Goal: Information Seeking & Learning: Check status

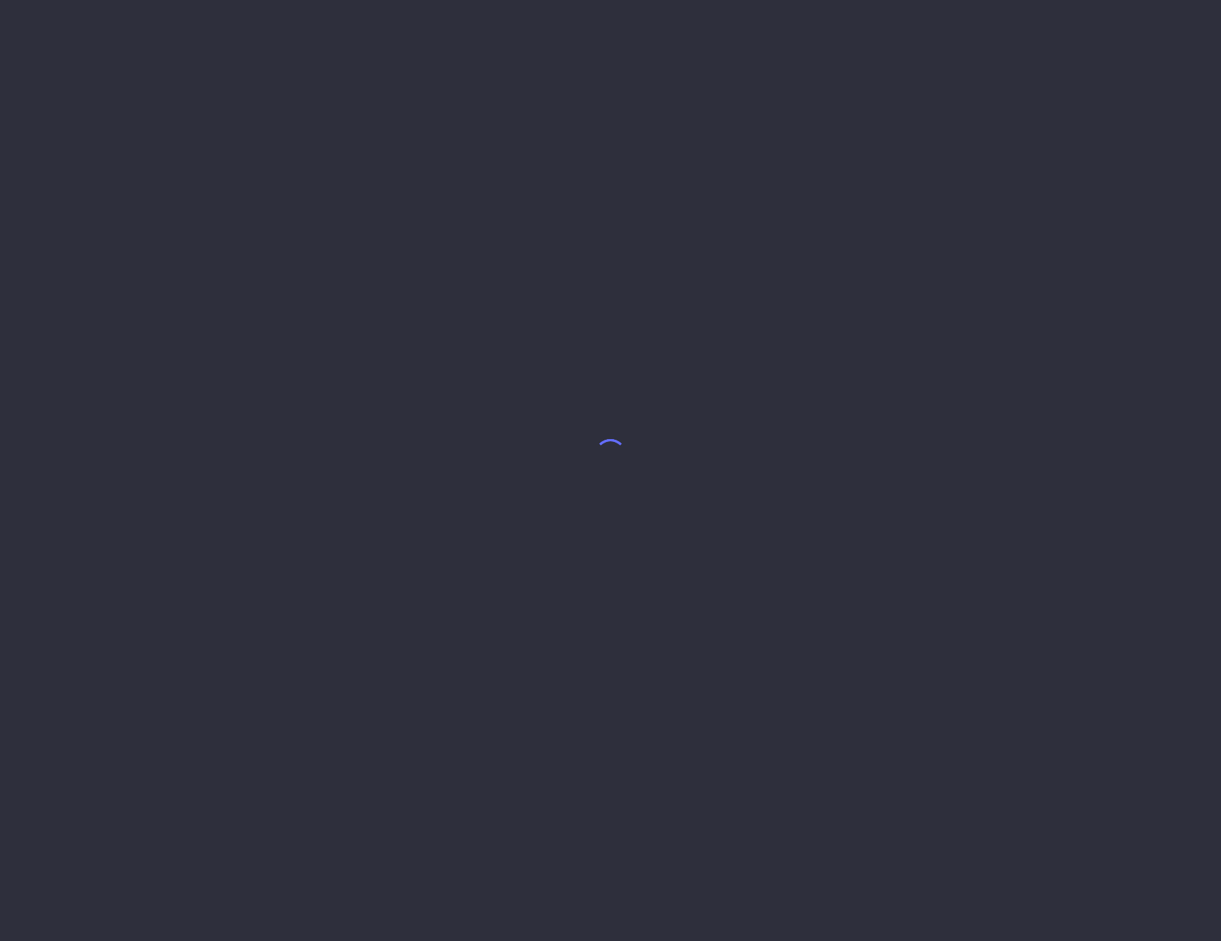
select select "9"
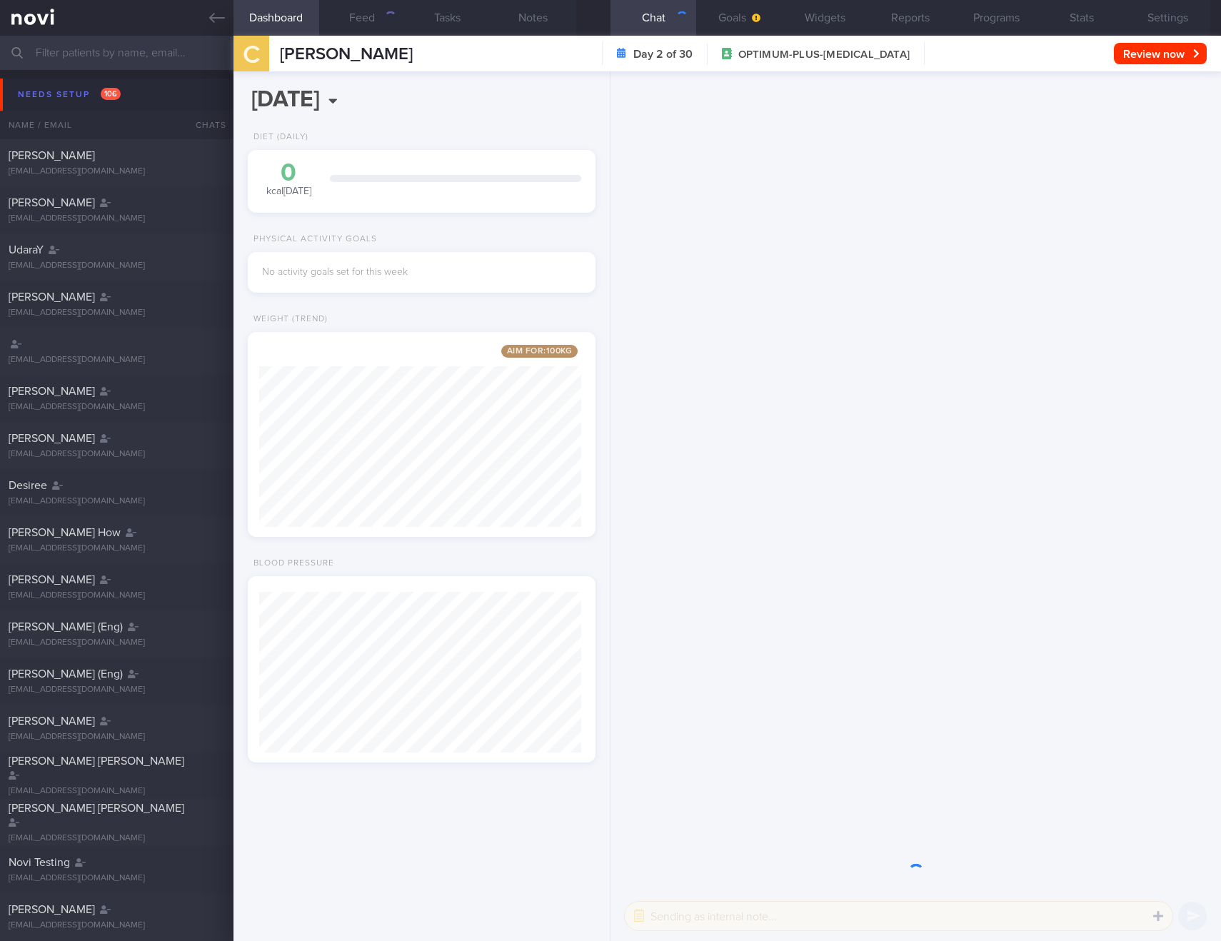
scroll to position [181, 323]
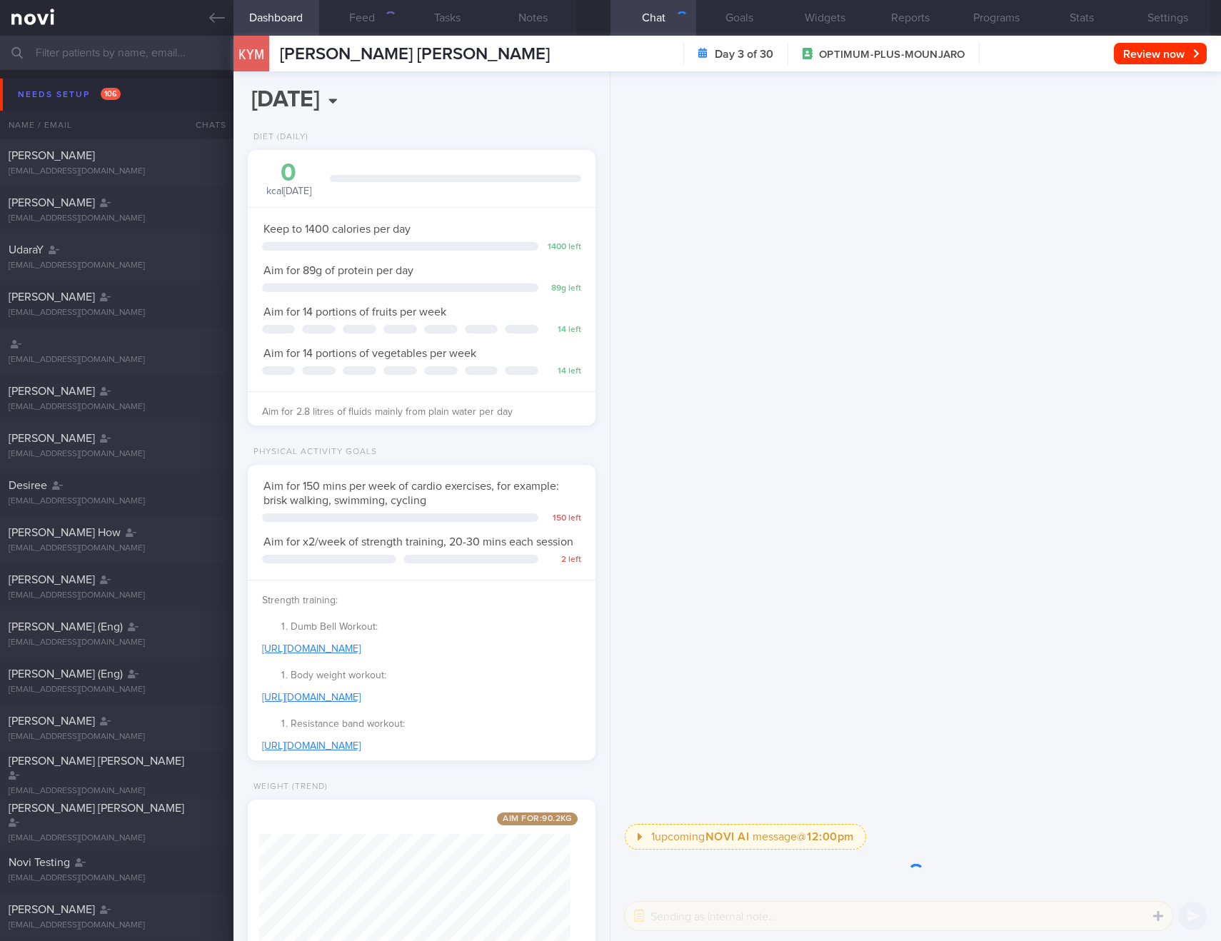
select select "9"
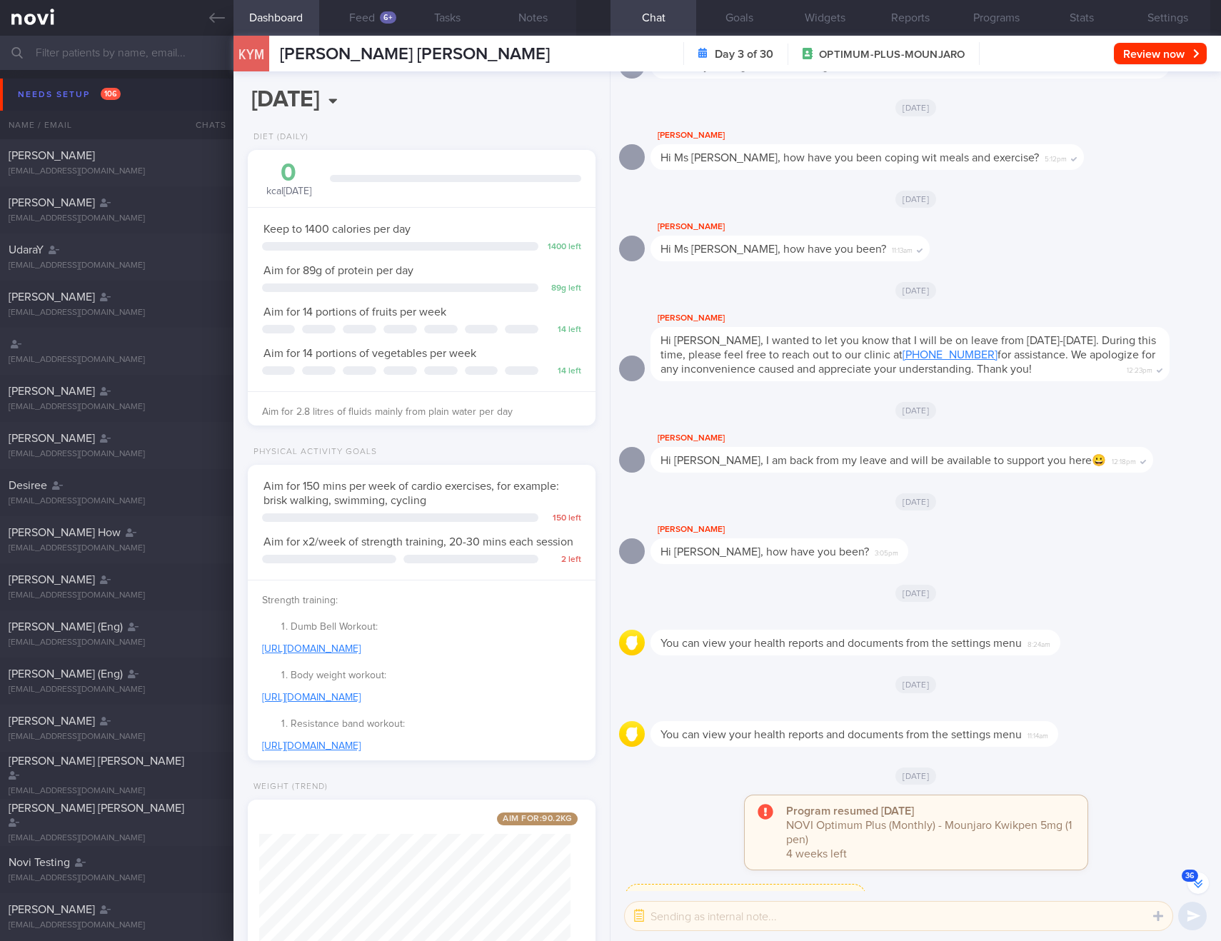
scroll to position [-27, 0]
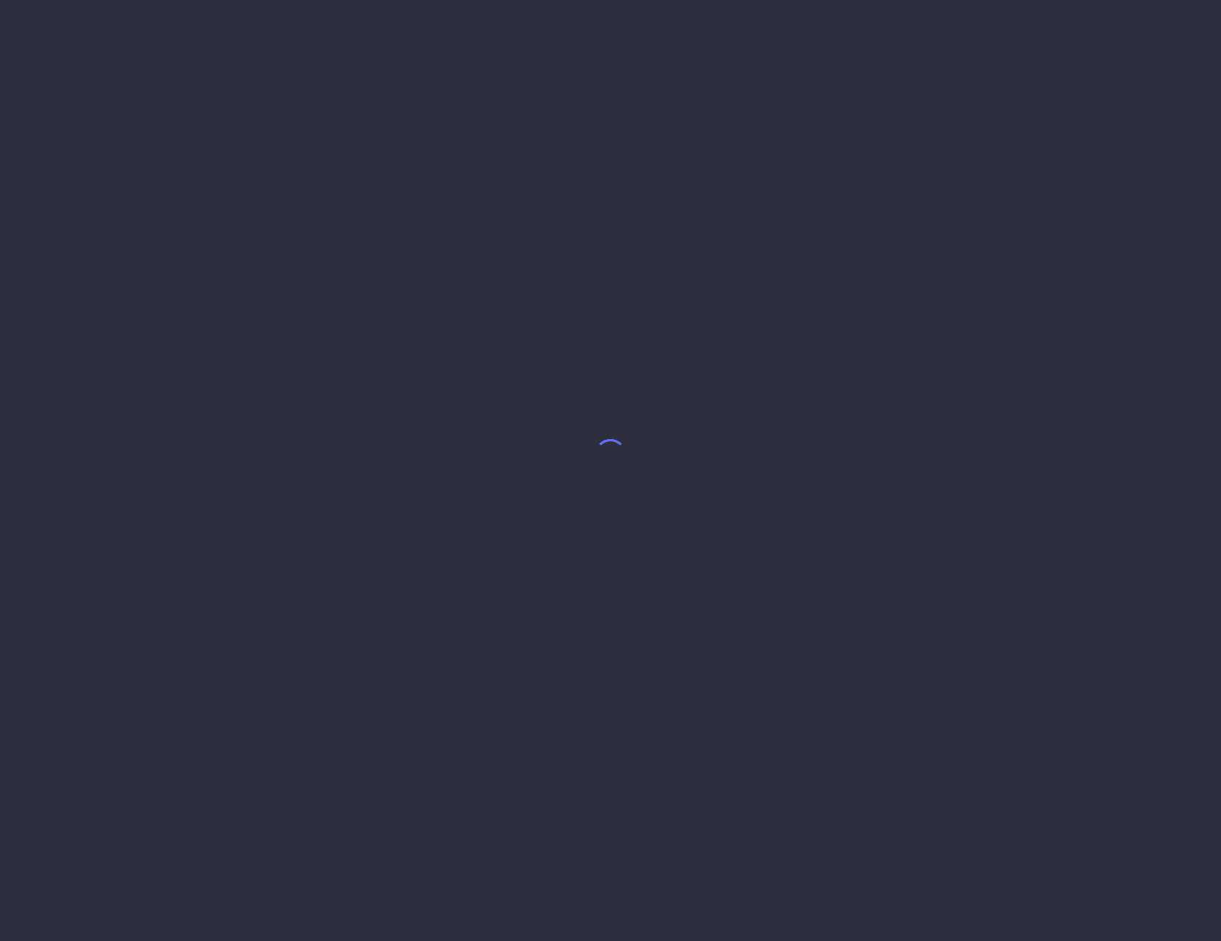
select select "9"
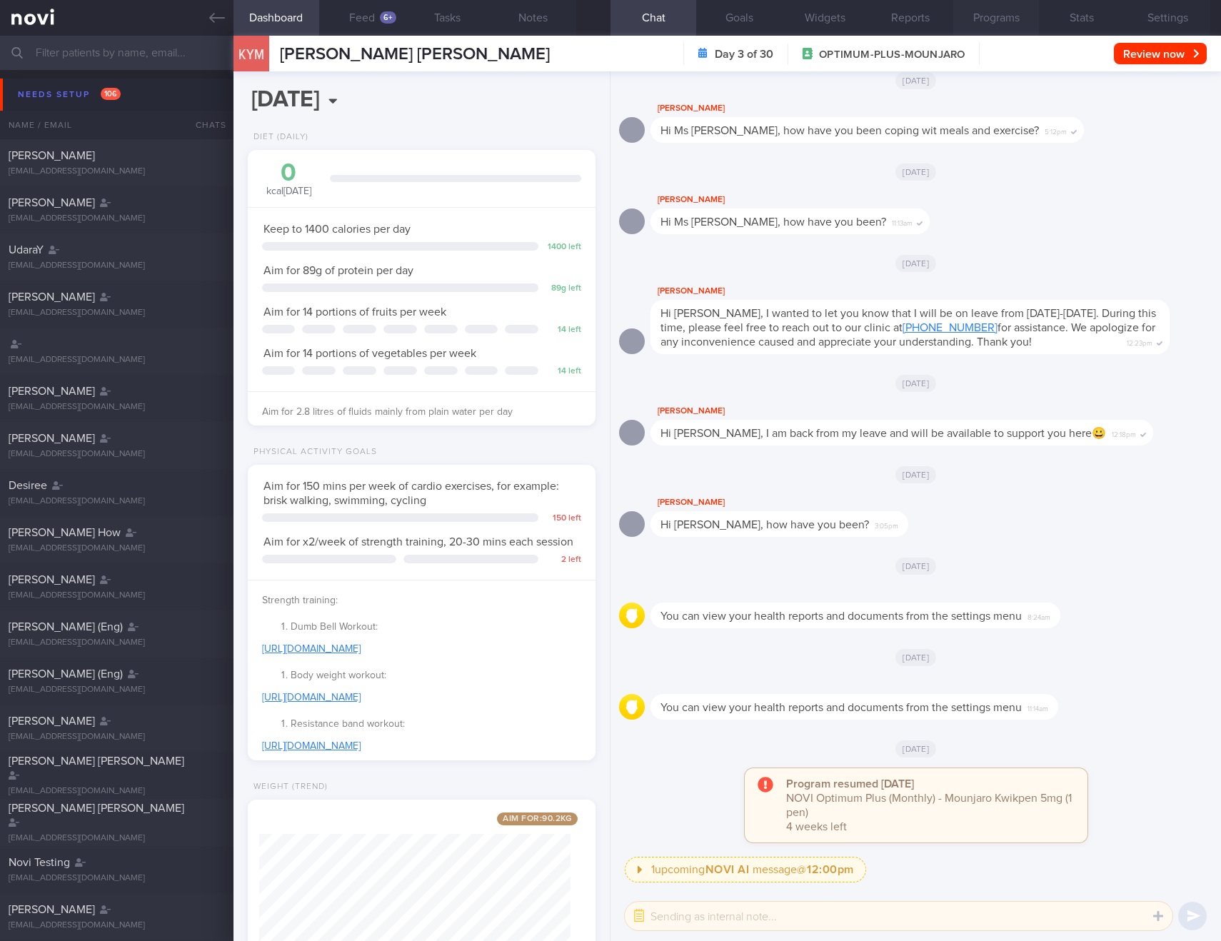
scroll to position [176, 312]
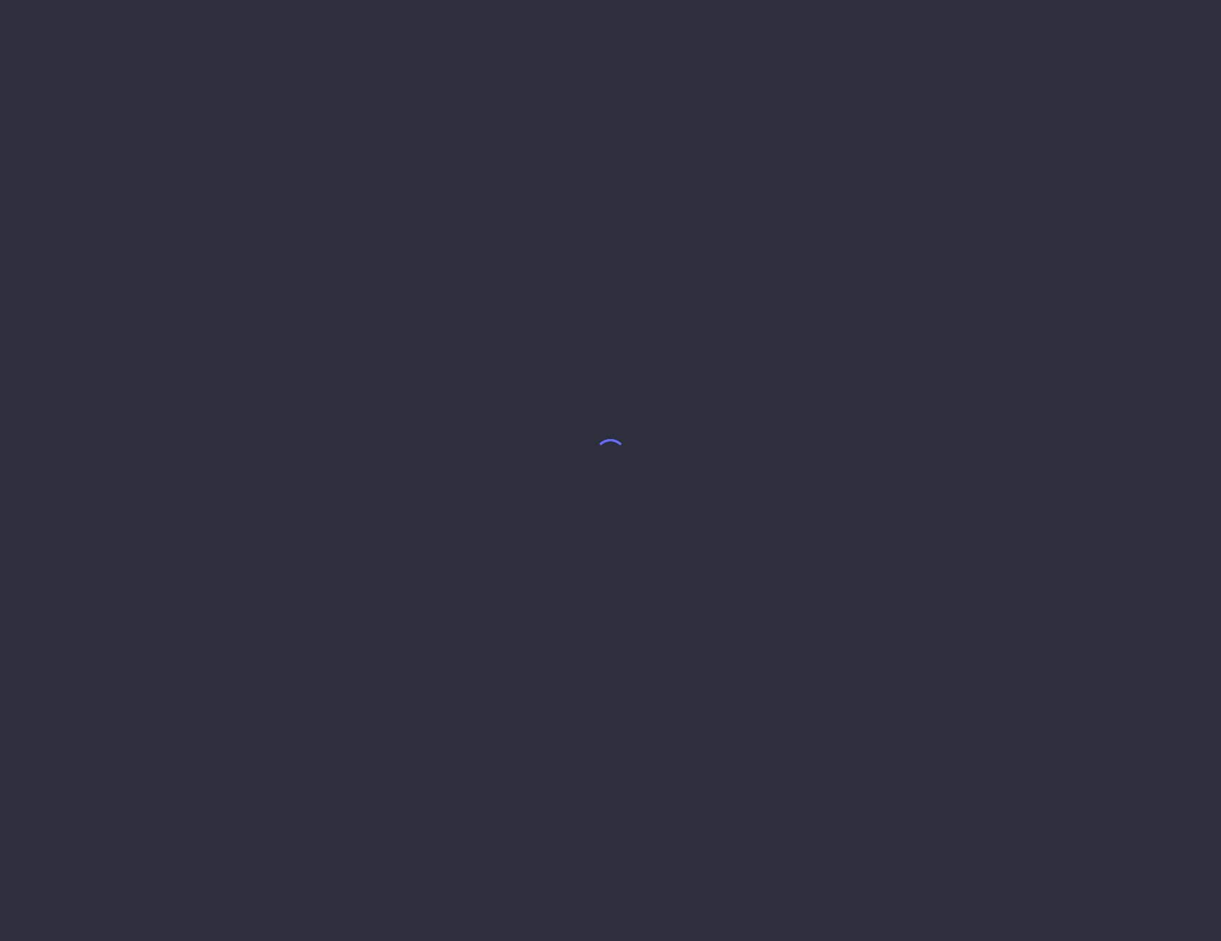
select select "9"
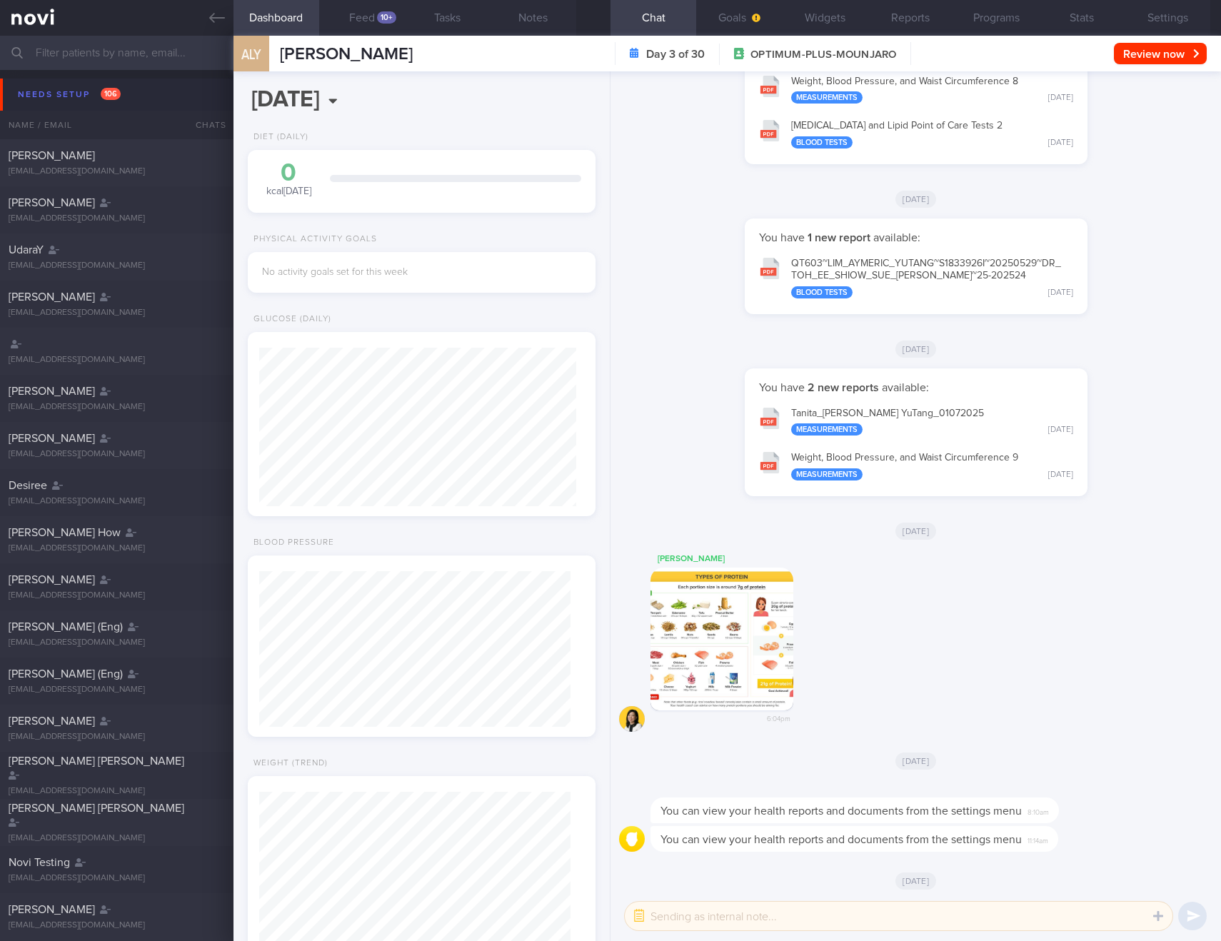
scroll to position [1, 0]
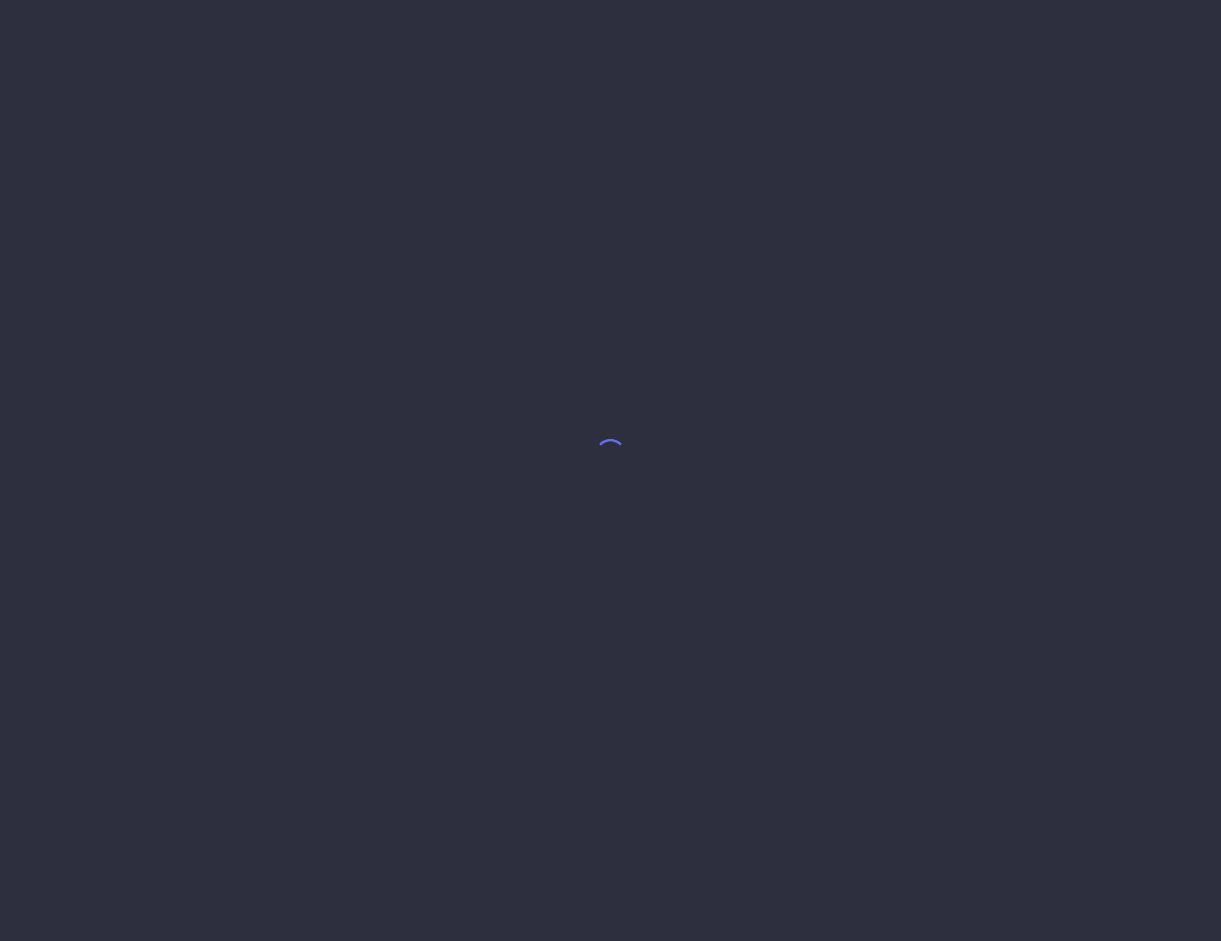
select select "9"
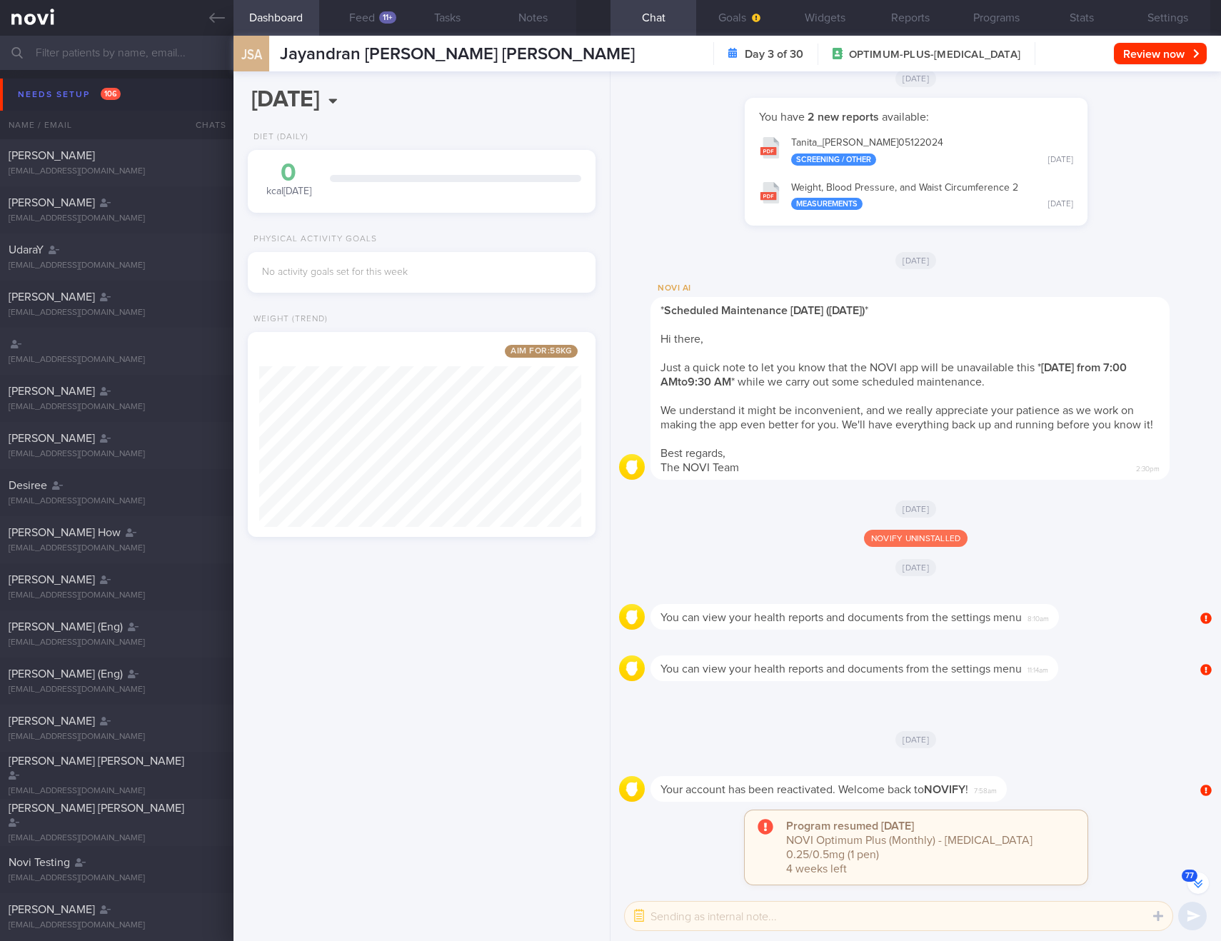
scroll to position [1, 0]
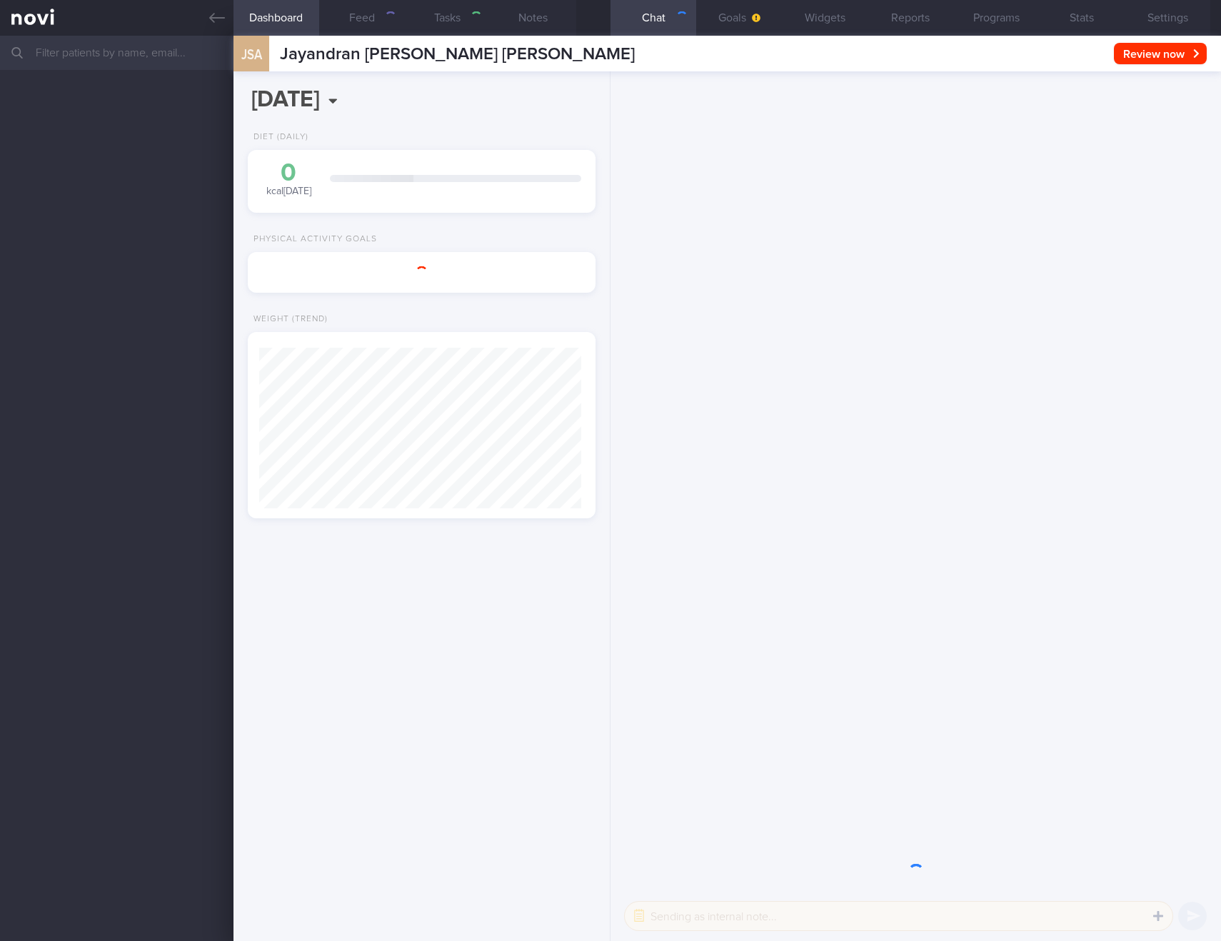
select select "9"
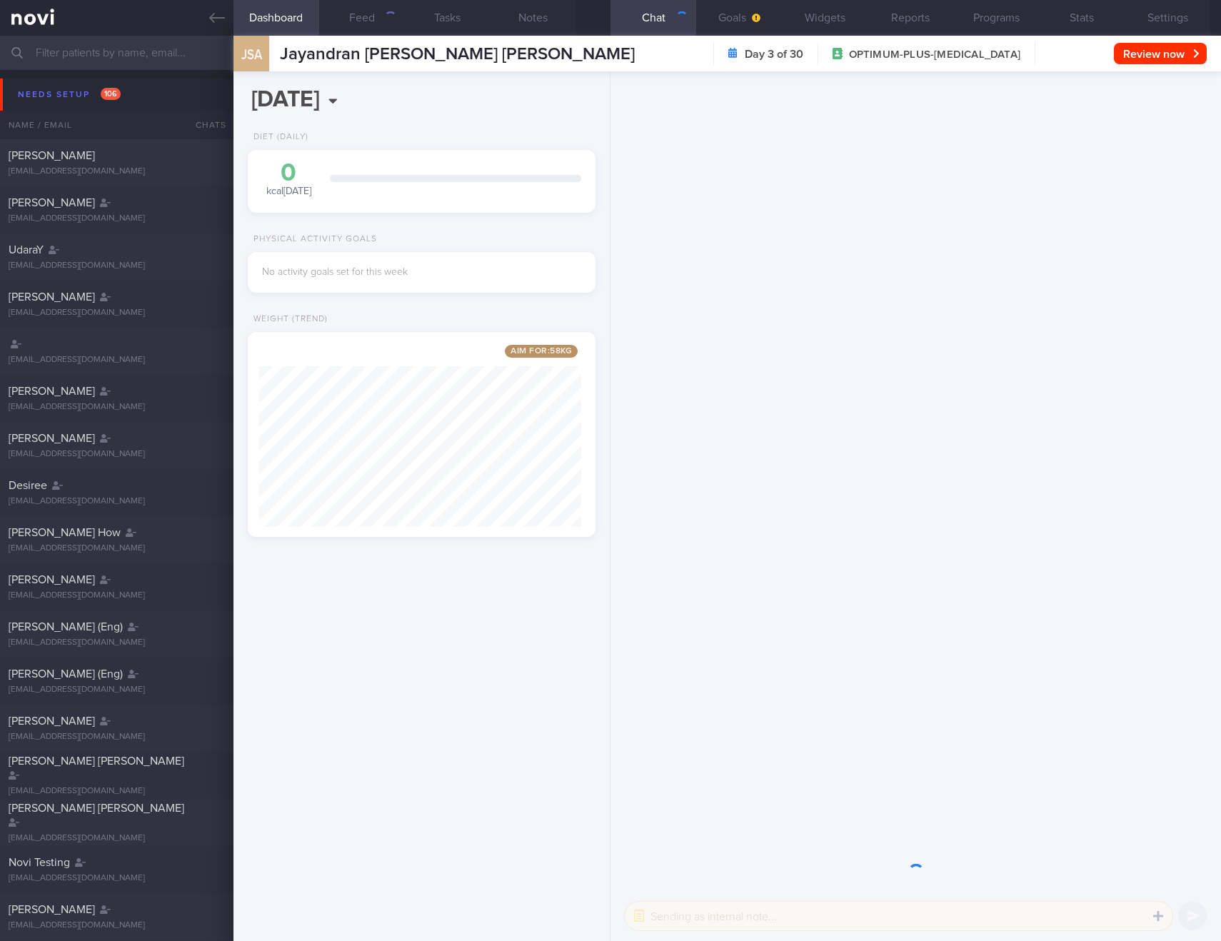
scroll to position [181, 323]
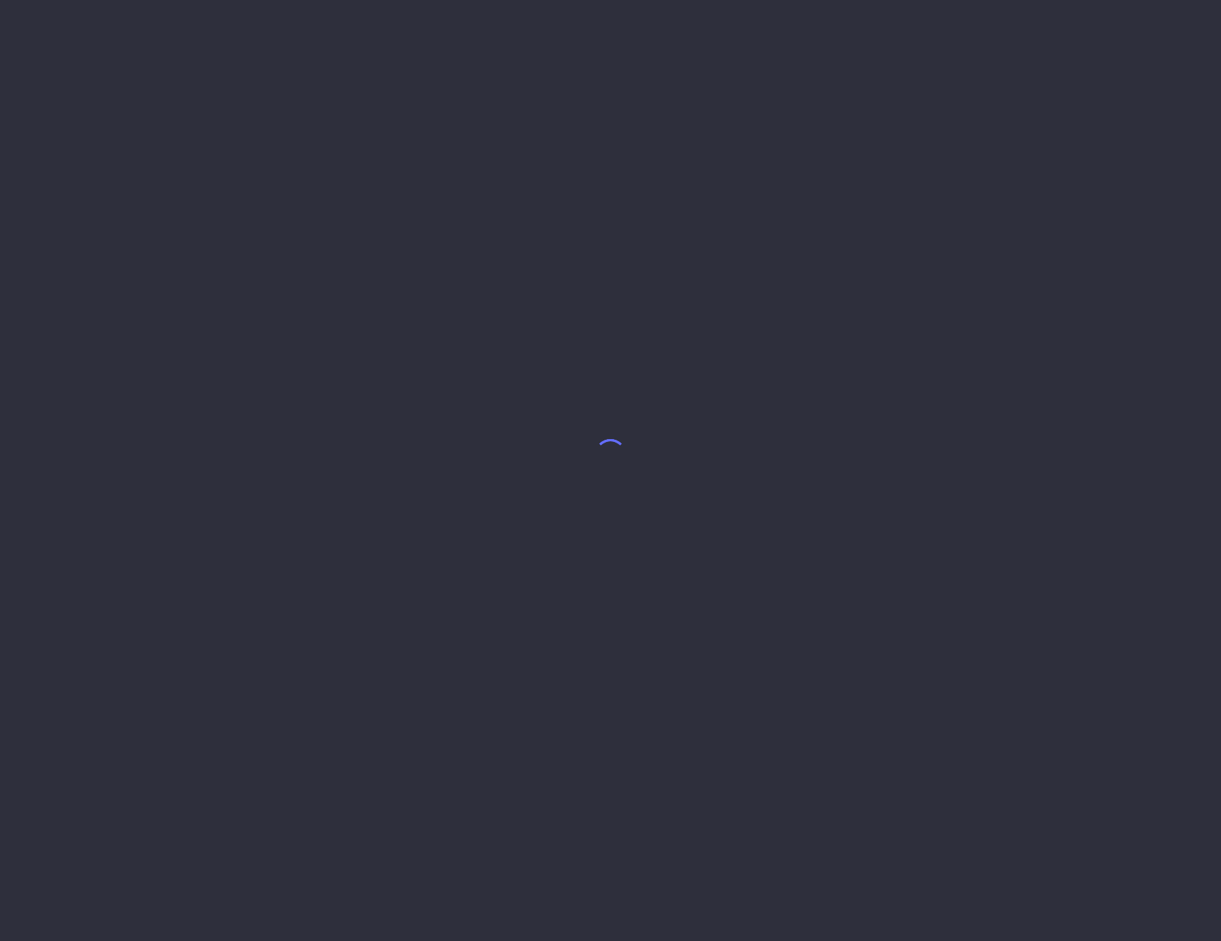
select select "9"
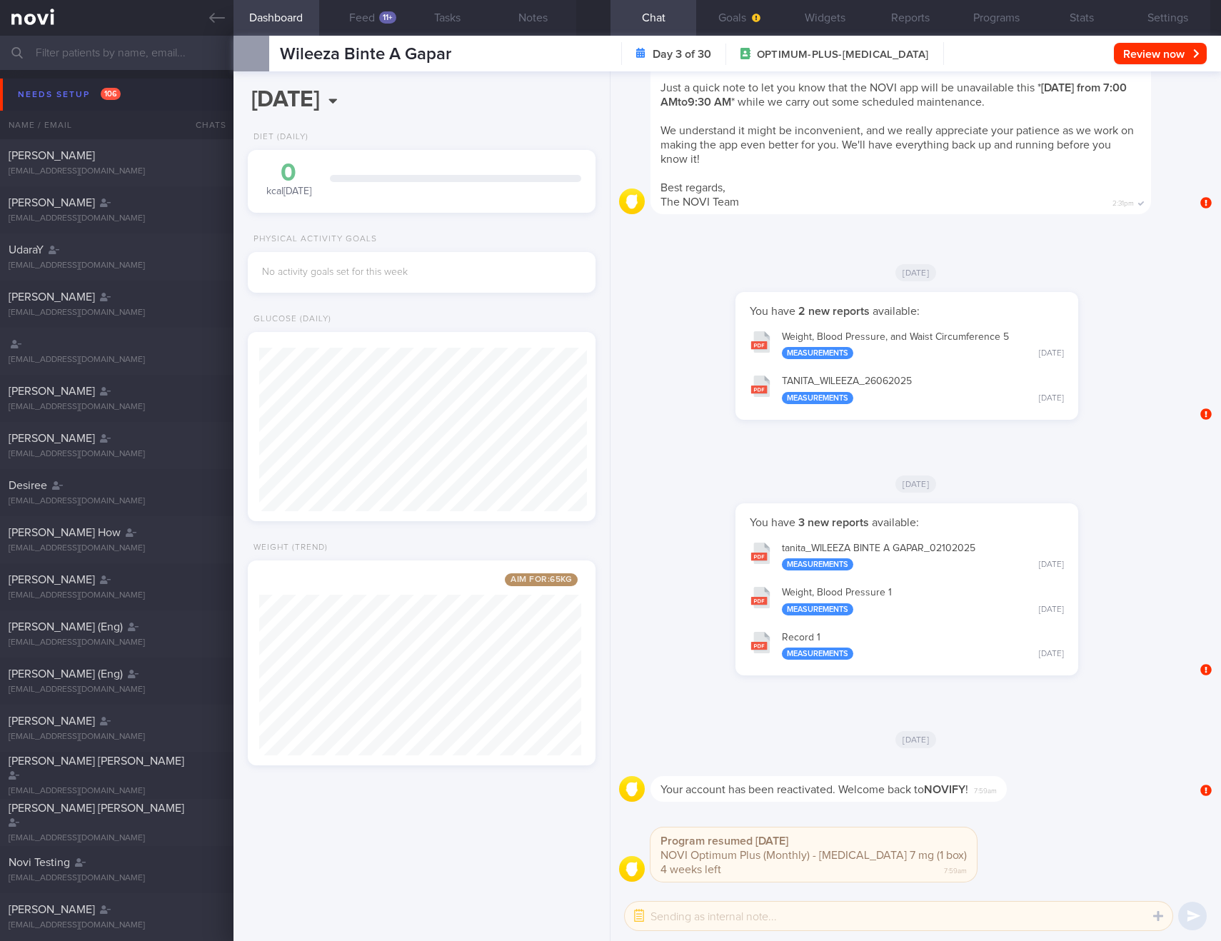
scroll to position [181, 323]
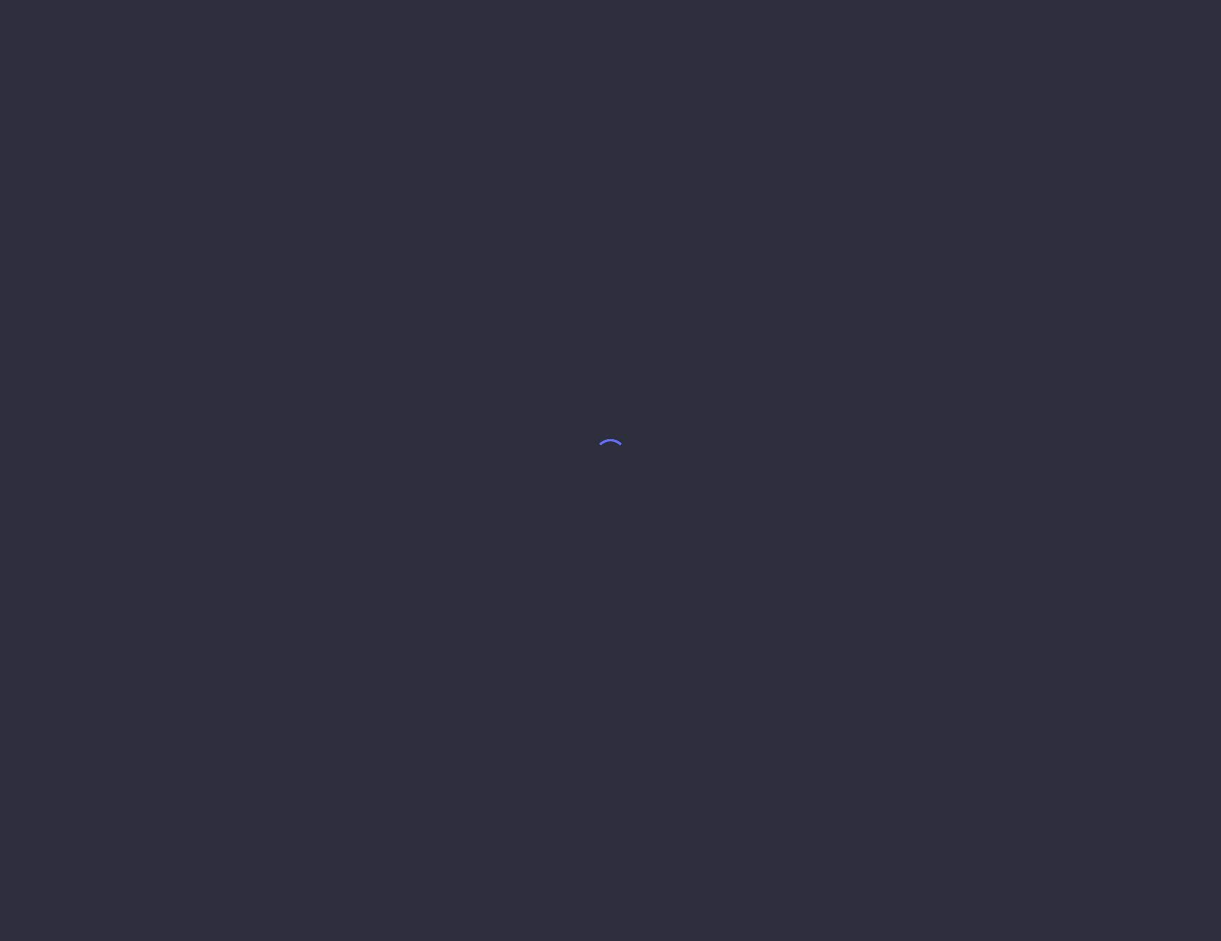
select select "9"
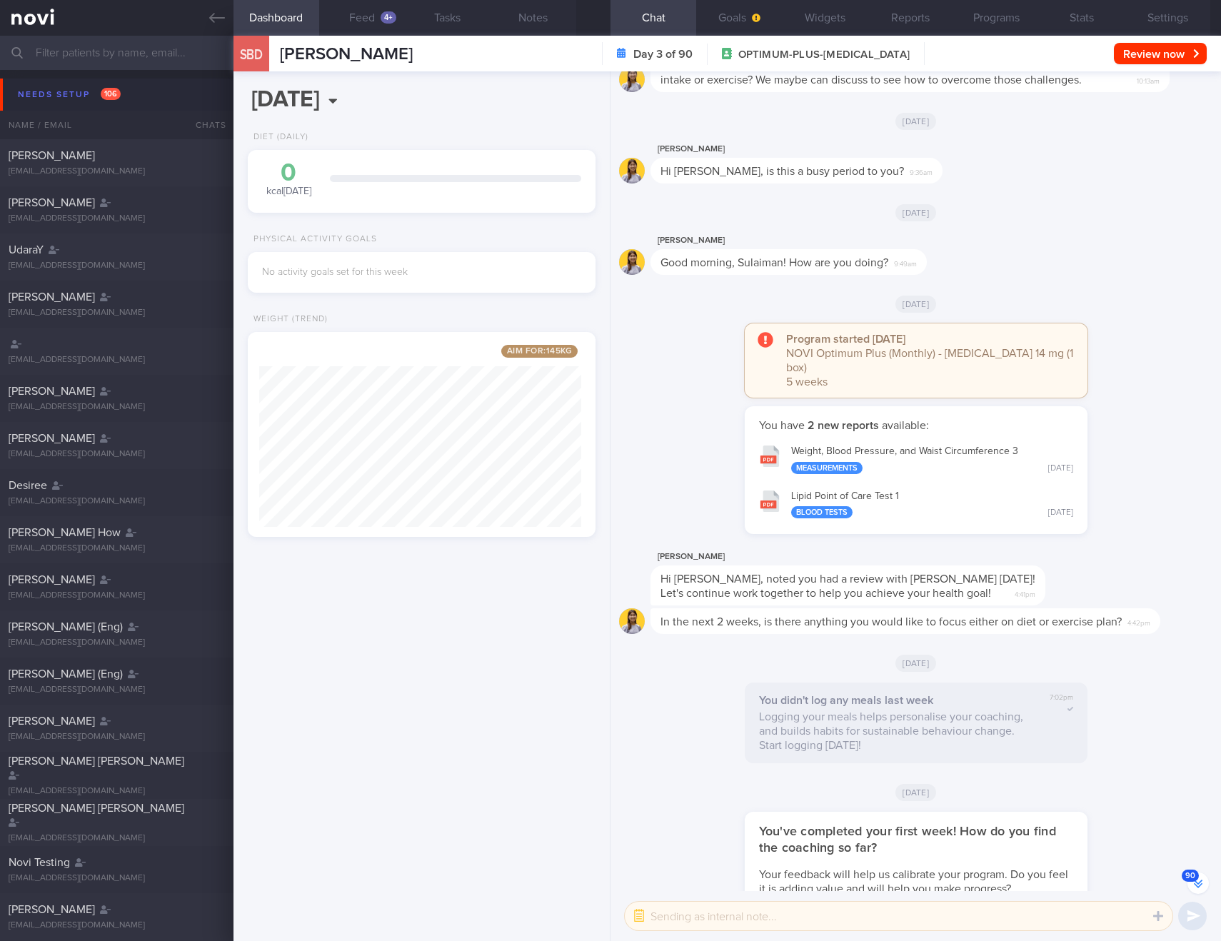
scroll to position [-11281, 0]
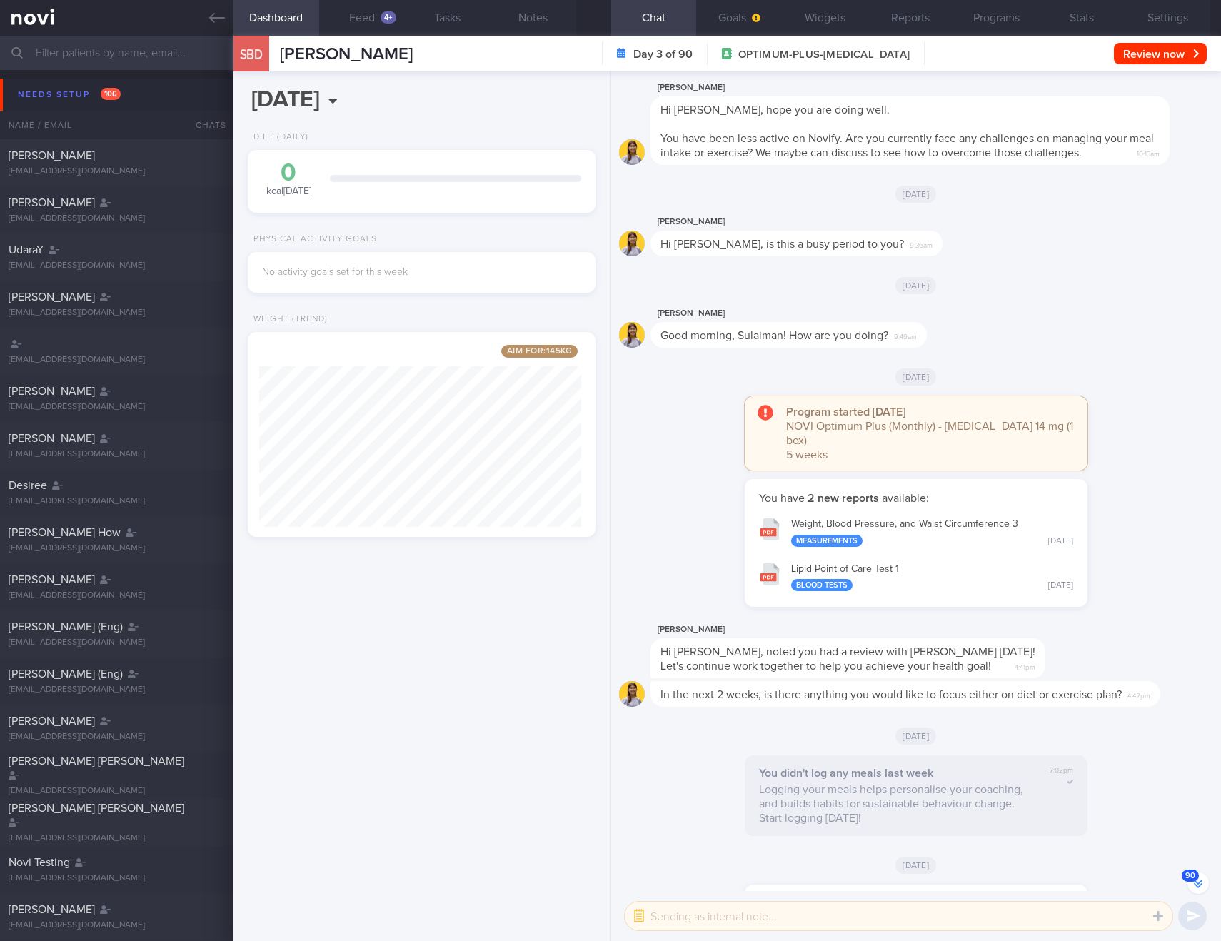
click at [1196, 882] on button "90" at bounding box center [1198, 883] width 21 height 21
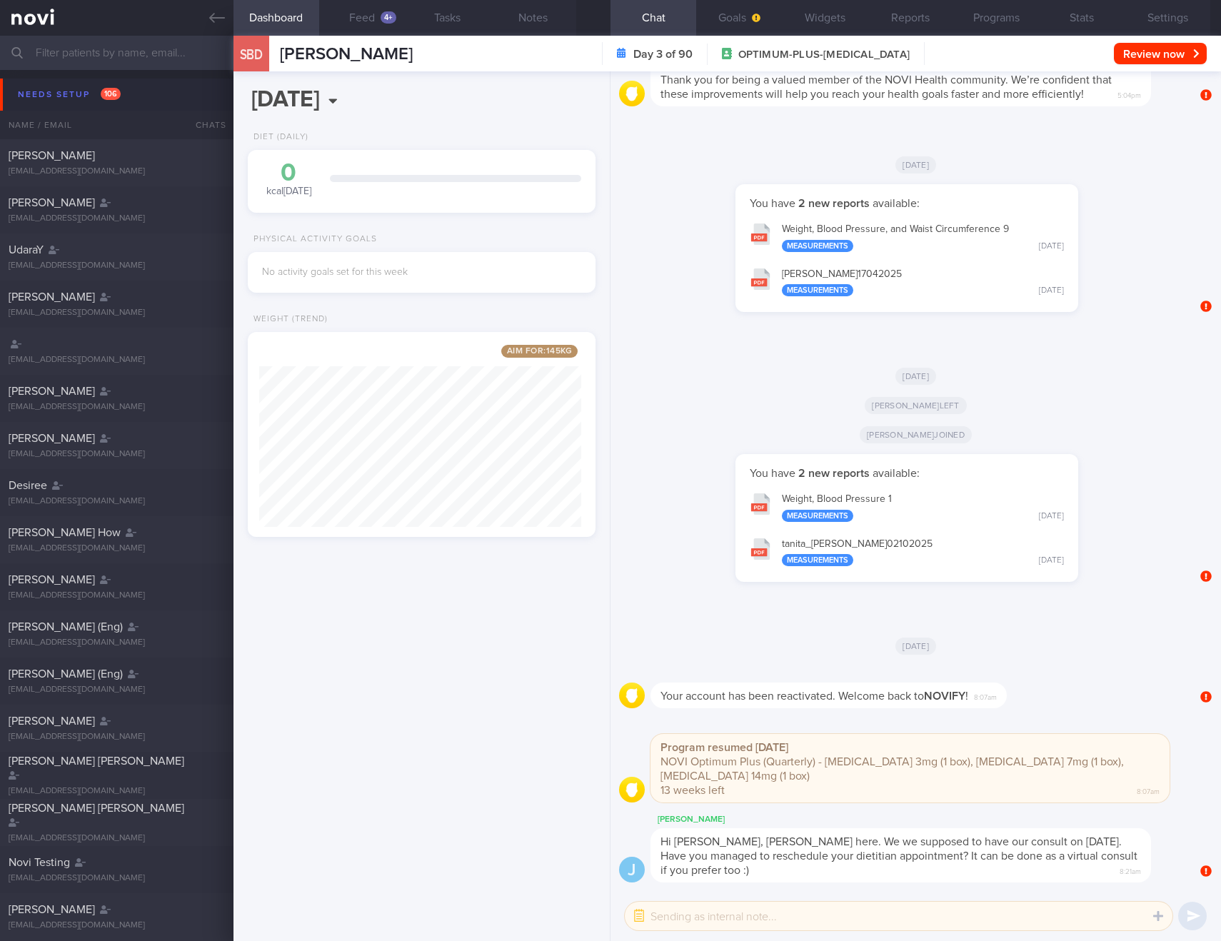
scroll to position [0, 0]
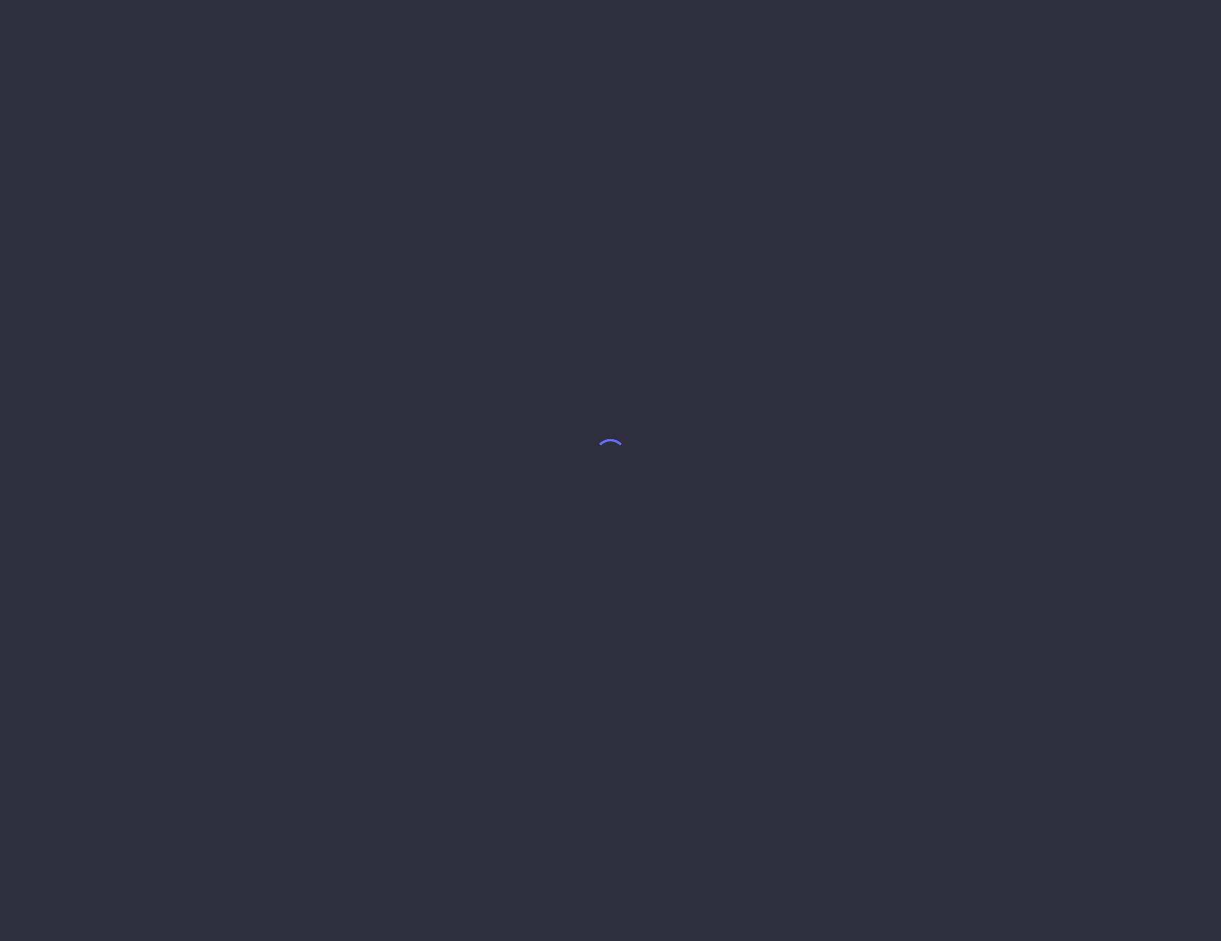
select select "9"
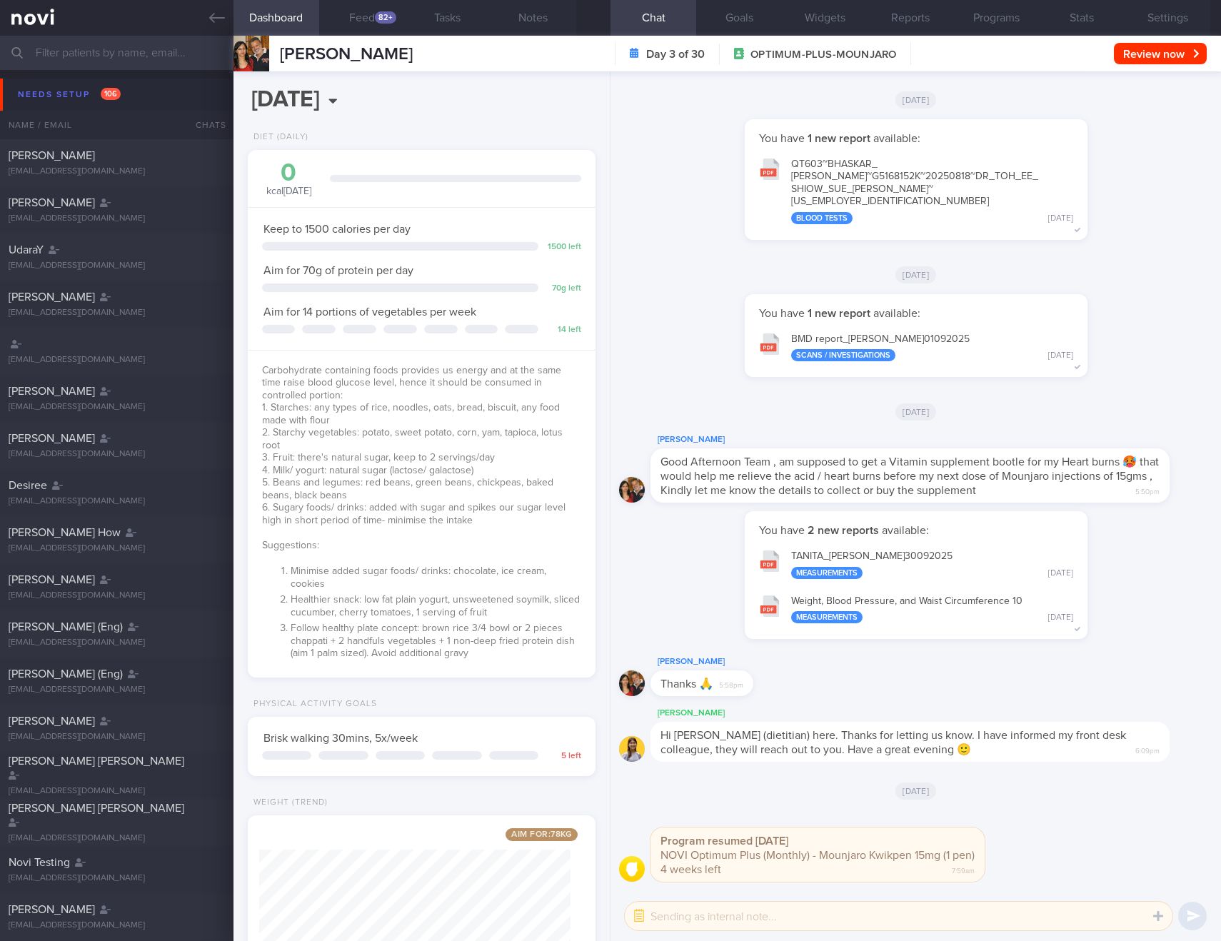
scroll to position [159, 318]
click at [634, 681] on div at bounding box center [632, 684] width 26 height 26
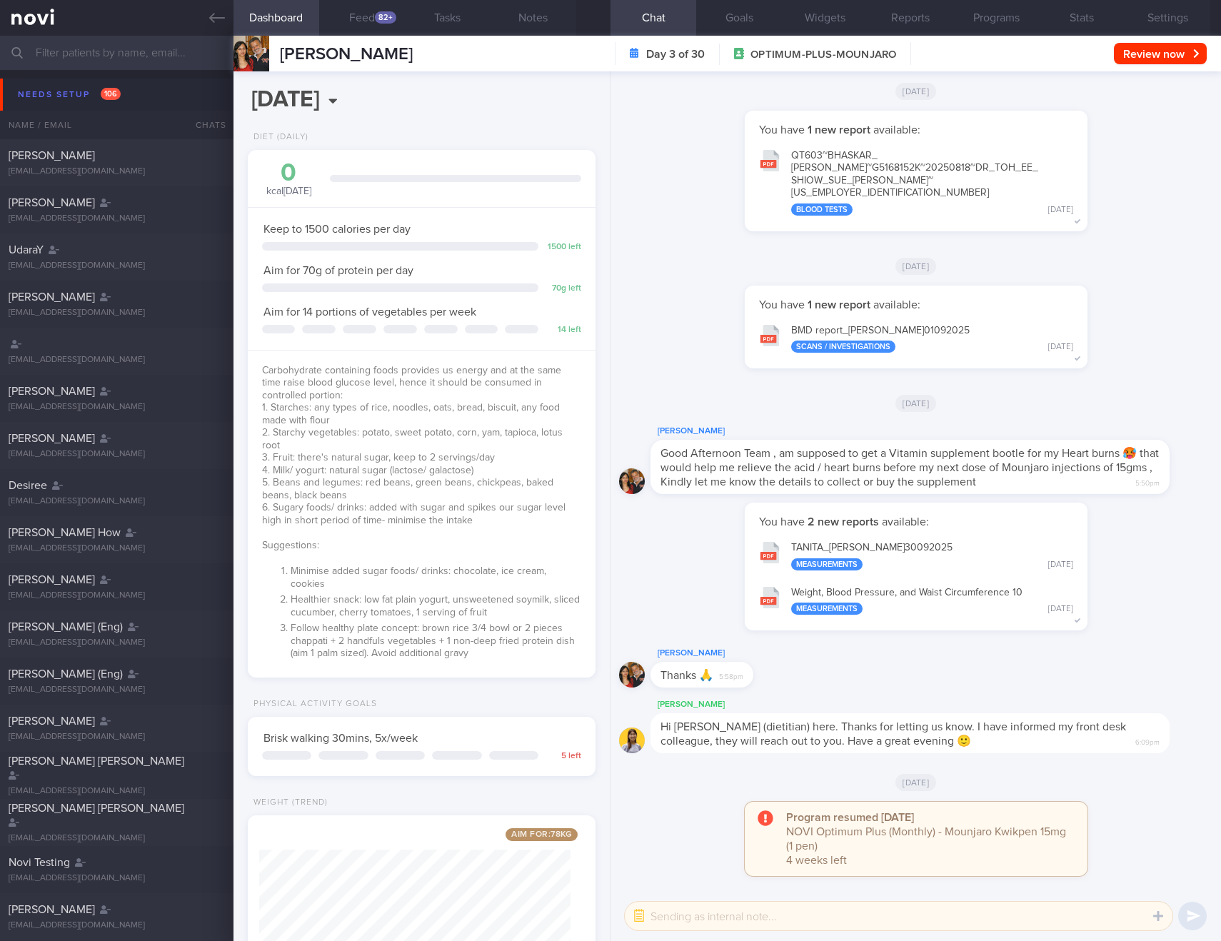
scroll to position [-8, 0]
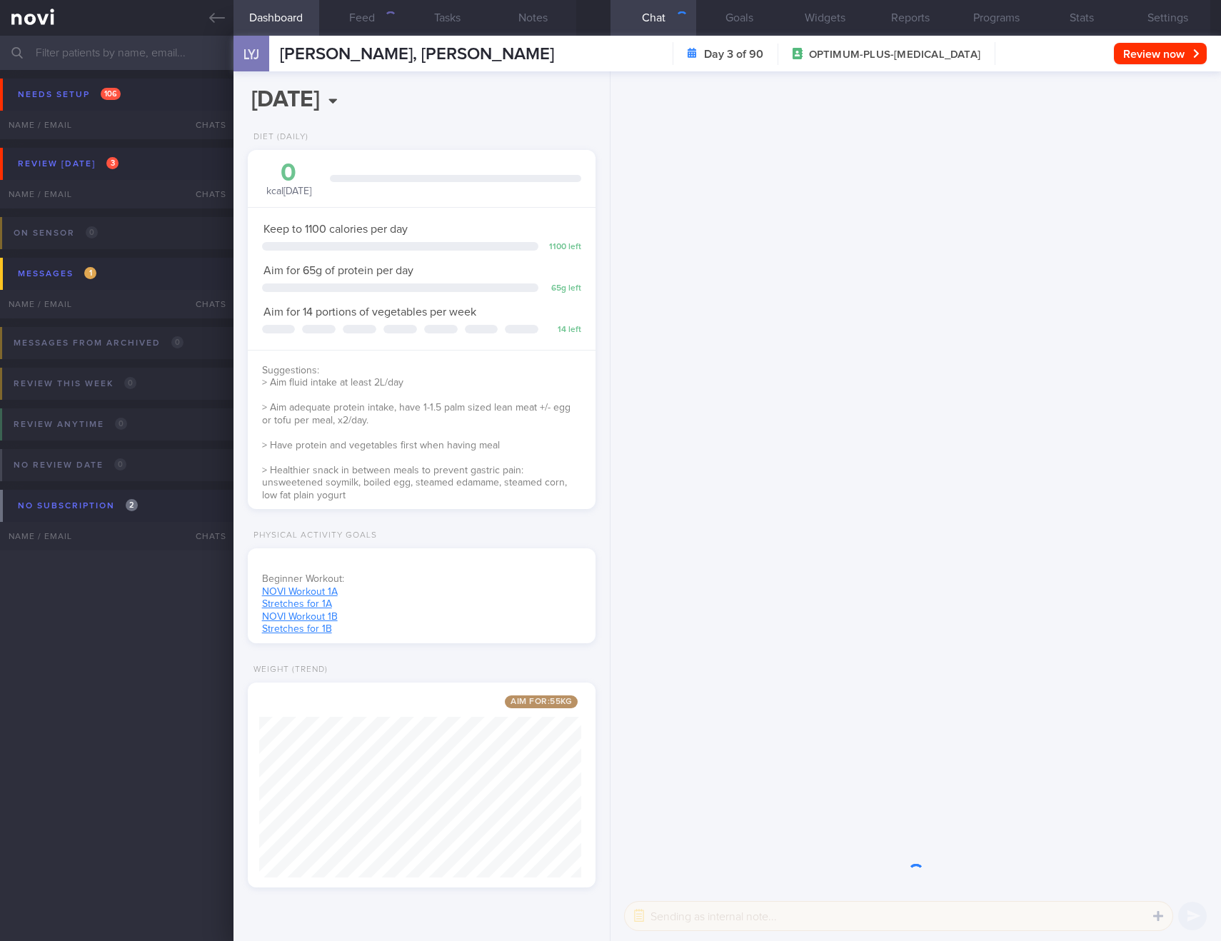
select select "9"
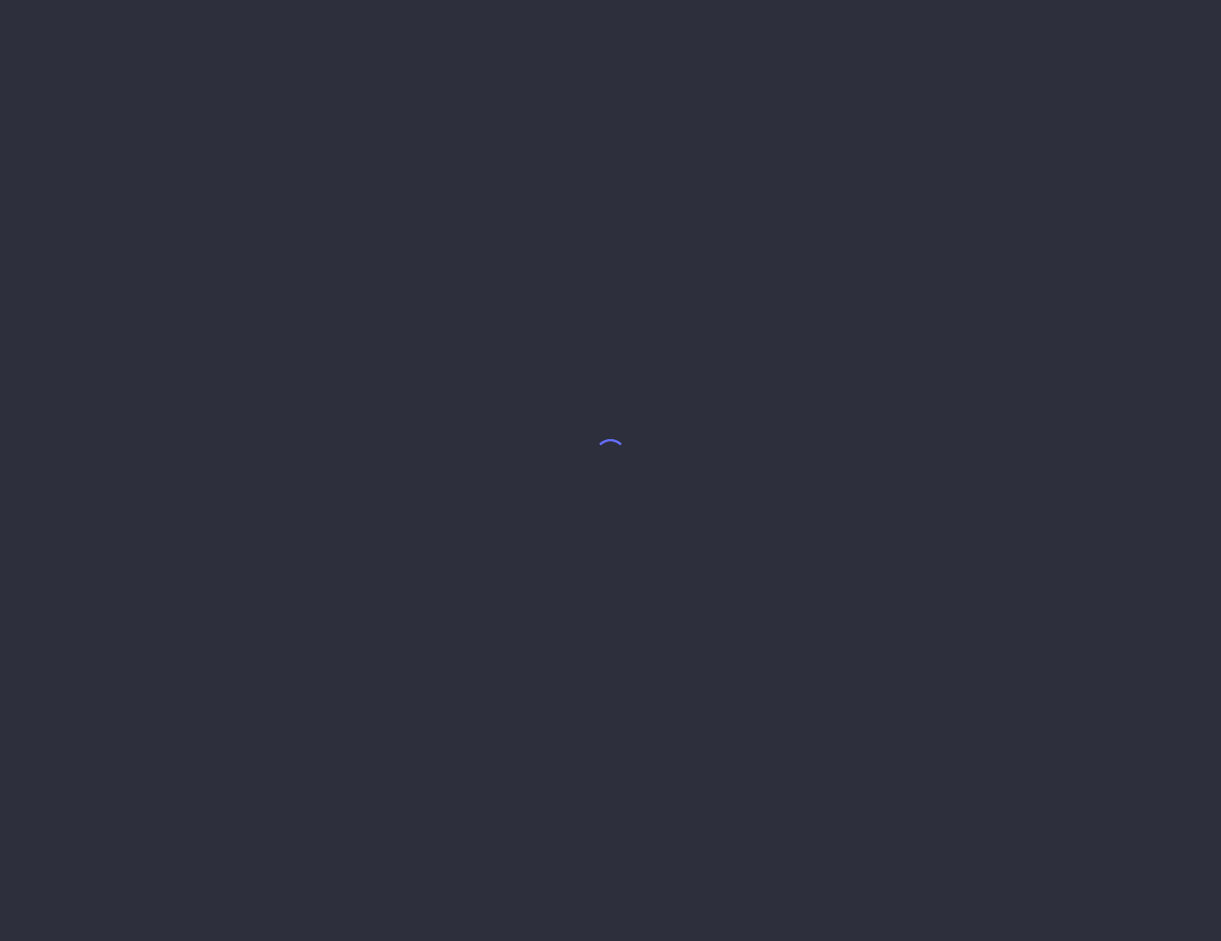
select select "9"
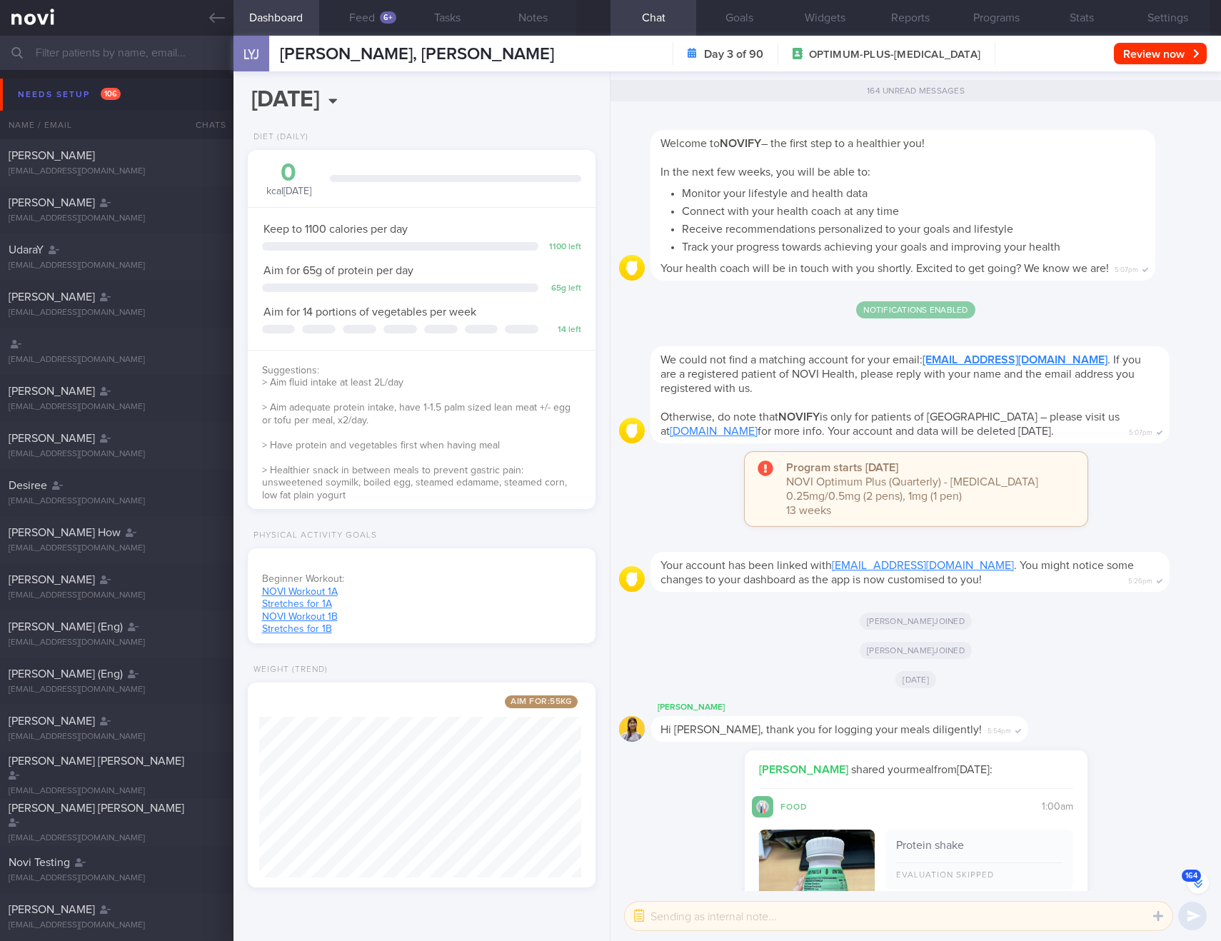
scroll to position [181, 323]
click at [1199, 886] on button "164" at bounding box center [1198, 883] width 21 height 21
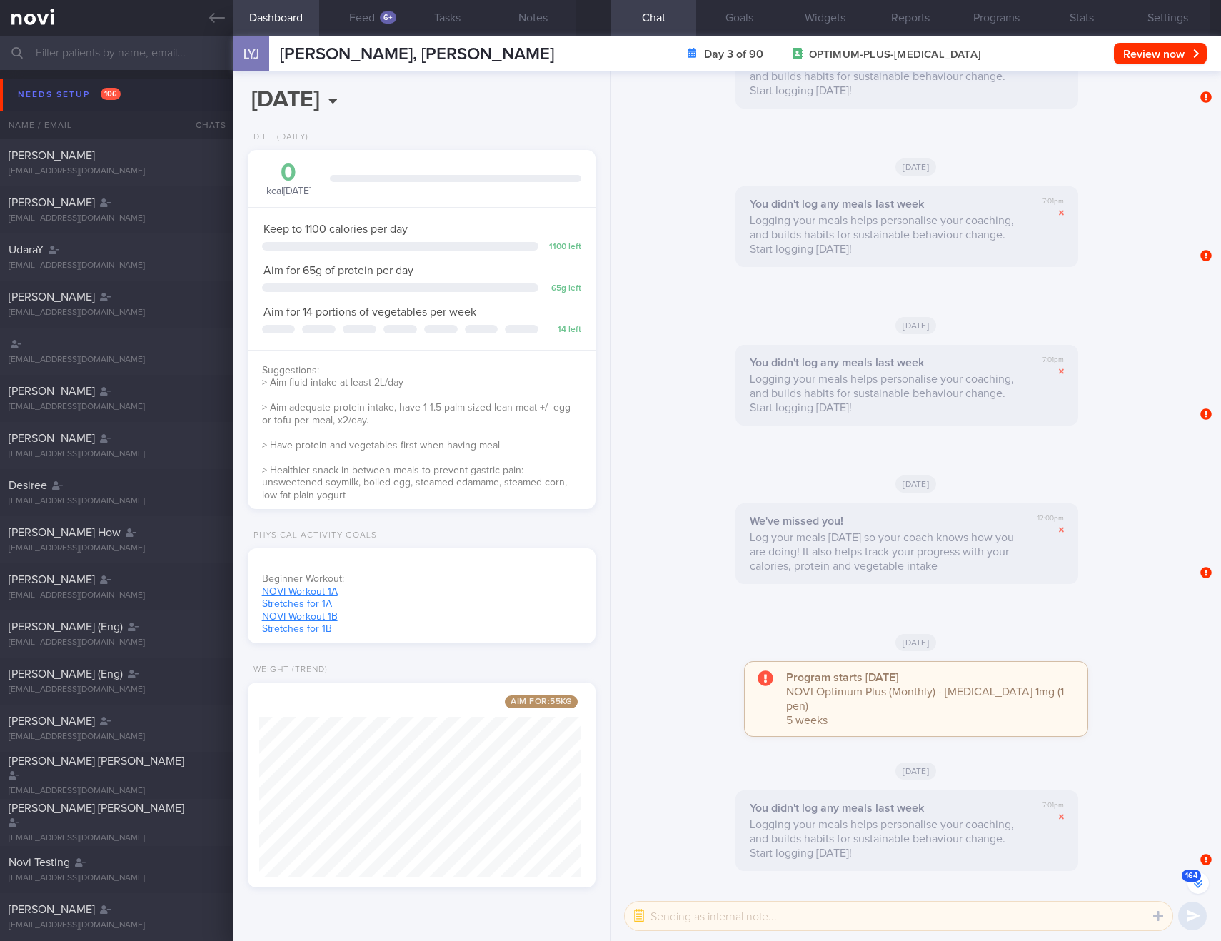
scroll to position [0, 0]
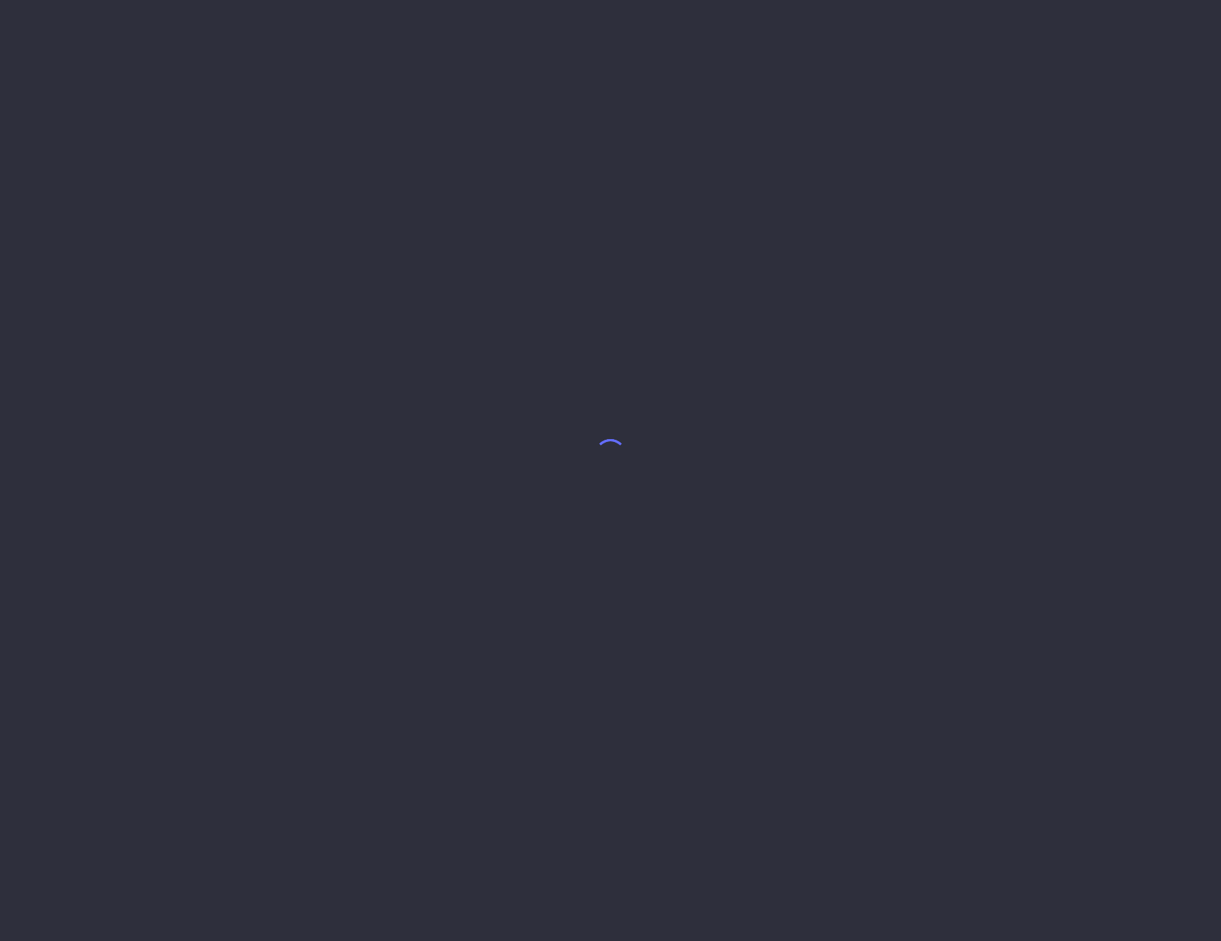
select select "9"
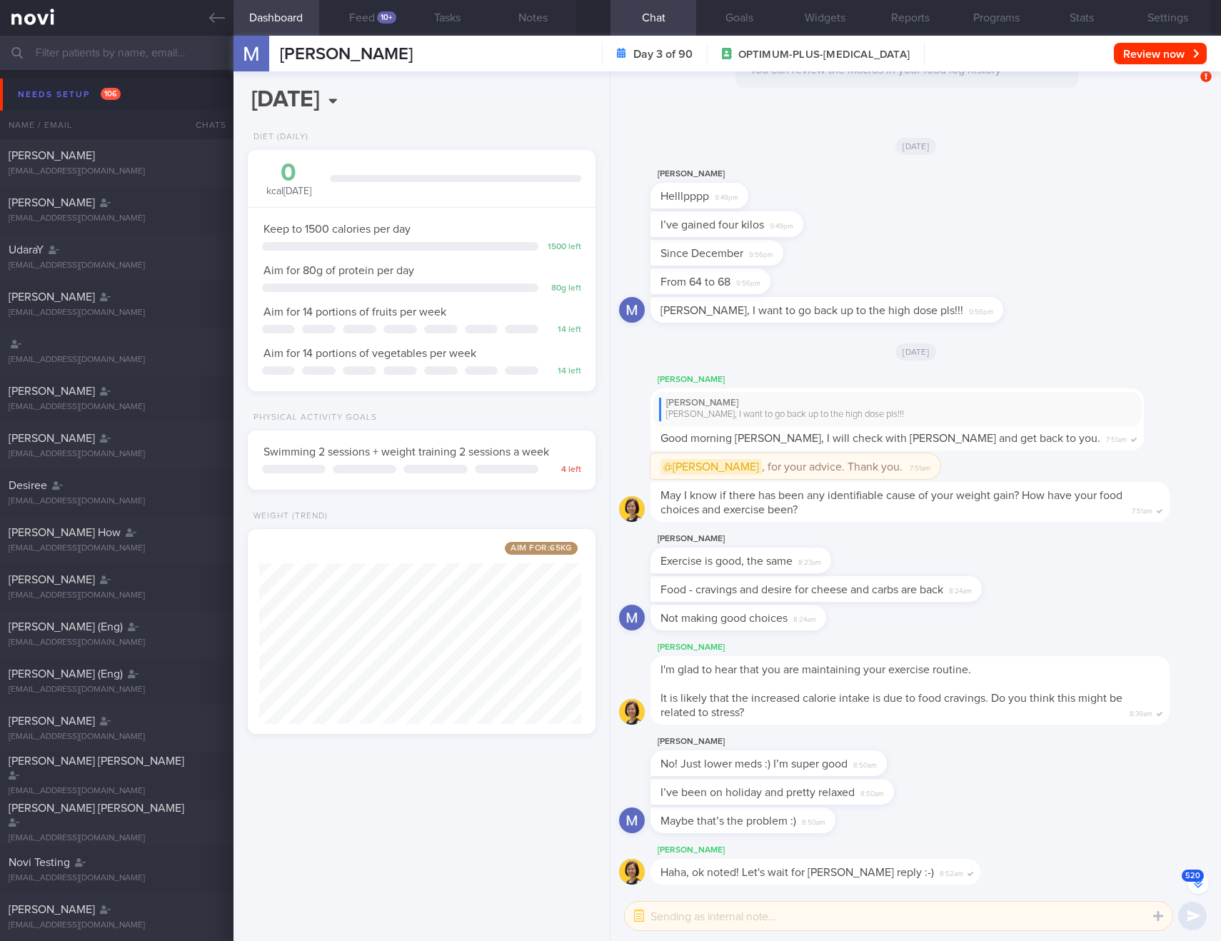
scroll to position [181, 323]
click at [1199, 884] on button "520" at bounding box center [1198, 883] width 21 height 21
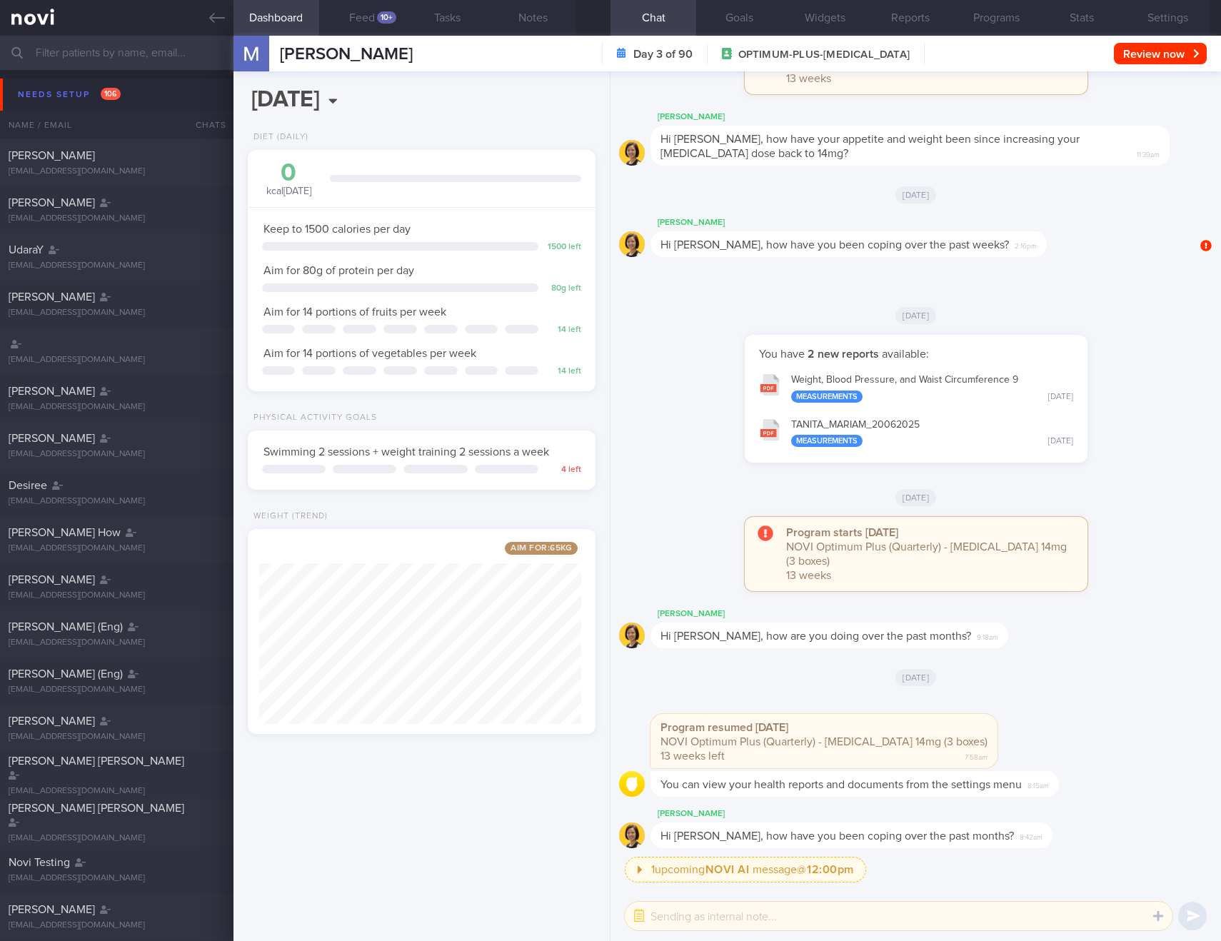
scroll to position [1, 0]
click at [641, 868] on button "1 upcoming NOVI AI message @ 12:00pm" at bounding box center [745, 869] width 241 height 26
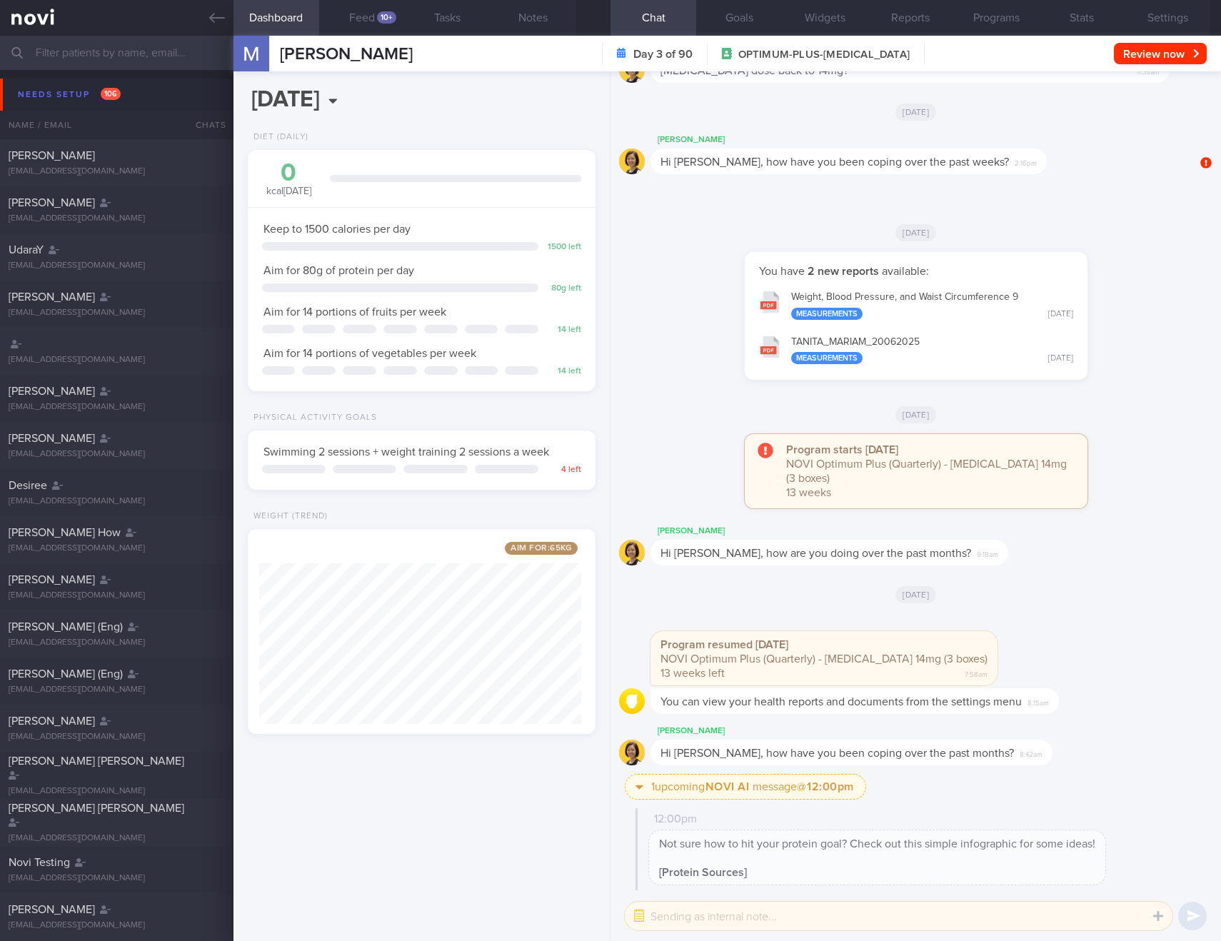
scroll to position [0, 0]
click at [639, 790] on button "1 upcoming NOVI AI message @ 12:00pm" at bounding box center [745, 788] width 241 height 26
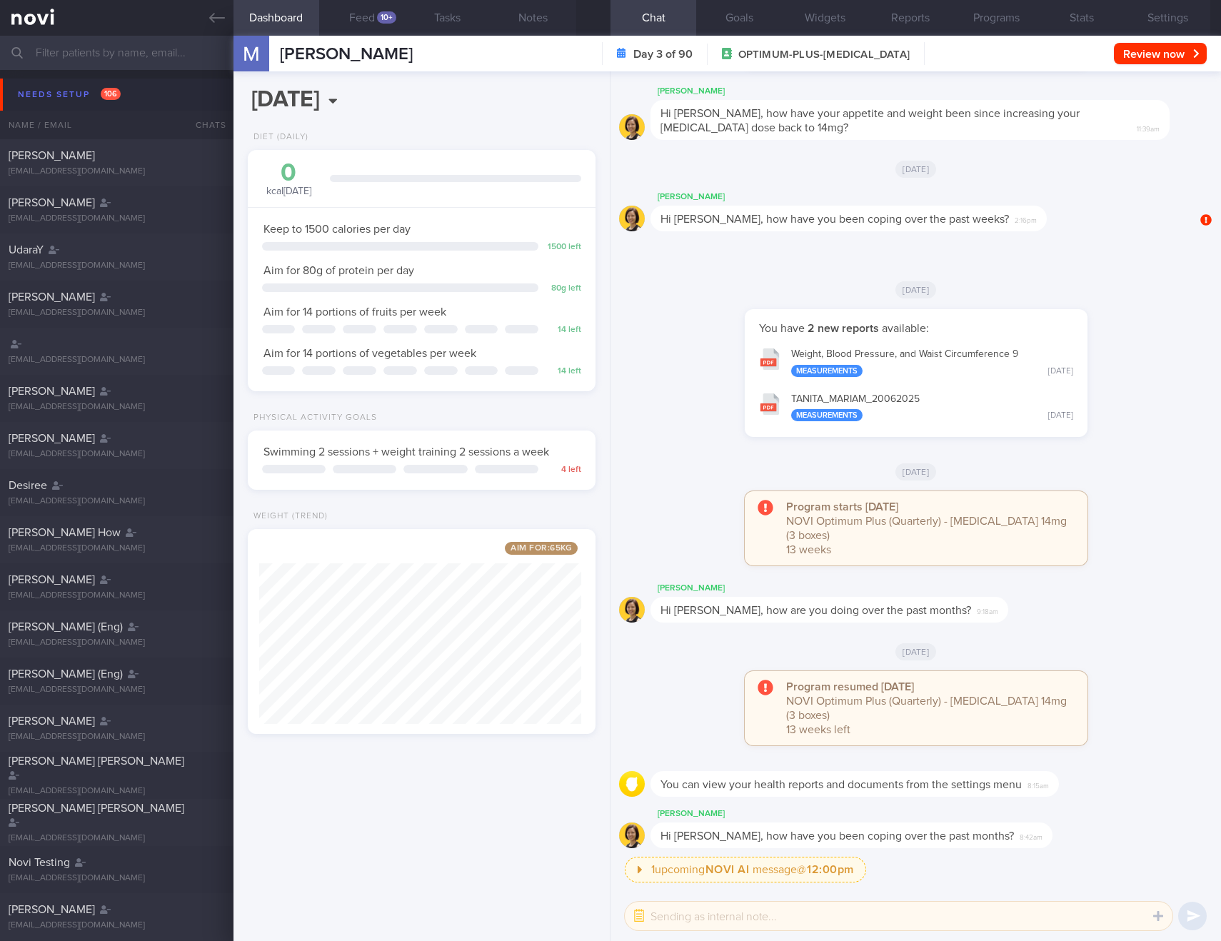
scroll to position [181, 323]
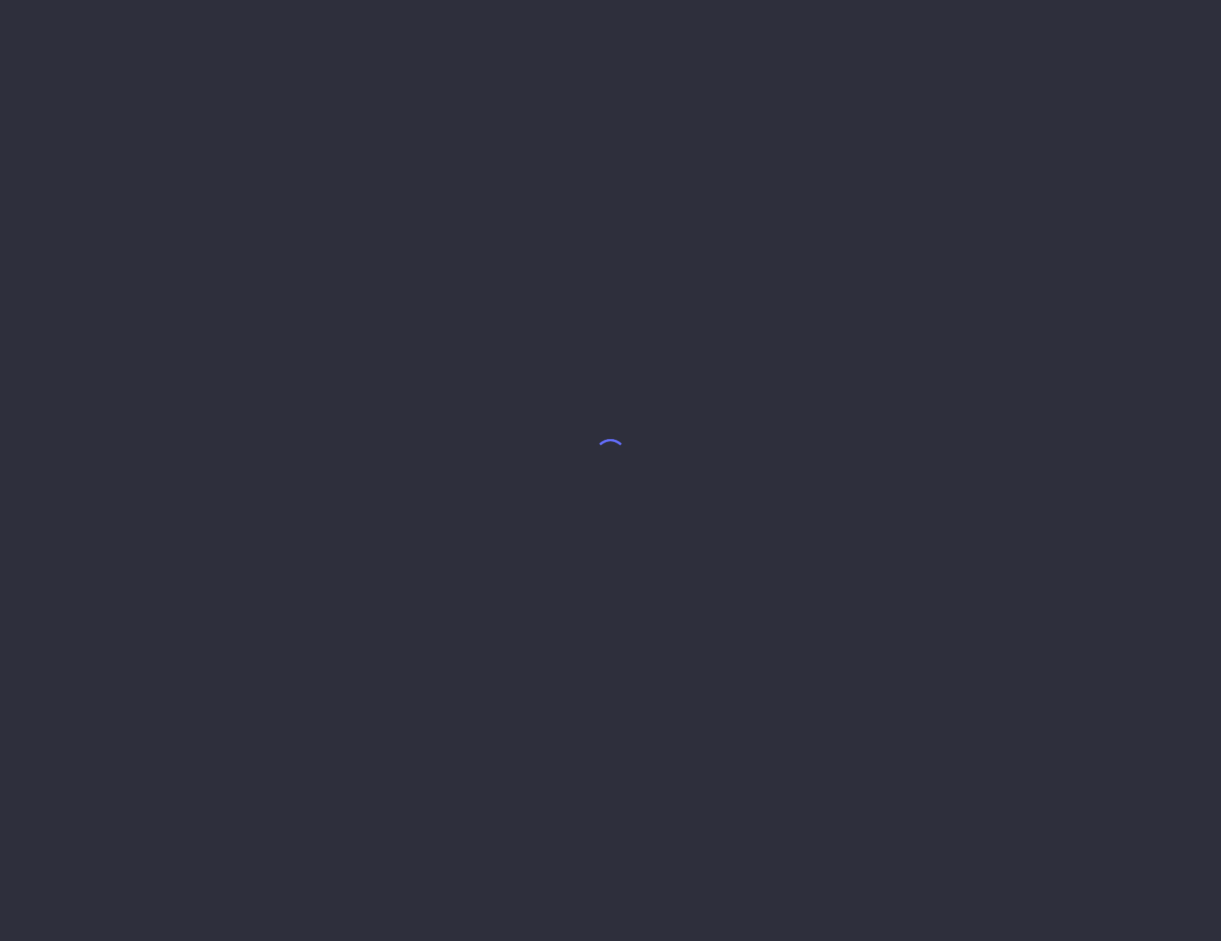
select select "9"
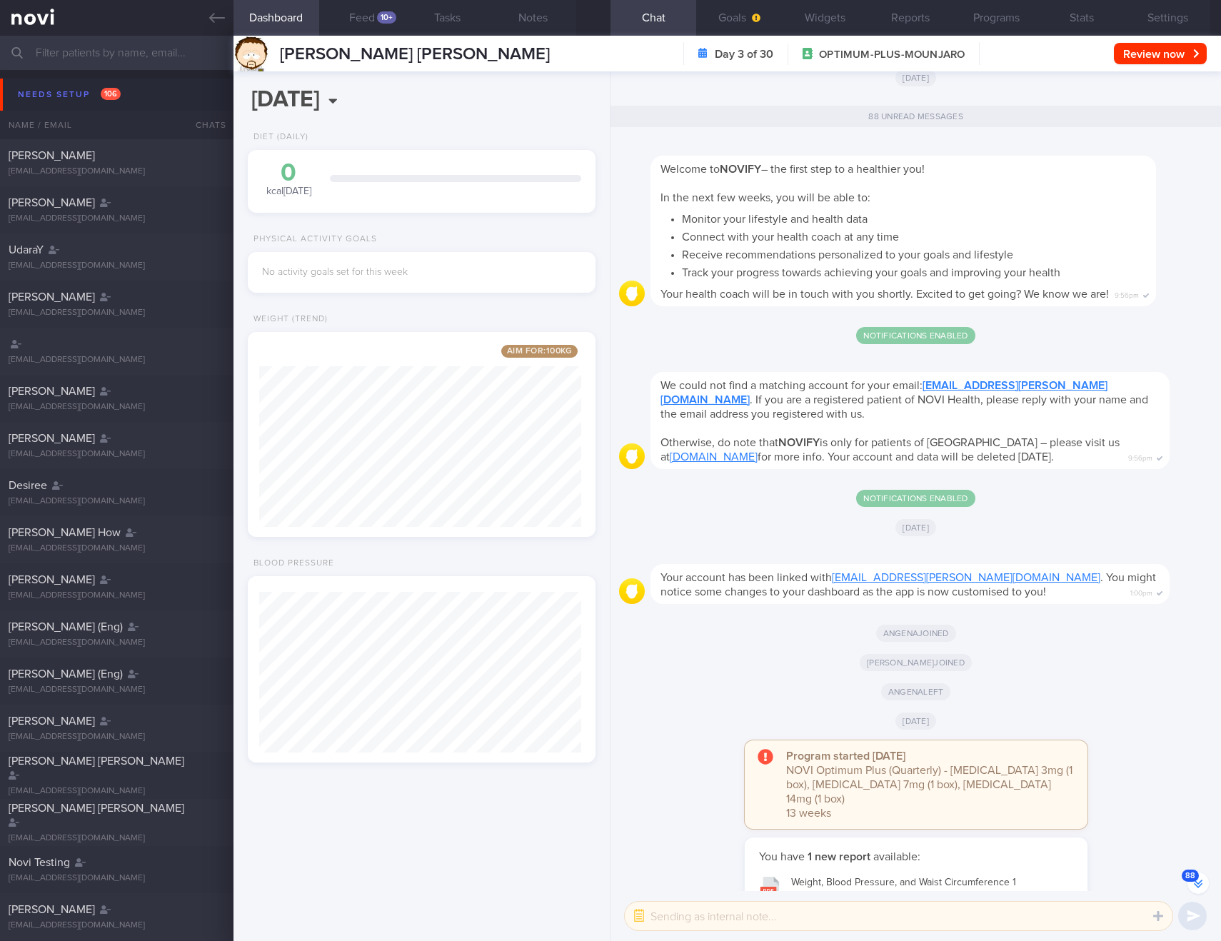
scroll to position [181, 323]
click at [1200, 886] on button "88" at bounding box center [1198, 883] width 21 height 21
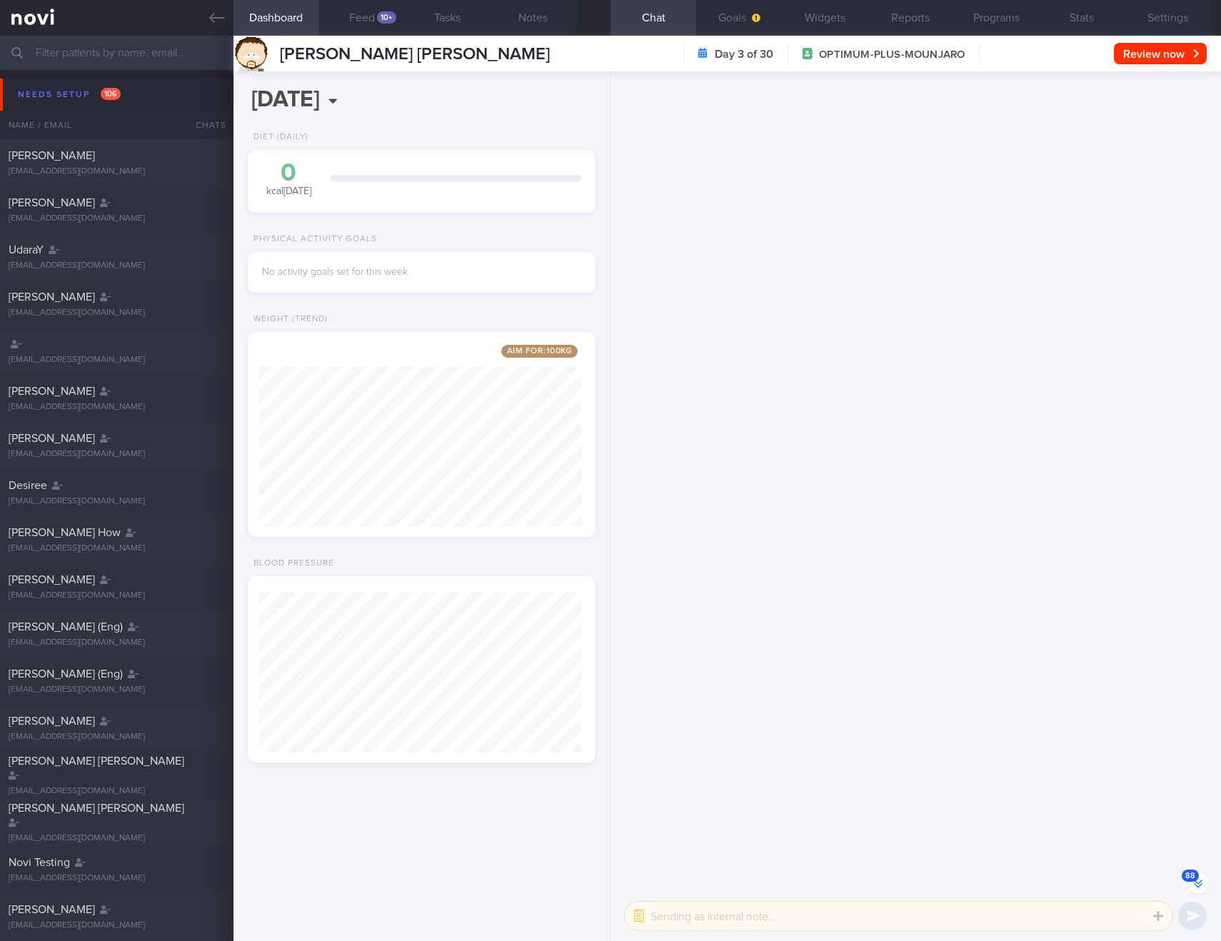
scroll to position [0, 0]
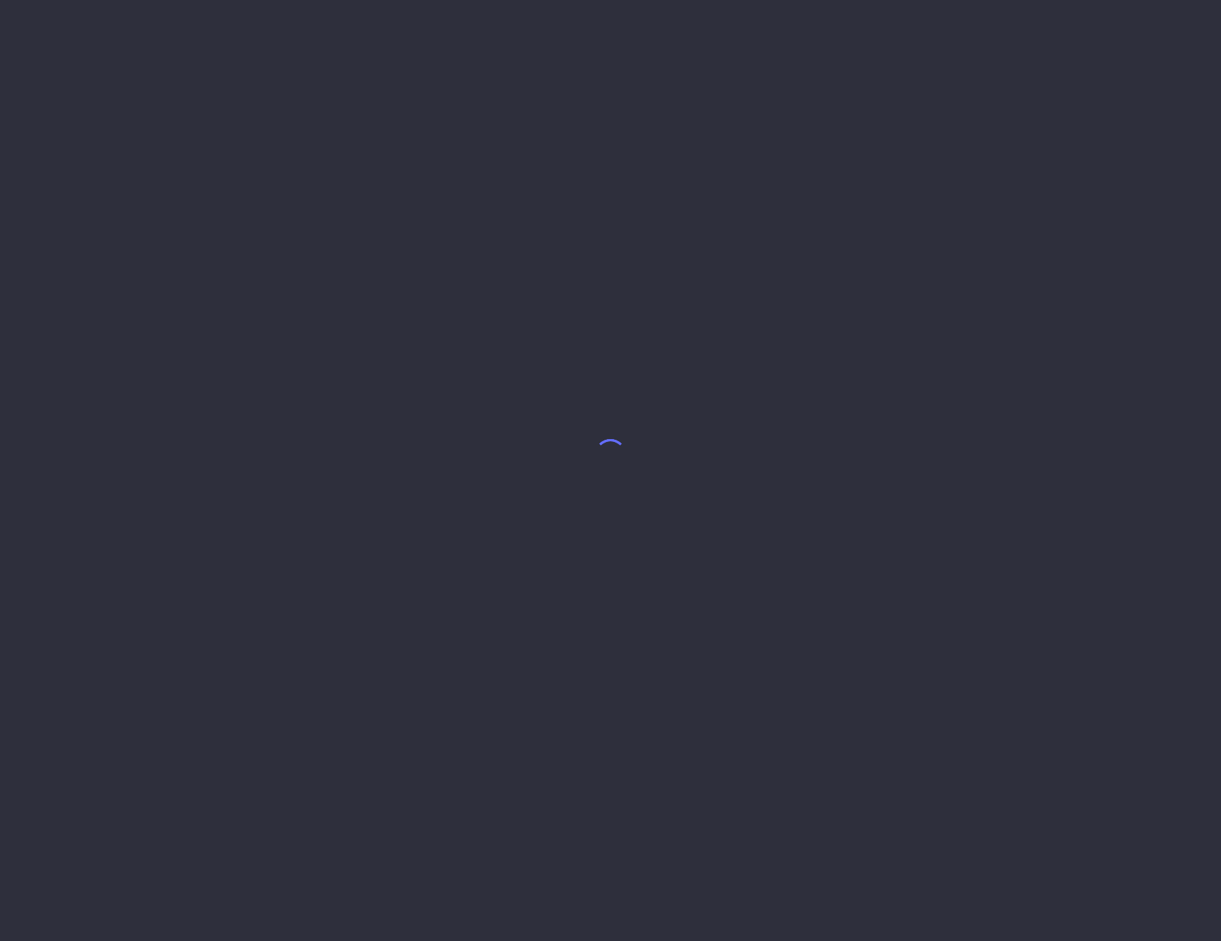
select select "9"
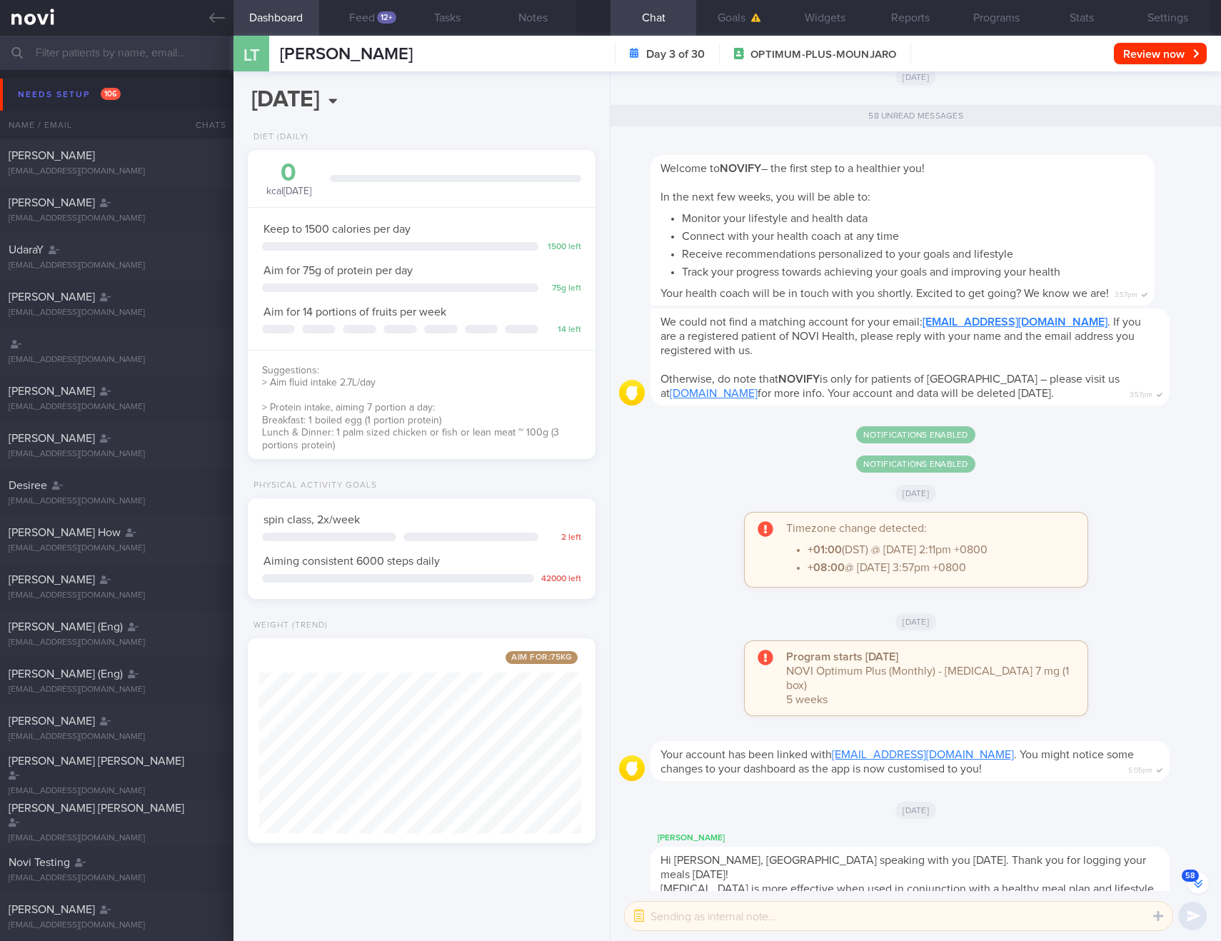
scroll to position [181, 323]
click at [1198, 881] on button "58" at bounding box center [1198, 883] width 21 height 21
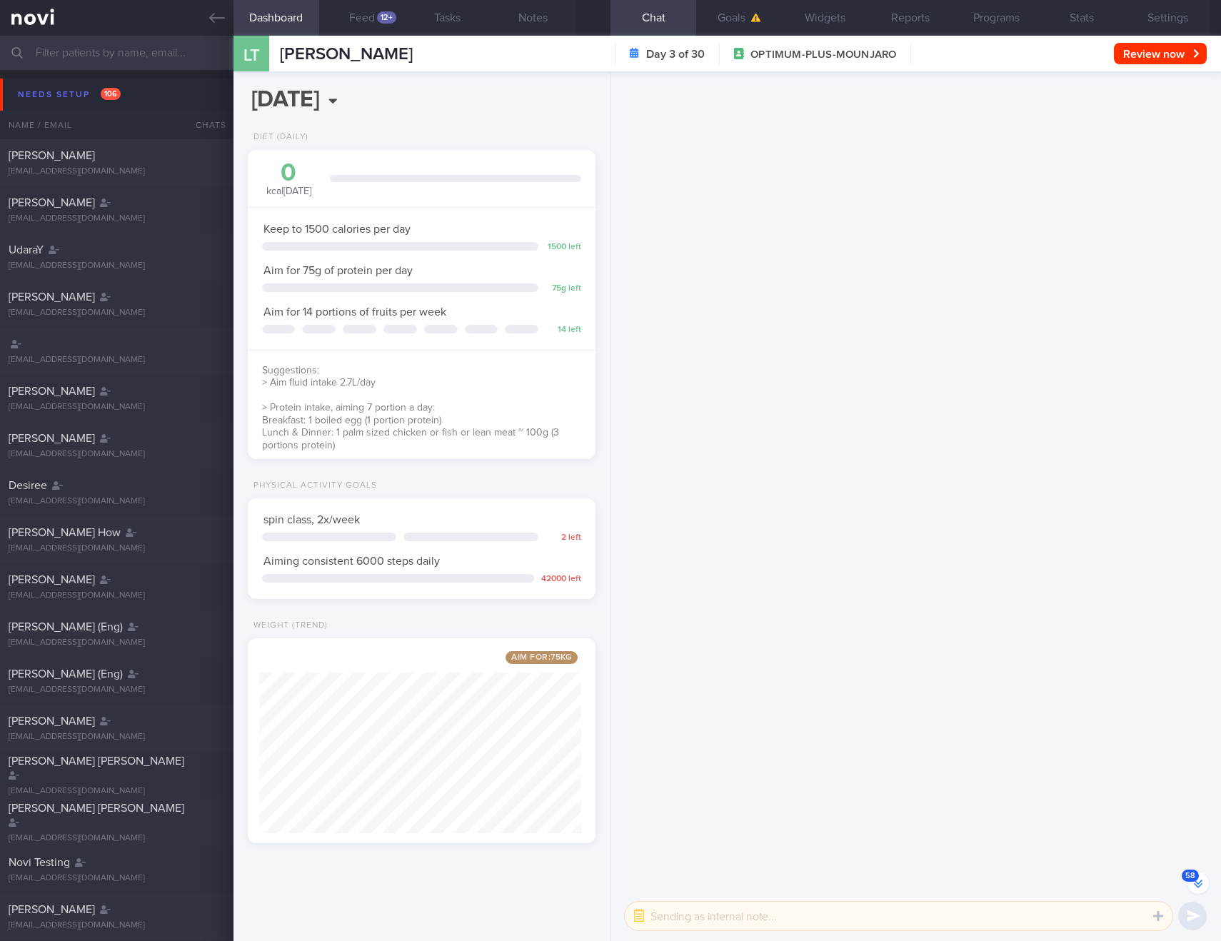
scroll to position [0, 0]
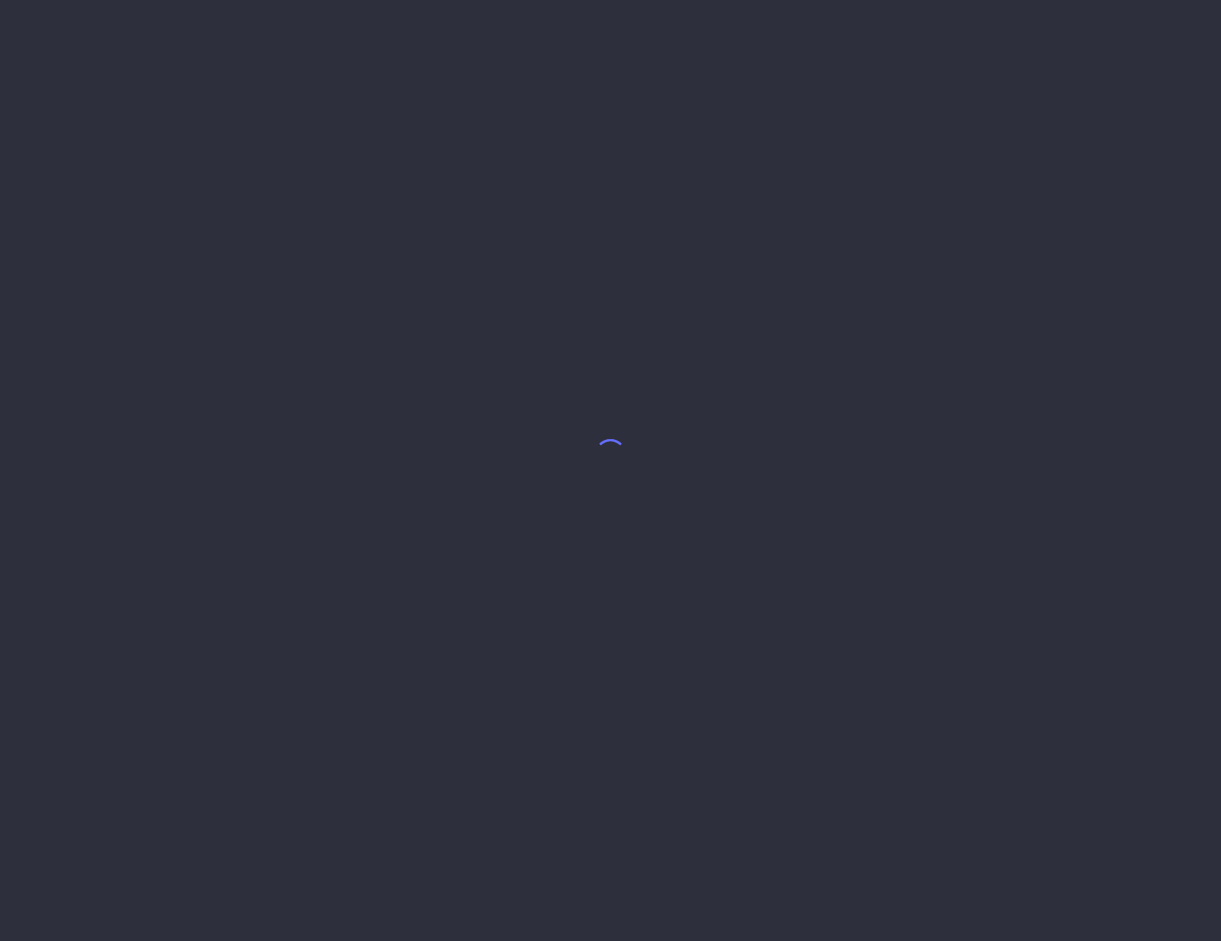
select select "9"
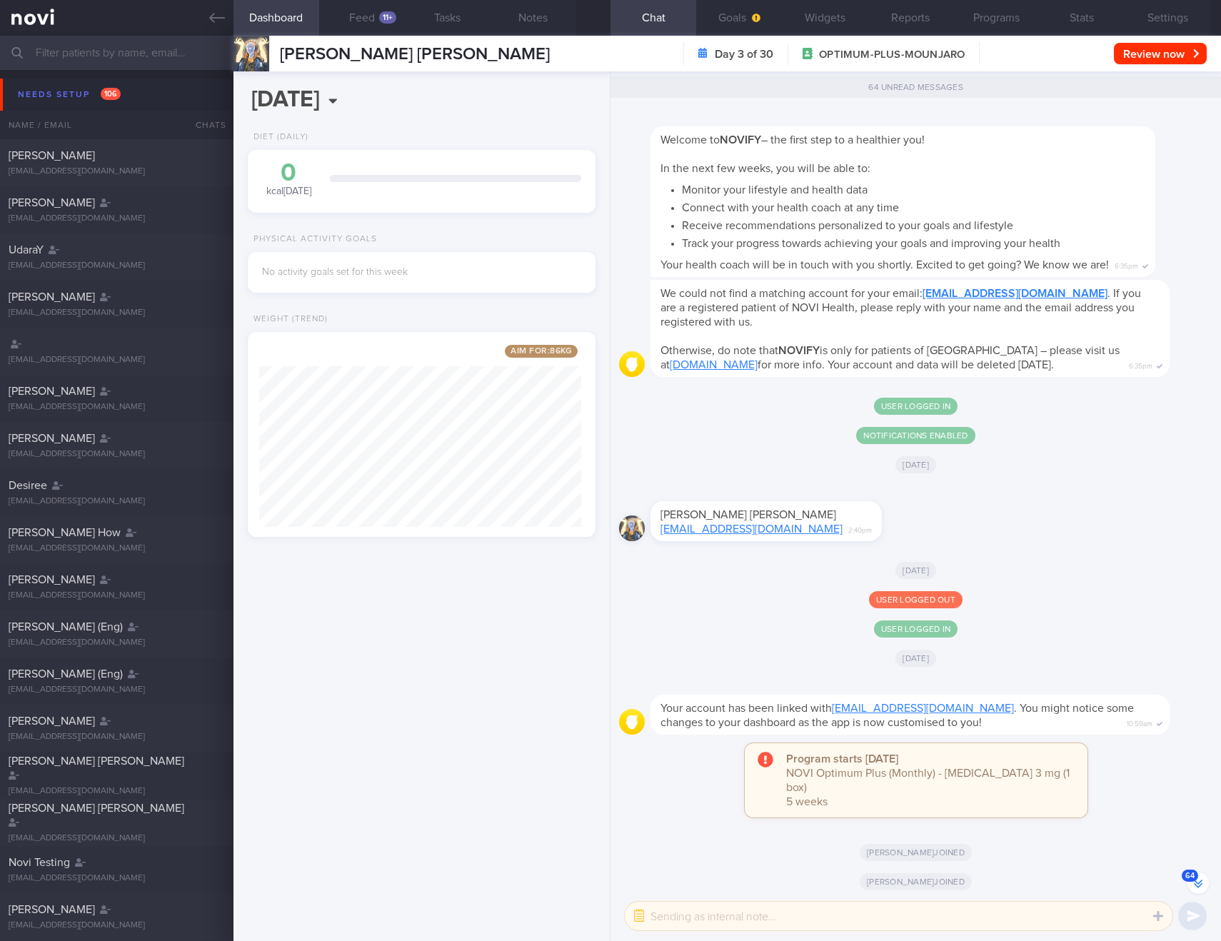
scroll to position [-2366, 0]
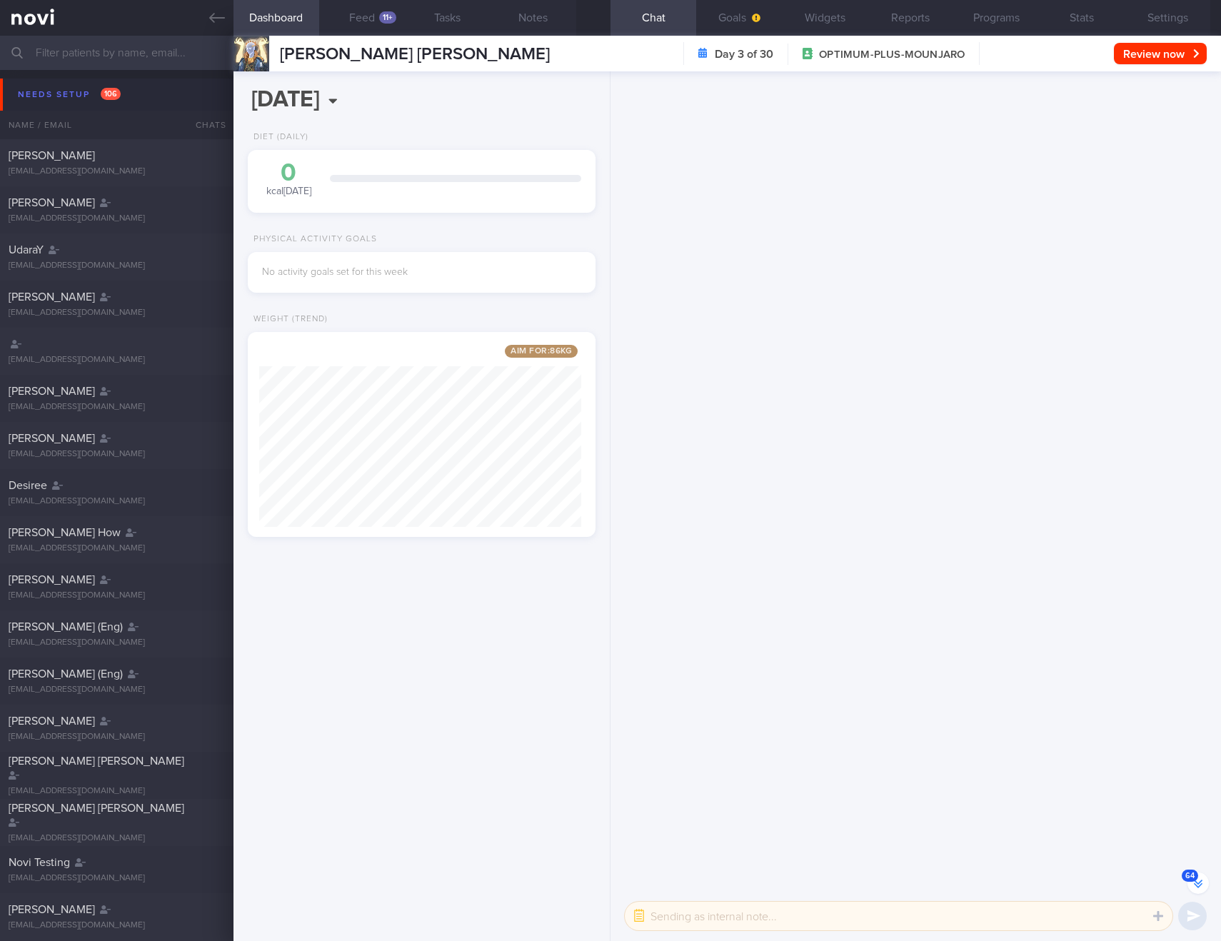
click at [1196, 884] on button "64" at bounding box center [1198, 883] width 21 height 21
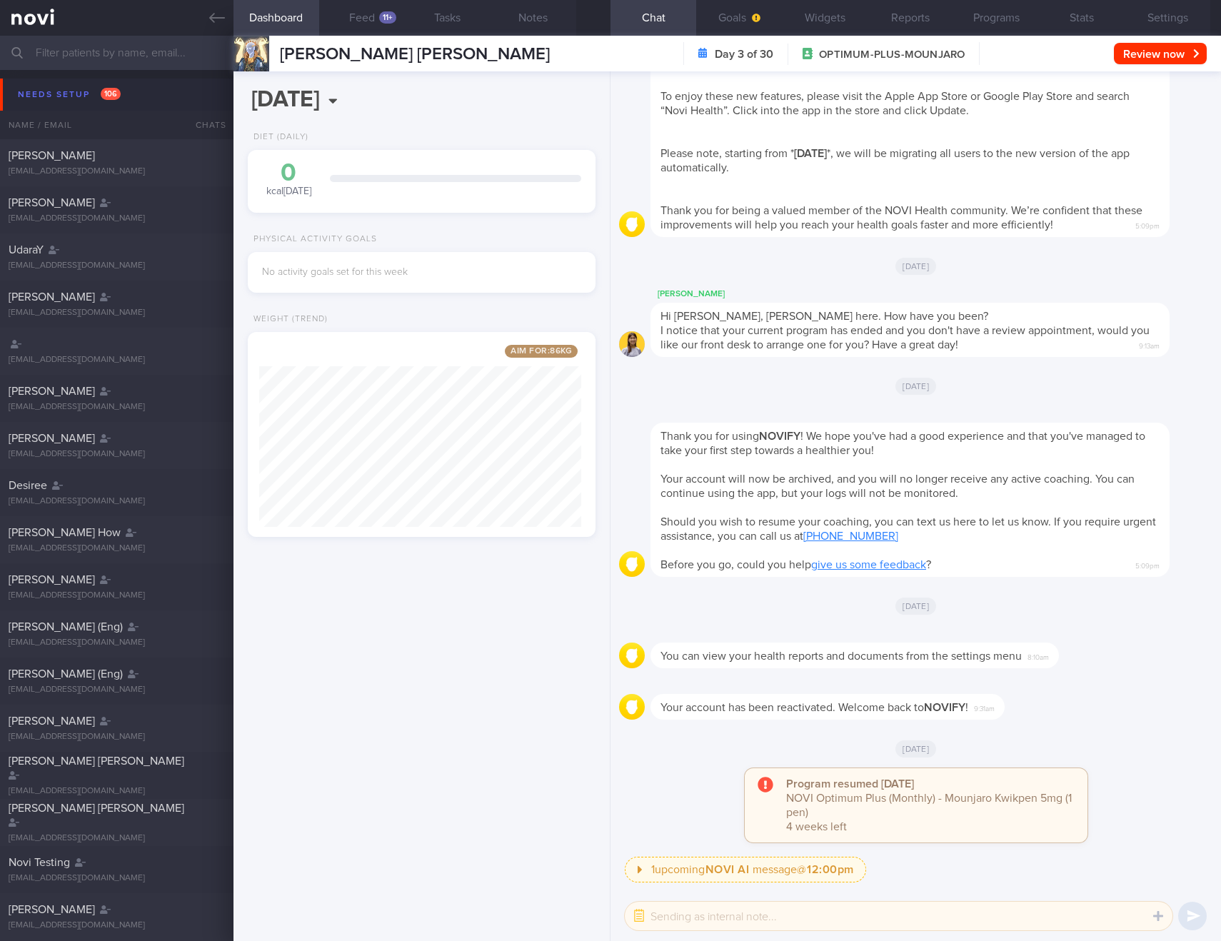
scroll to position [159, 317]
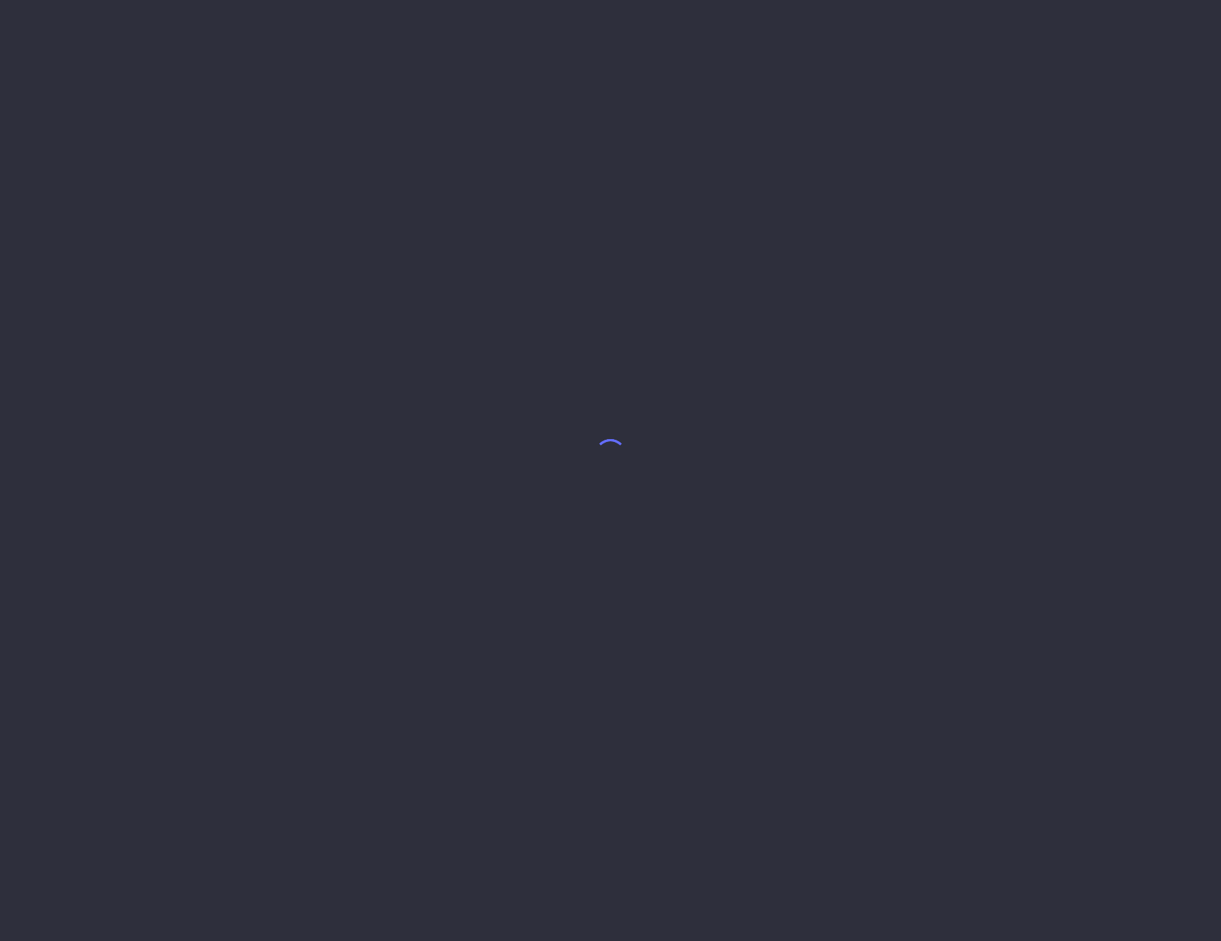
select select "9"
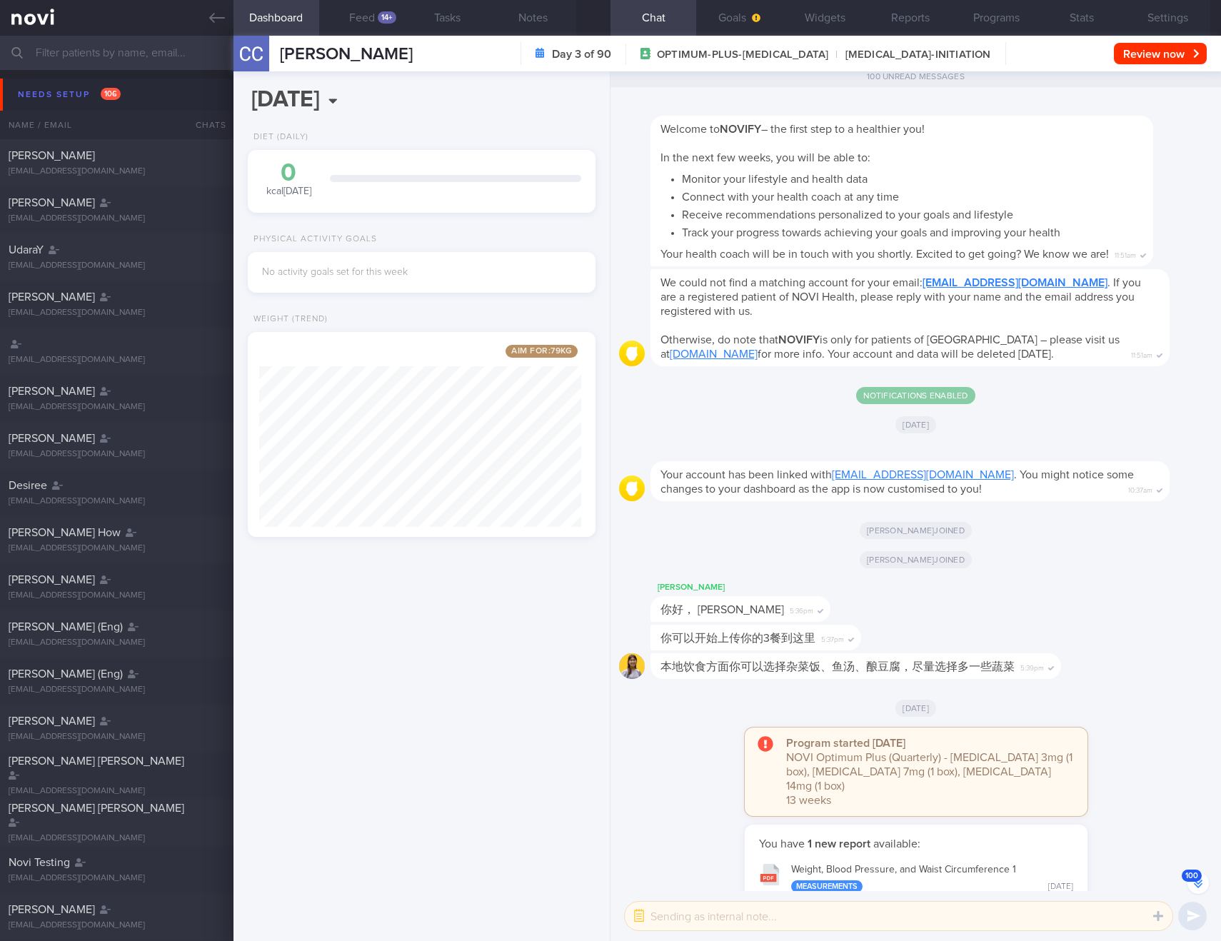
scroll to position [181, 323]
click at [1197, 887] on button "100" at bounding box center [1198, 883] width 21 height 21
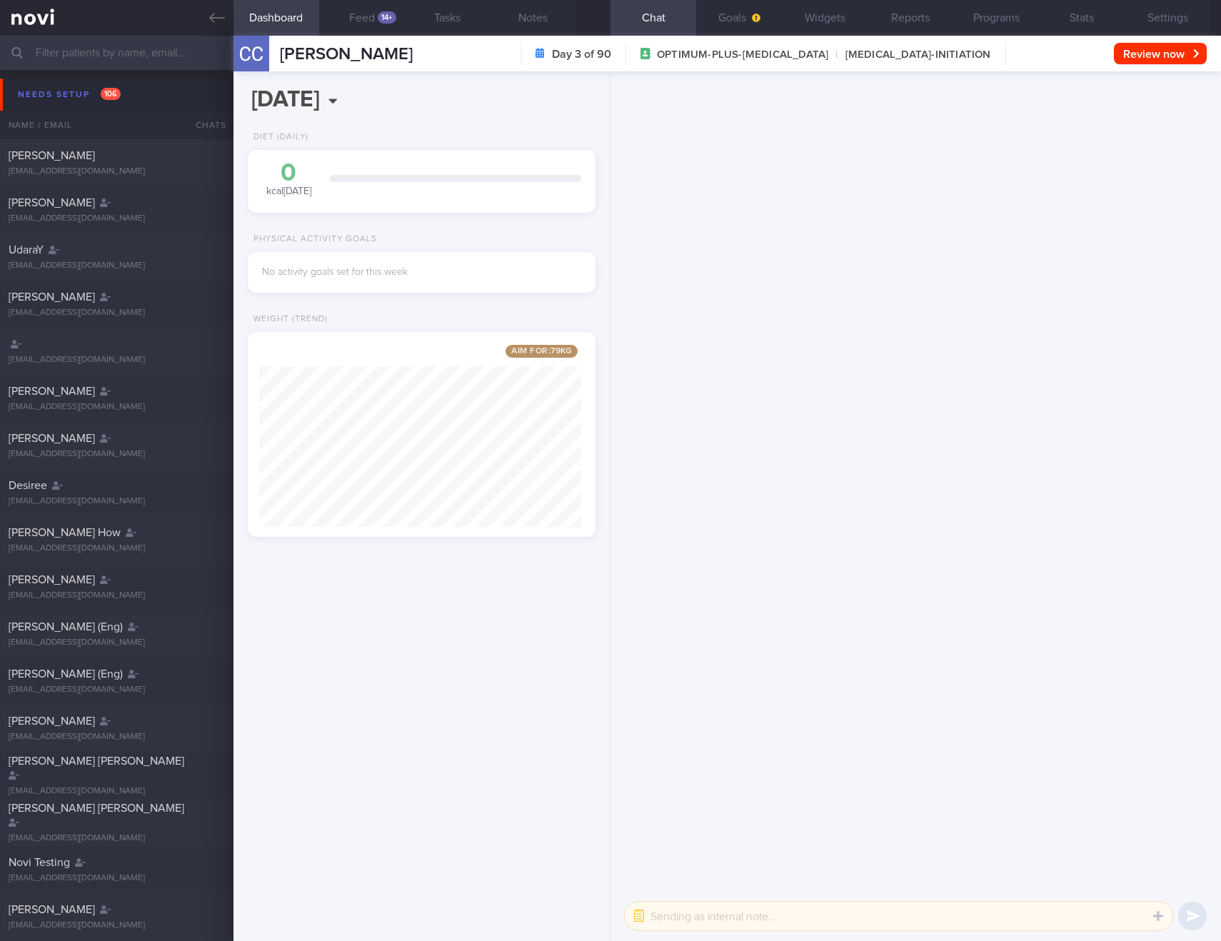
scroll to position [0, 0]
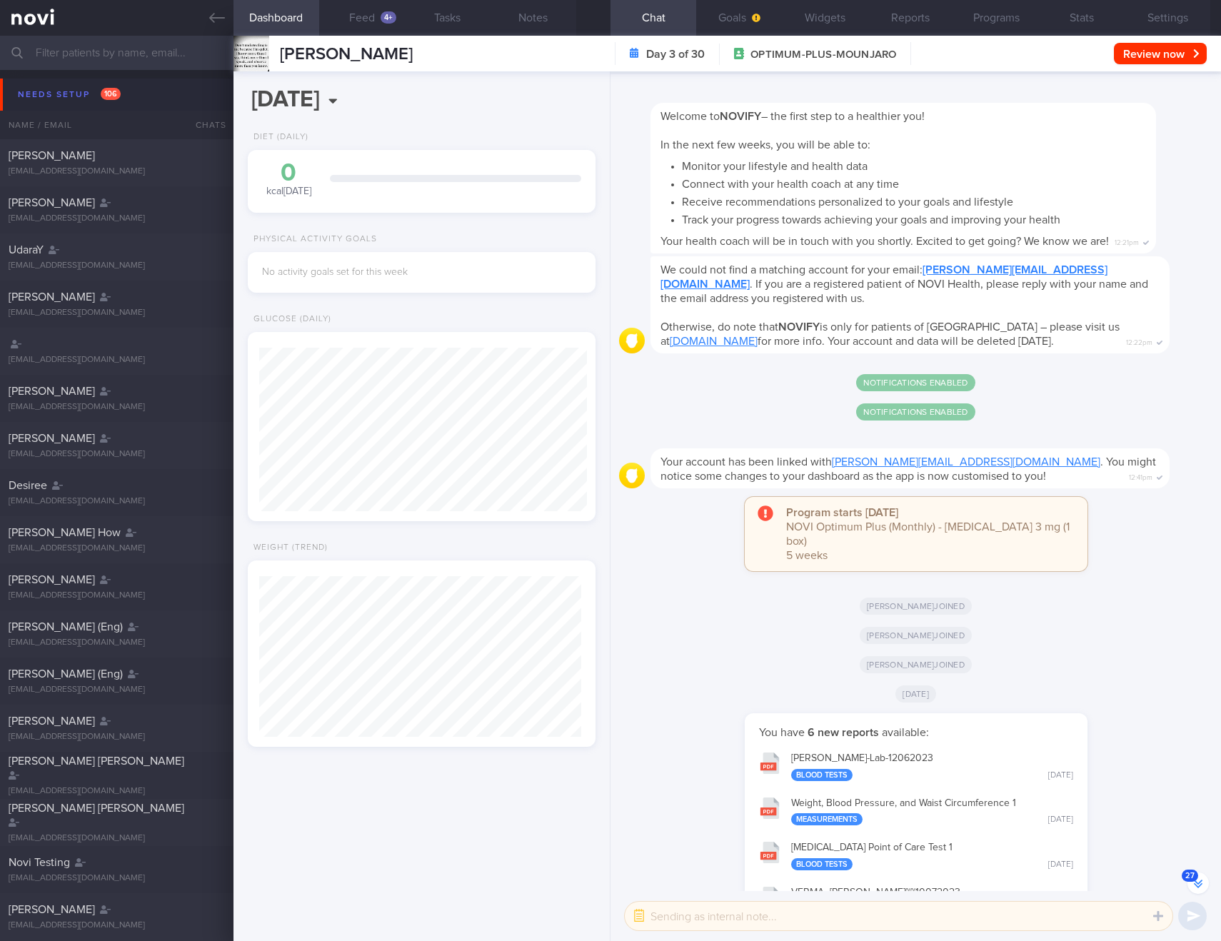
scroll to position [161, 323]
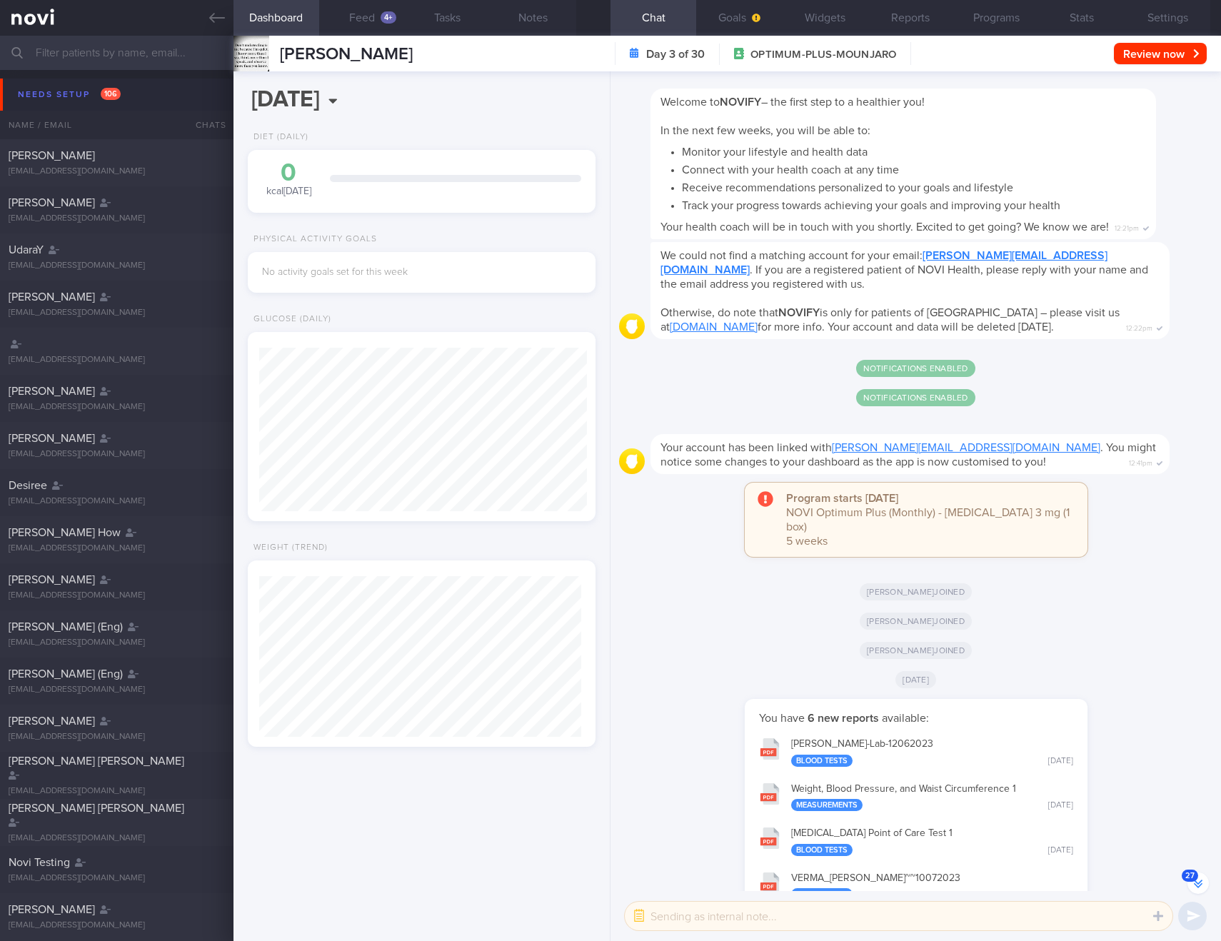
click at [1197, 886] on button "27" at bounding box center [1198, 883] width 21 height 21
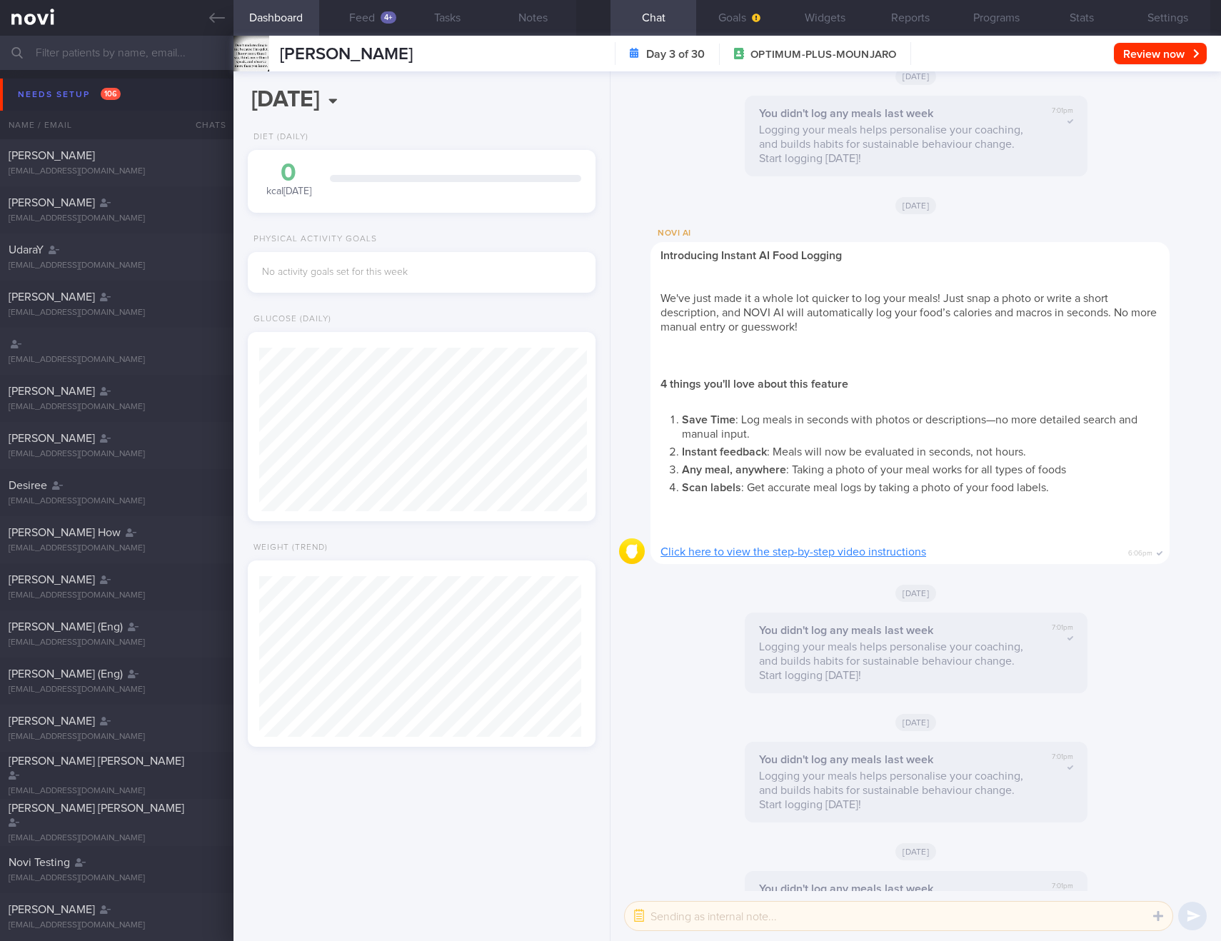
scroll to position [0, 0]
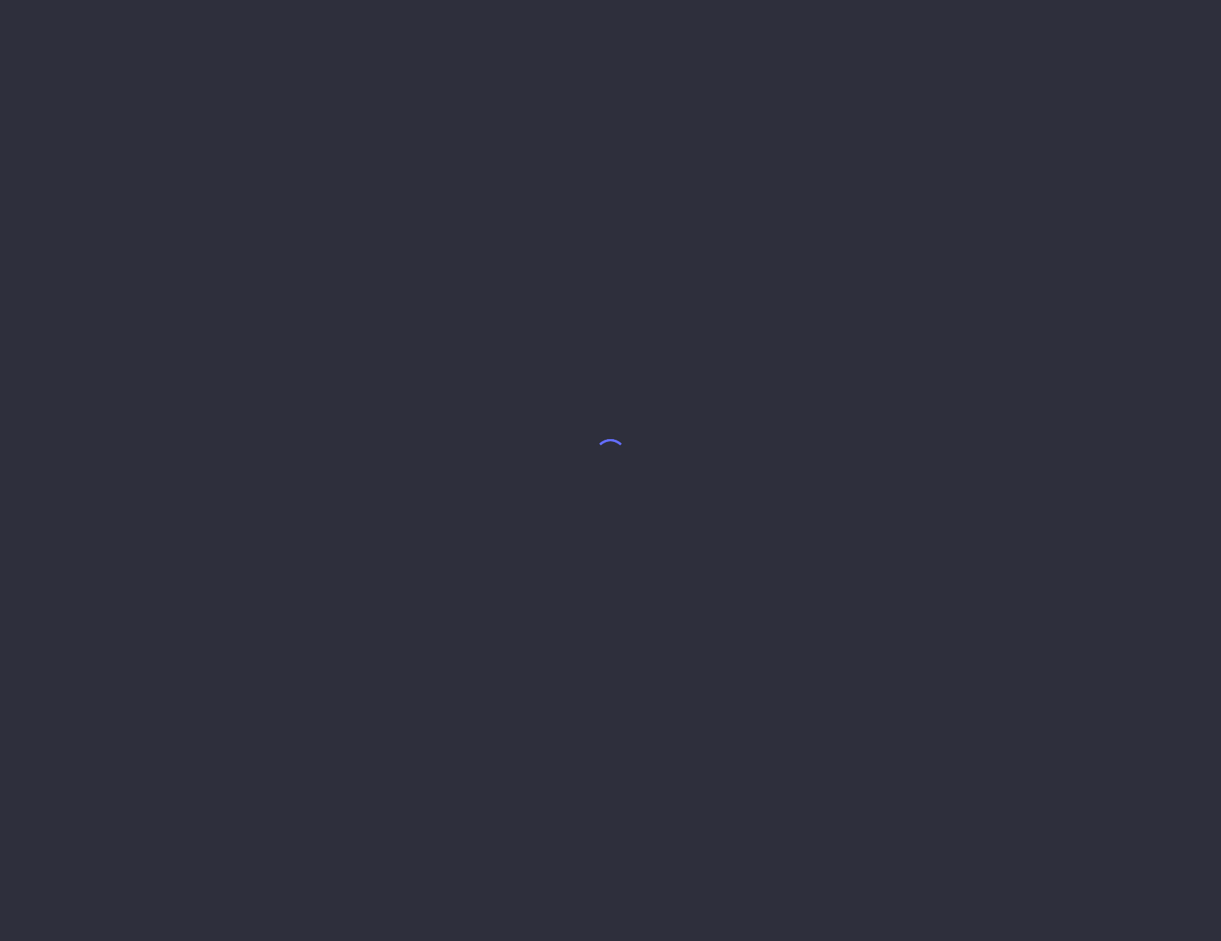
select select "9"
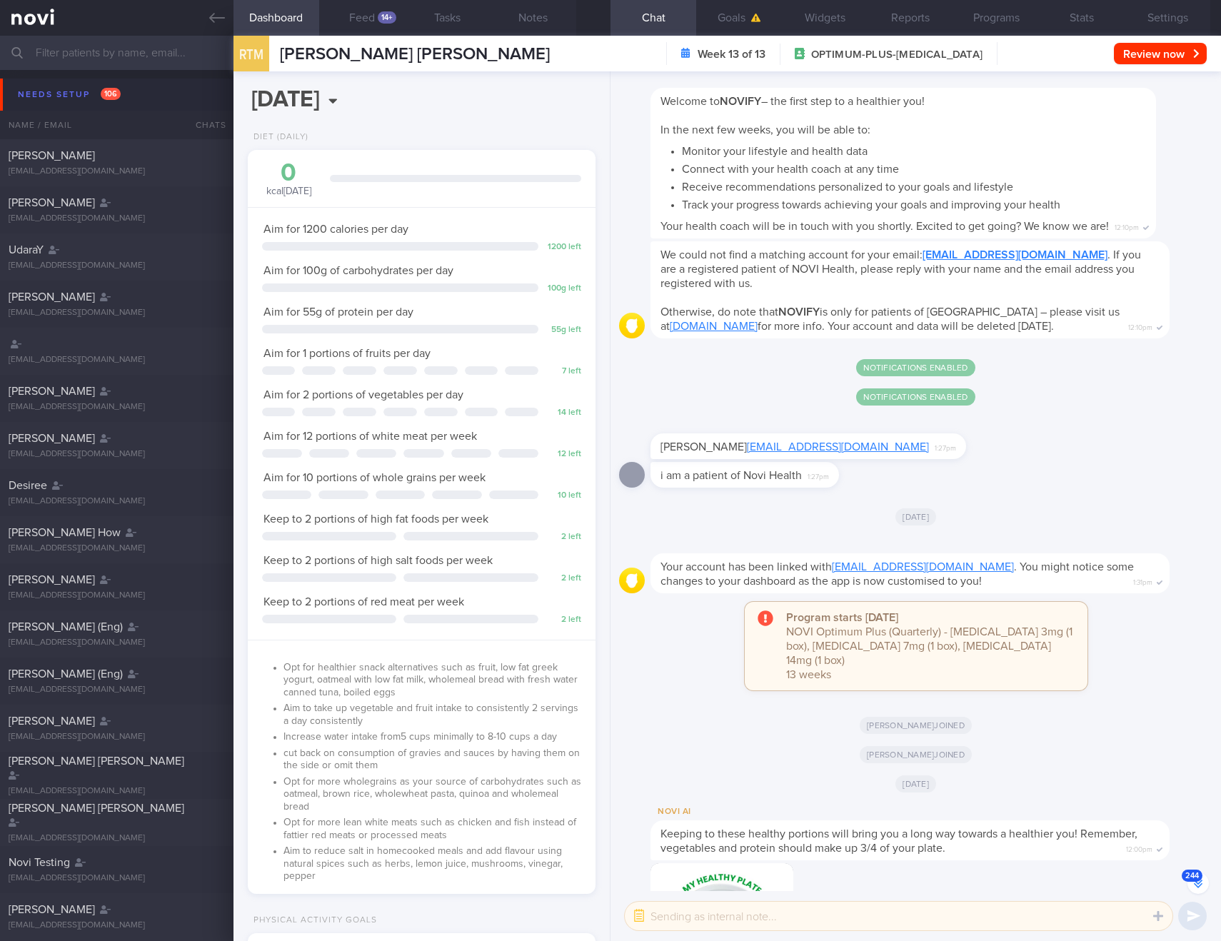
scroll to position [176, 312]
click at [1195, 886] on button "244" at bounding box center [1198, 883] width 21 height 21
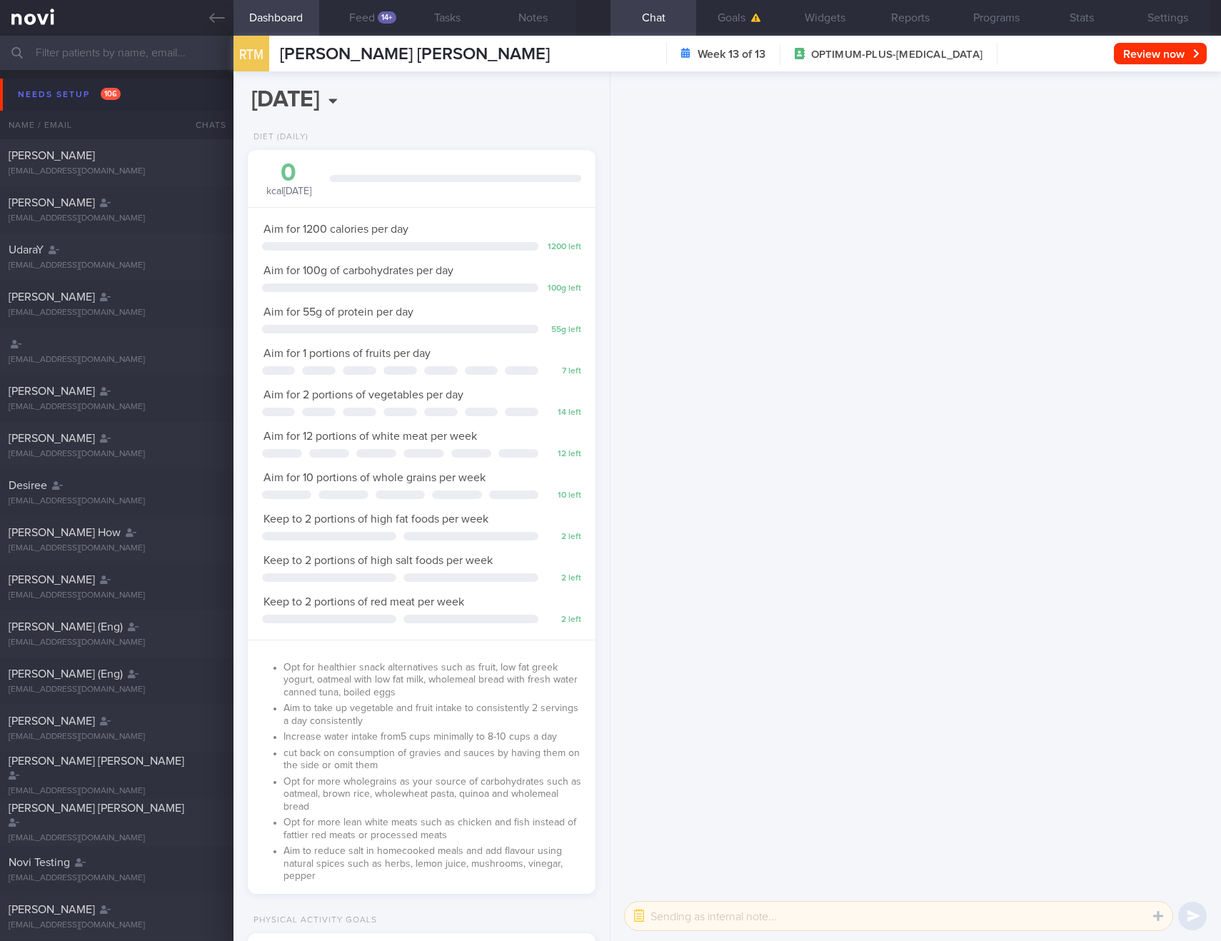
scroll to position [0, 0]
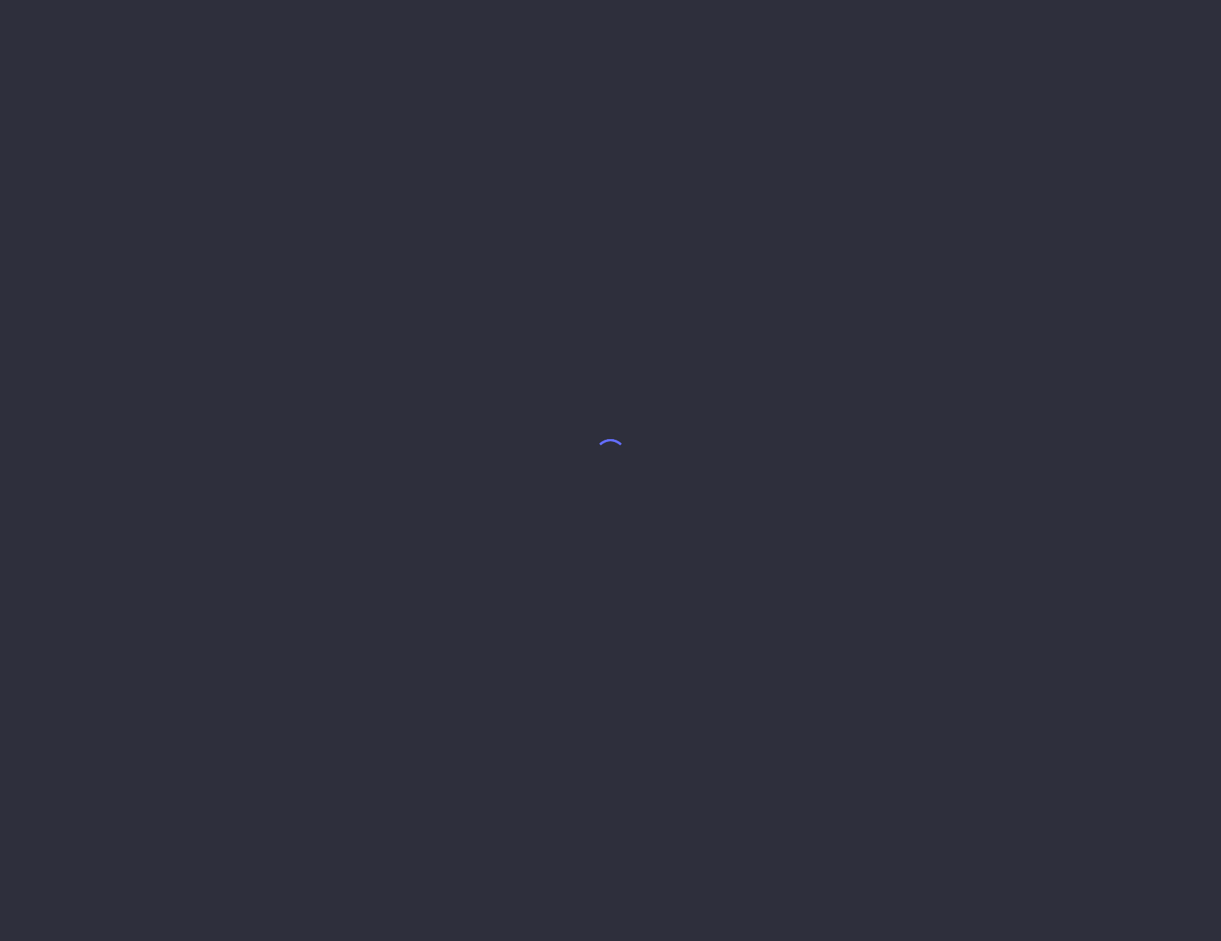
select select "9"
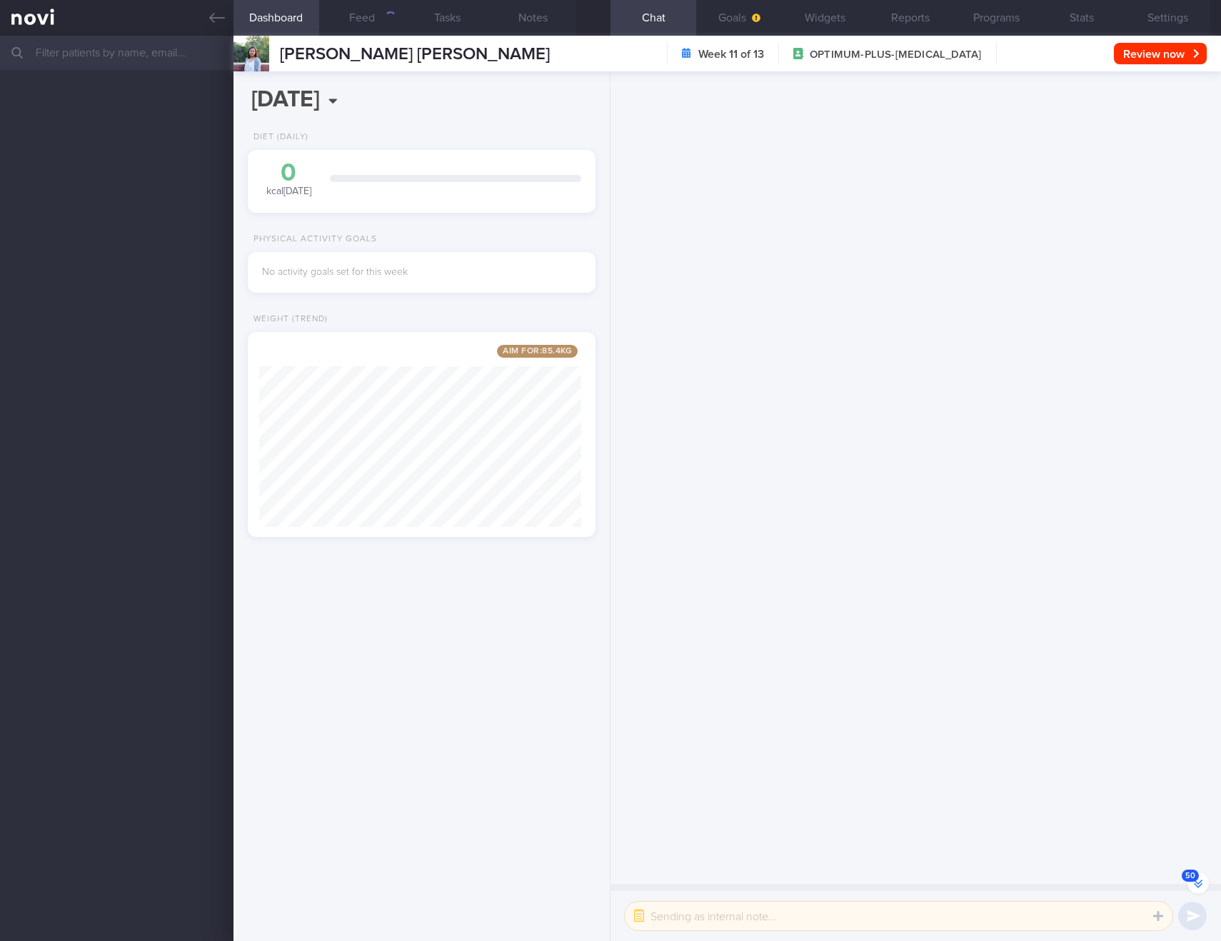
scroll to position [181, 323]
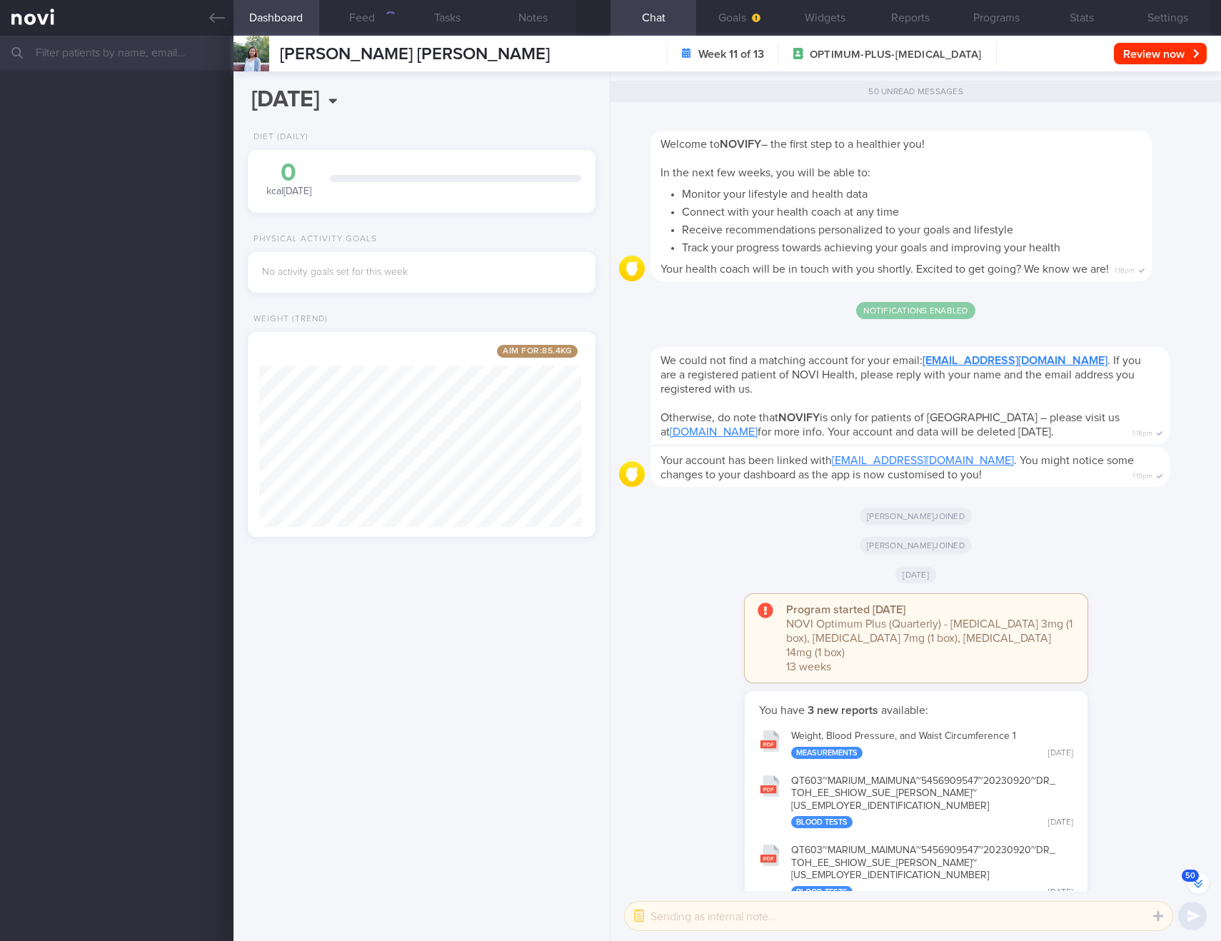
click at [1194, 886] on button "50" at bounding box center [1198, 883] width 21 height 21
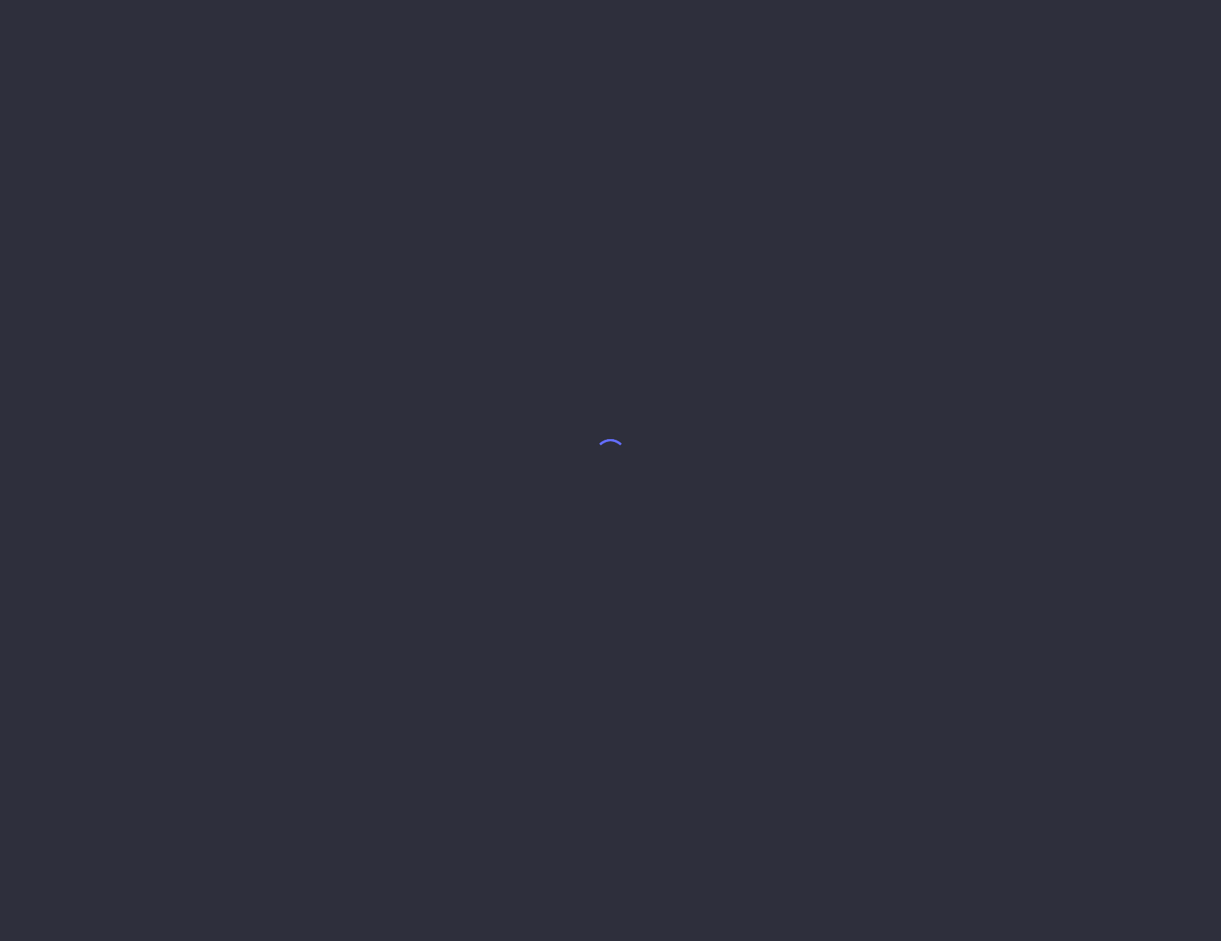
select select "9"
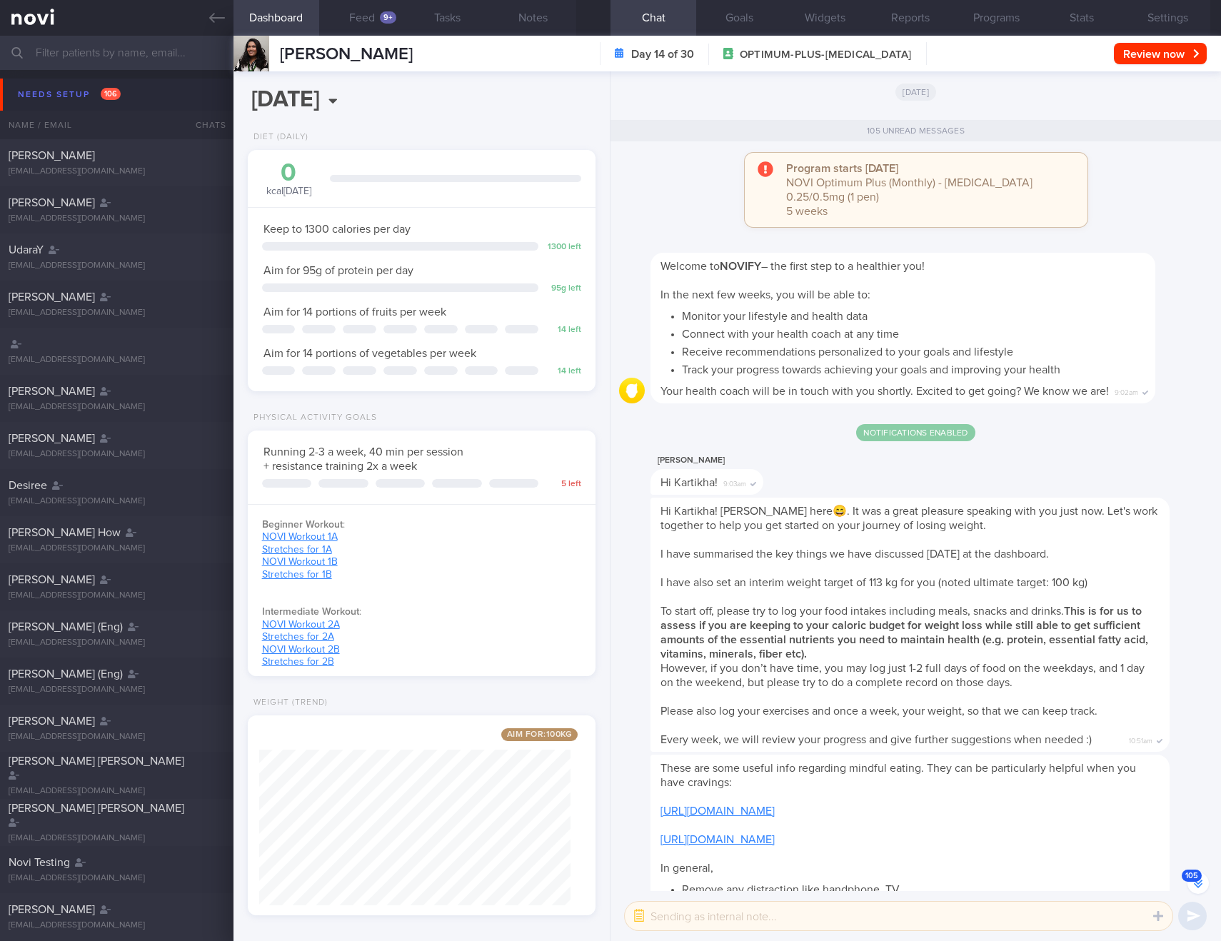
scroll to position [176, 312]
click at [1194, 884] on button "105" at bounding box center [1198, 883] width 21 height 21
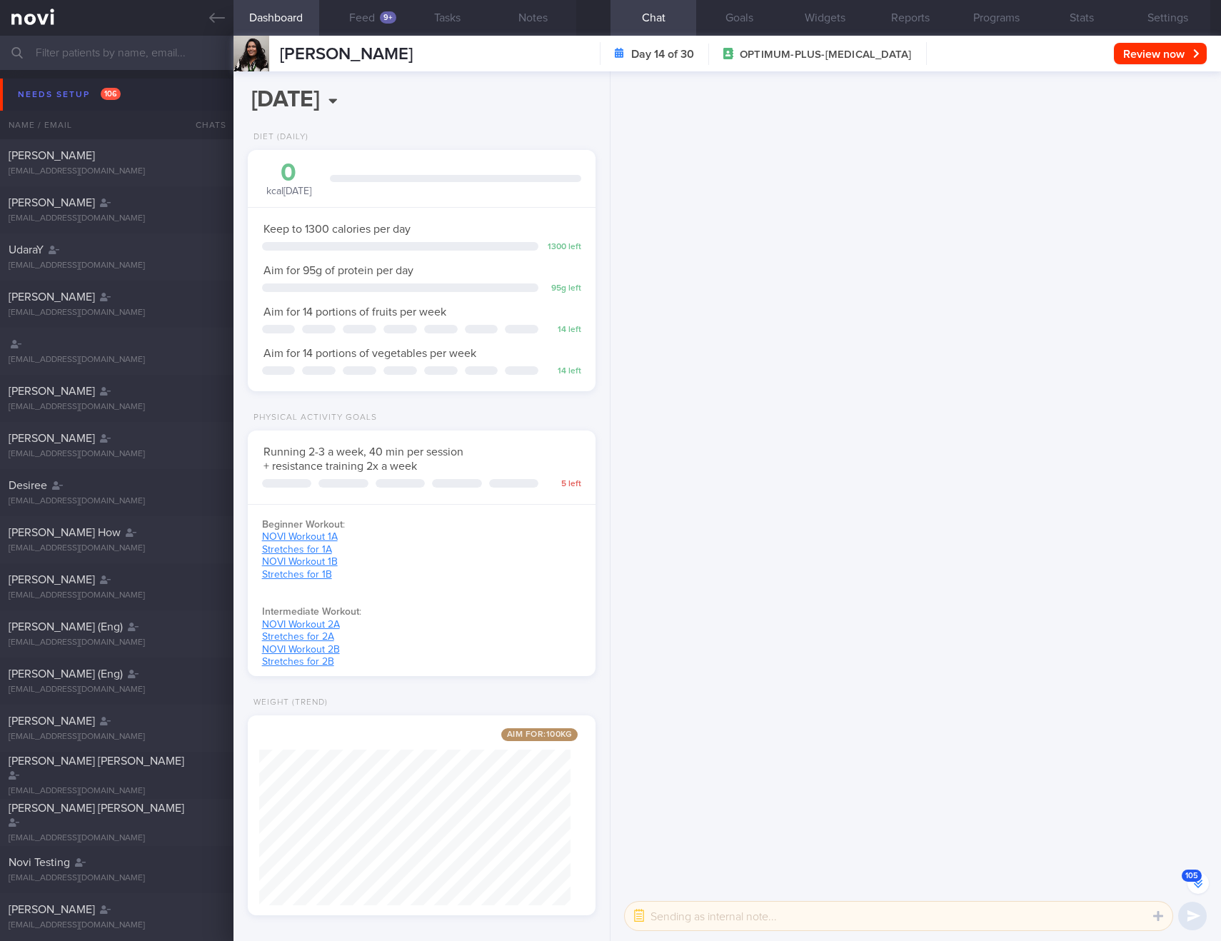
scroll to position [0, 0]
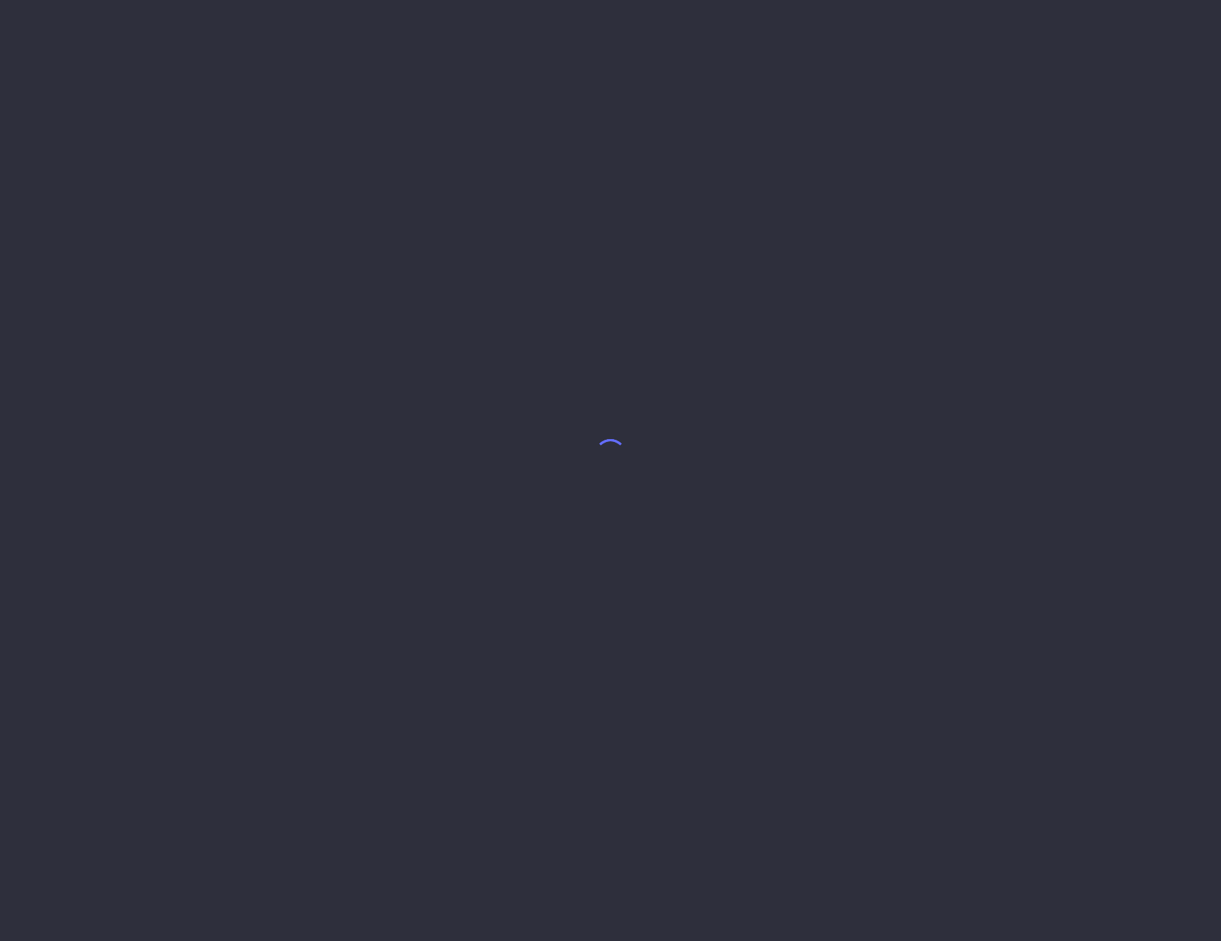
select select "9"
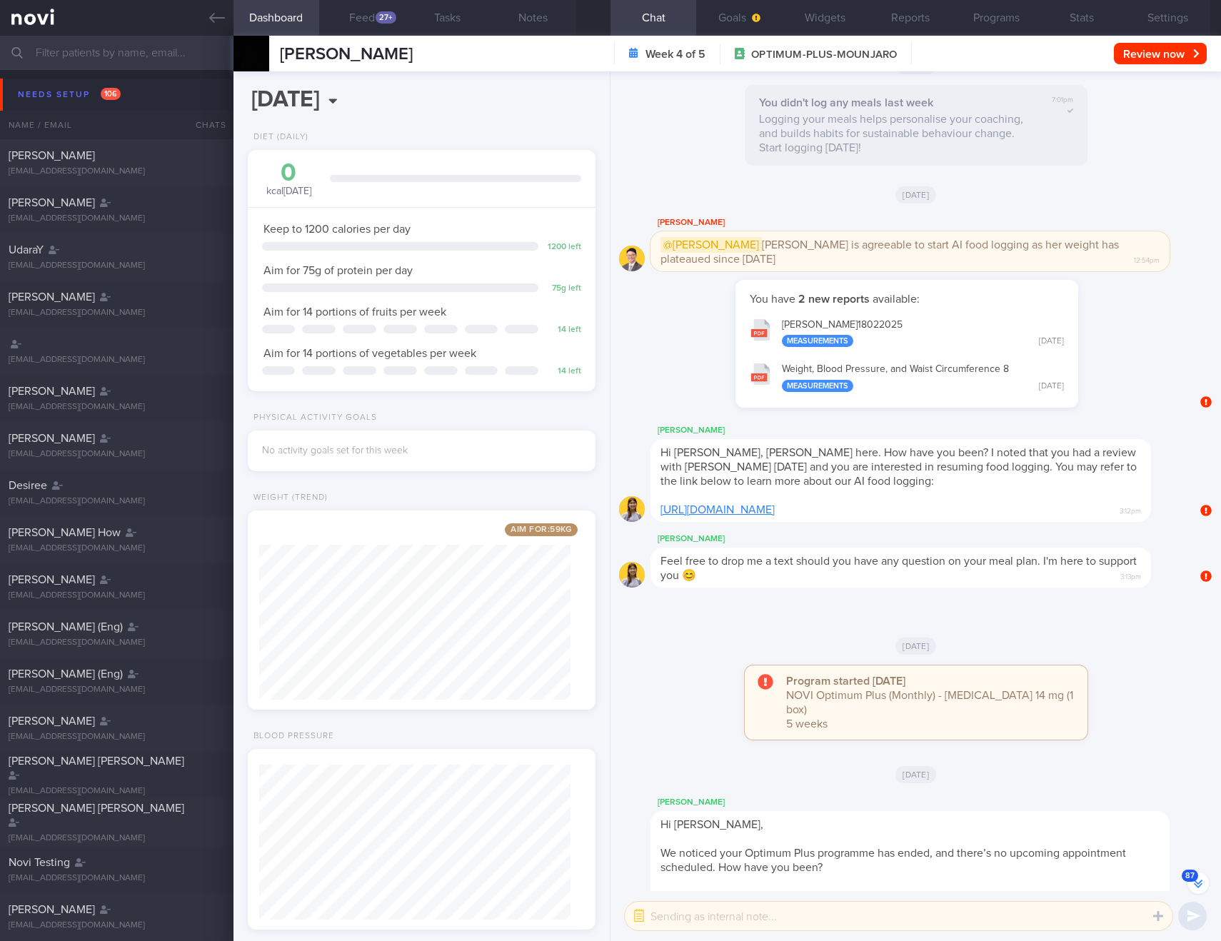
scroll to position [-7498, 0]
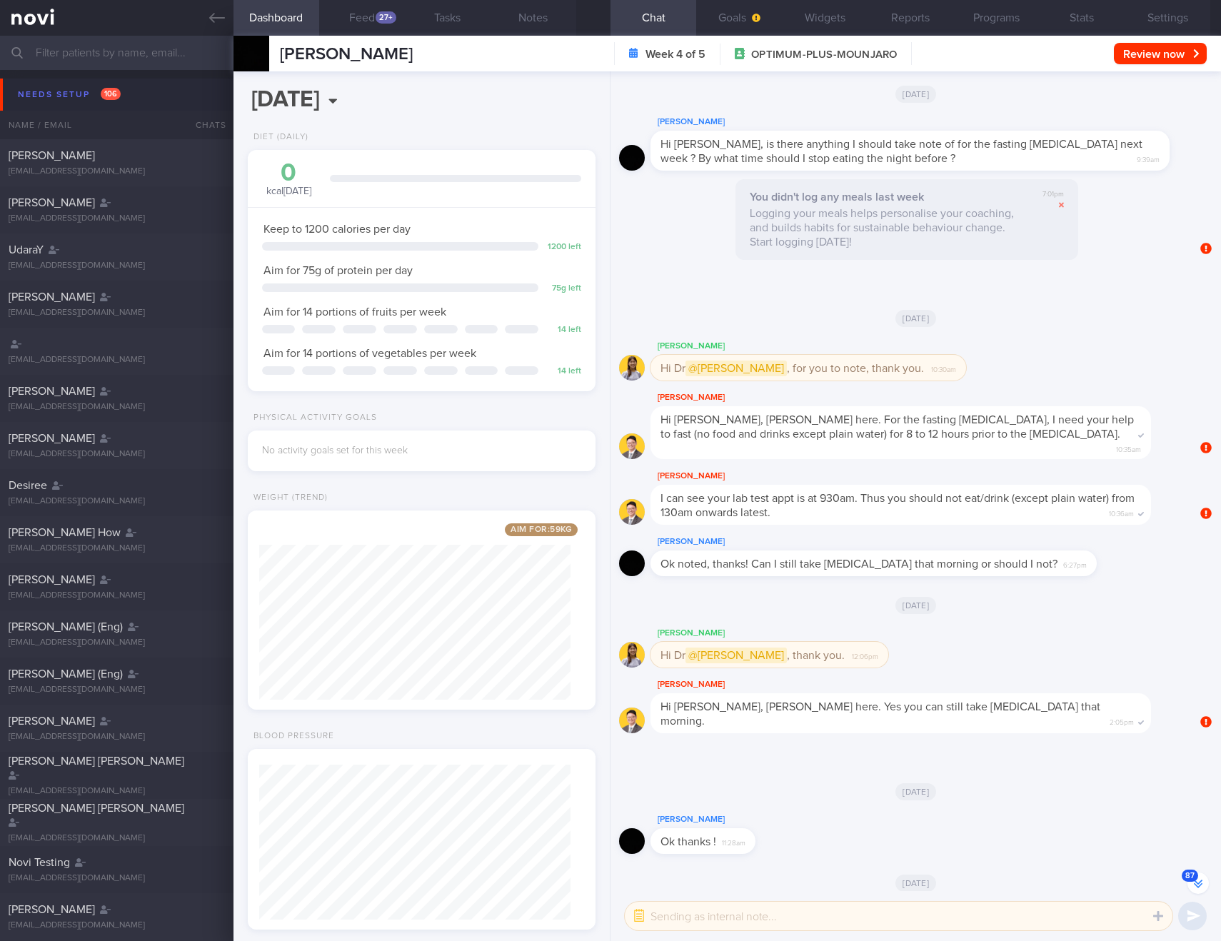
click at [1199, 885] on button "87" at bounding box center [1198, 883] width 21 height 21
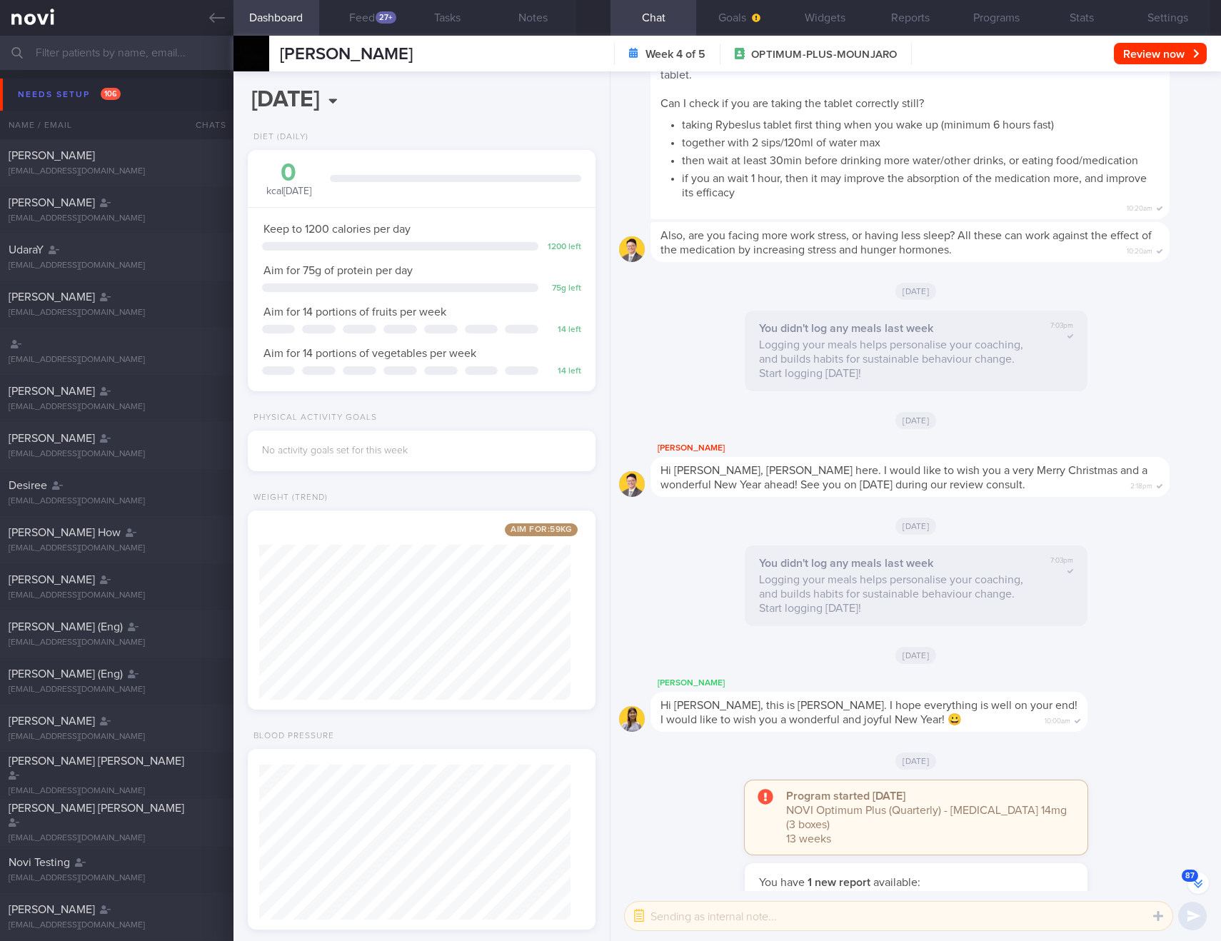
scroll to position [-16810, 0]
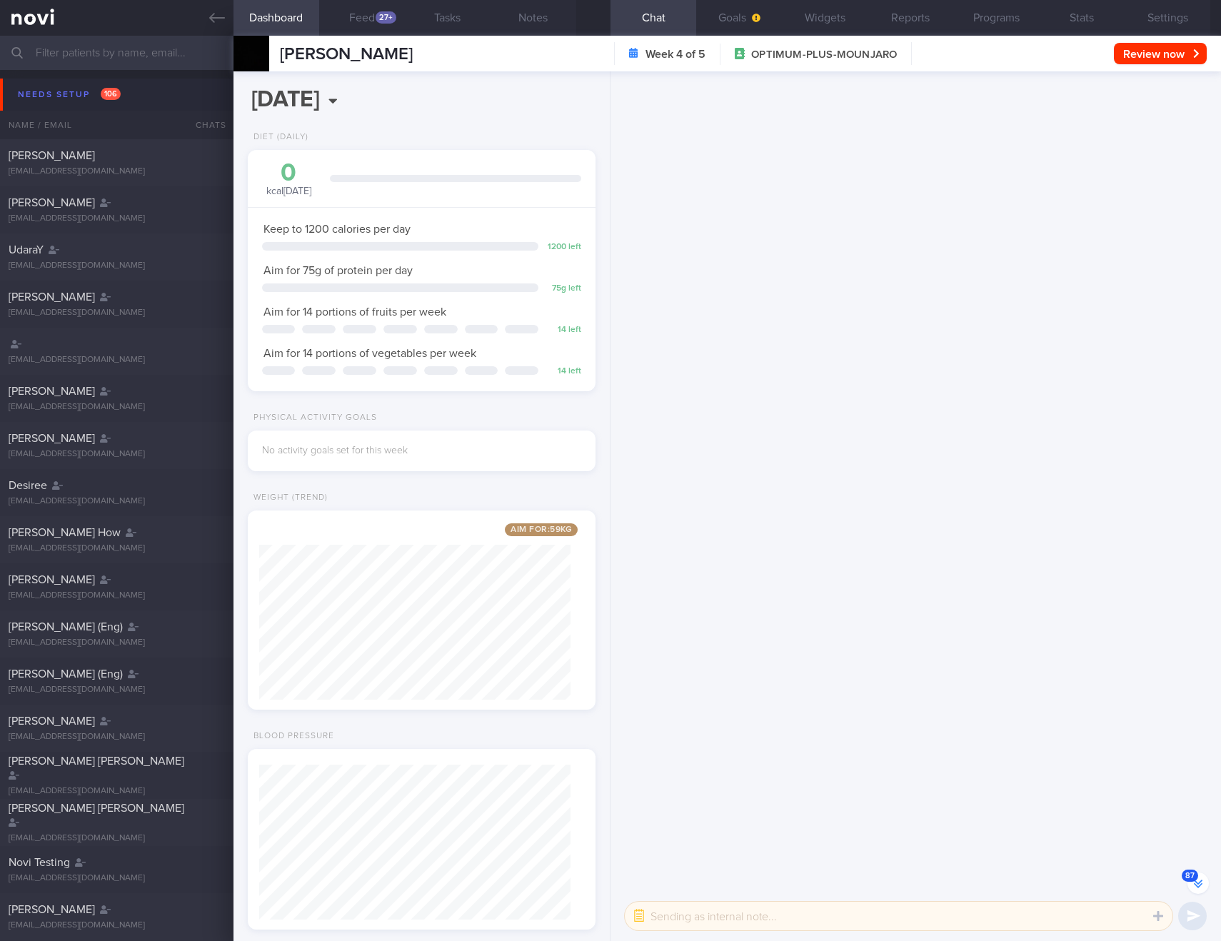
click at [1201, 882] on button "87" at bounding box center [1198, 883] width 21 height 21
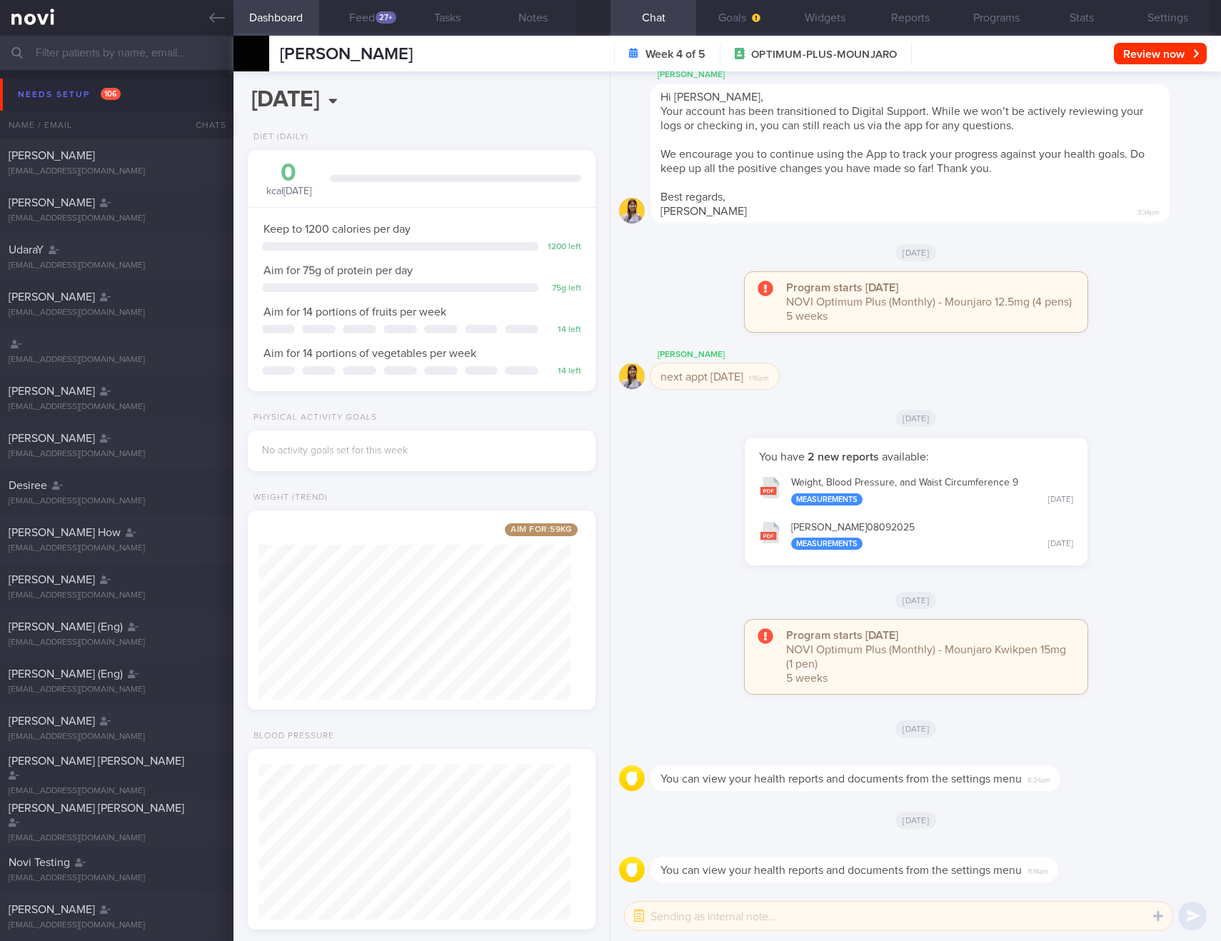
scroll to position [0, 0]
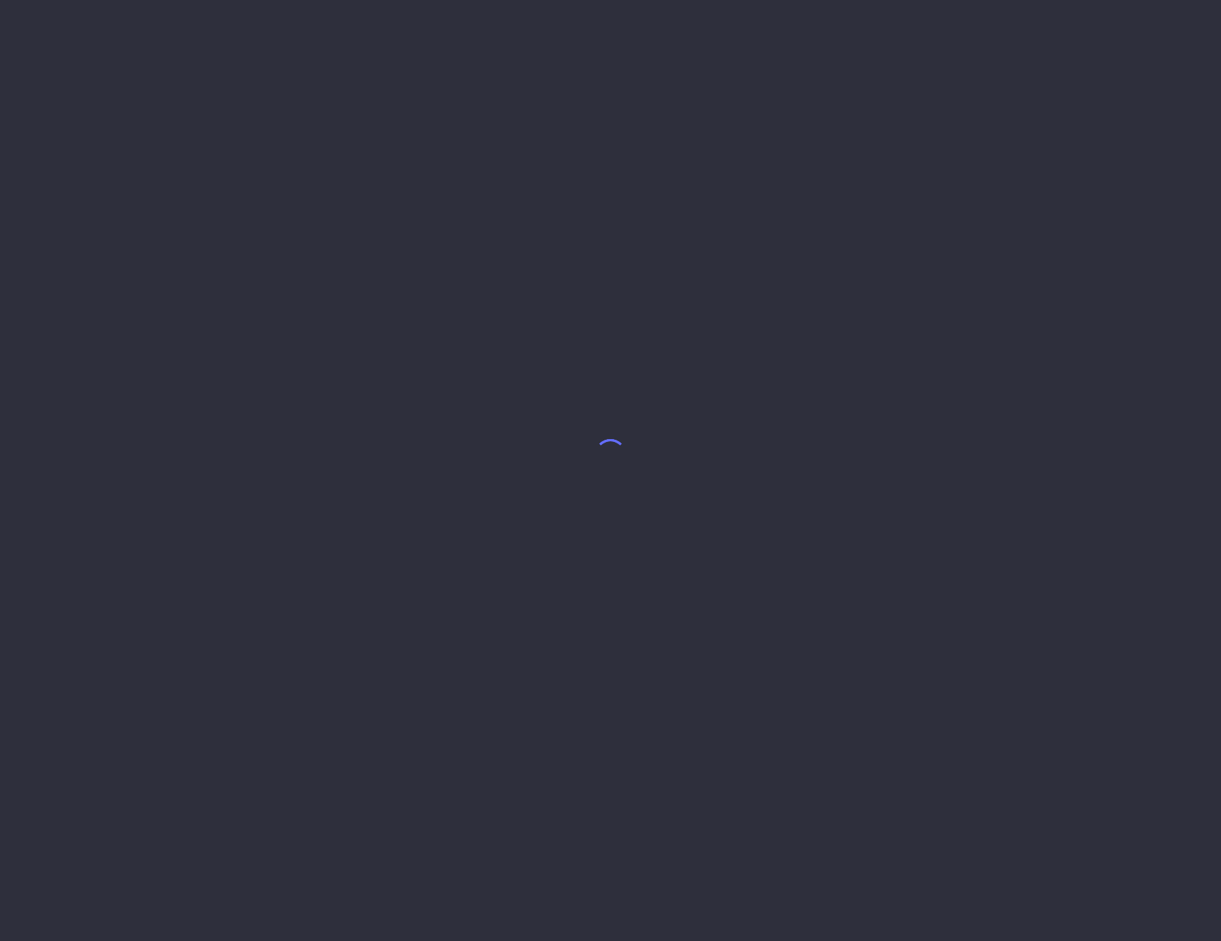
select select "9"
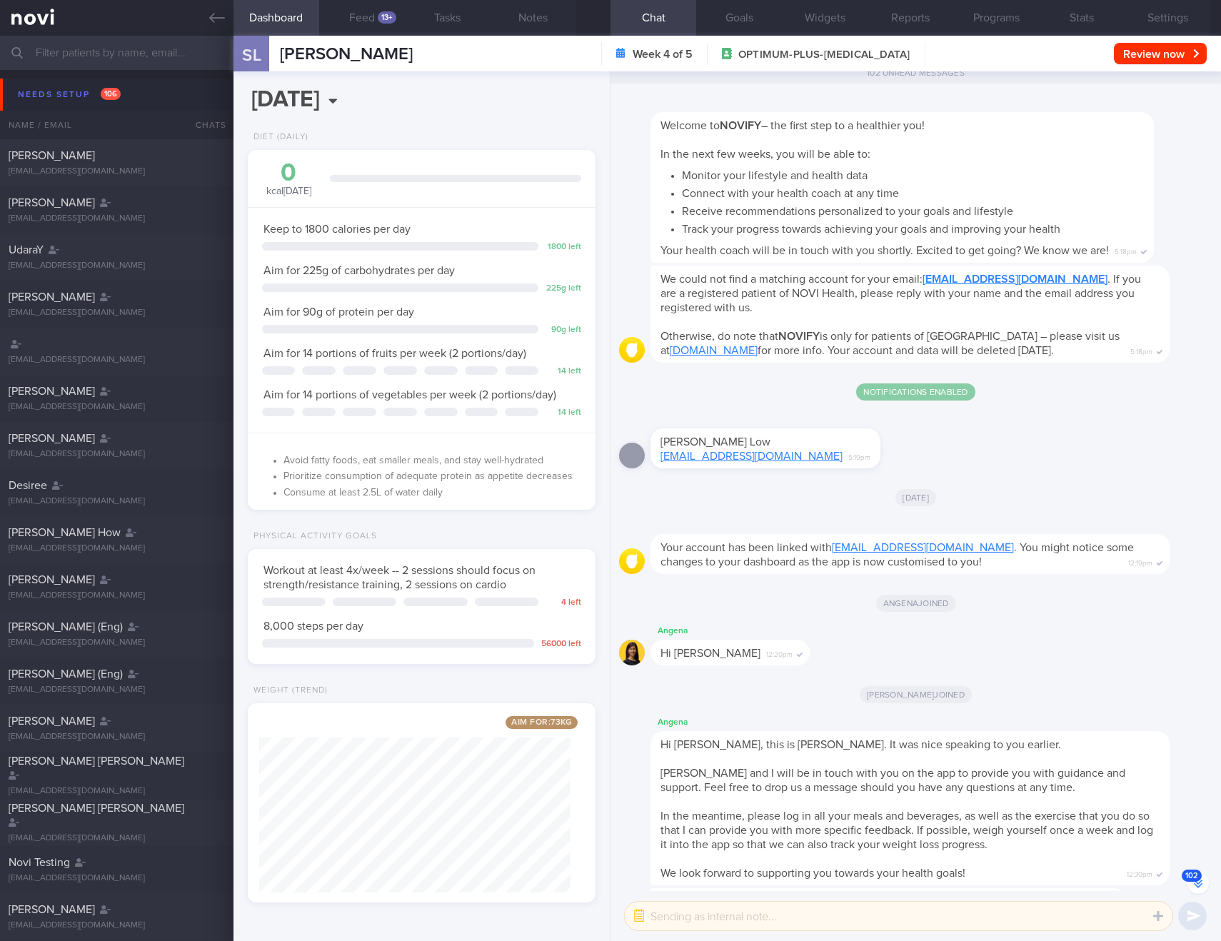
scroll to position [176, 312]
click at [1194, 883] on button "102" at bounding box center [1198, 883] width 21 height 21
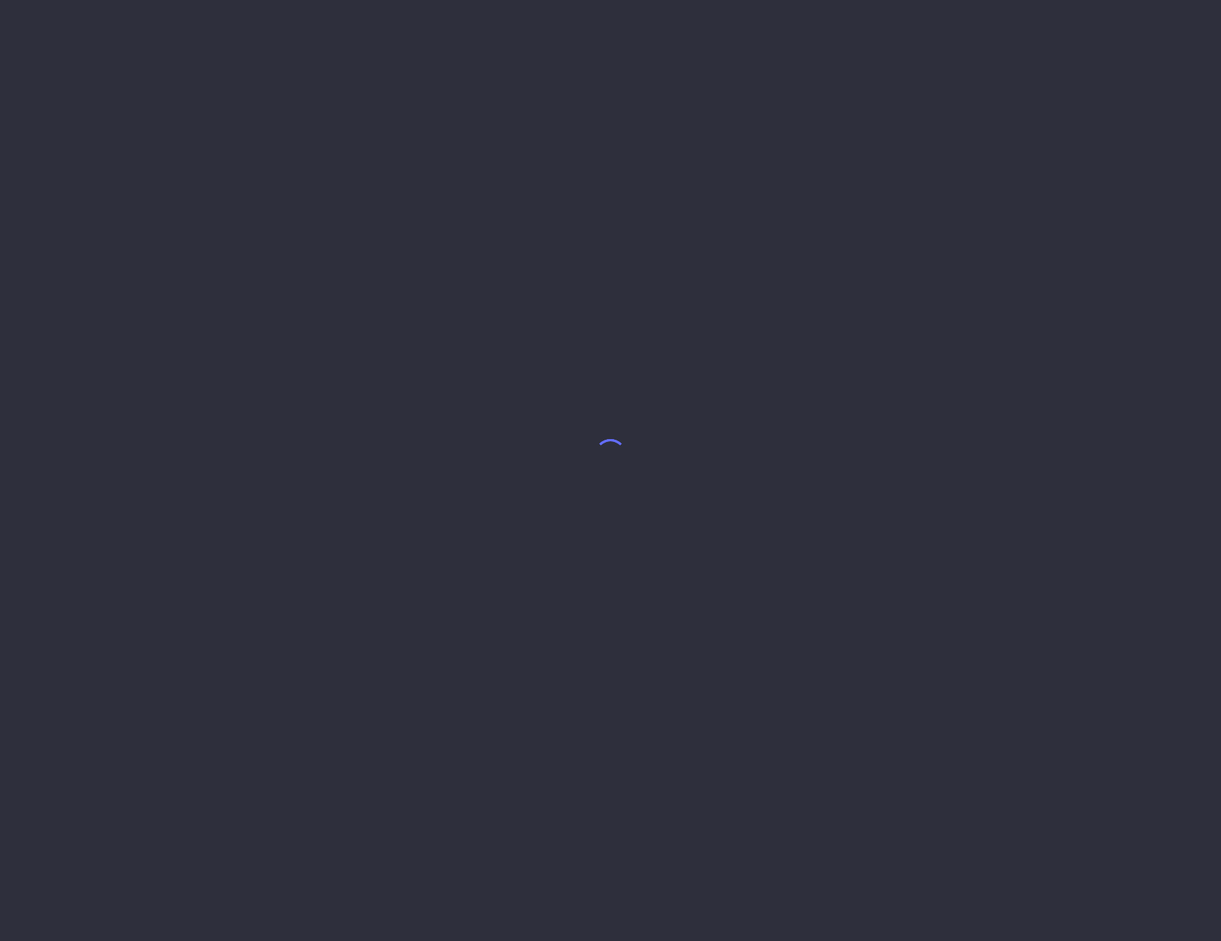
select select "9"
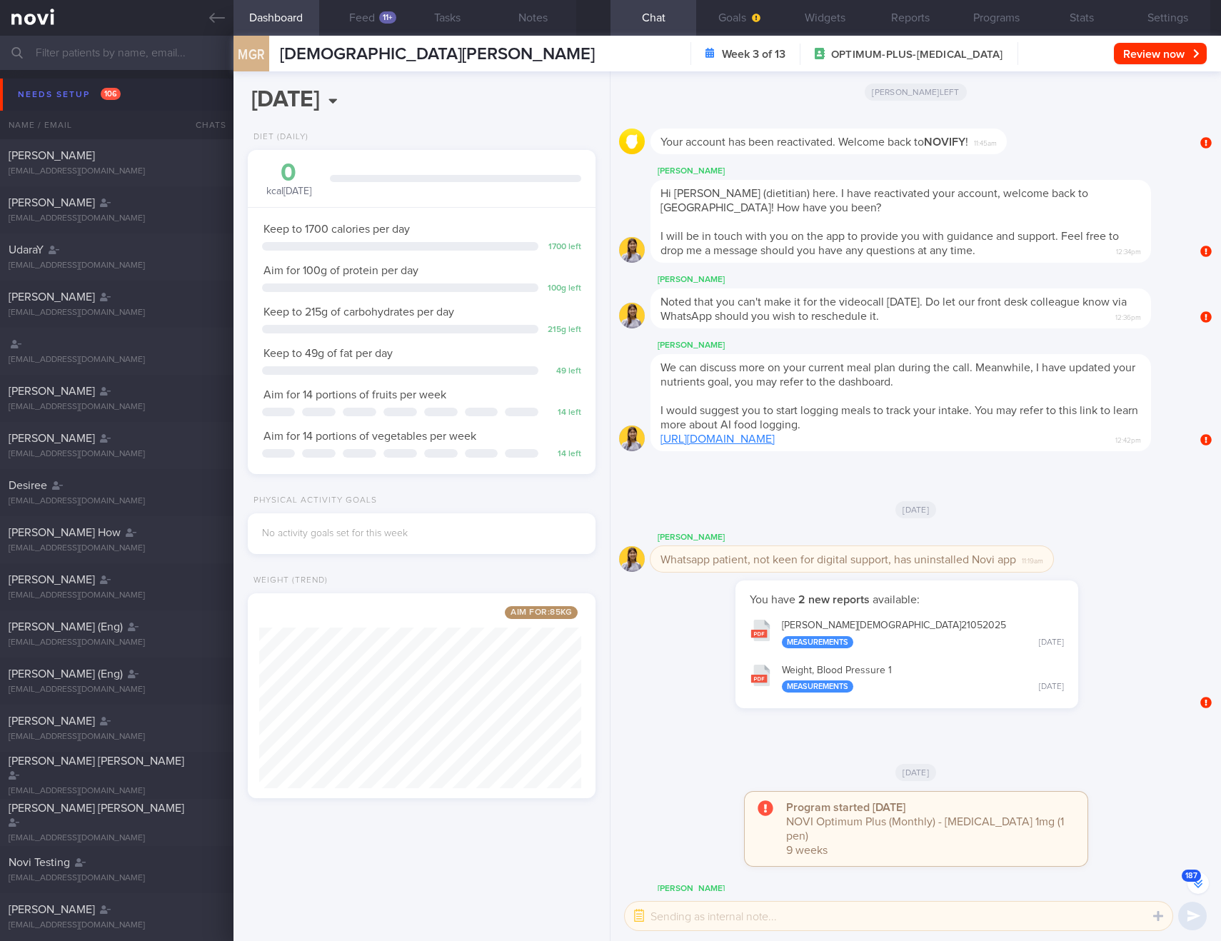
scroll to position [181, 323]
click at [1195, 884] on button "187" at bounding box center [1198, 883] width 21 height 21
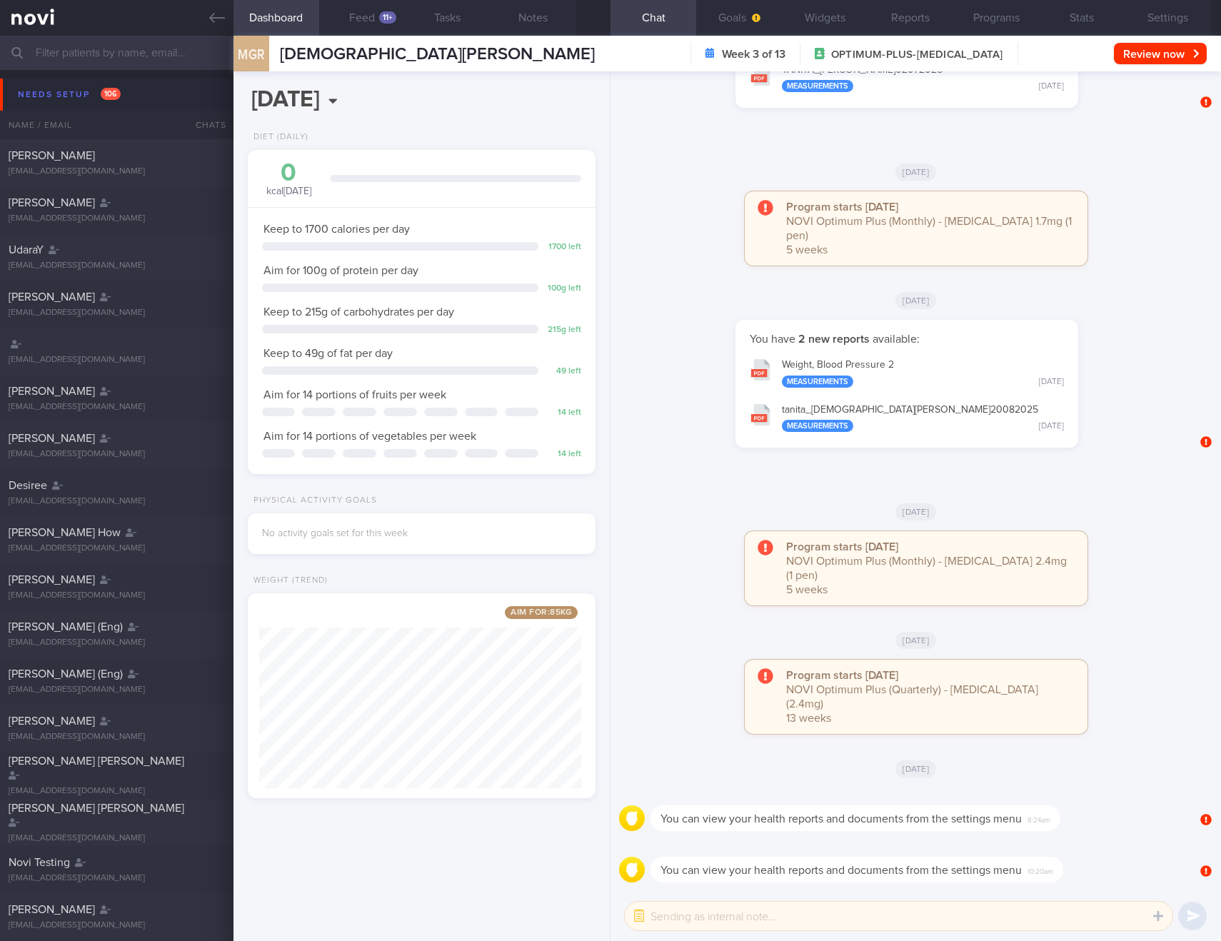
scroll to position [159, 317]
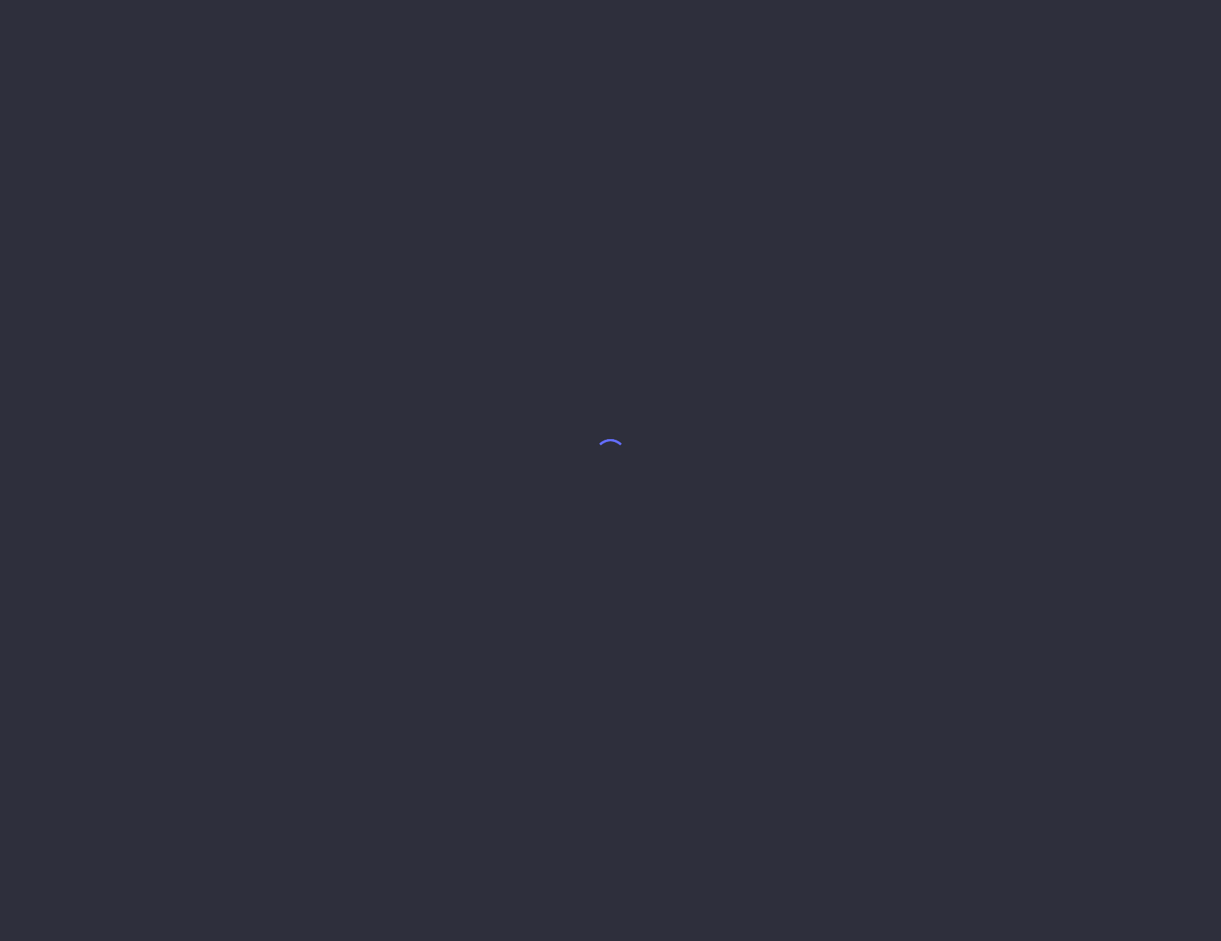
select select "9"
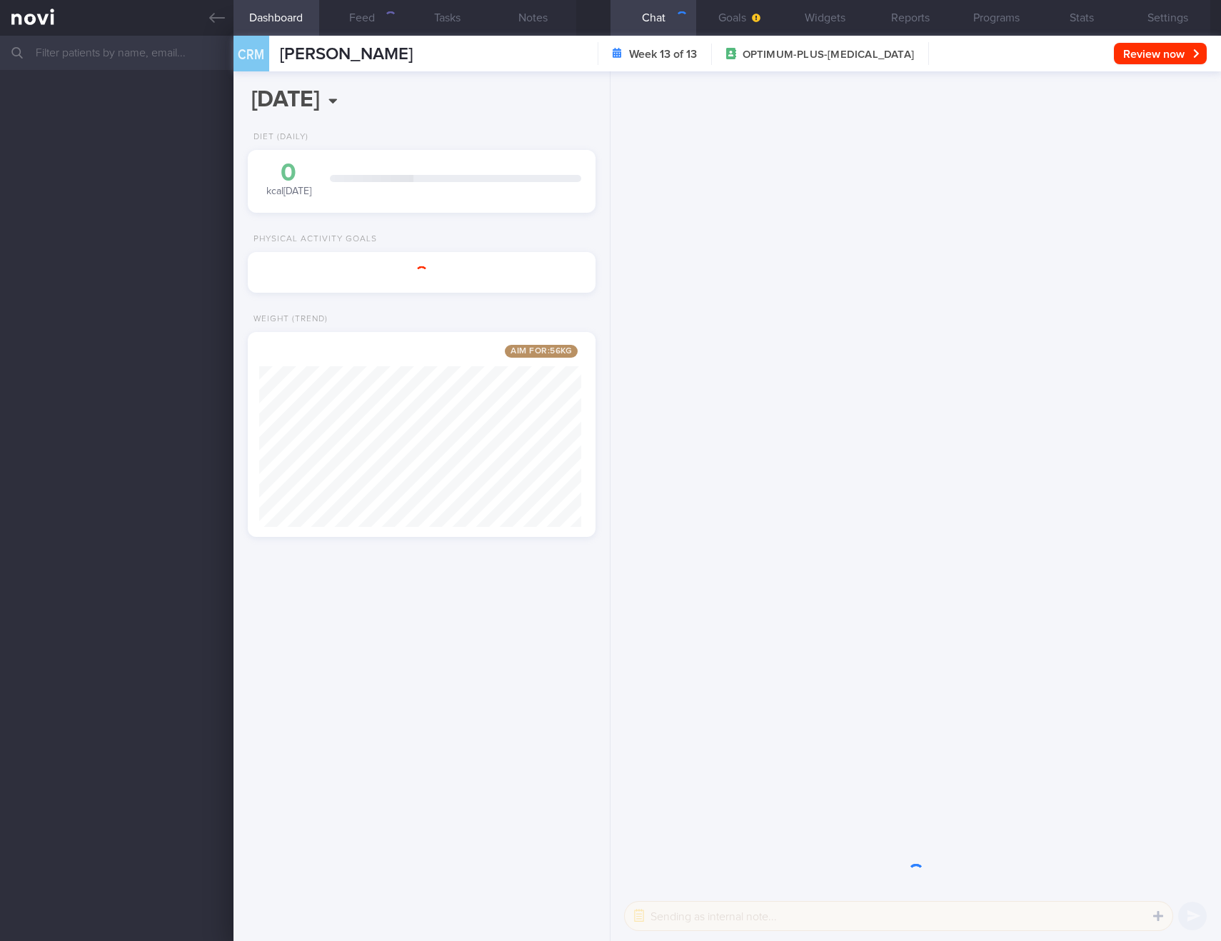
scroll to position [181, 323]
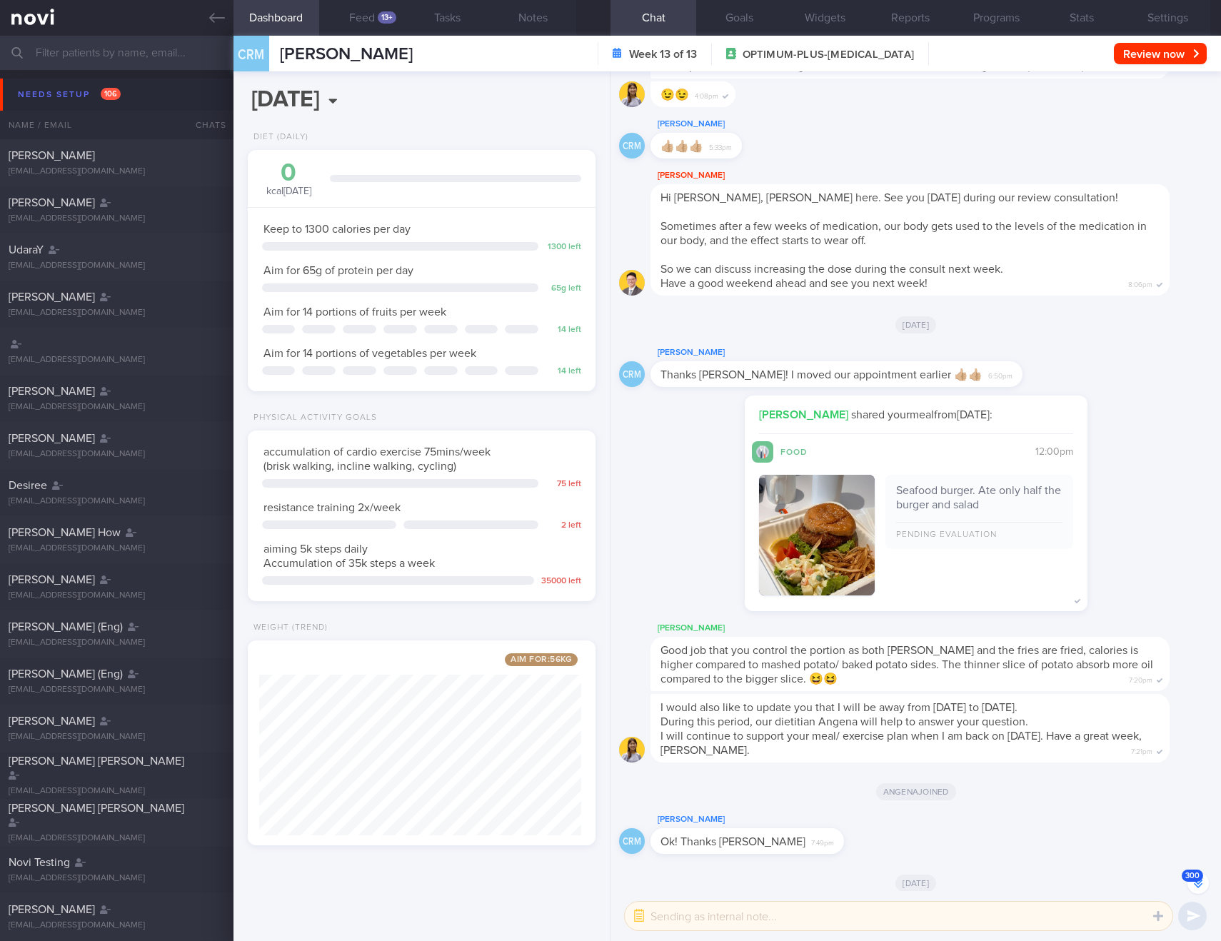
click at [1199, 881] on button "300" at bounding box center [1198, 883] width 21 height 21
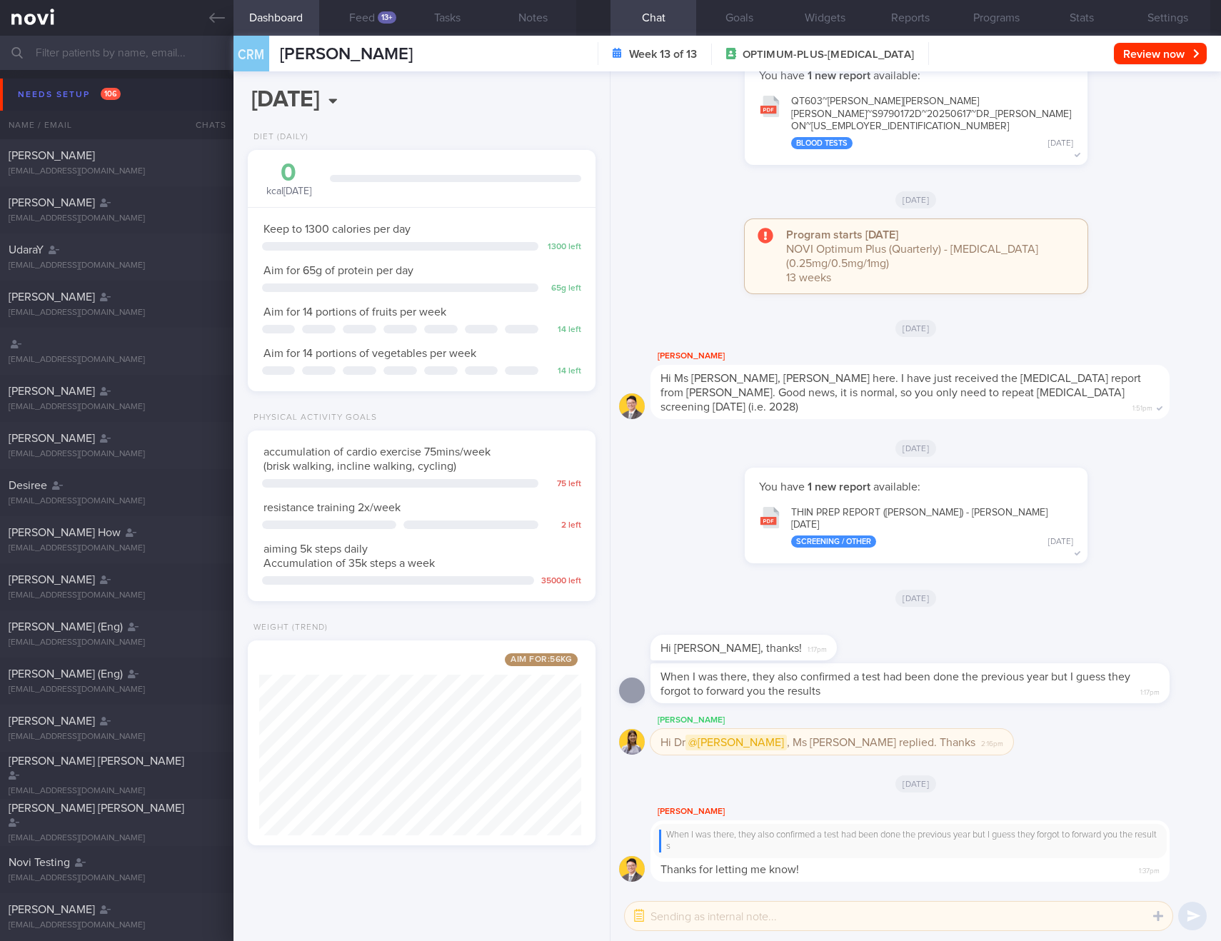
scroll to position [0, 0]
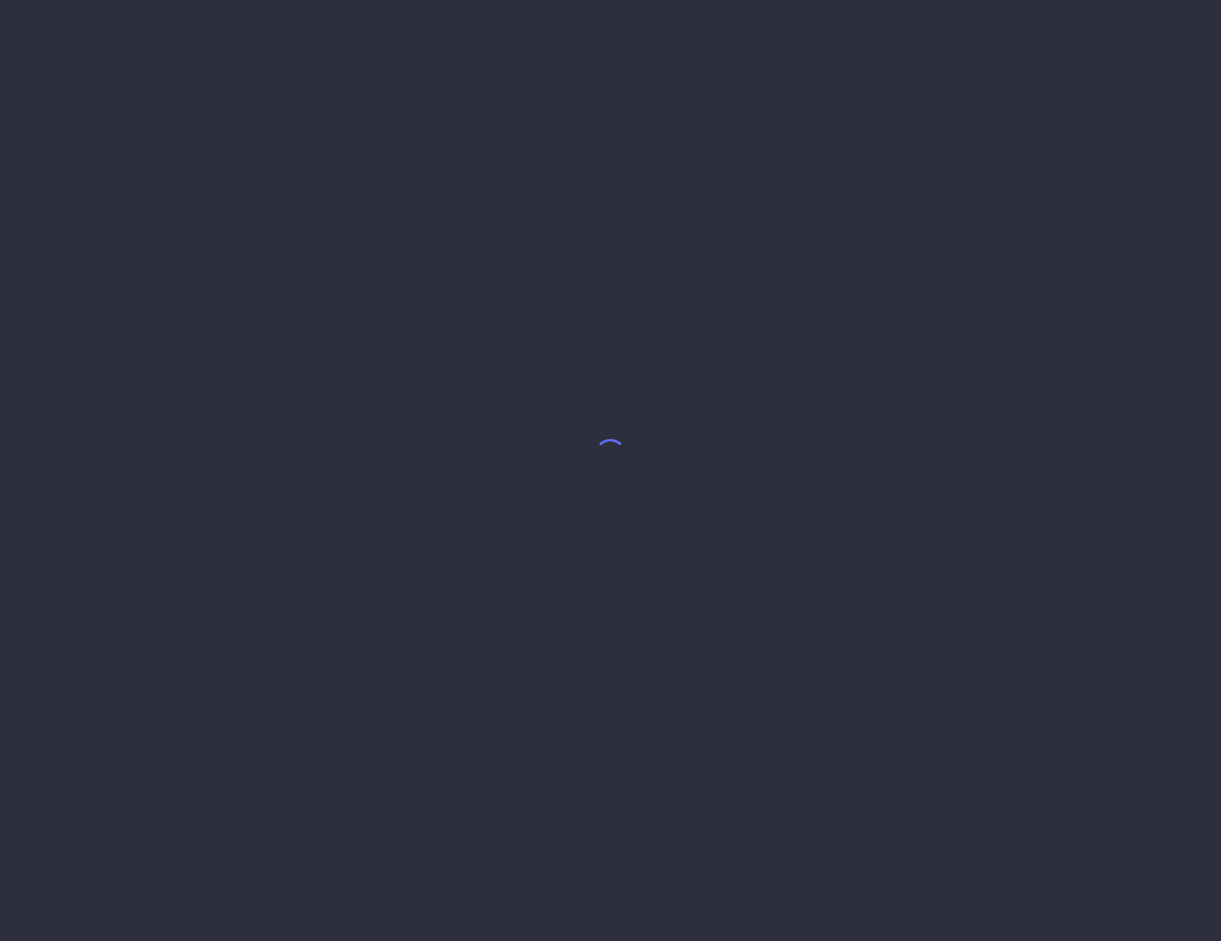
select select "9"
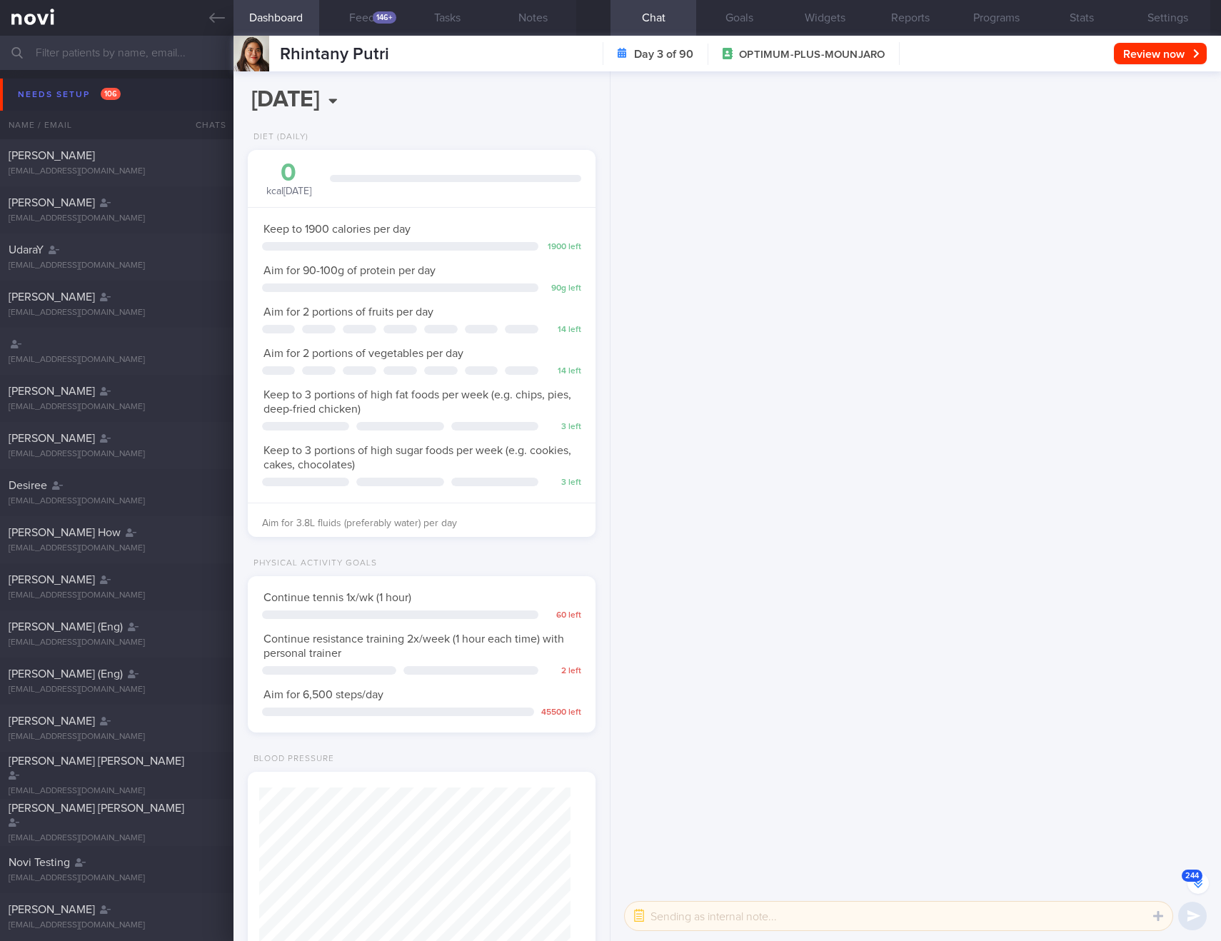
click at [1194, 884] on button "244" at bounding box center [1198, 883] width 21 height 21
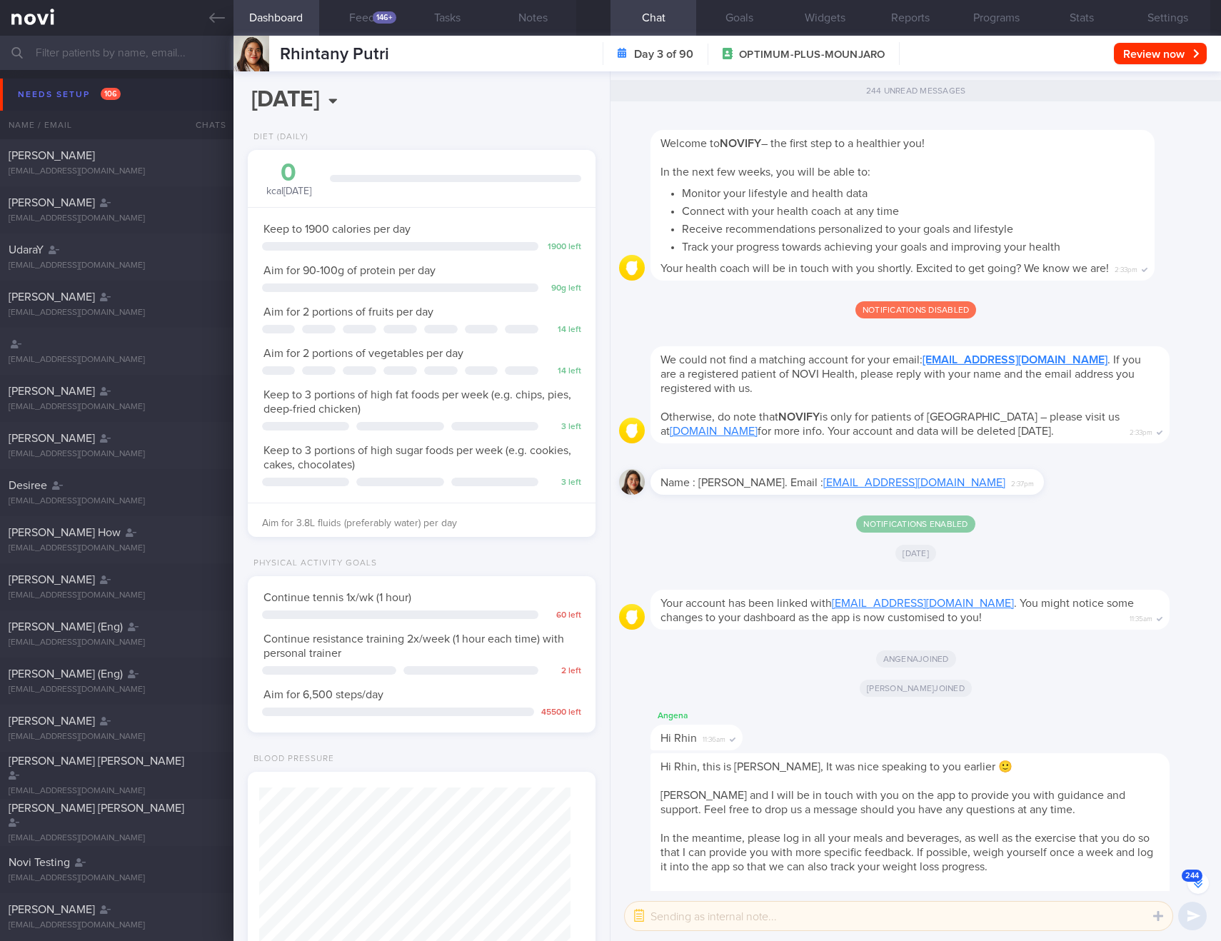
click at [1194, 884] on button "244" at bounding box center [1198, 883] width 21 height 21
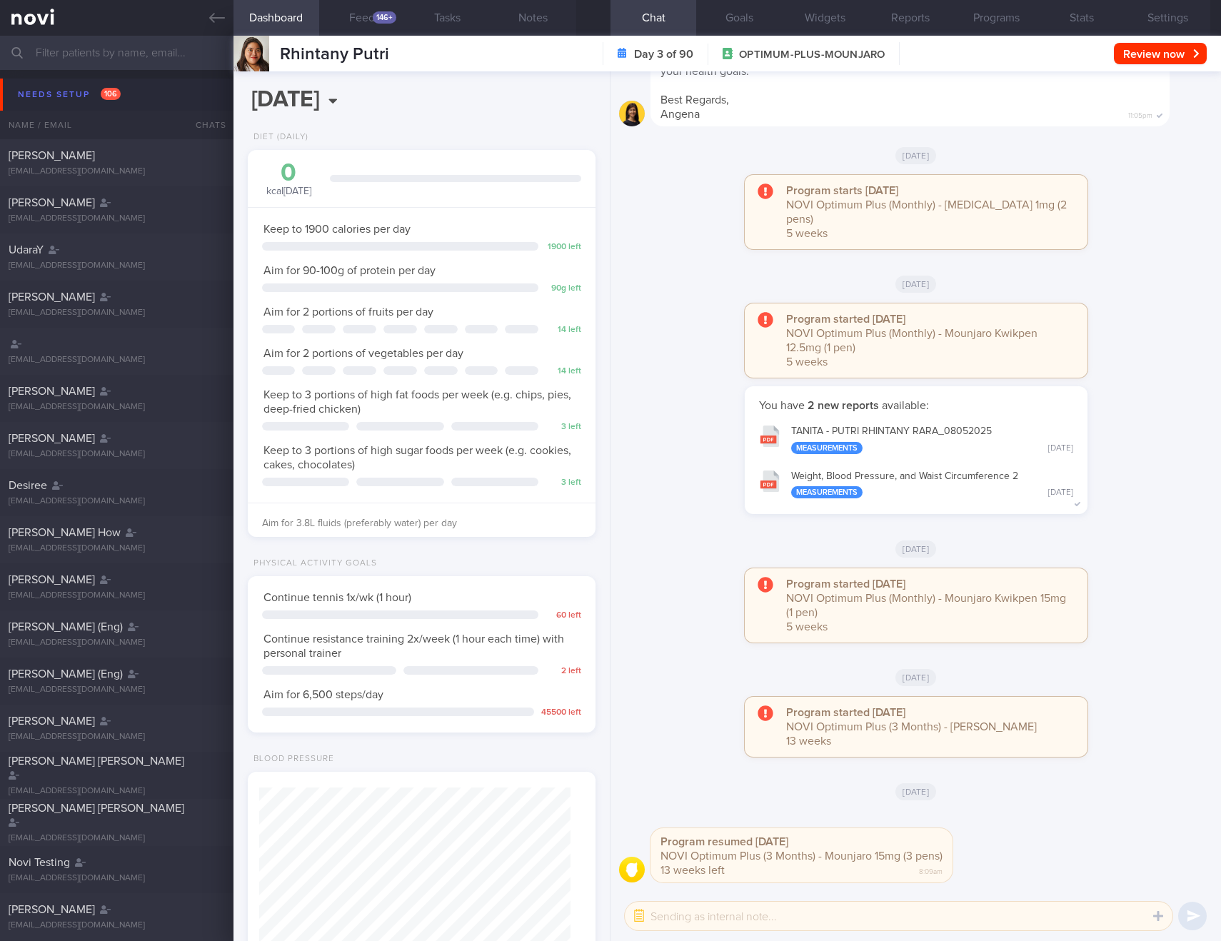
scroll to position [0, 0]
click at [1194, 884] on div "Program resumed 2025-10-07 NOVI Optimum Plus (3 Months) - Mounjaro 15mg (3 pens…" at bounding box center [916, 851] width 594 height 80
drag, startPoint x: 281, startPoint y: 54, endPoint x: 396, endPoint y: 51, distance: 115.0
click at [396, 51] on div "Rhintany Putri Rhintany Putri rhintany.putri@gmail.com Day 3 of 90 OPTIMUM-PLUS…" at bounding box center [728, 54] width 988 height 36
copy span "Rhintany Putri"
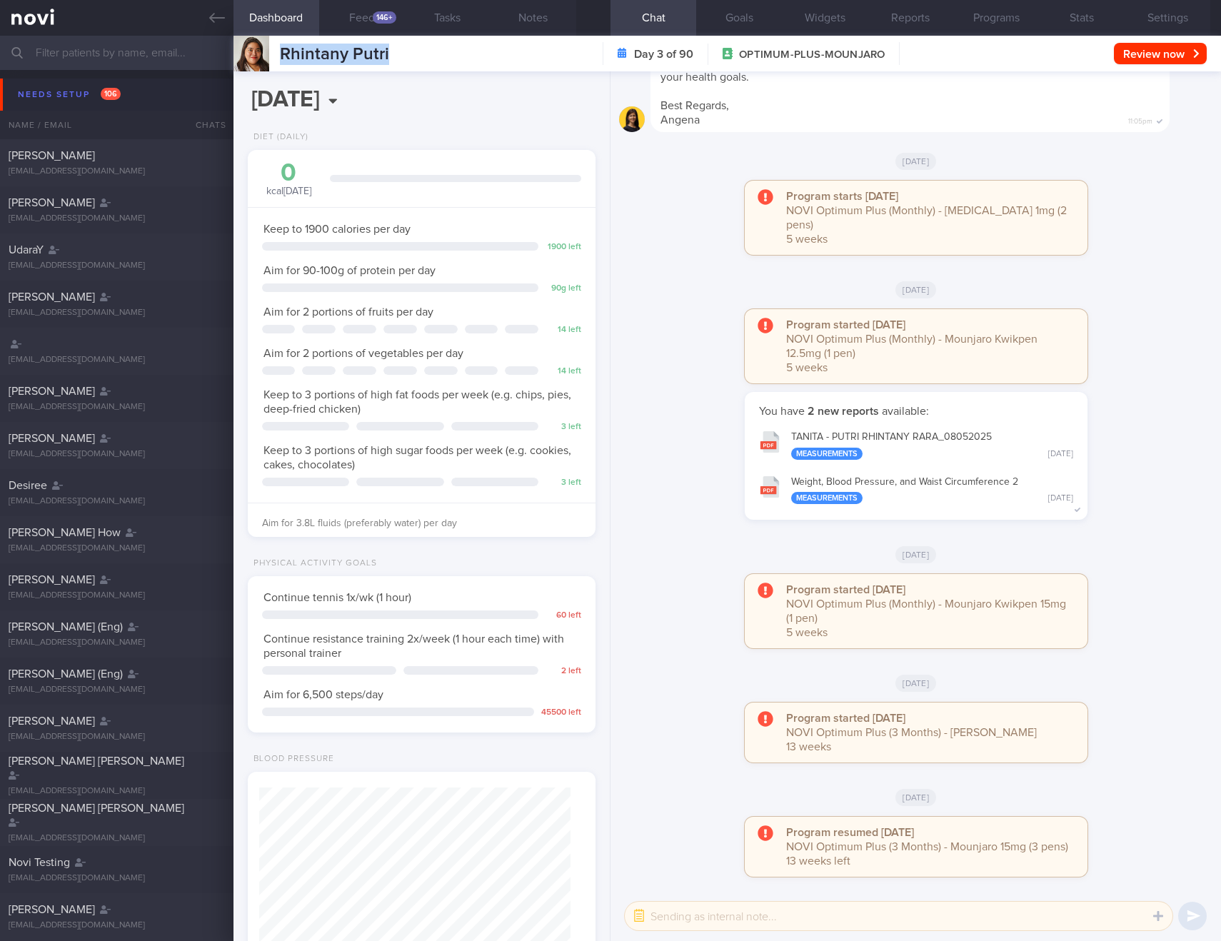
scroll to position [176, 312]
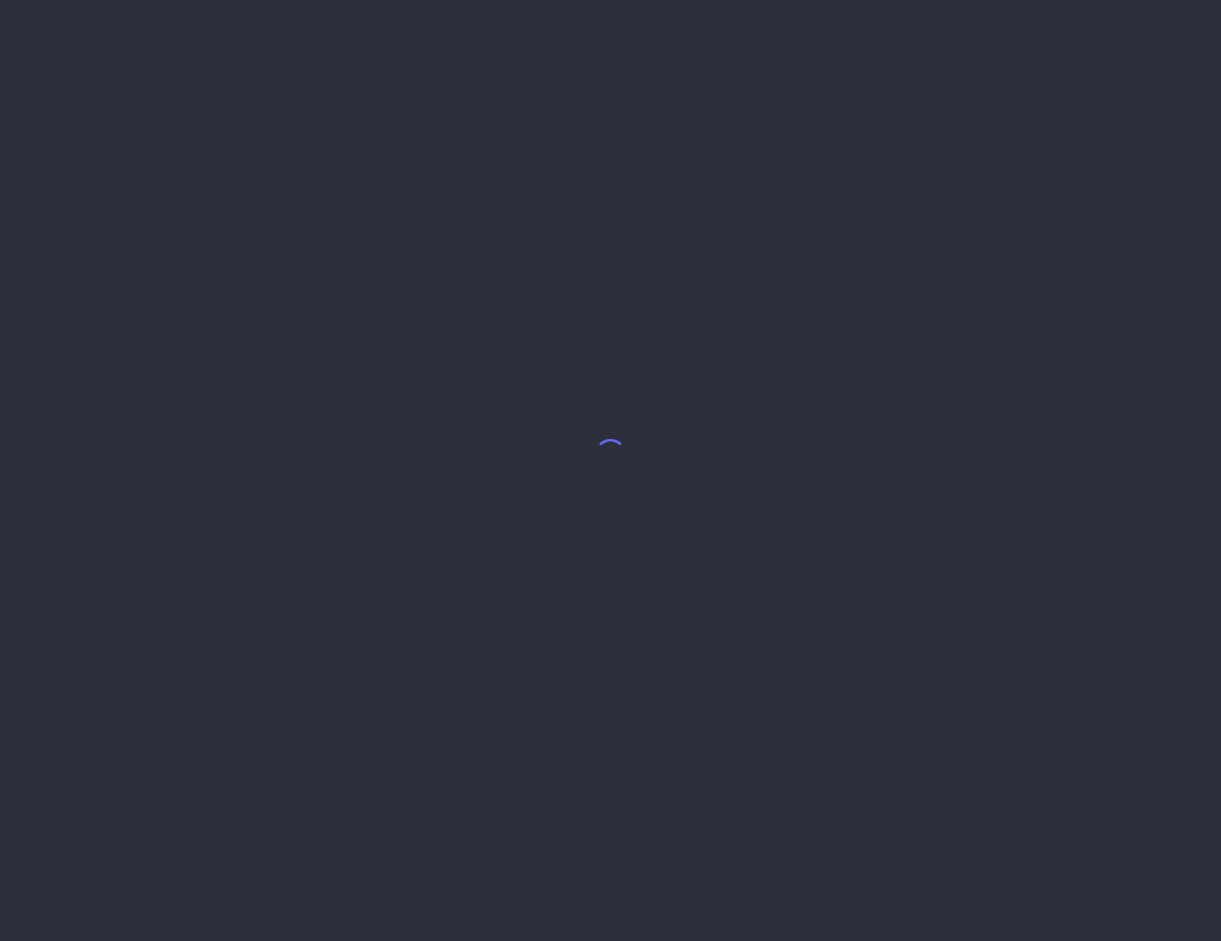
select select "9"
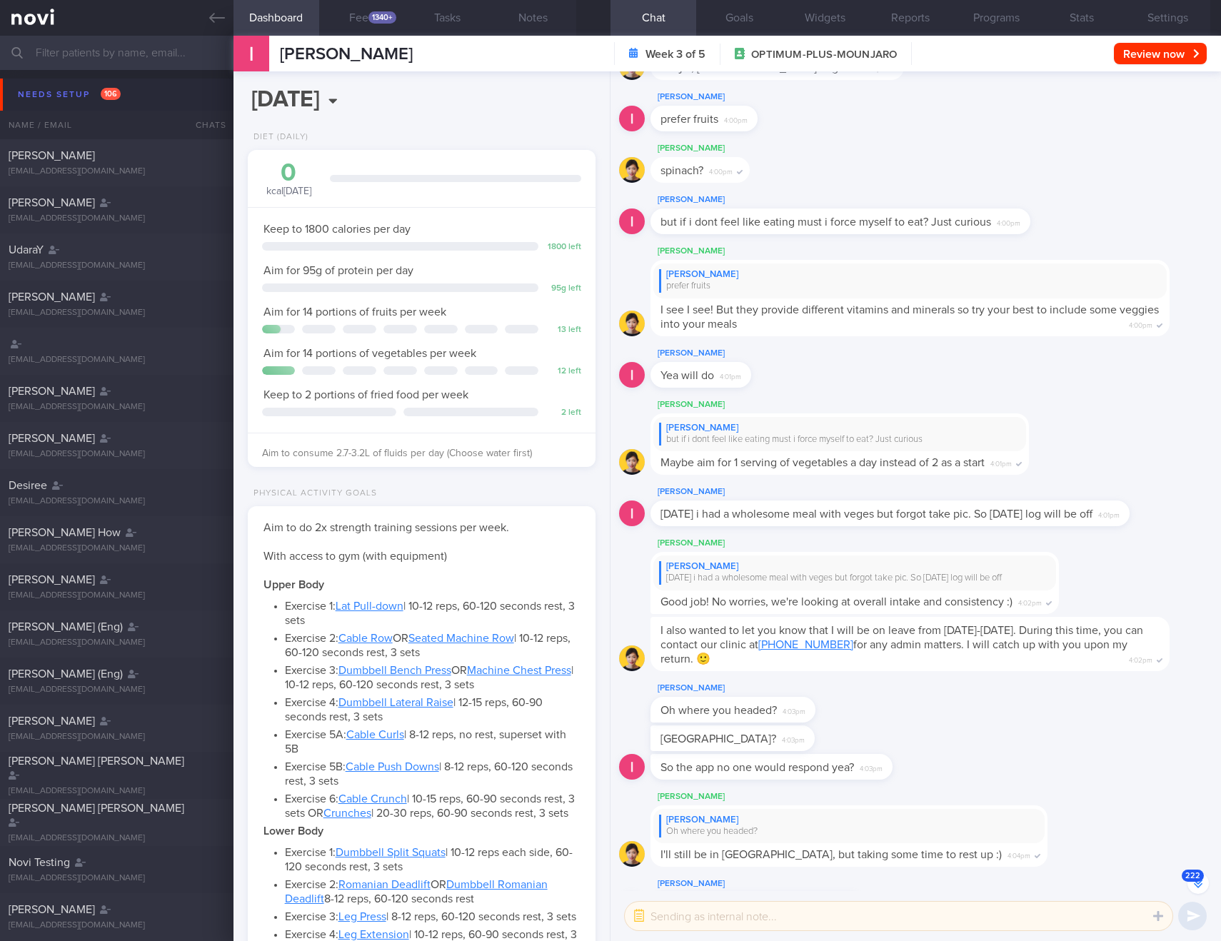
scroll to position [1, 0]
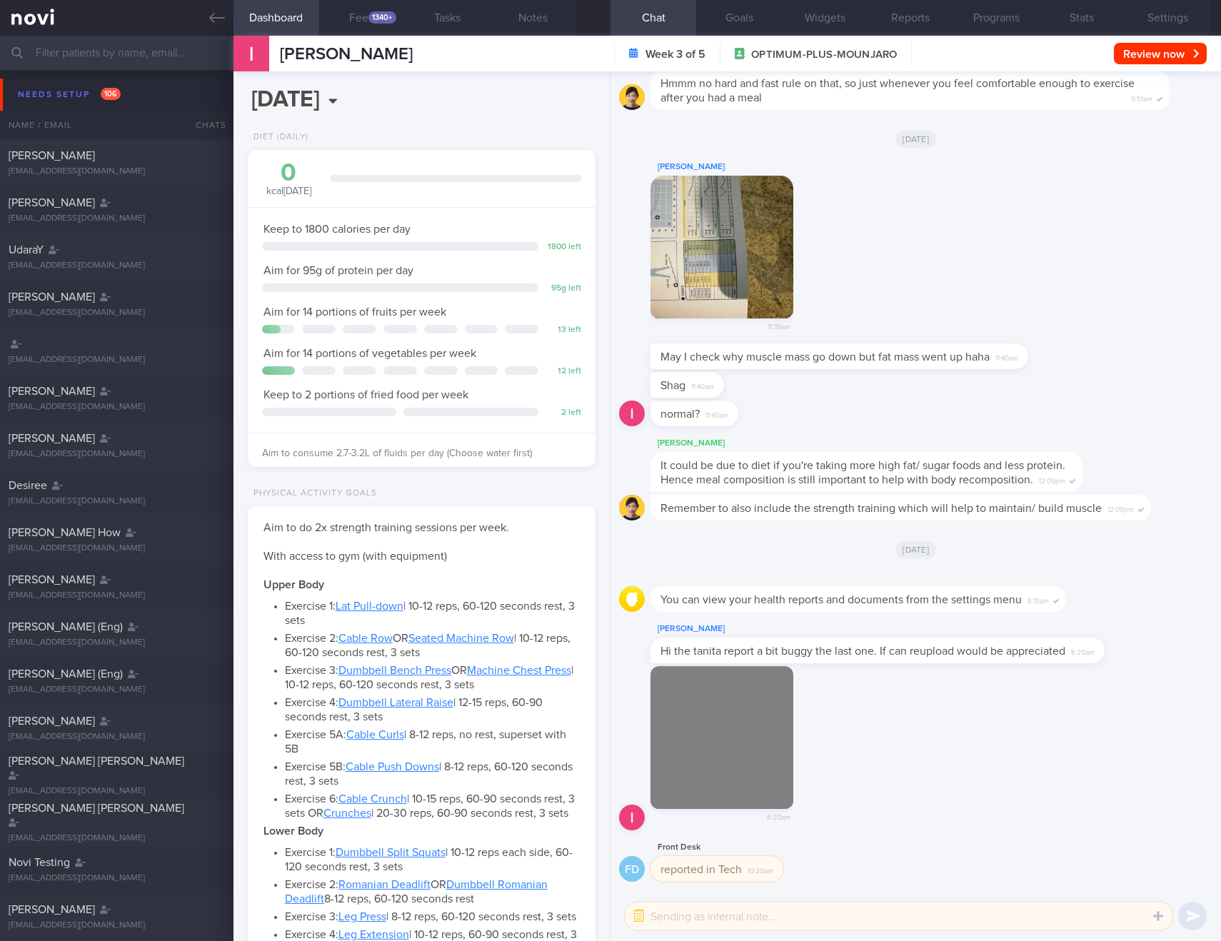
click at [748, 698] on button "button" at bounding box center [722, 737] width 143 height 143
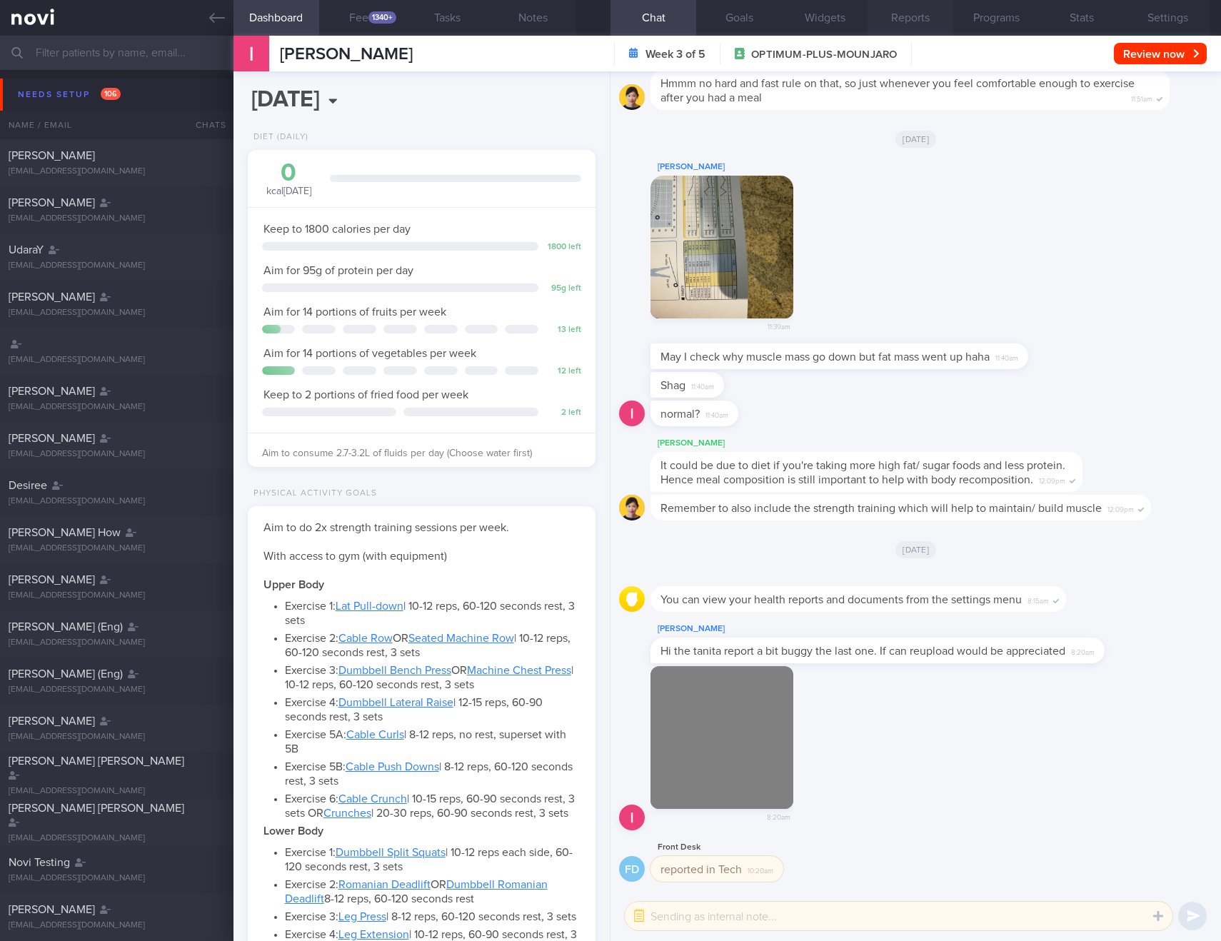
click at [906, 21] on button "Reports" at bounding box center [911, 18] width 86 height 36
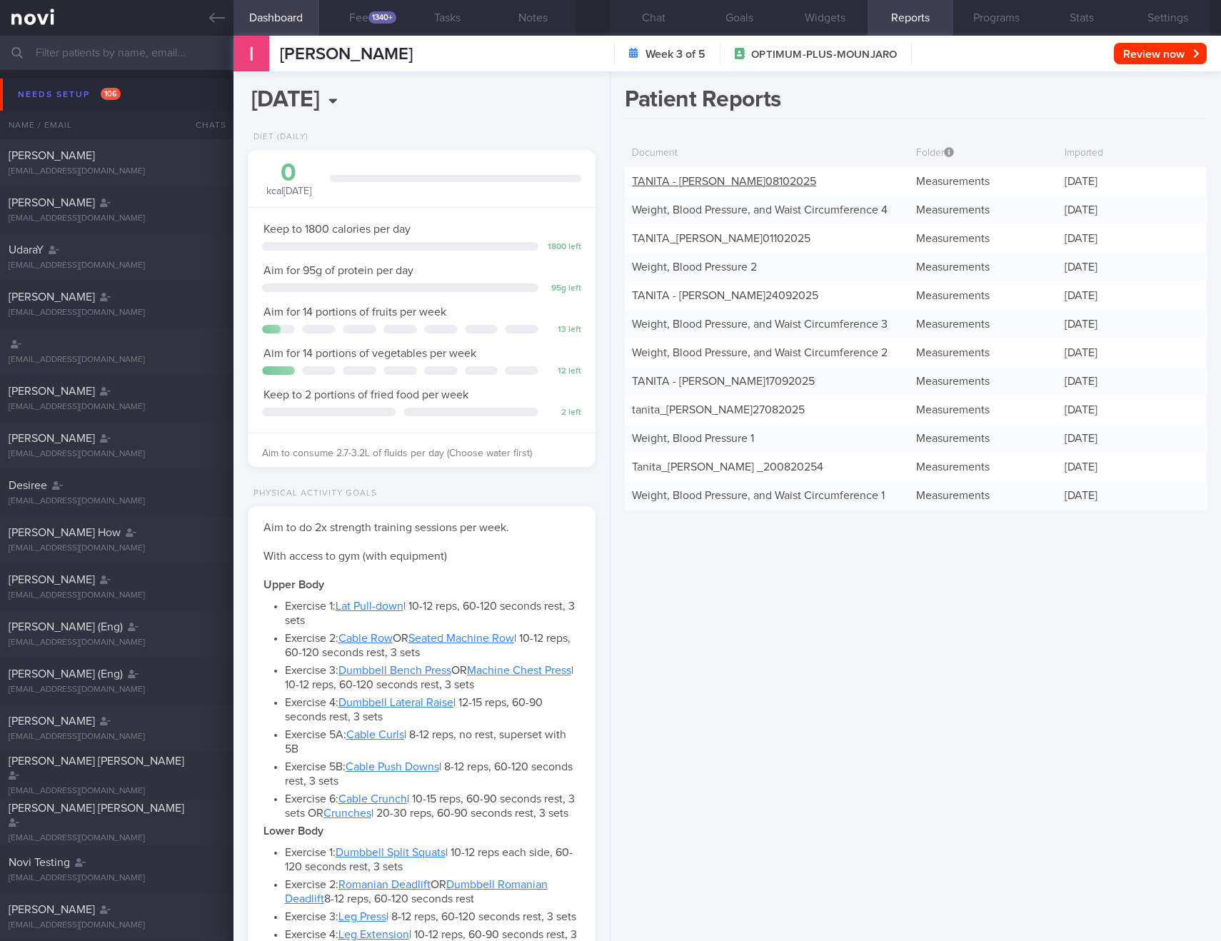
click at [801, 177] on link "TANITA - IRSHAH BIN IRAIMI_ 08102025" at bounding box center [724, 181] width 184 height 11
click at [751, 206] on link "Weight, Blood Pressure, and Waist Circumference 4" at bounding box center [760, 209] width 256 height 11
click at [713, 206] on link "Weight, Blood Pressure, and Waist Circumference 4" at bounding box center [760, 209] width 256 height 11
click at [816, 179] on link "TANITA - [PERSON_NAME] 08102025" at bounding box center [724, 181] width 184 height 11
click at [751, 207] on link "Weight, Blood Pressure, and Waist Circumference 4" at bounding box center [760, 209] width 256 height 11
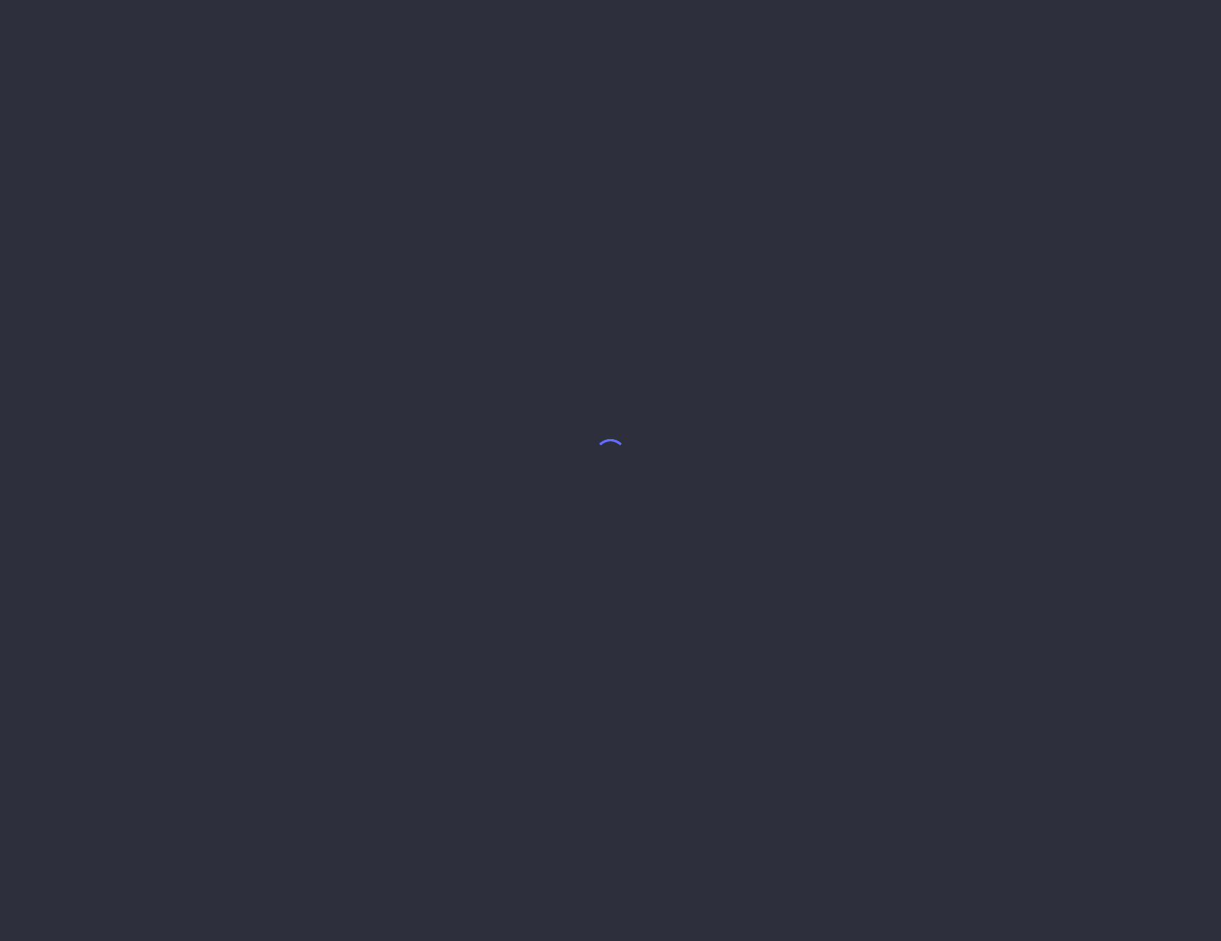
select select "9"
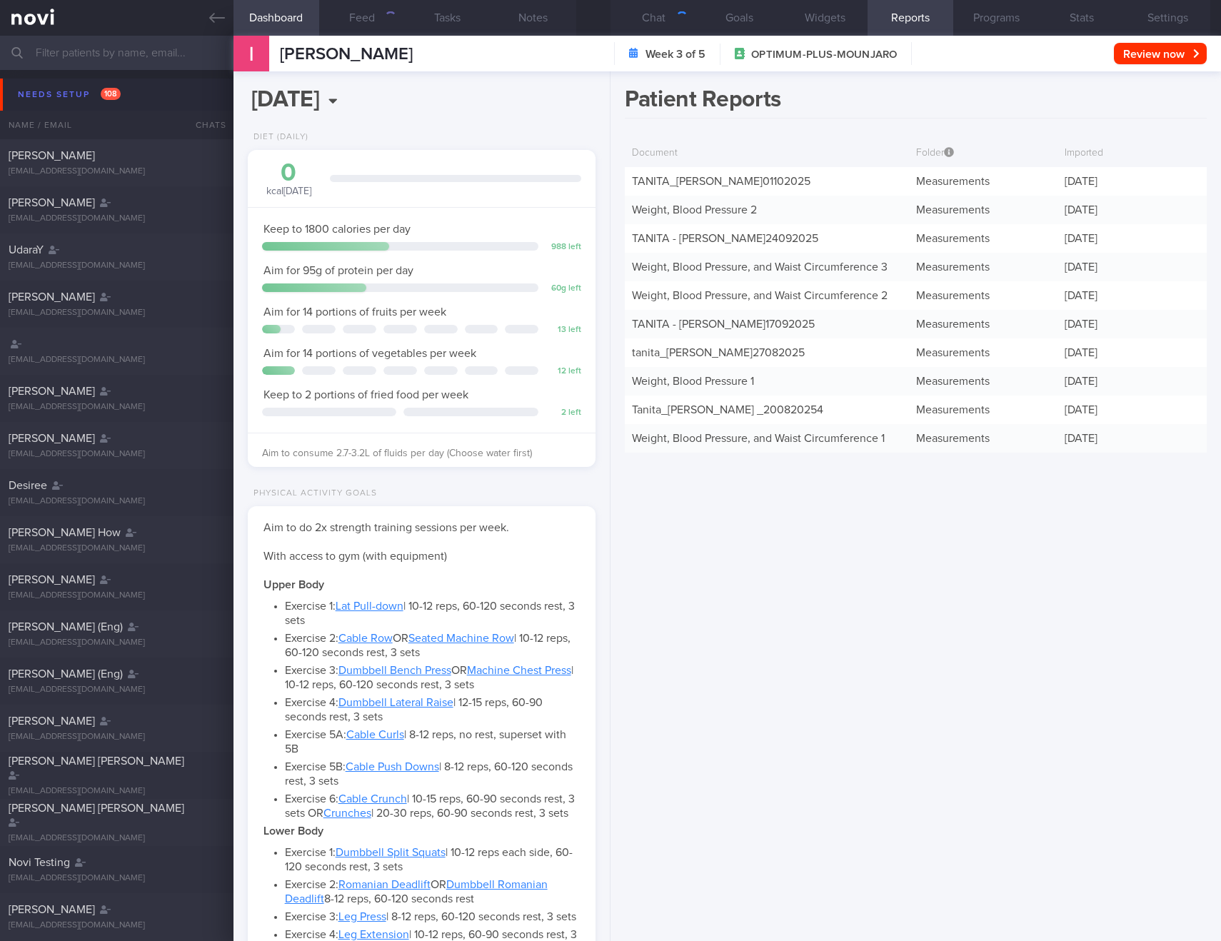
scroll to position [176, 312]
click at [666, 16] on button "Chat 1" at bounding box center [654, 18] width 86 height 36
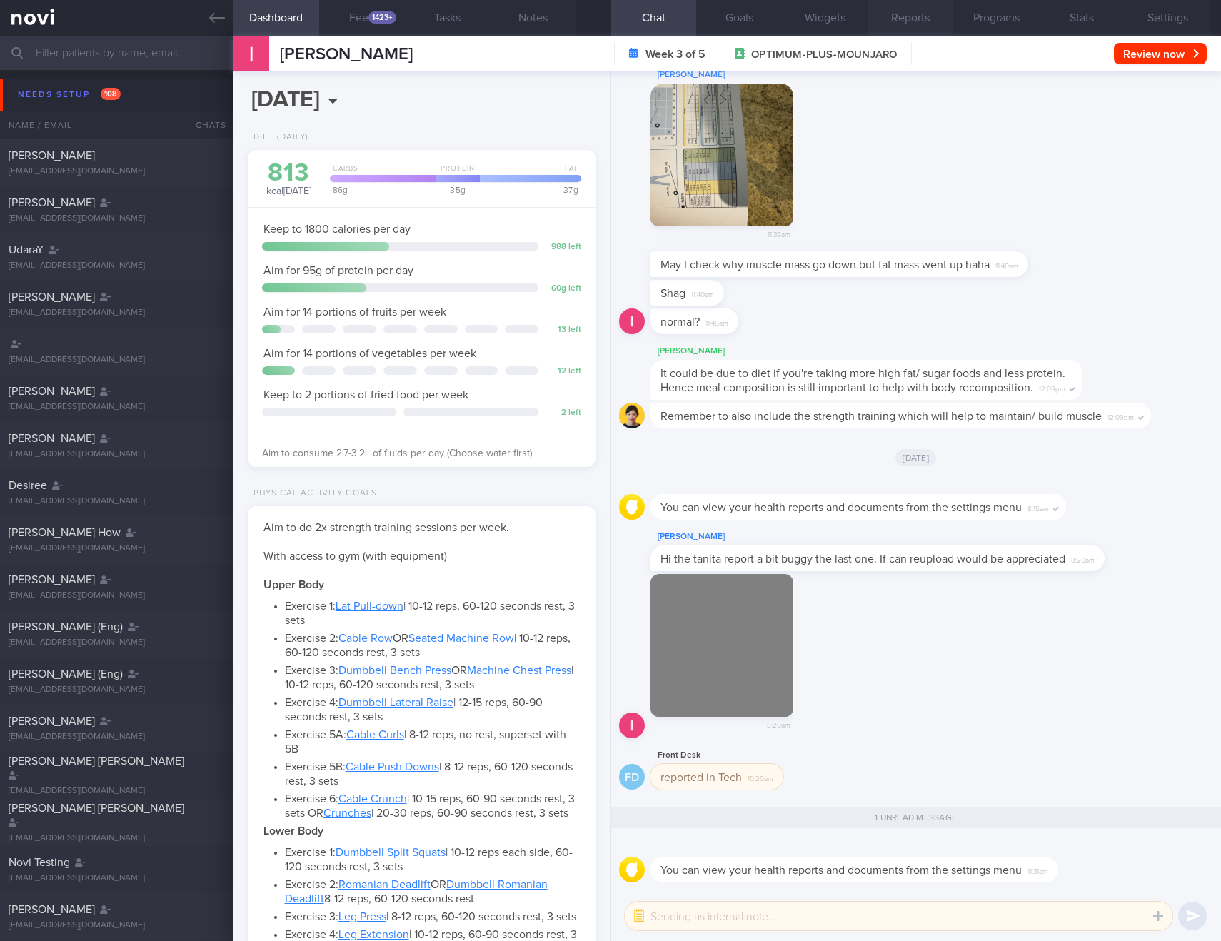
click at [926, 16] on button "Reports" at bounding box center [911, 18] width 86 height 36
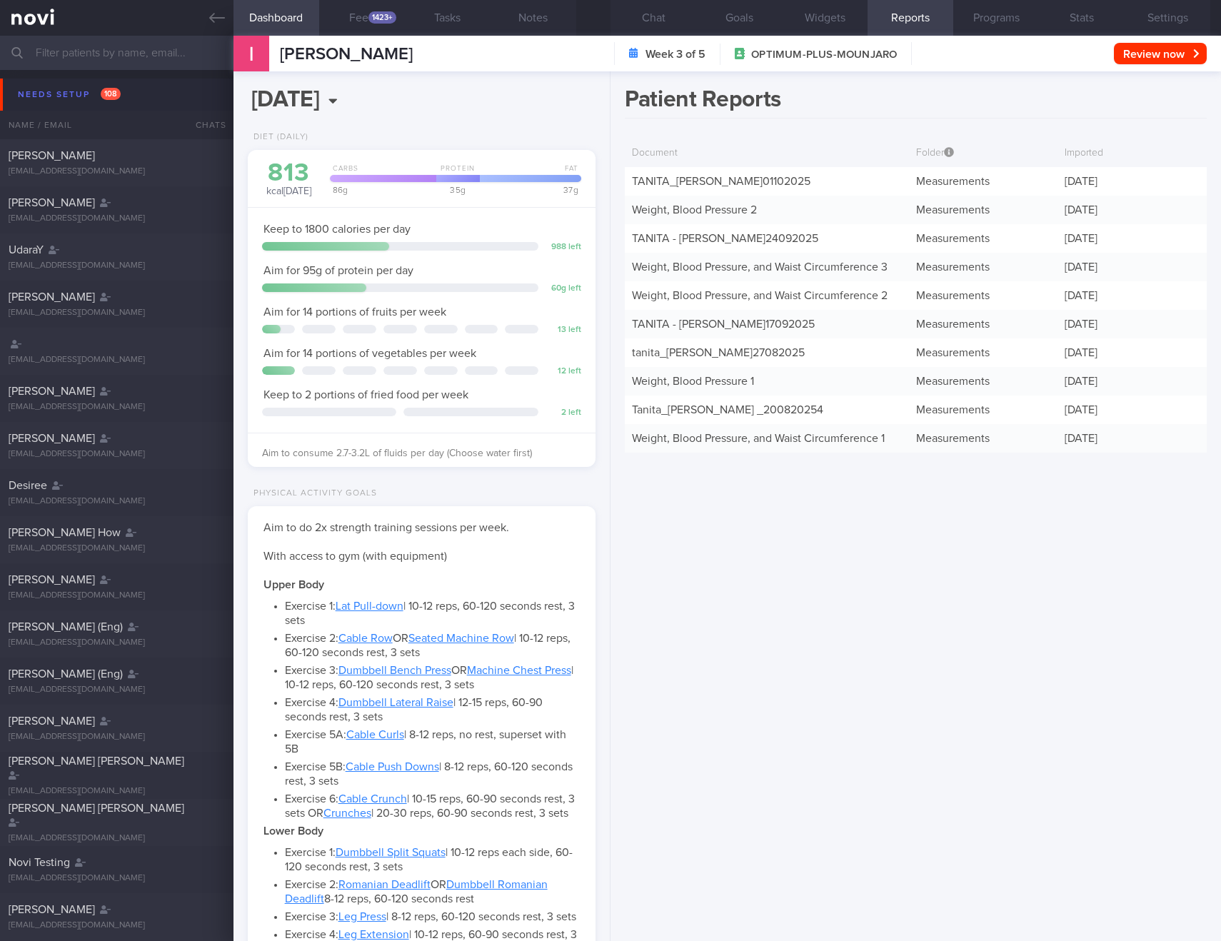
click at [843, 636] on div "Patient Reports Document Folder Imported TANITA_ IRSHAH BIN IRAIMI_ 01102025 Me…" at bounding box center [916, 506] width 611 height 870
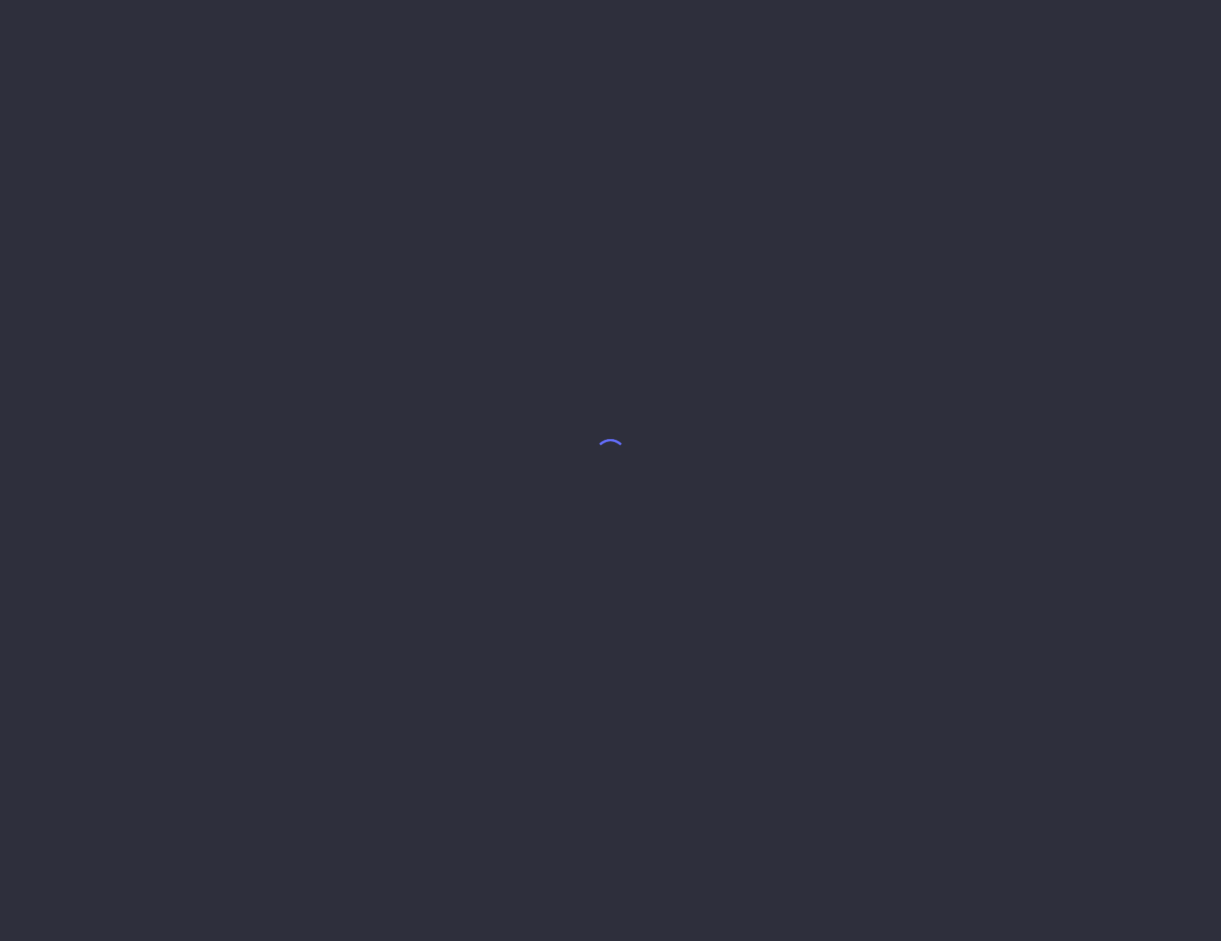
select select "9"
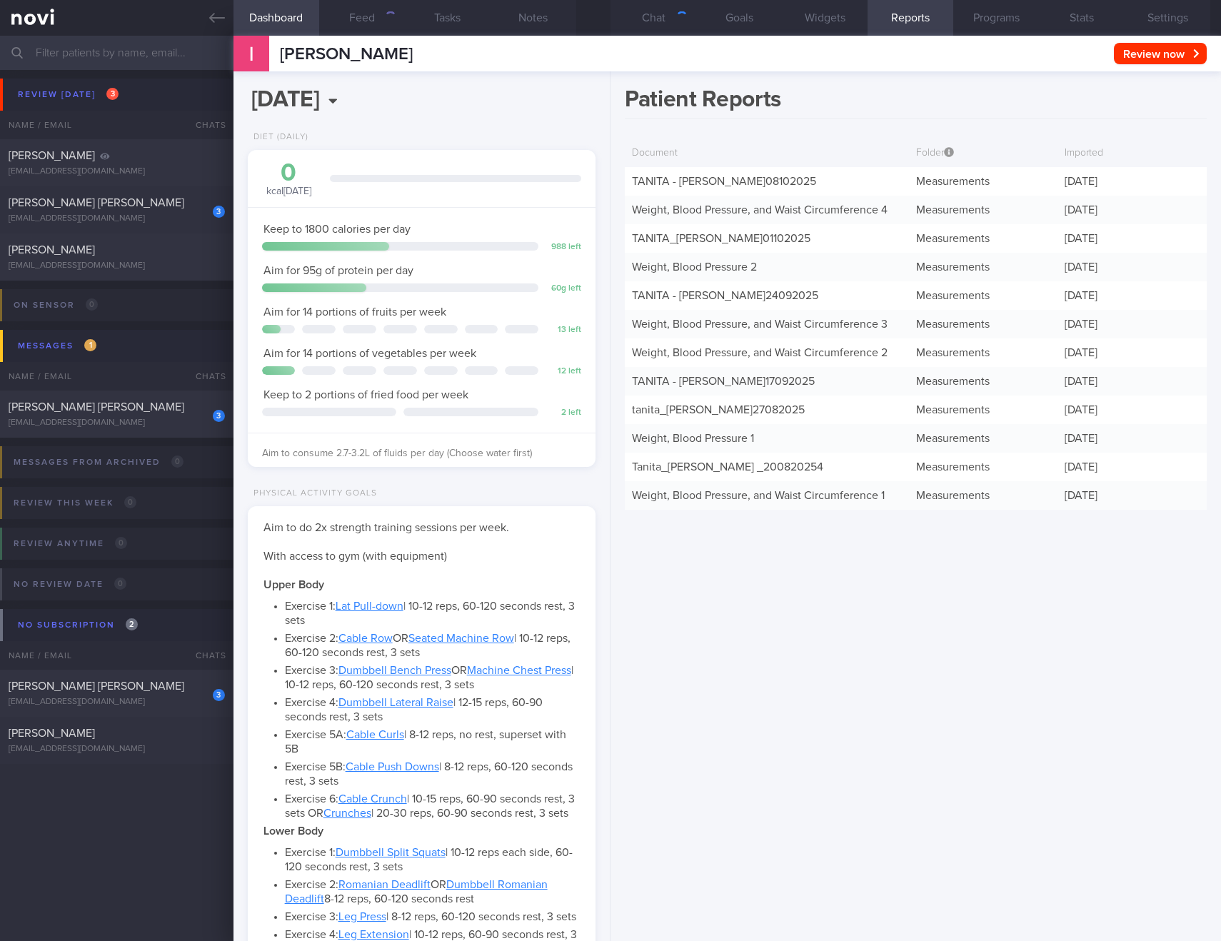
scroll to position [176, 312]
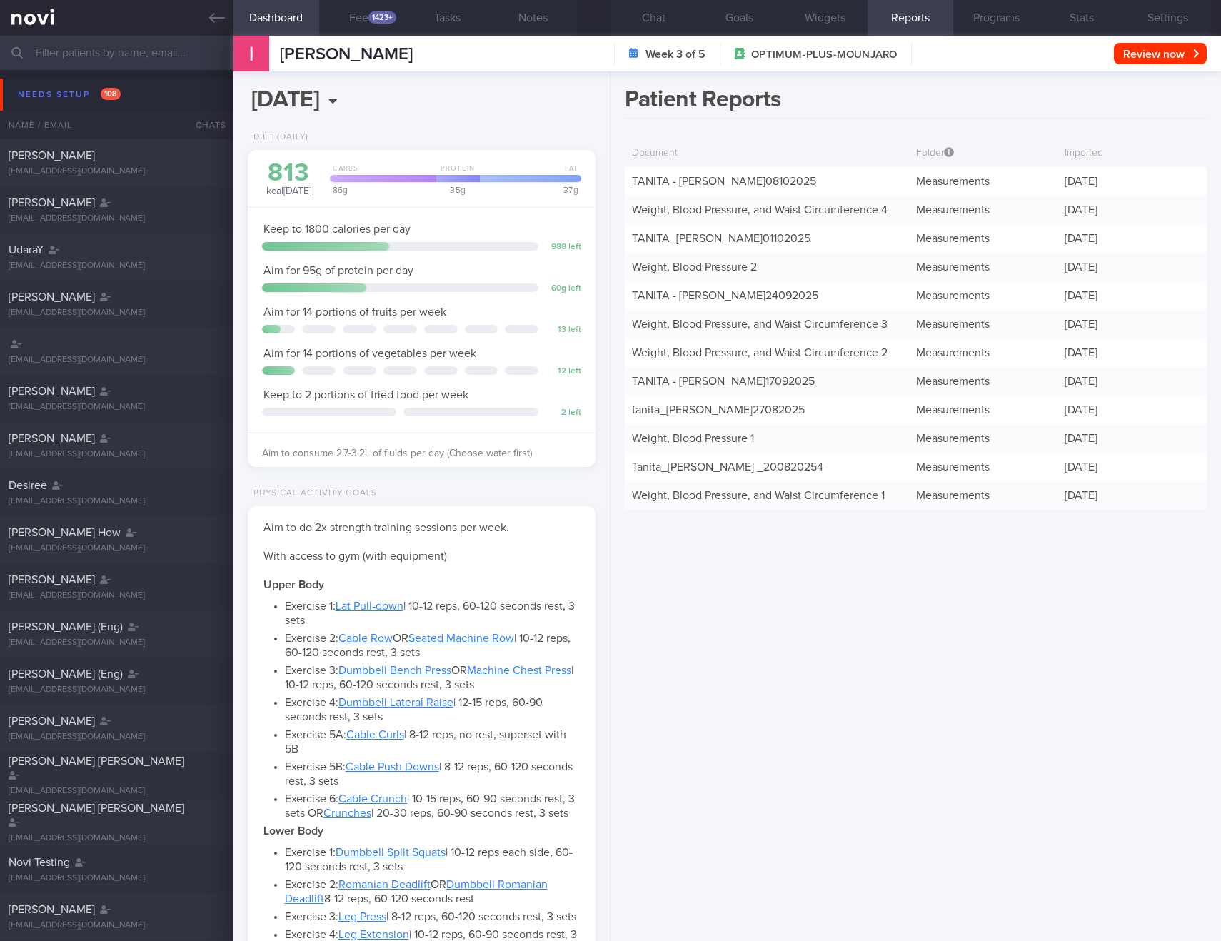
click at [721, 186] on link "TANITA - IRSHAH BIN IRAIMI_ 08102025" at bounding box center [724, 181] width 184 height 11
click at [797, 211] on link "Weight, Blood Pressure, and Waist Circumference 4" at bounding box center [760, 209] width 256 height 11
click at [783, 242] on link "TANITA_ IRSHAH BIN IRAIMI_ 01102025" at bounding box center [721, 238] width 179 height 11
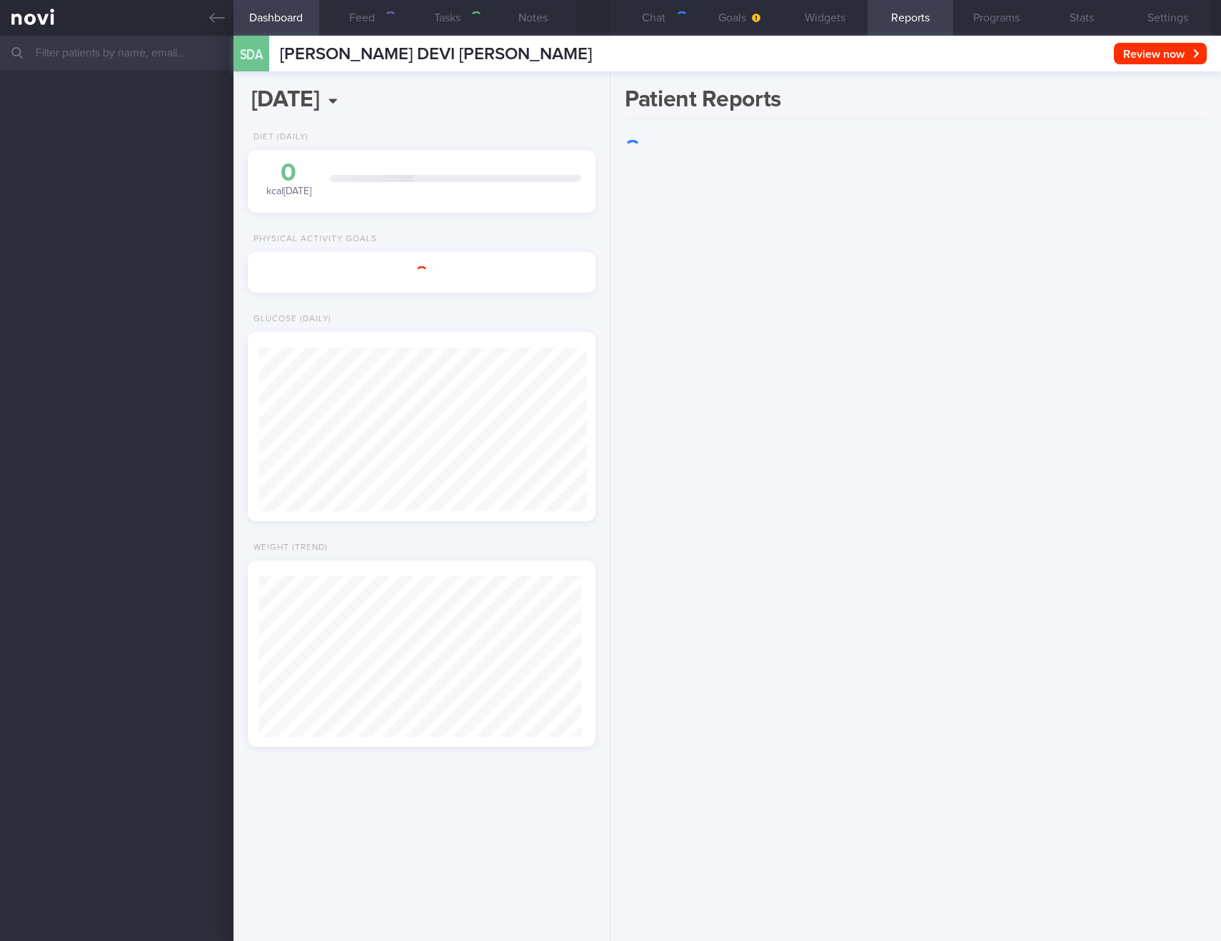
select select "9"
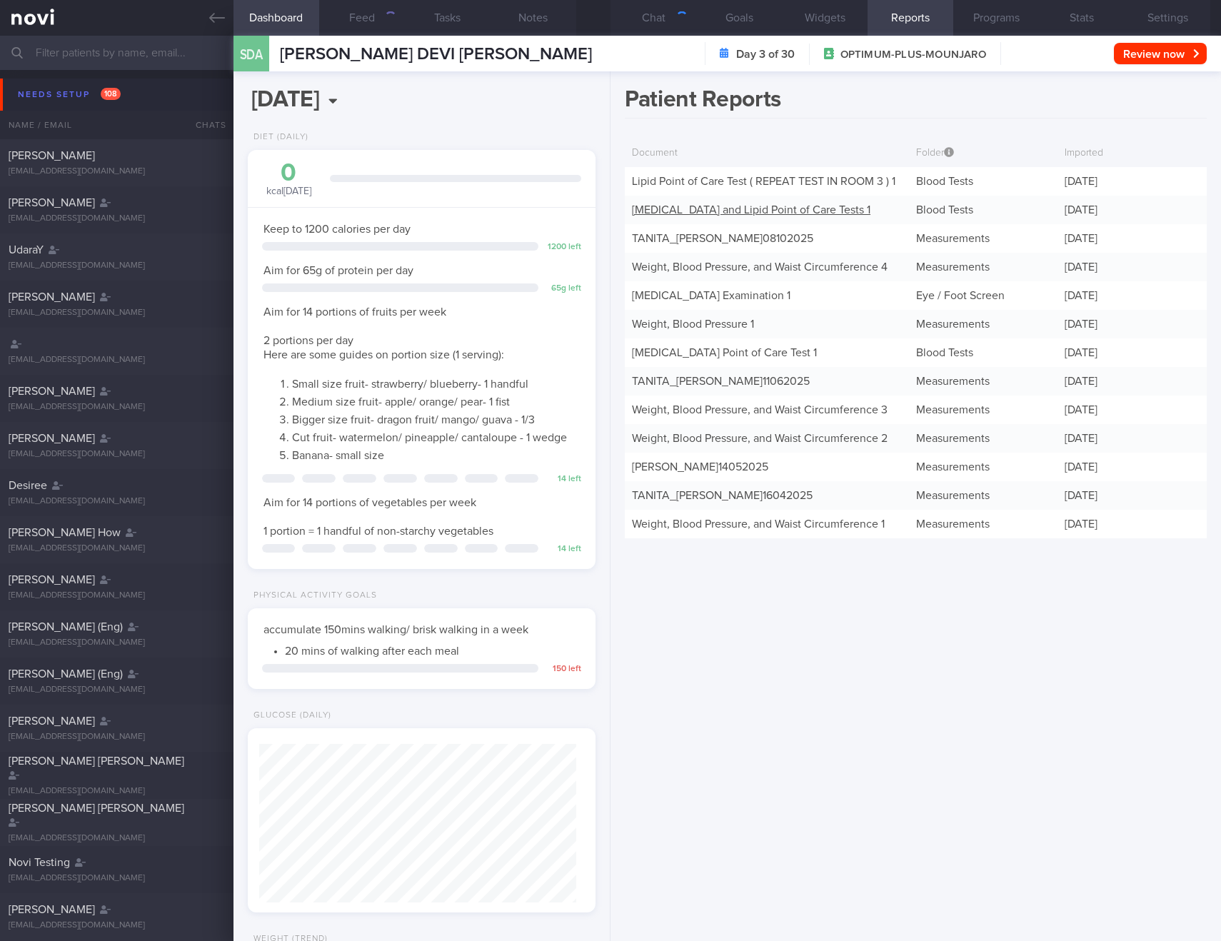
scroll to position [159, 318]
click at [739, 238] on link "TANITA_ [PERSON_NAME] 08102025" at bounding box center [722, 238] width 181 height 11
click at [709, 184] on link "Lipid Point of Care Test ( REPEAT TEST IN ROOM 3 ) 1" at bounding box center [764, 181] width 264 height 11
click at [709, 211] on link "[MEDICAL_DATA] and Lipid Point of Care Tests 1" at bounding box center [751, 209] width 239 height 11
click at [715, 265] on link "Weight, Blood Pressure, and Waist Circumference 4" at bounding box center [760, 266] width 256 height 11
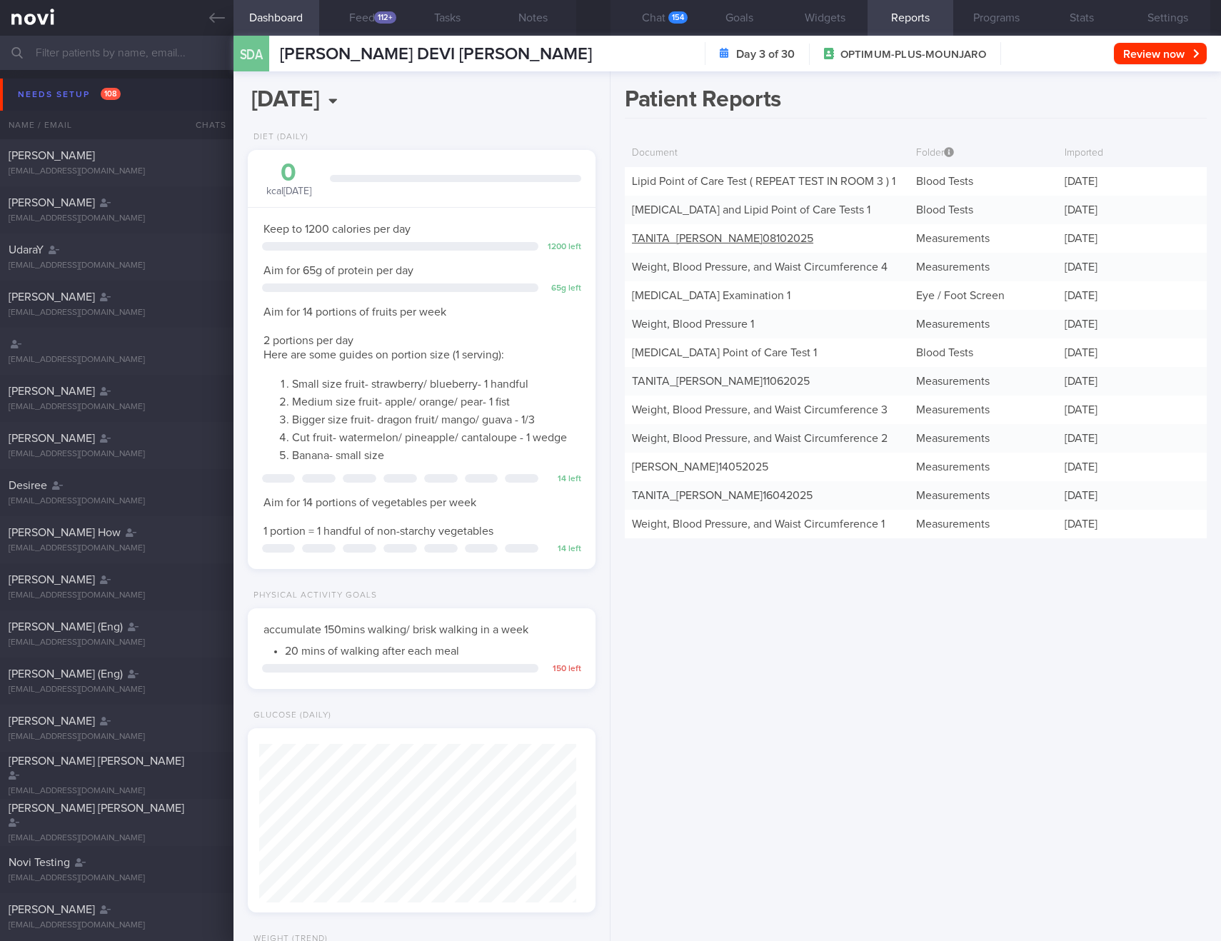
click at [719, 233] on link "TANITA_ SHEILA DEVI AZZOPARDI_ 08102025" at bounding box center [722, 238] width 181 height 11
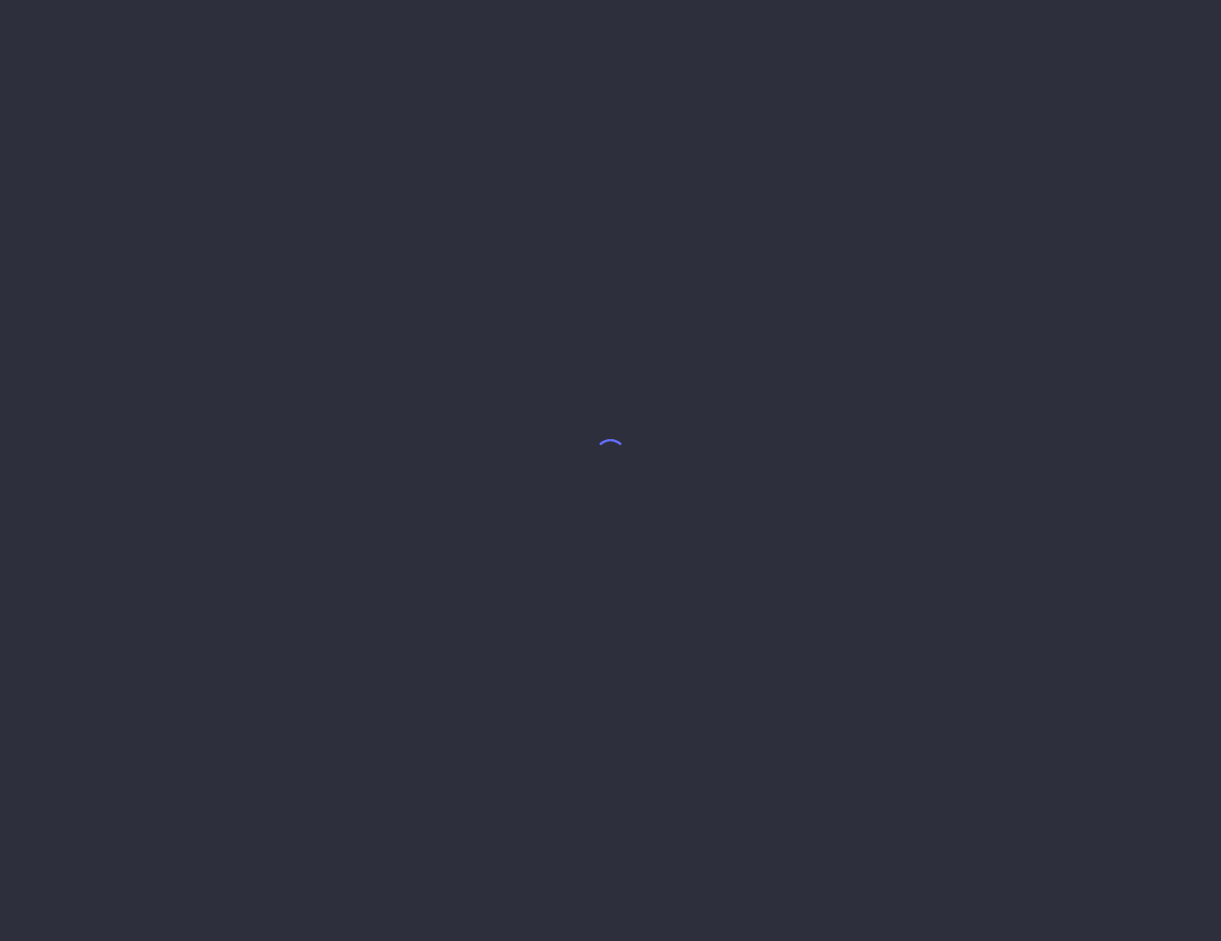
select select "9"
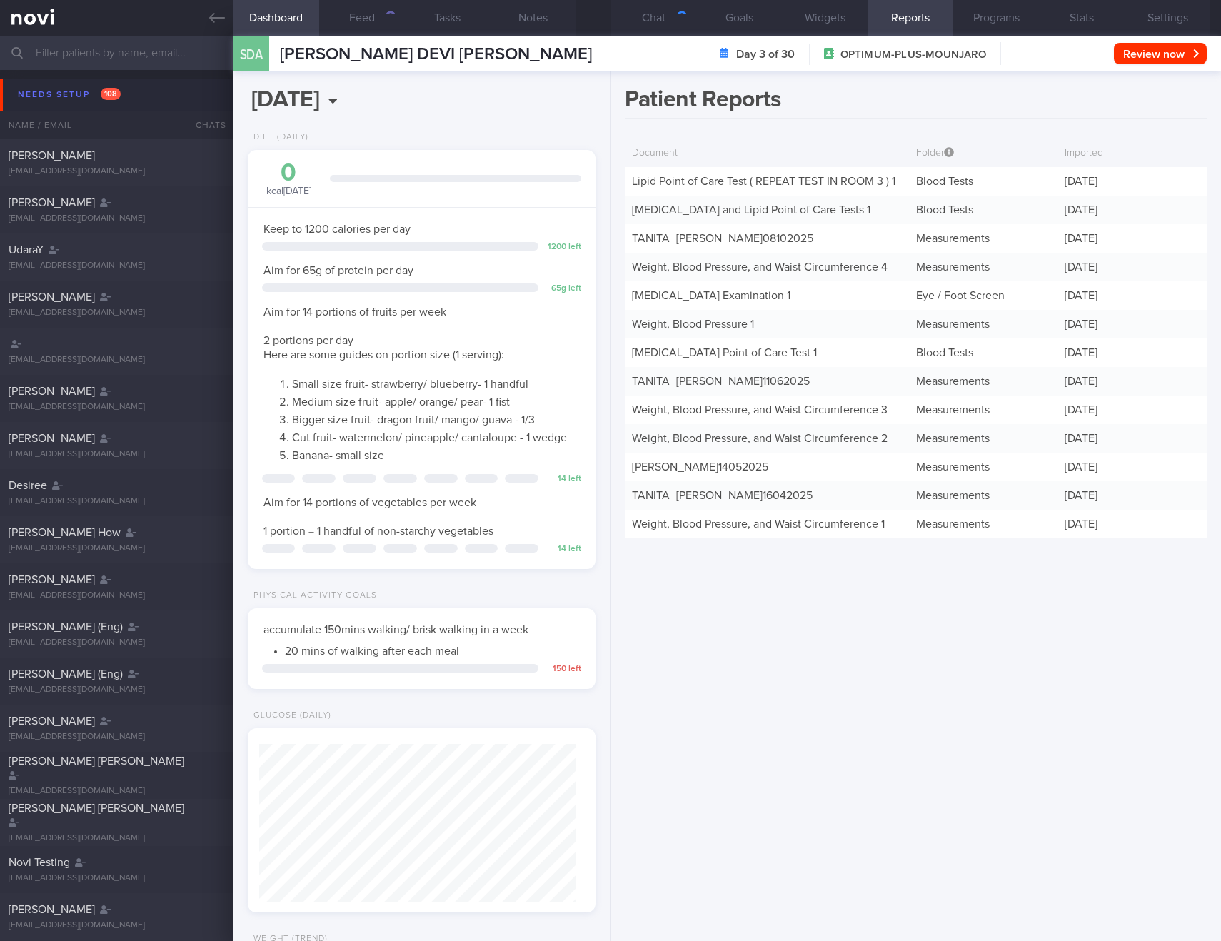
scroll to position [159, 318]
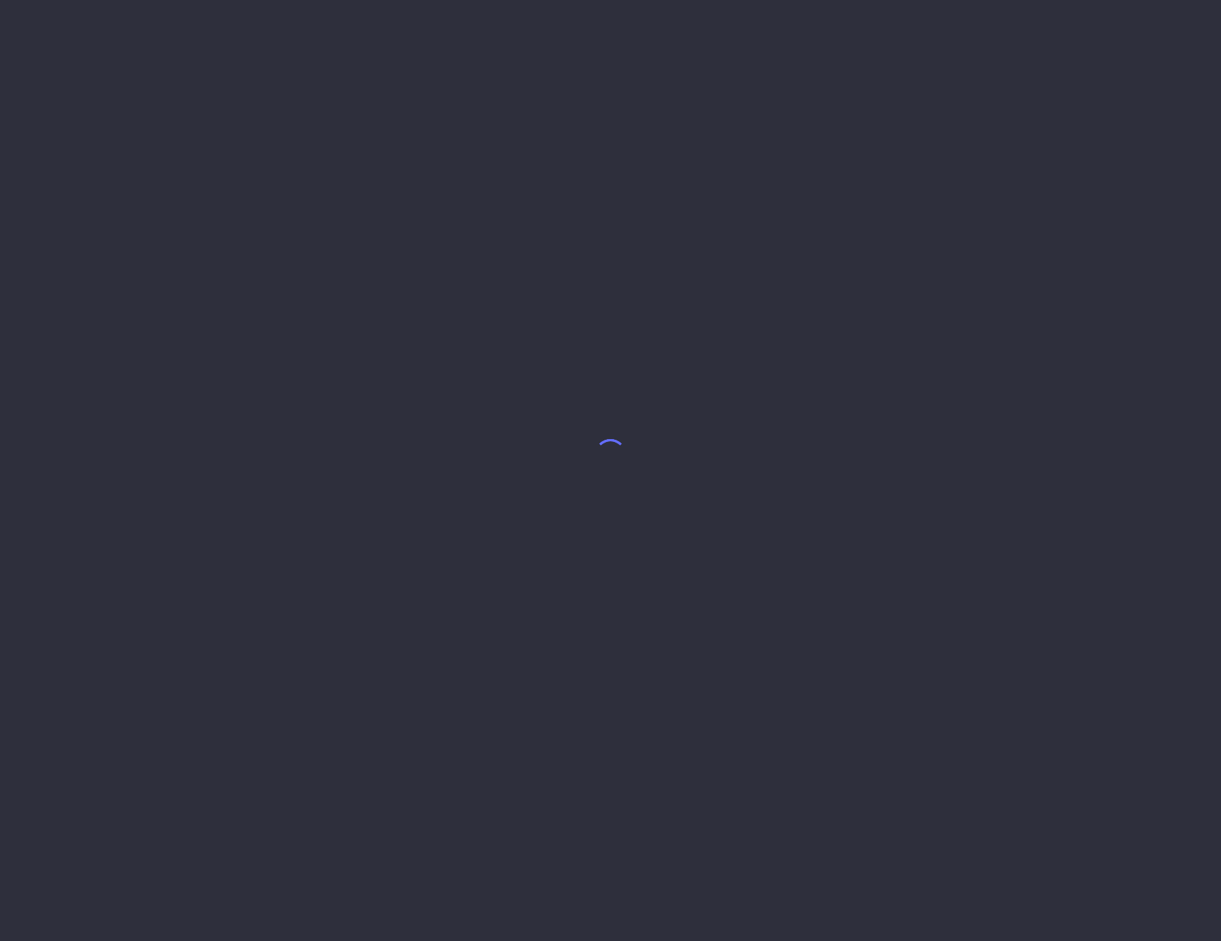
select select "9"
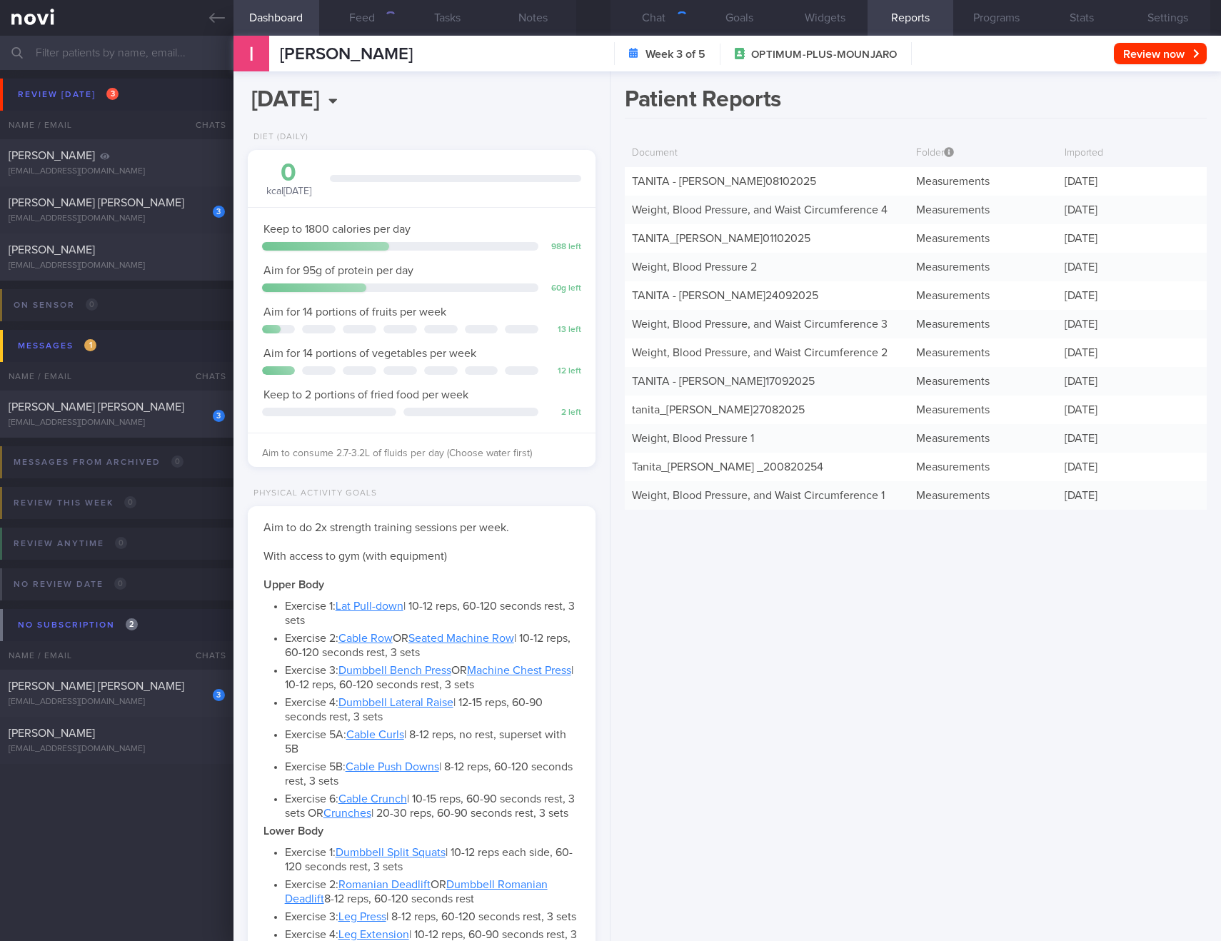
scroll to position [176, 312]
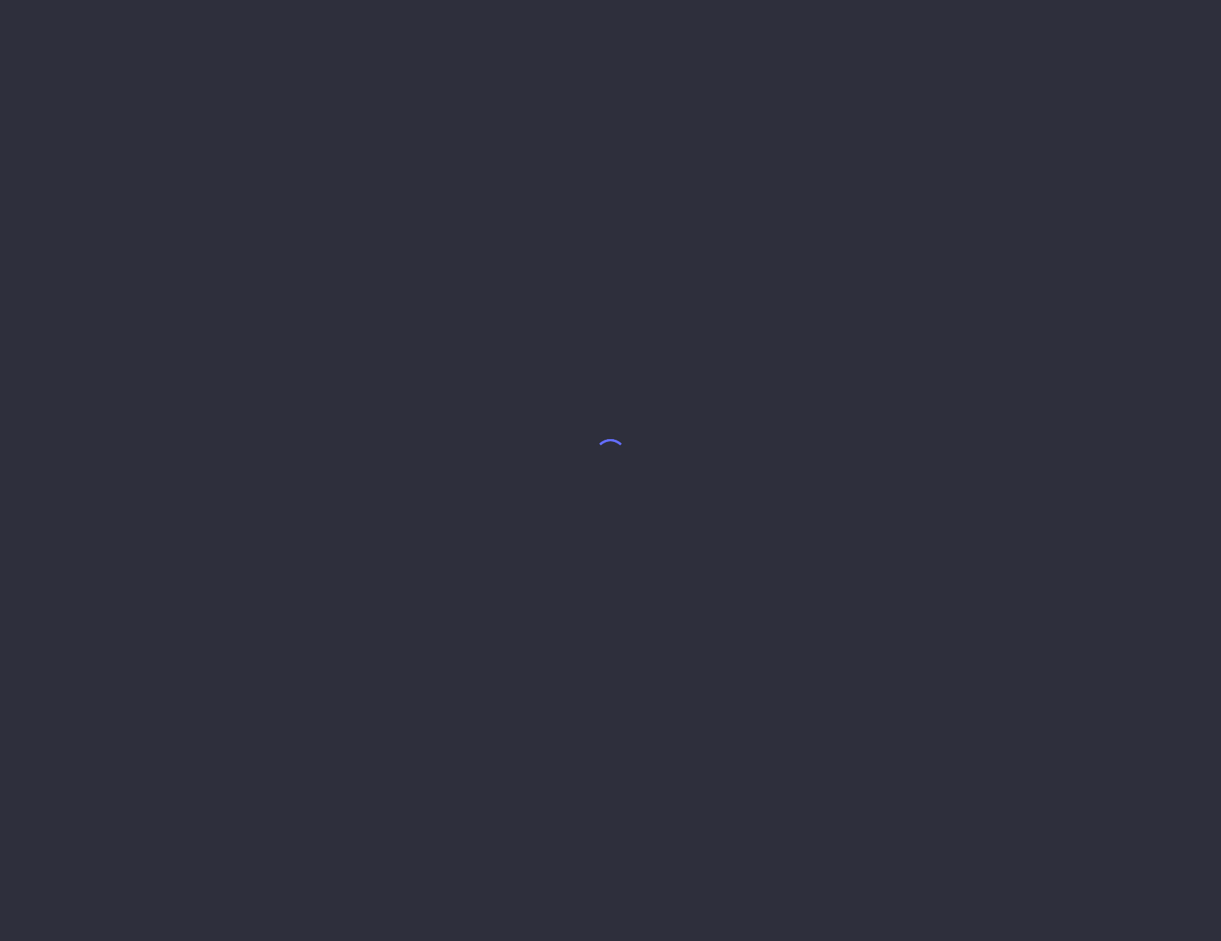
select select "9"
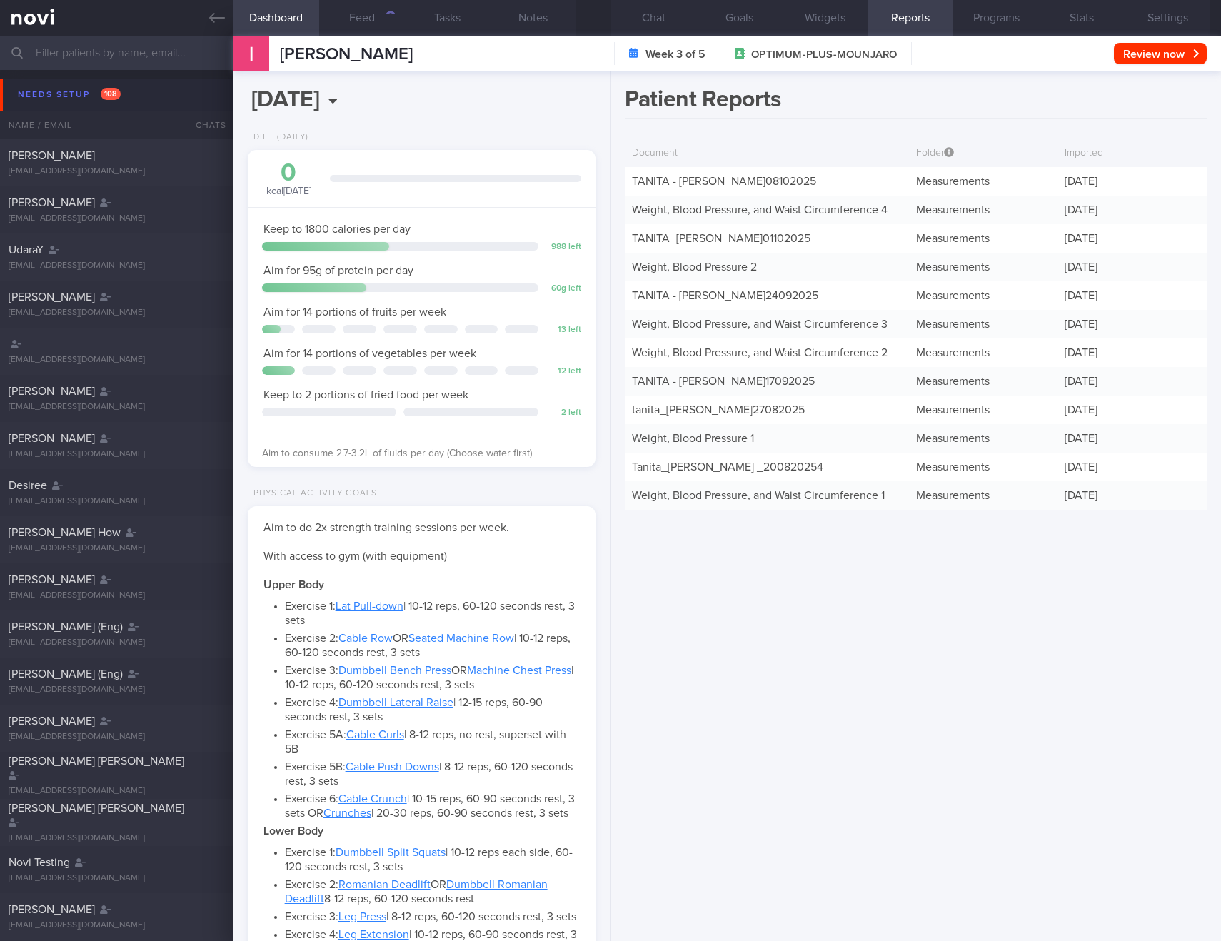
scroll to position [176, 312]
click at [739, 180] on link "TANITA - IRSHAH BIN IRAIMI_ 08102025" at bounding box center [724, 181] width 184 height 11
click at [884, 703] on div "Patient Reports Document Folder Imported TANITA - IRSHAH BIN IRAIMI_ 08102025 M…" at bounding box center [916, 506] width 611 height 870
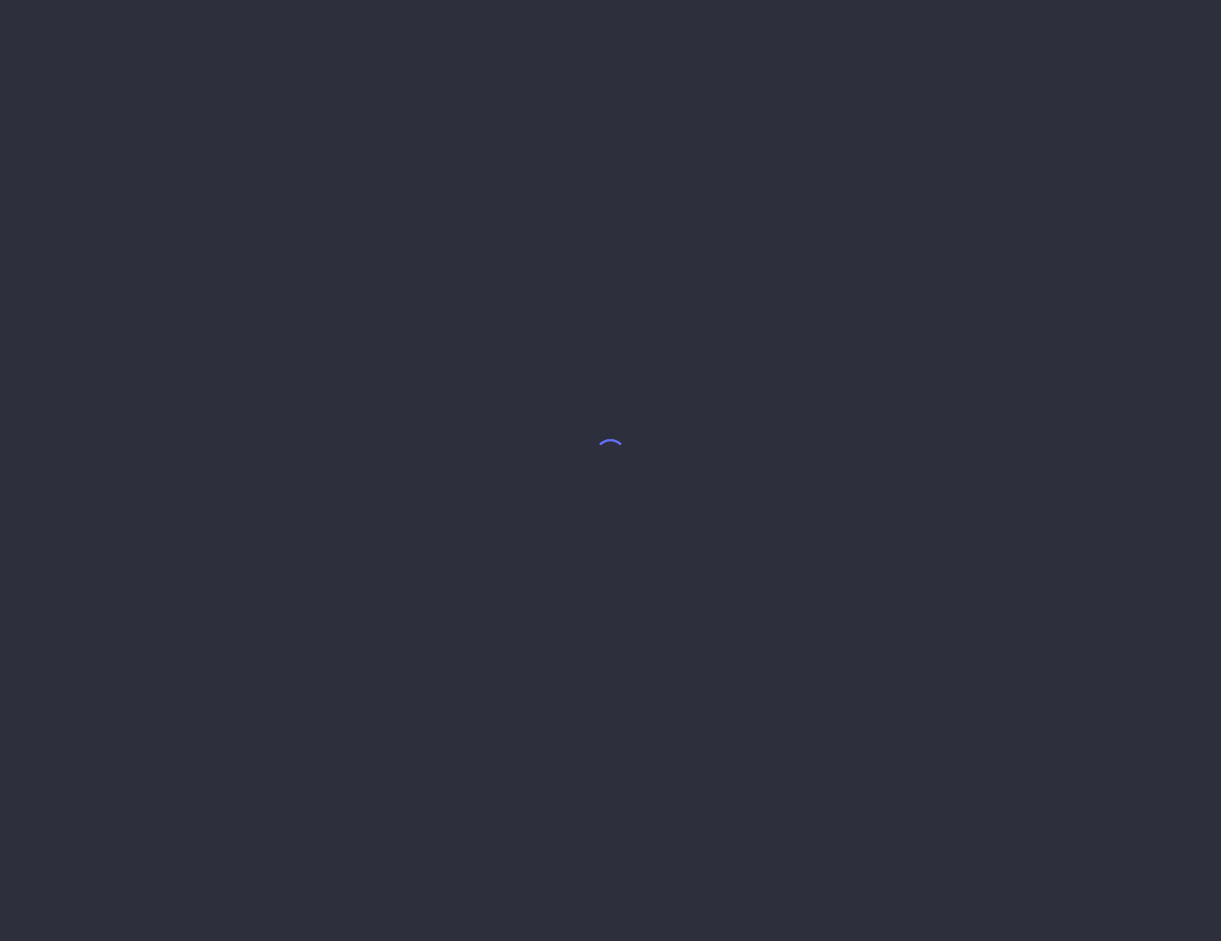
select select "9"
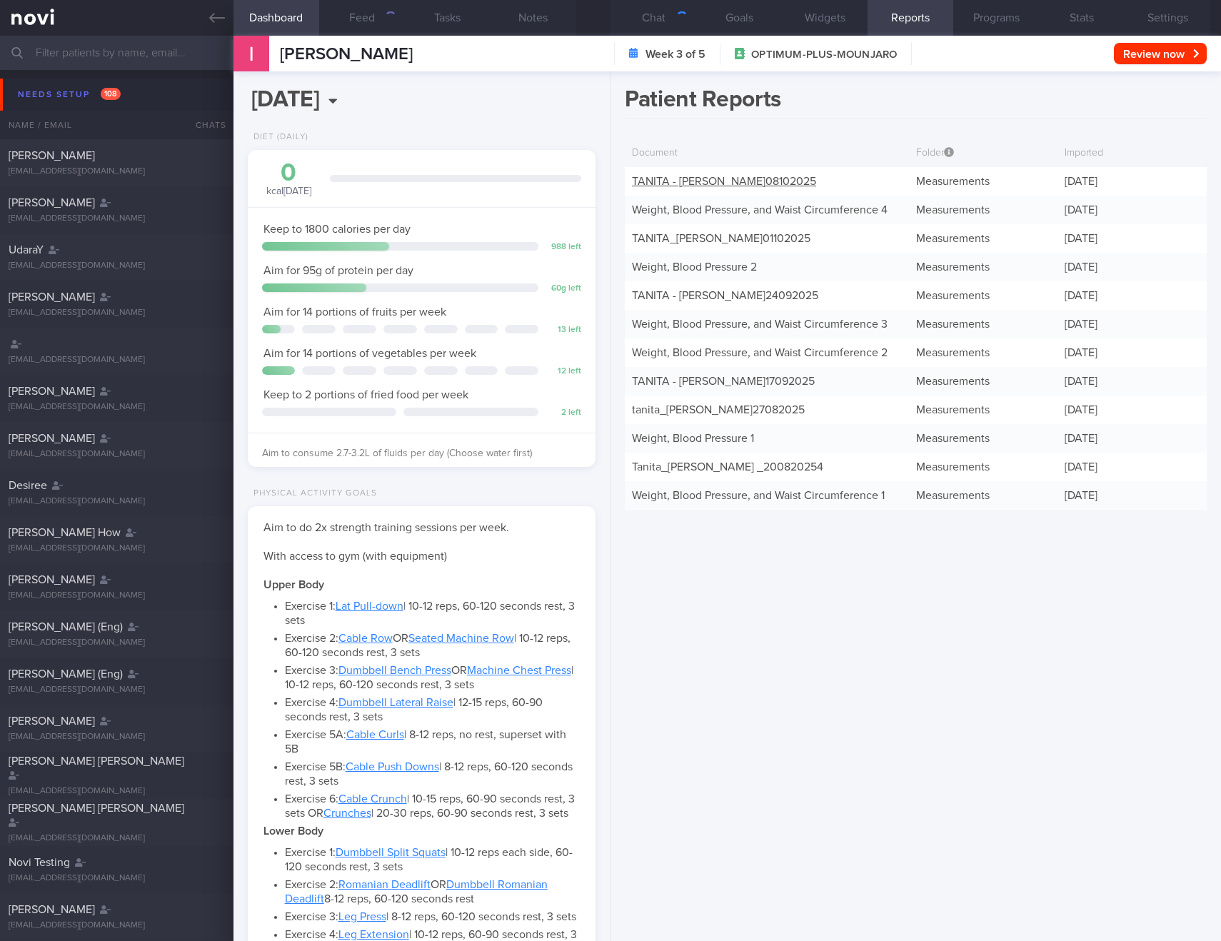
scroll to position [176, 312]
click at [749, 183] on link "TANITA - IRSHAH BIN IRAIMI_ 08102025" at bounding box center [724, 181] width 184 height 11
click at [762, 183] on link "TANITA - IRSHAH BIN IRAIMI_ 08102025" at bounding box center [724, 181] width 184 height 11
click at [949, 622] on div "Patient Reports Document Folder Imported TANITA - IRSHAH BIN IRAIMI_ 08102025 M…" at bounding box center [916, 506] width 611 height 870
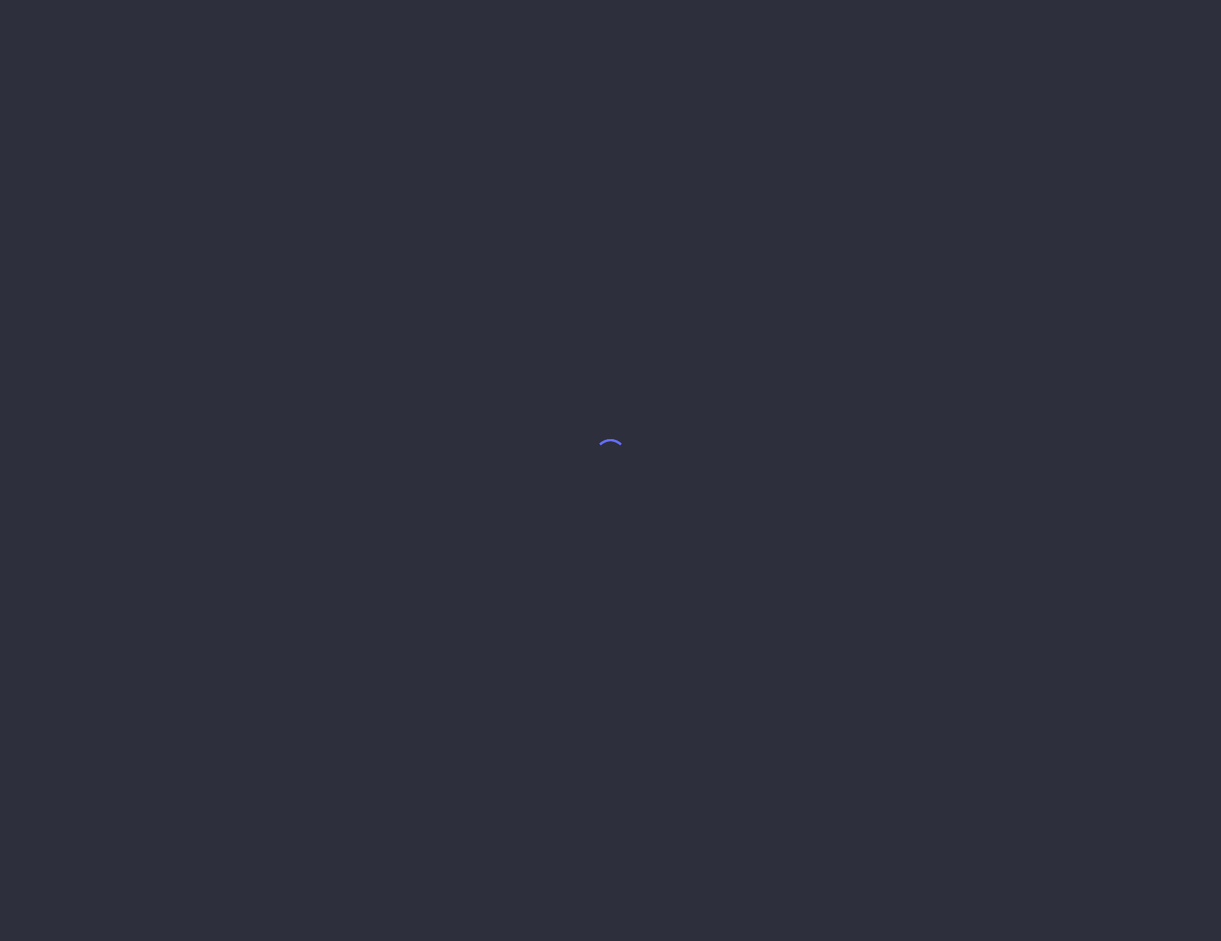
select select "9"
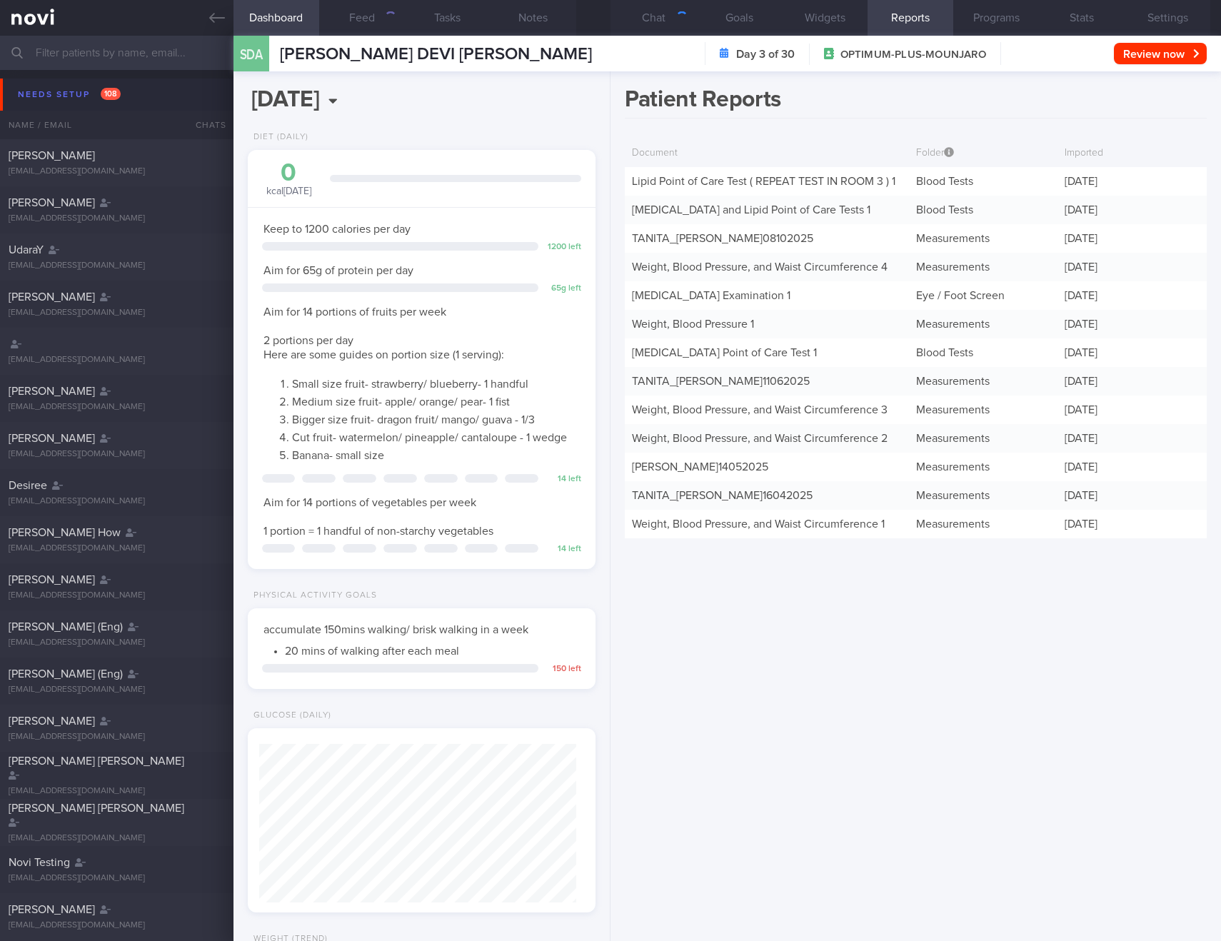
scroll to position [176, 312]
click at [697, 179] on link "Lipid Point of Care Test ( REPEAT TEST IN ROOM 3 ) 1" at bounding box center [764, 181] width 264 height 11
click at [711, 206] on link "HbA1c and Lipid Point of Care Tests 1" at bounding box center [751, 209] width 239 height 11
click at [727, 238] on link "TANITA_ SHEILA DEVI AZZOPARDI_ 08102025" at bounding box center [722, 238] width 181 height 11
click at [850, 181] on link "Lipid Point of Care Test ( REPEAT TEST IN ROOM 3 ) 1" at bounding box center [764, 181] width 264 height 11
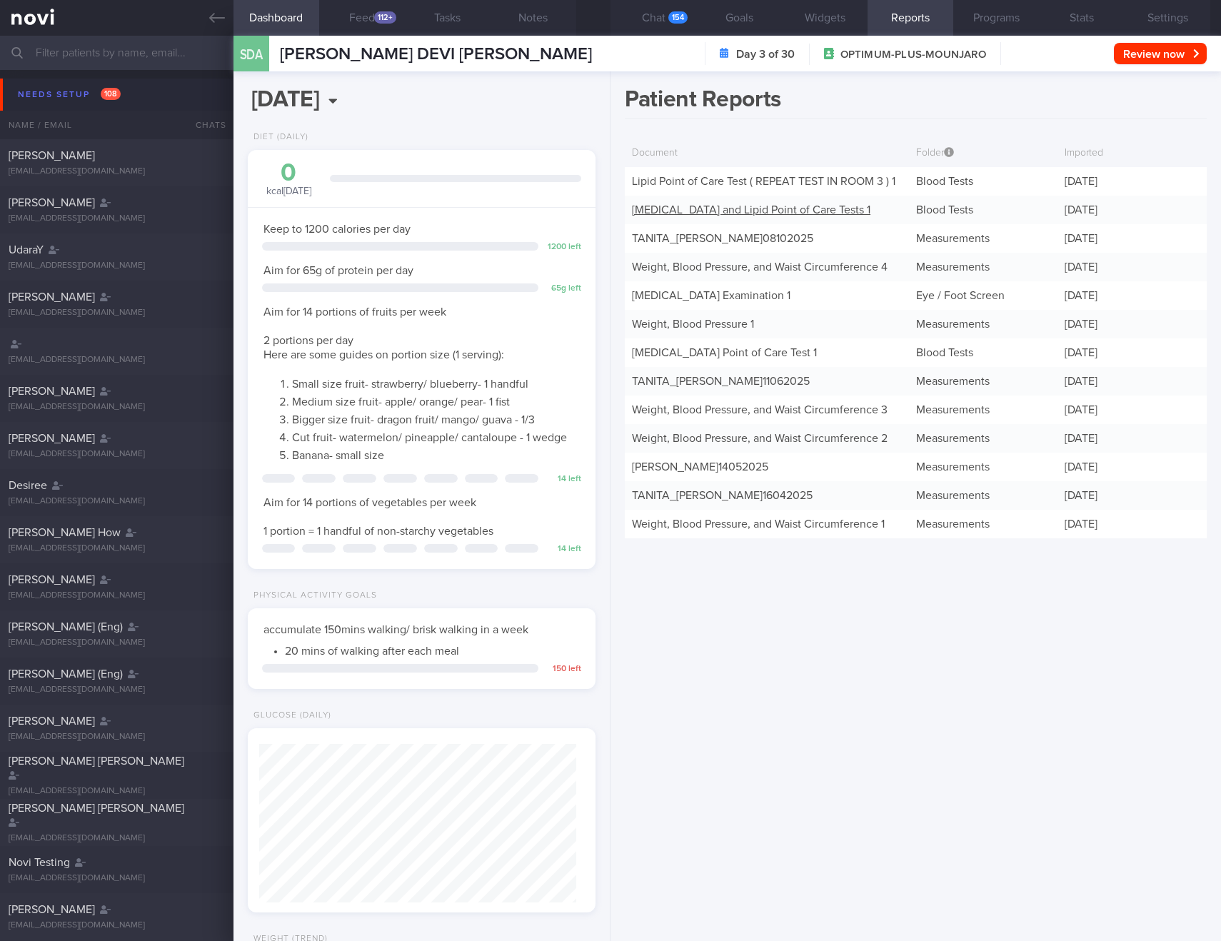
click at [781, 211] on link "HbA1c and Lipid Point of Care Tests 1" at bounding box center [751, 209] width 239 height 11
click at [772, 235] on link "TANITA_ SHEILA DEVI AZZOPARDI_ 08102025" at bounding box center [722, 238] width 181 height 11
click at [771, 261] on link "Weight, Blood Pressure, and Waist Circumference 4" at bounding box center [760, 266] width 256 height 11
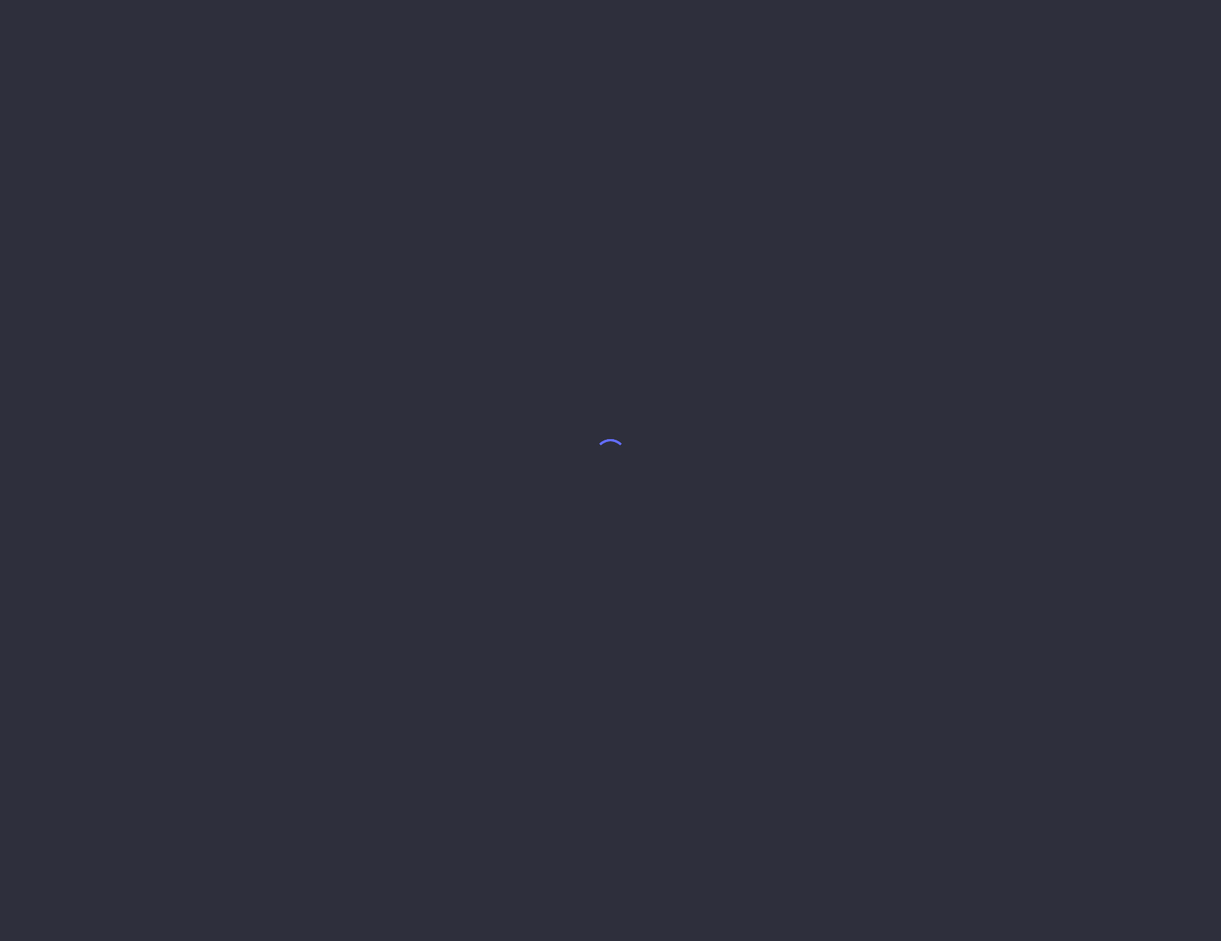
select select "9"
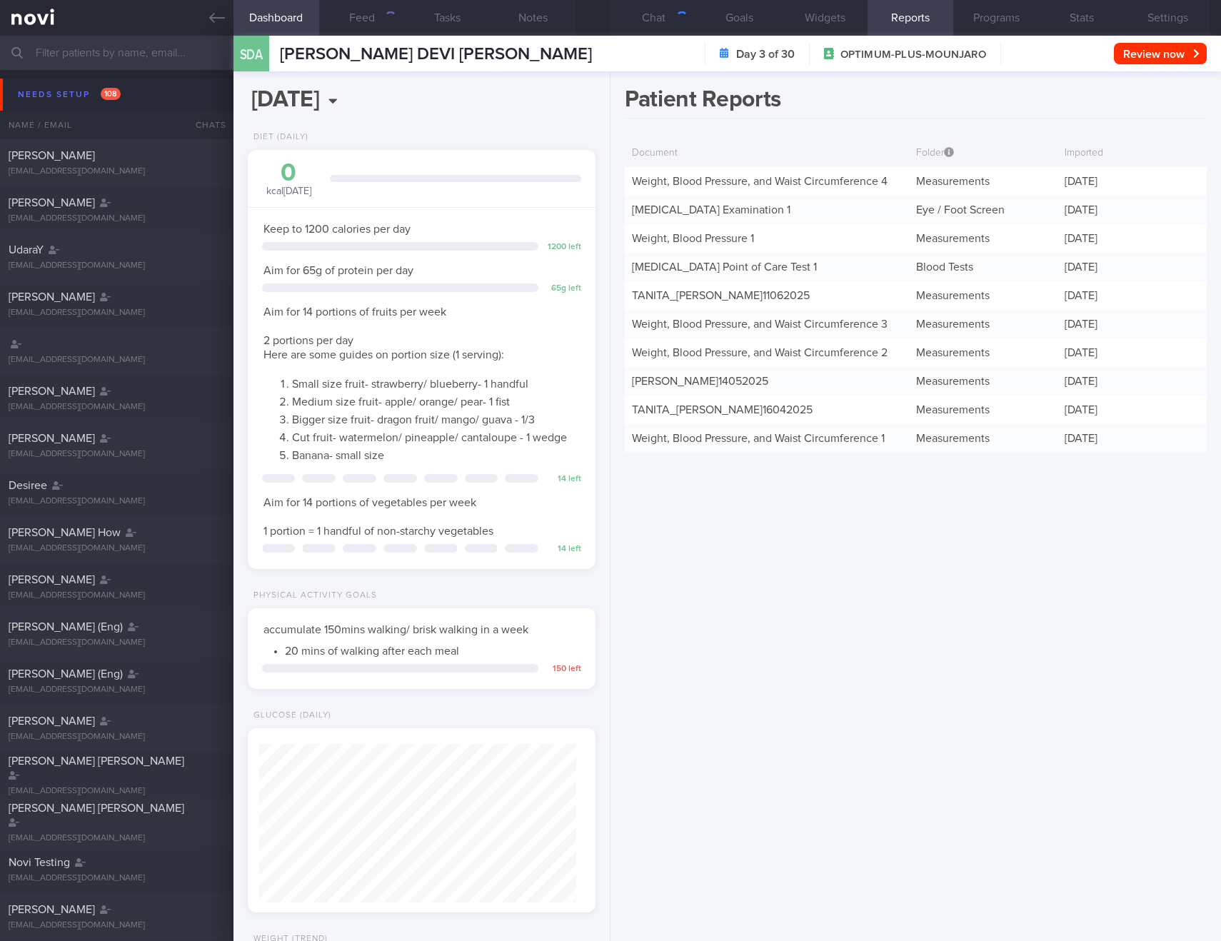
scroll to position [176, 312]
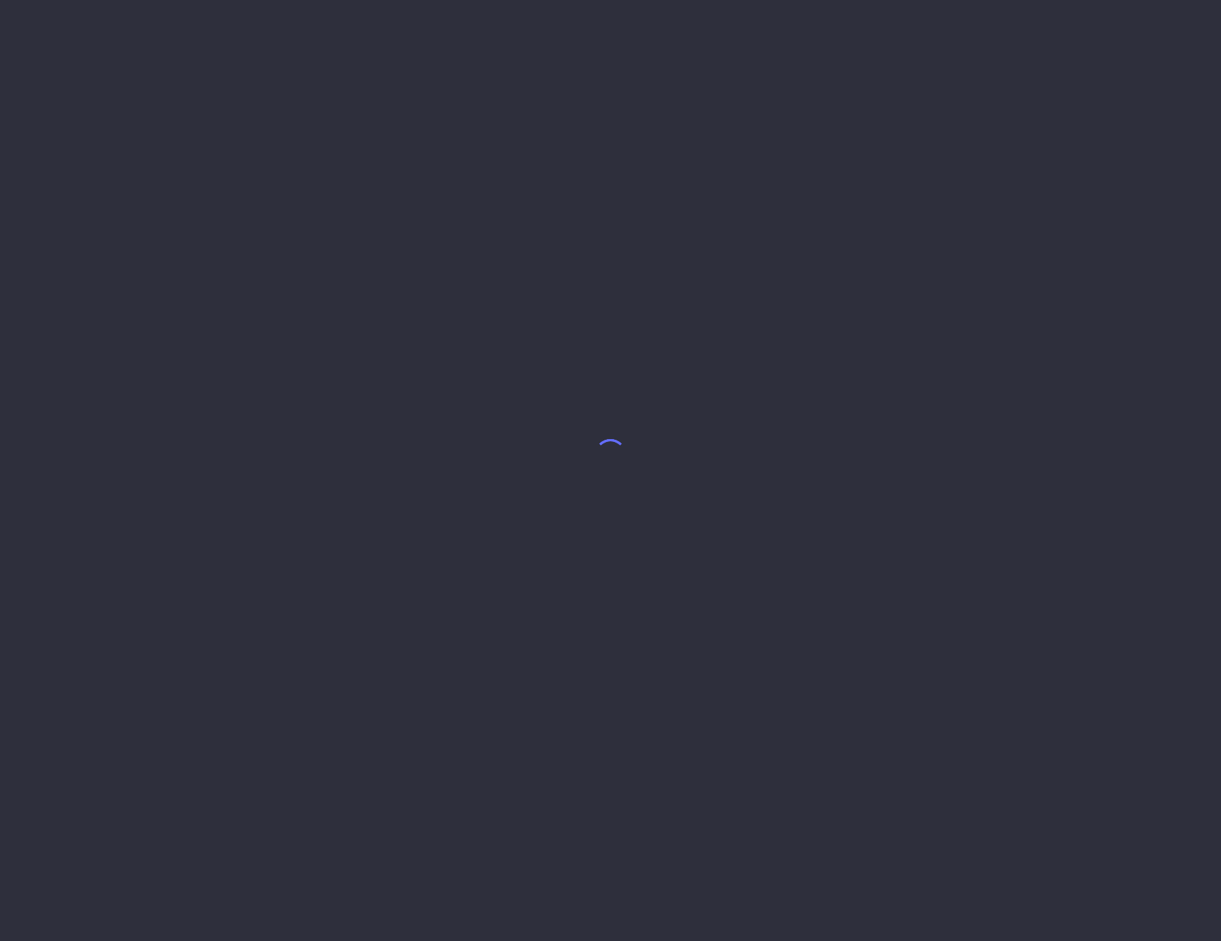
select select "9"
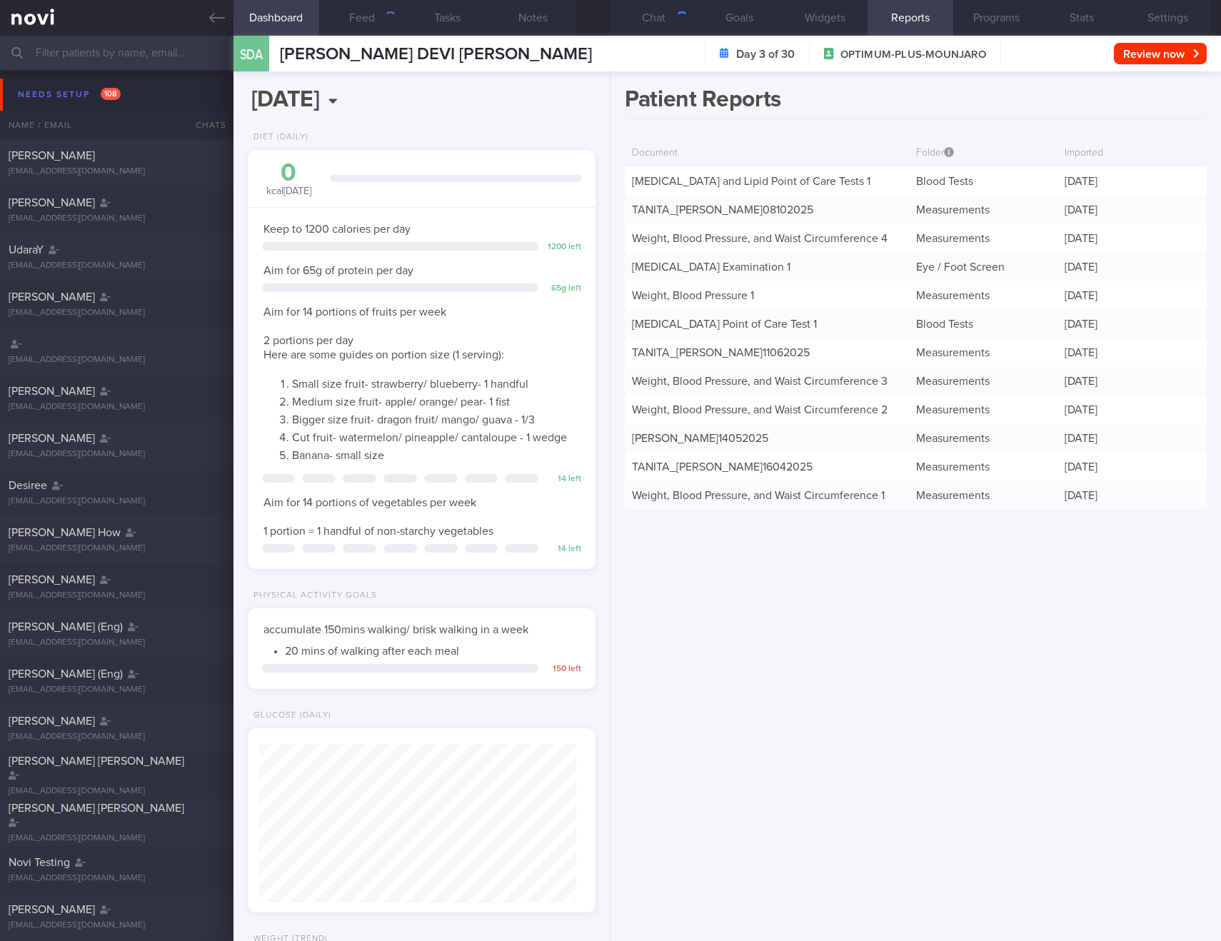
scroll to position [159, 318]
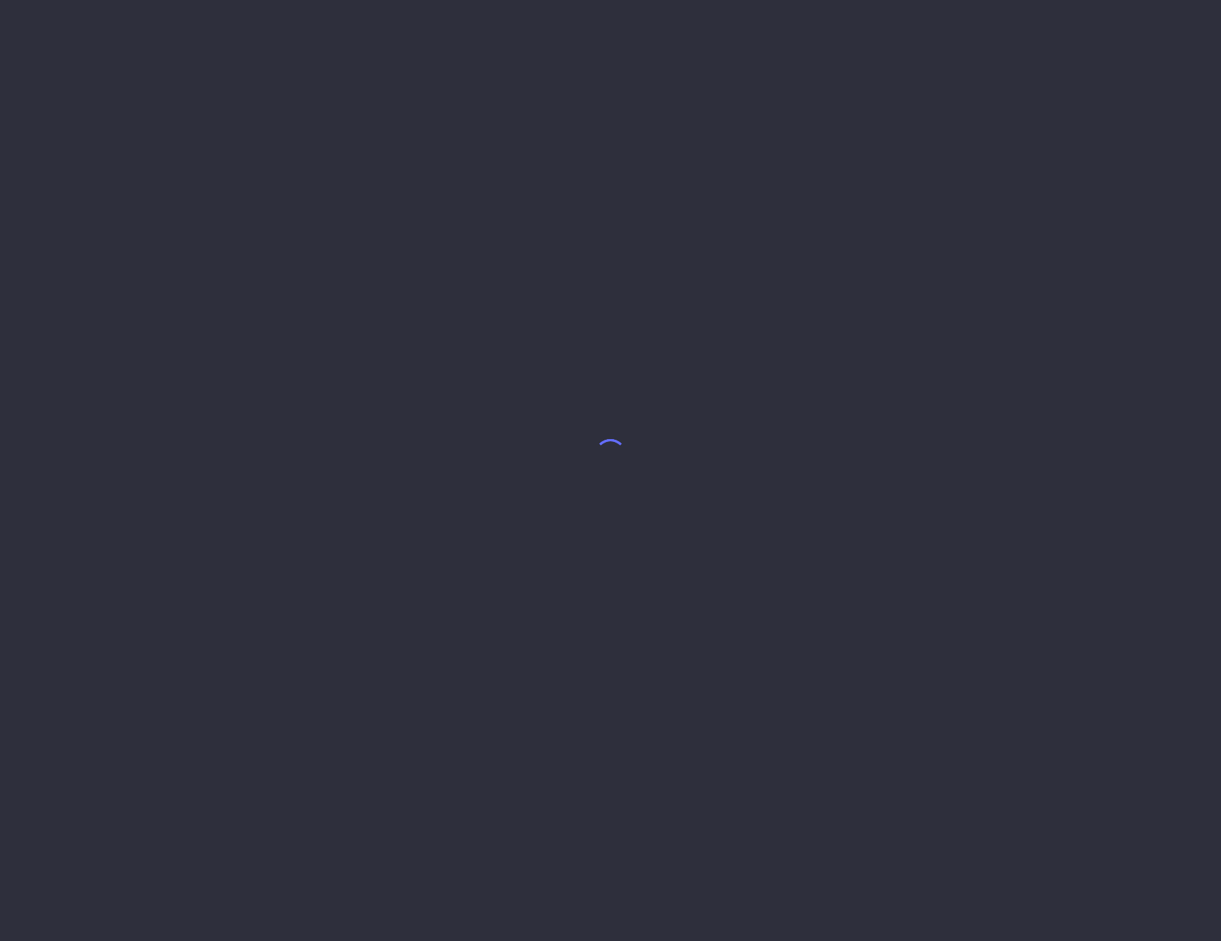
select select "9"
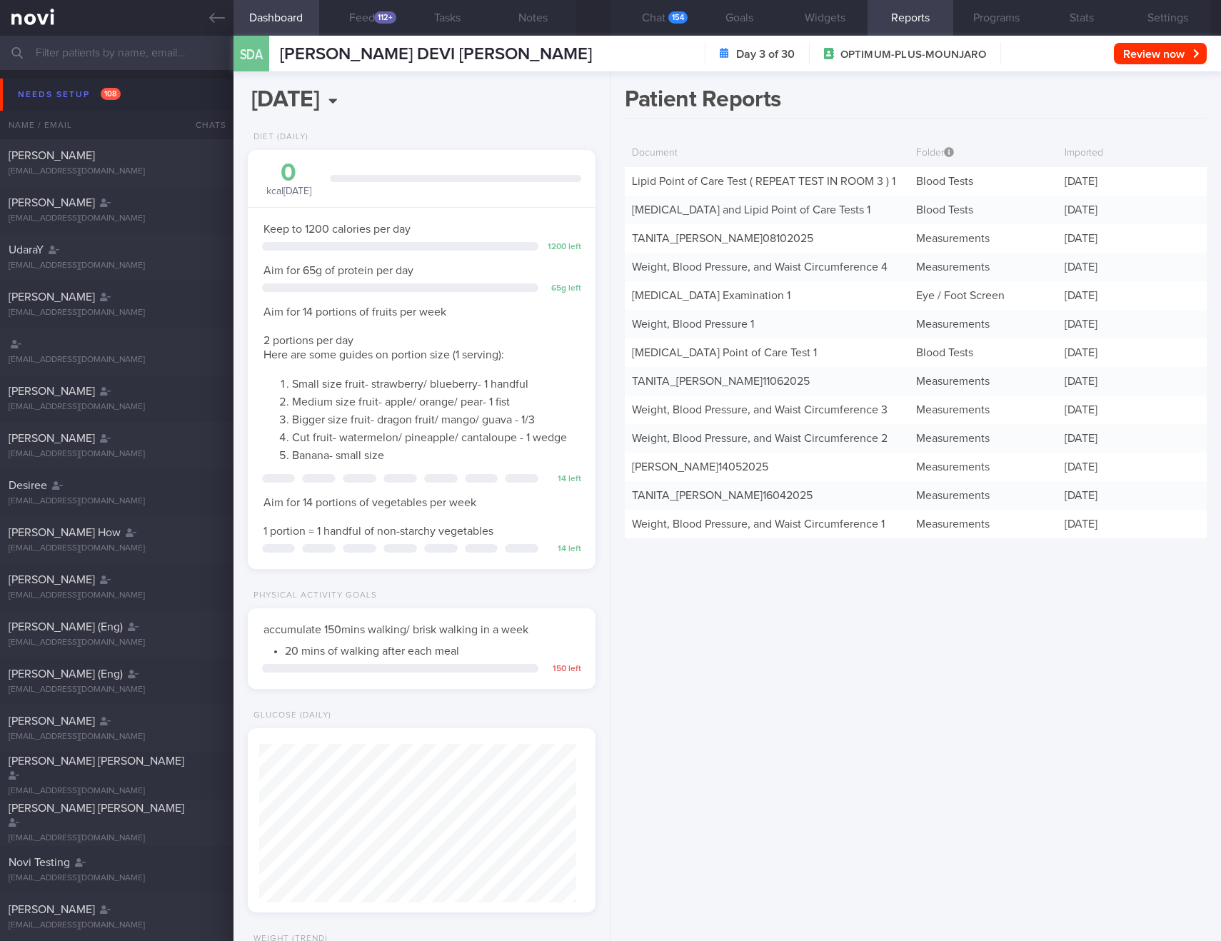
scroll to position [176, 312]
click at [731, 241] on link "TANITA_ [PERSON_NAME] 08102025" at bounding box center [722, 238] width 181 height 11
click at [1043, 606] on div "Patient Reports Document Folder Imported Lipid Point of Care Test ( REPEAT TEST…" at bounding box center [916, 506] width 611 height 870
click at [812, 693] on div "Patient Reports Document Folder Imported Lipid Point of Care Test ( REPEAT TEST…" at bounding box center [916, 506] width 611 height 870
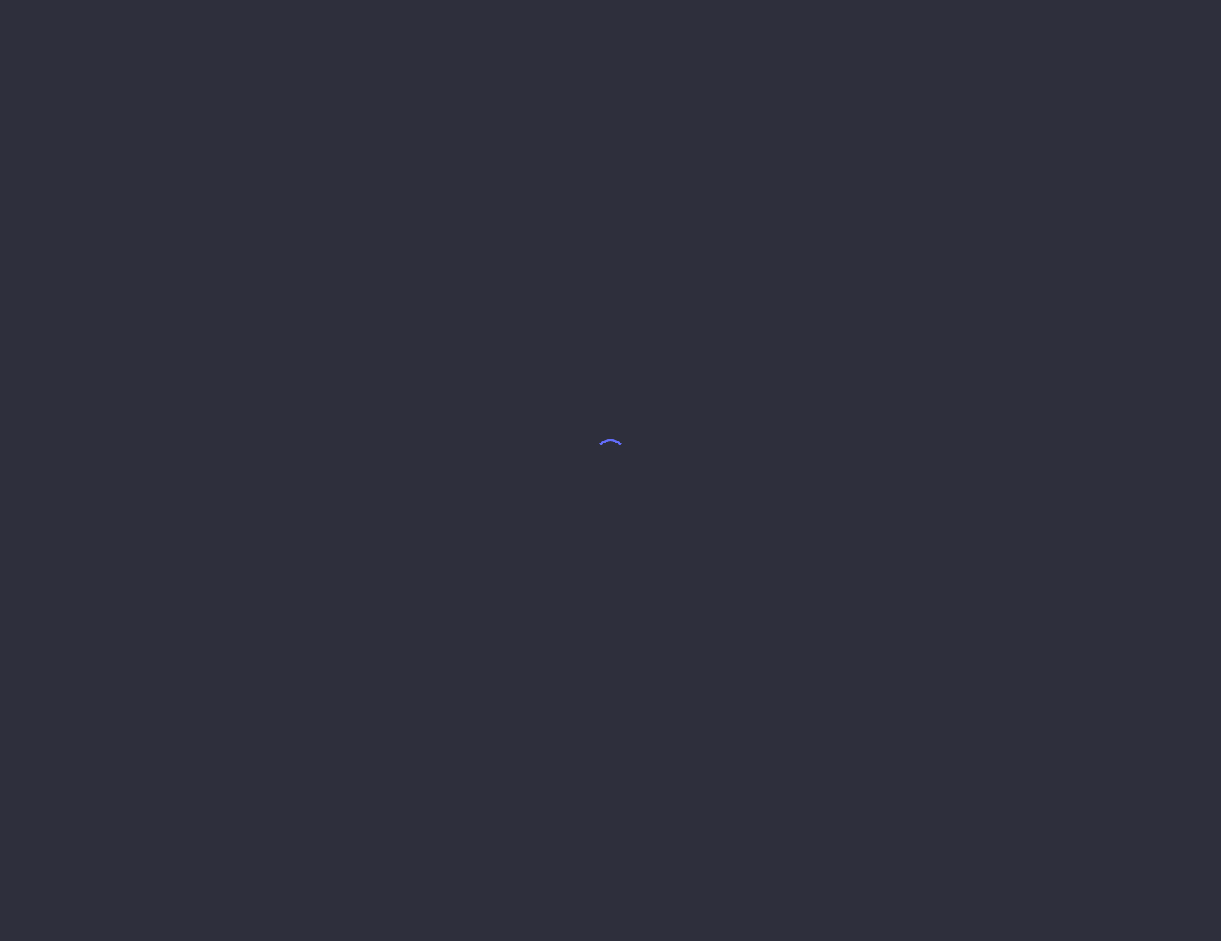
select select "9"
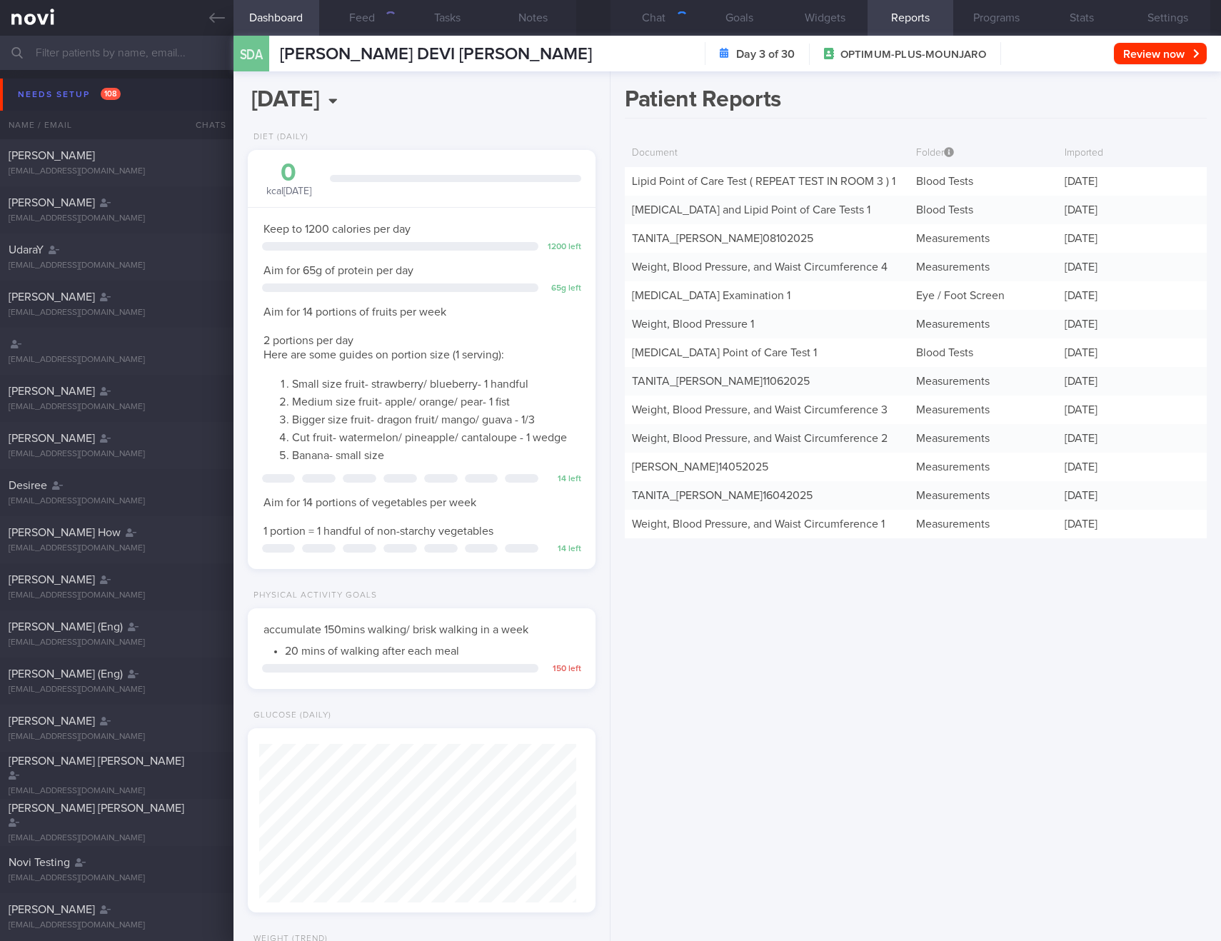
scroll to position [159, 318]
click at [763, 236] on link "TANITA_ [PERSON_NAME] 08102025" at bounding box center [722, 238] width 181 height 11
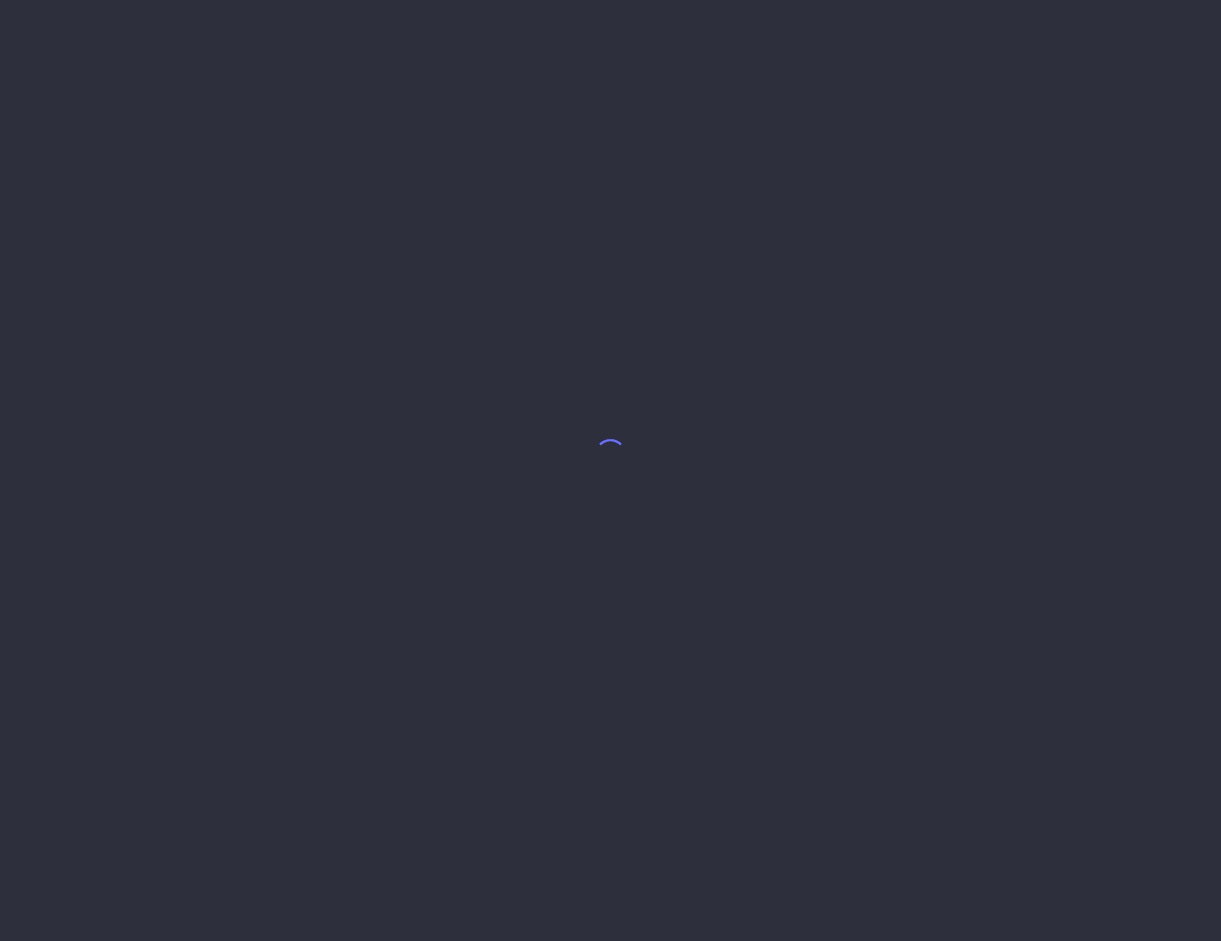
select select "9"
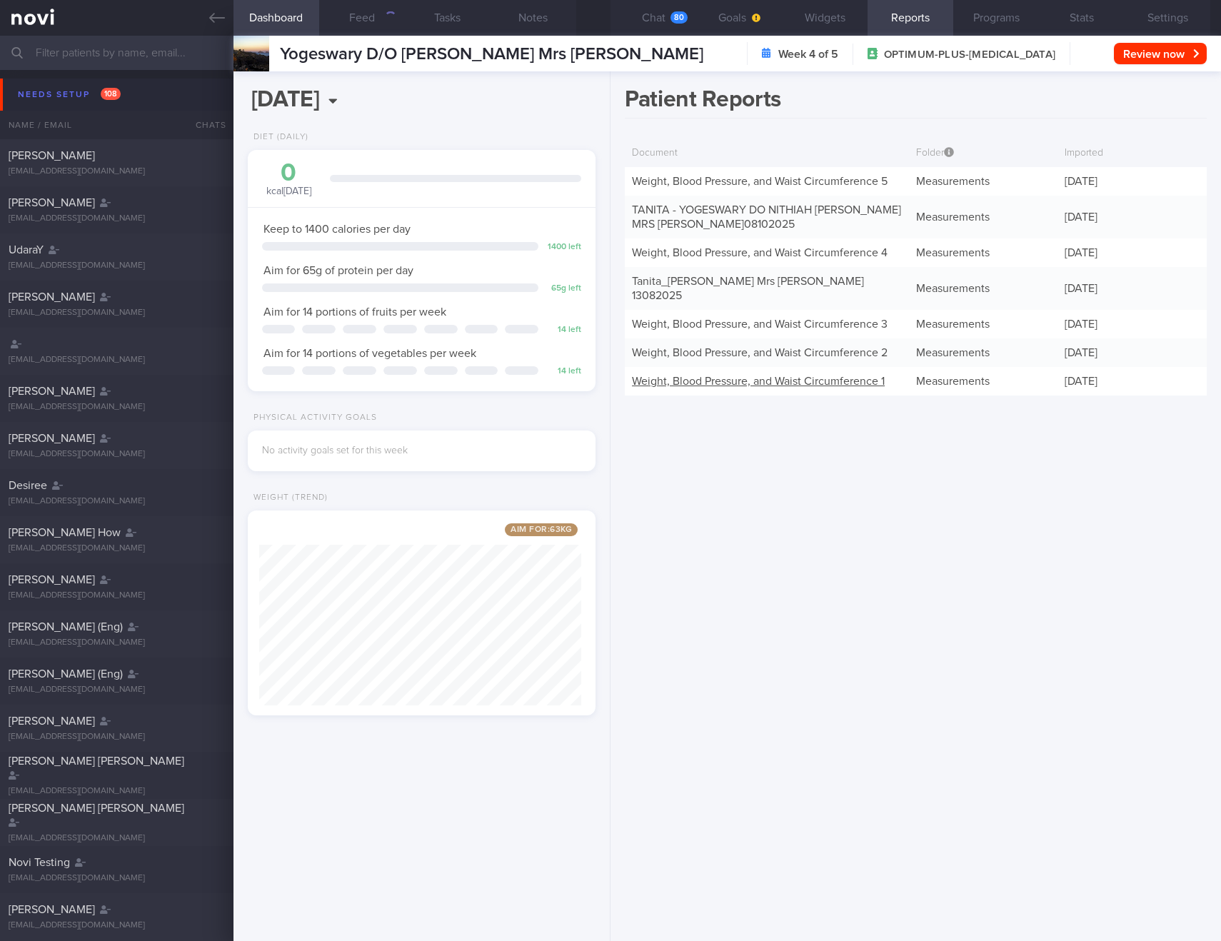
scroll to position [181, 323]
click at [676, 223] on link "TANITA - YOGESWARY DO NITHIAH NANDAN MRS YOGESWARY KANNAN_ 08102025" at bounding box center [766, 217] width 269 height 26
click at [674, 186] on link "Weight, Blood Pressure, and Waist Circumference 5" at bounding box center [760, 181] width 256 height 11
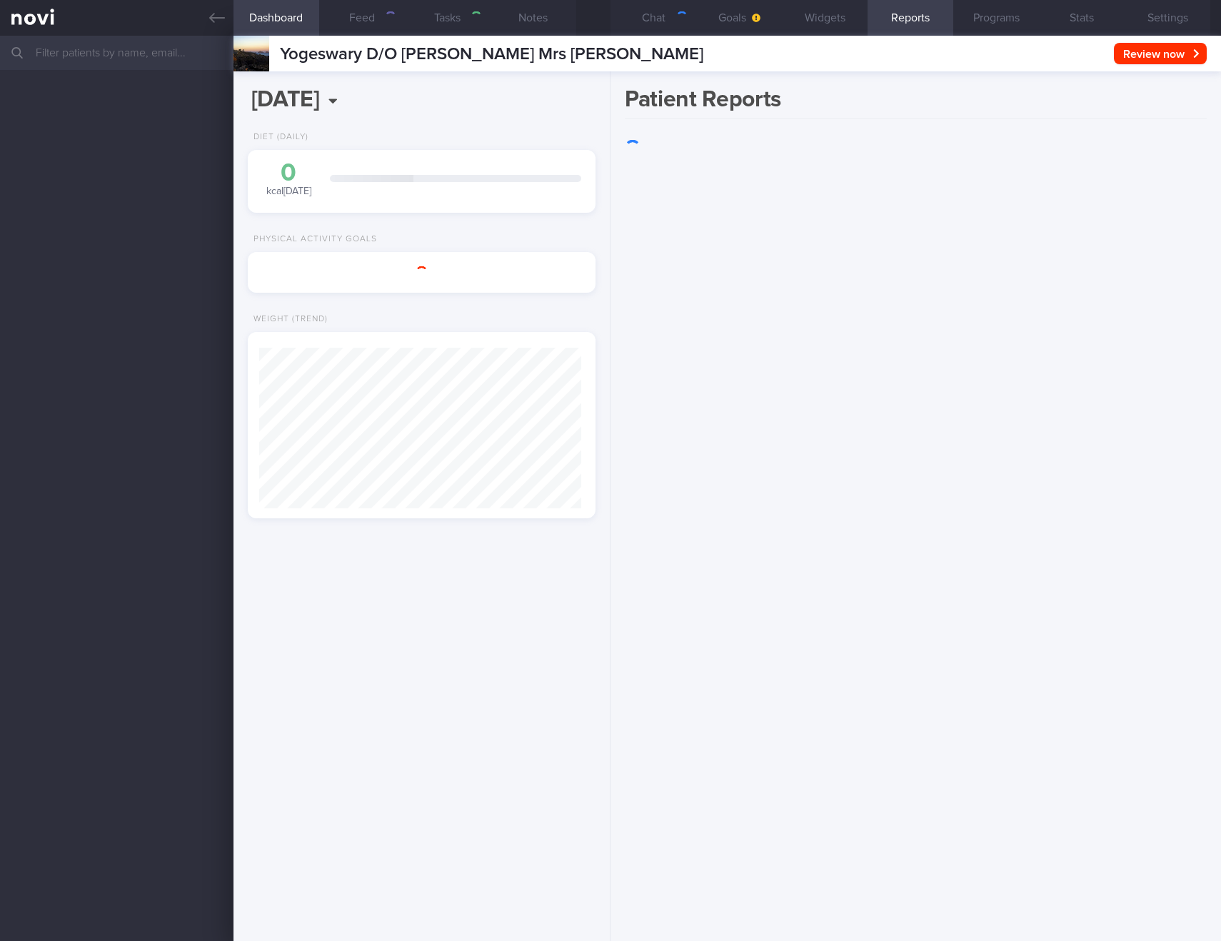
select select "9"
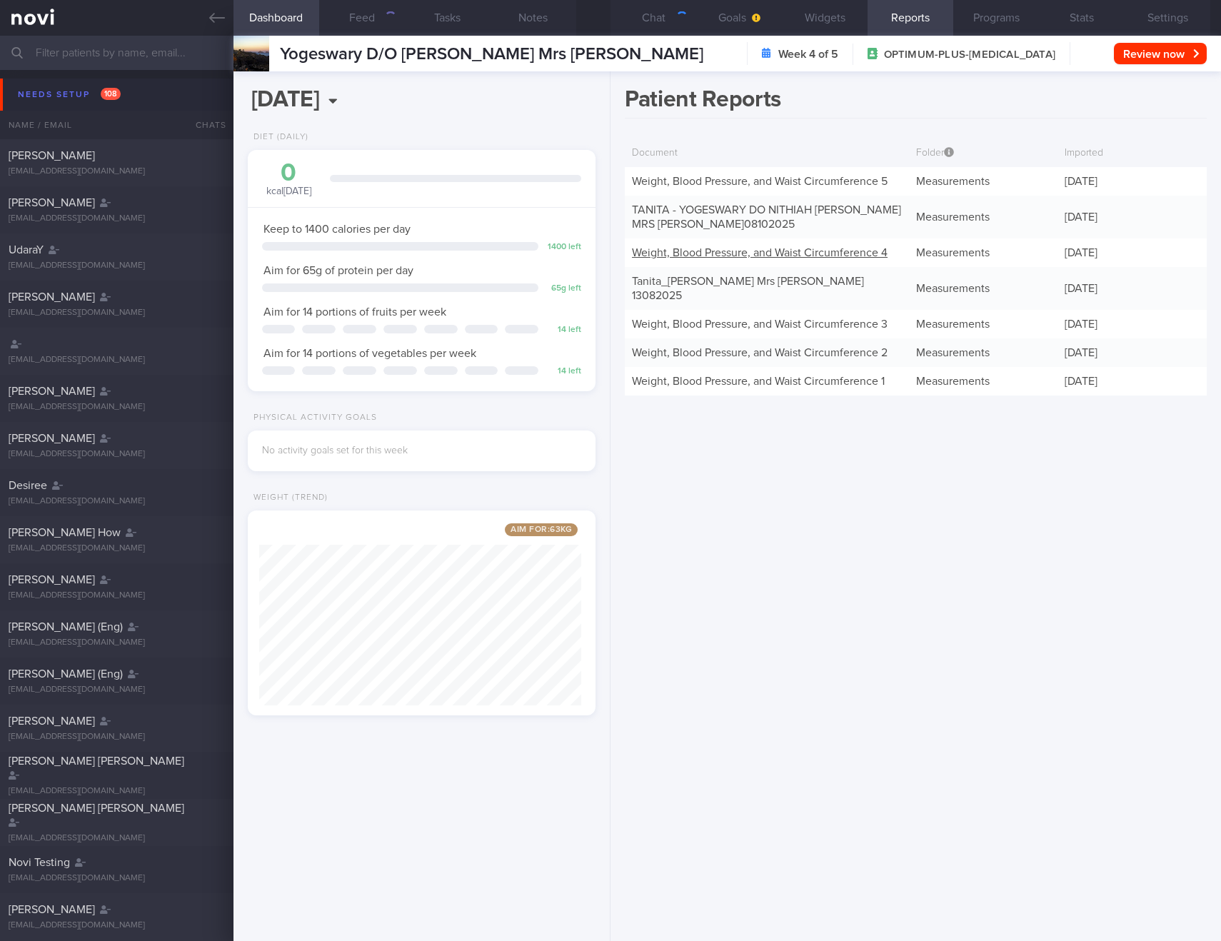
scroll to position [181, 323]
click at [746, 216] on div "TANITA - YOGESWARY DO NITHIAH [PERSON_NAME] MRS [PERSON_NAME] 08102025" at bounding box center [767, 217] width 284 height 43
click at [745, 208] on link "TANITA - YOGESWARY DO NITHIAH NANDAN MRS YOGESWARY KANNAN_ 08102025" at bounding box center [766, 217] width 269 height 26
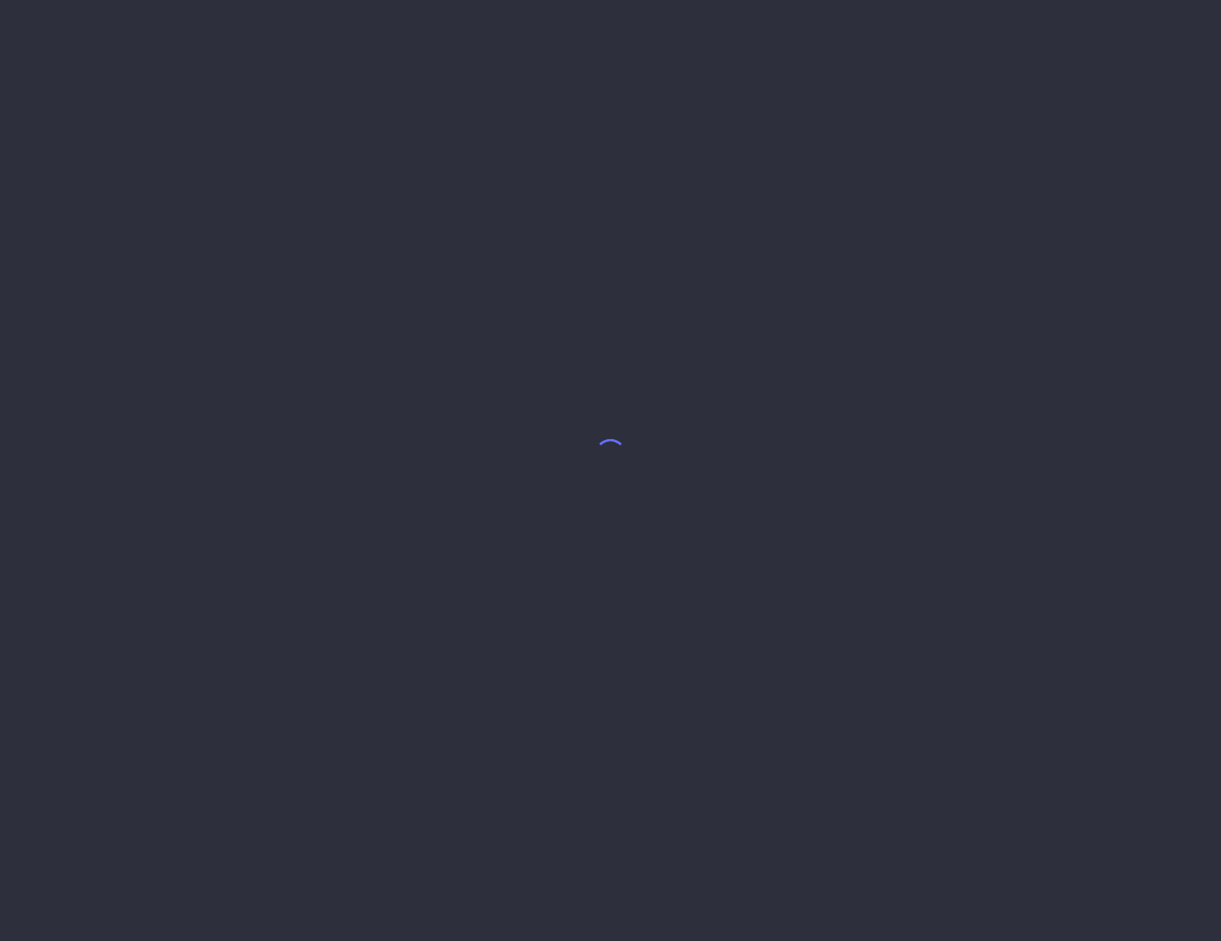
select select "9"
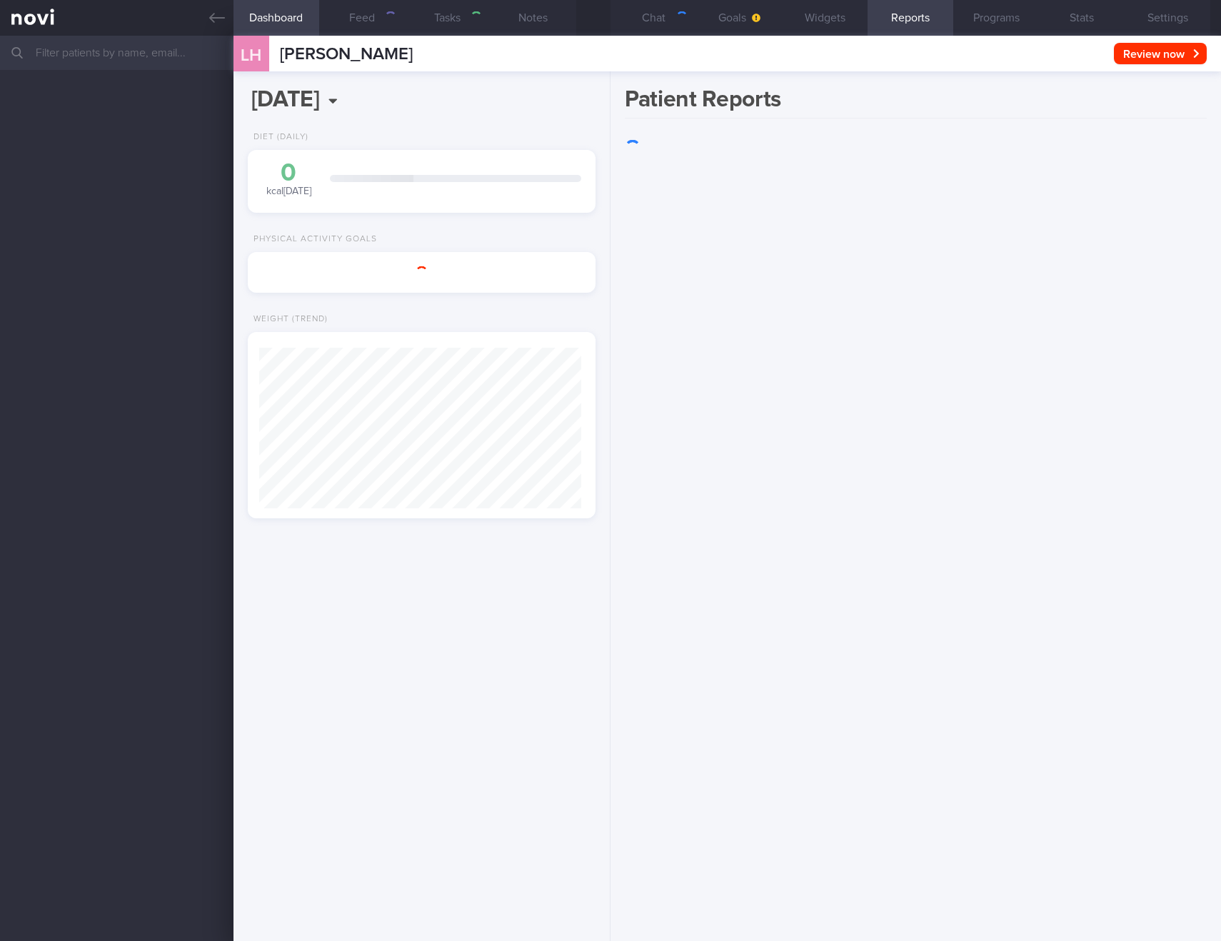
scroll to position [181, 323]
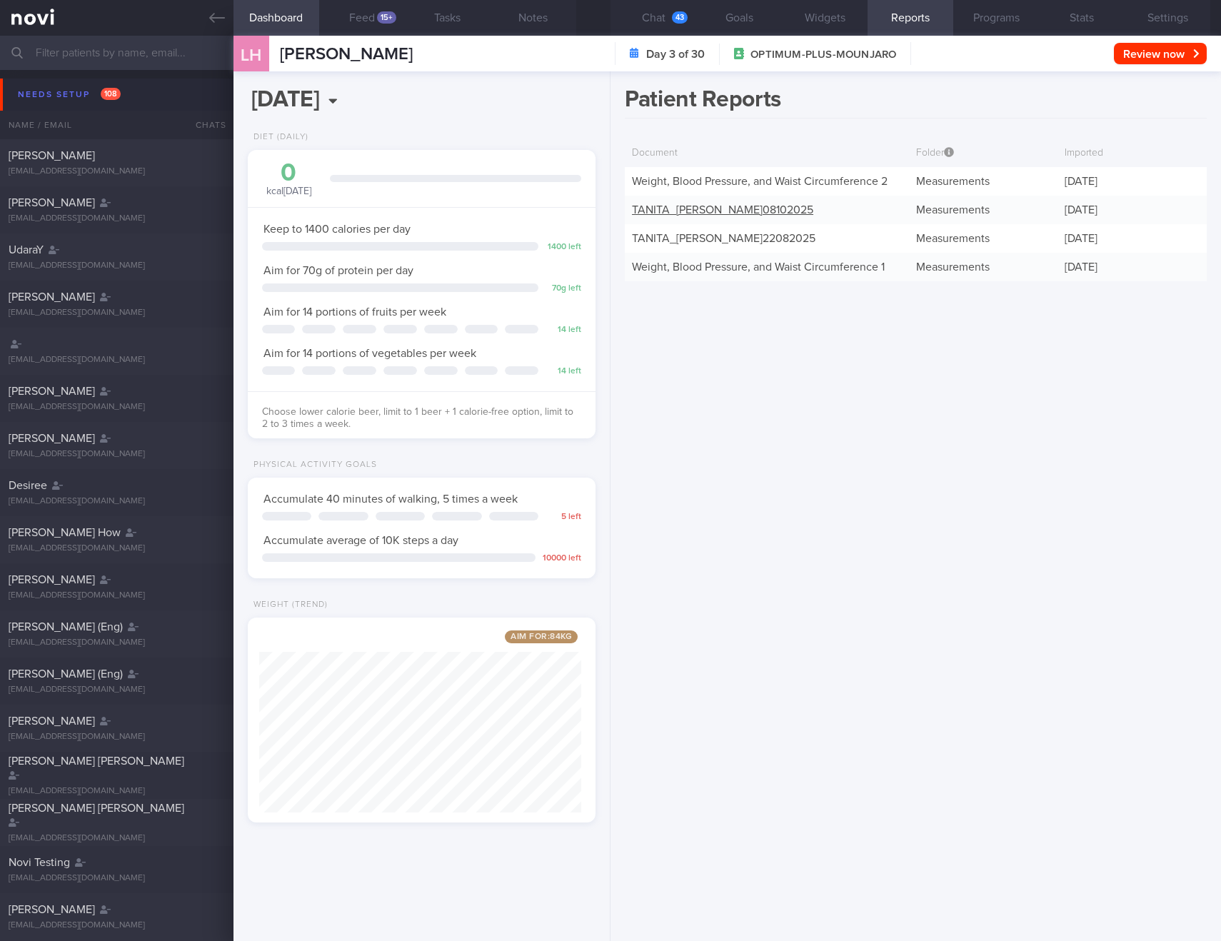
click at [765, 204] on link "[PERSON_NAME] 08102025" at bounding box center [722, 209] width 181 height 11
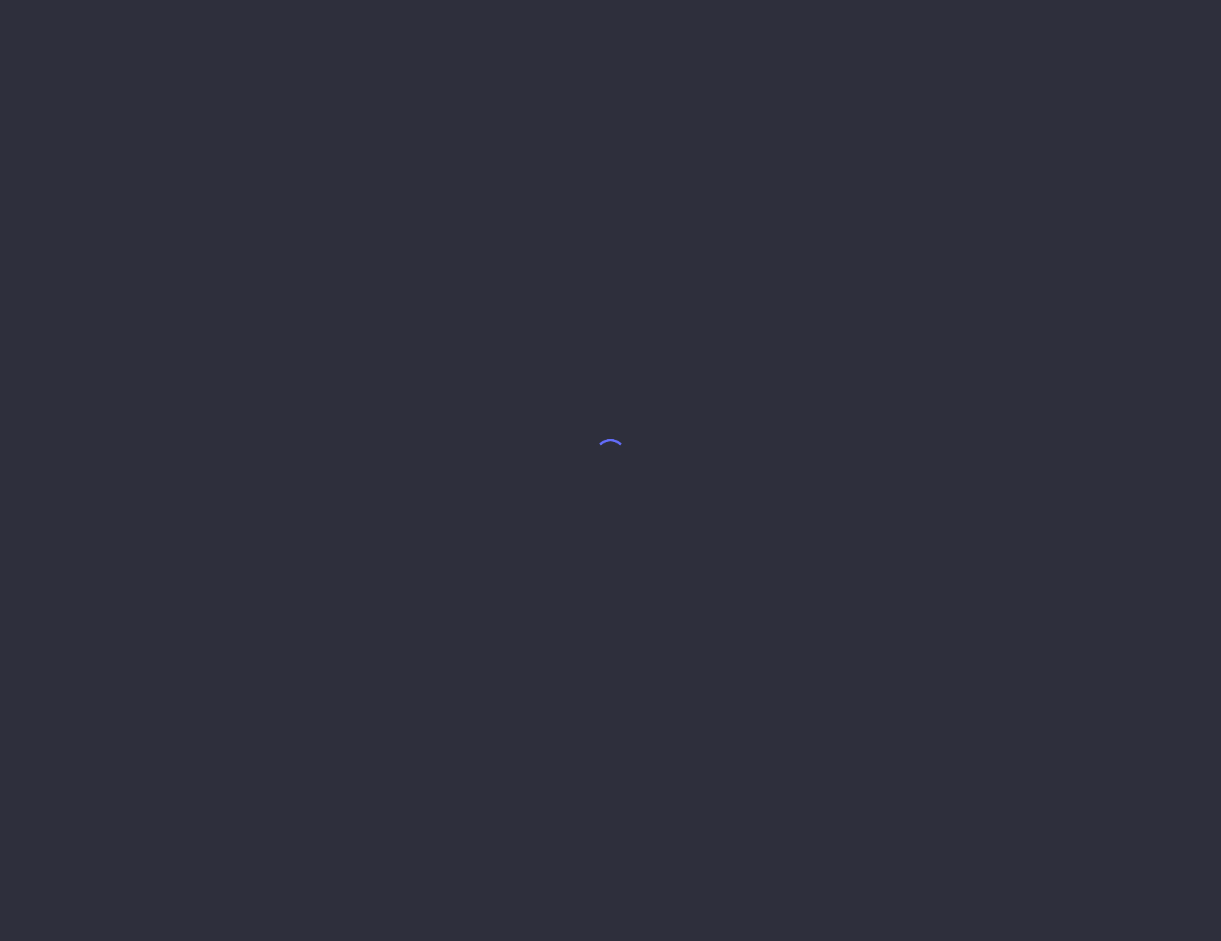
select select "9"
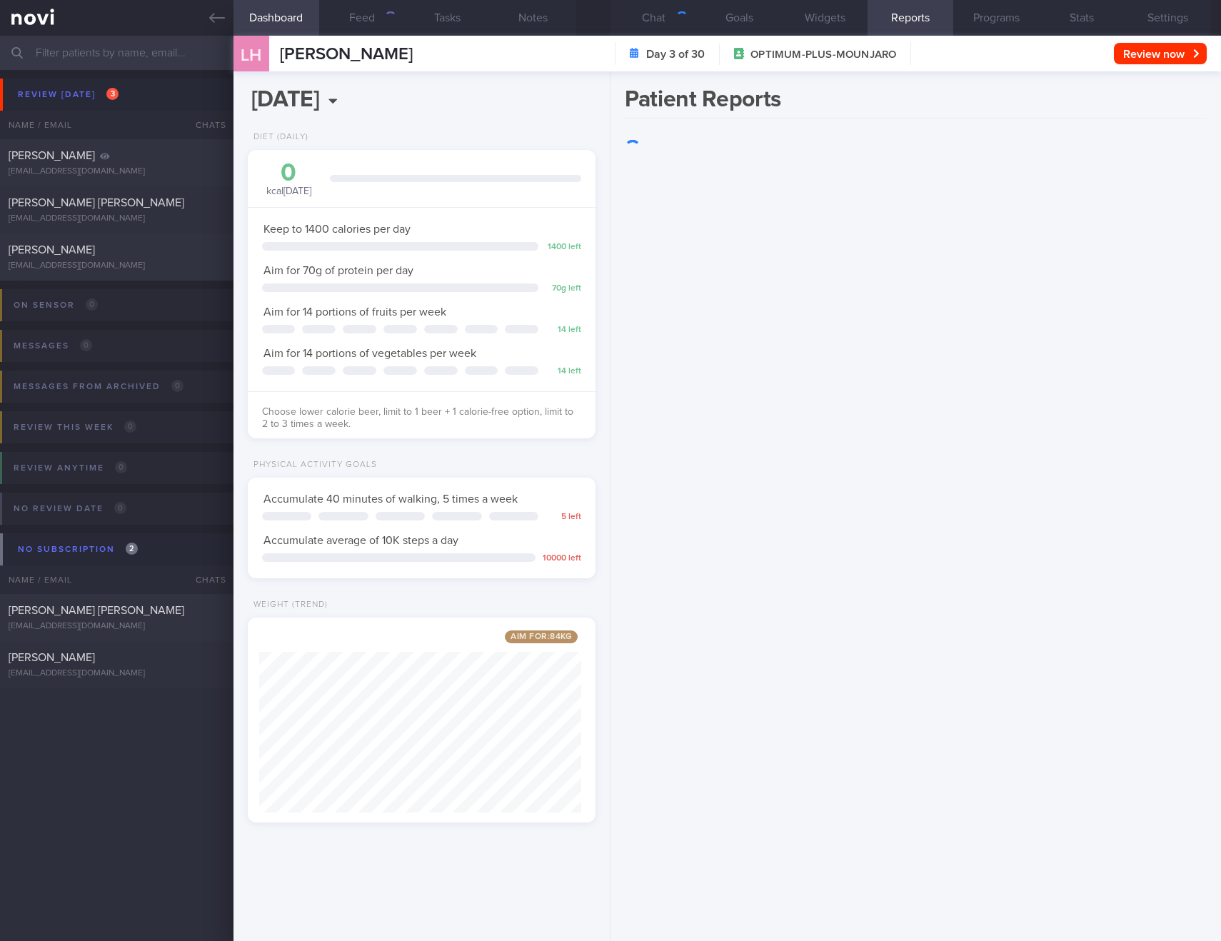
scroll to position [181, 323]
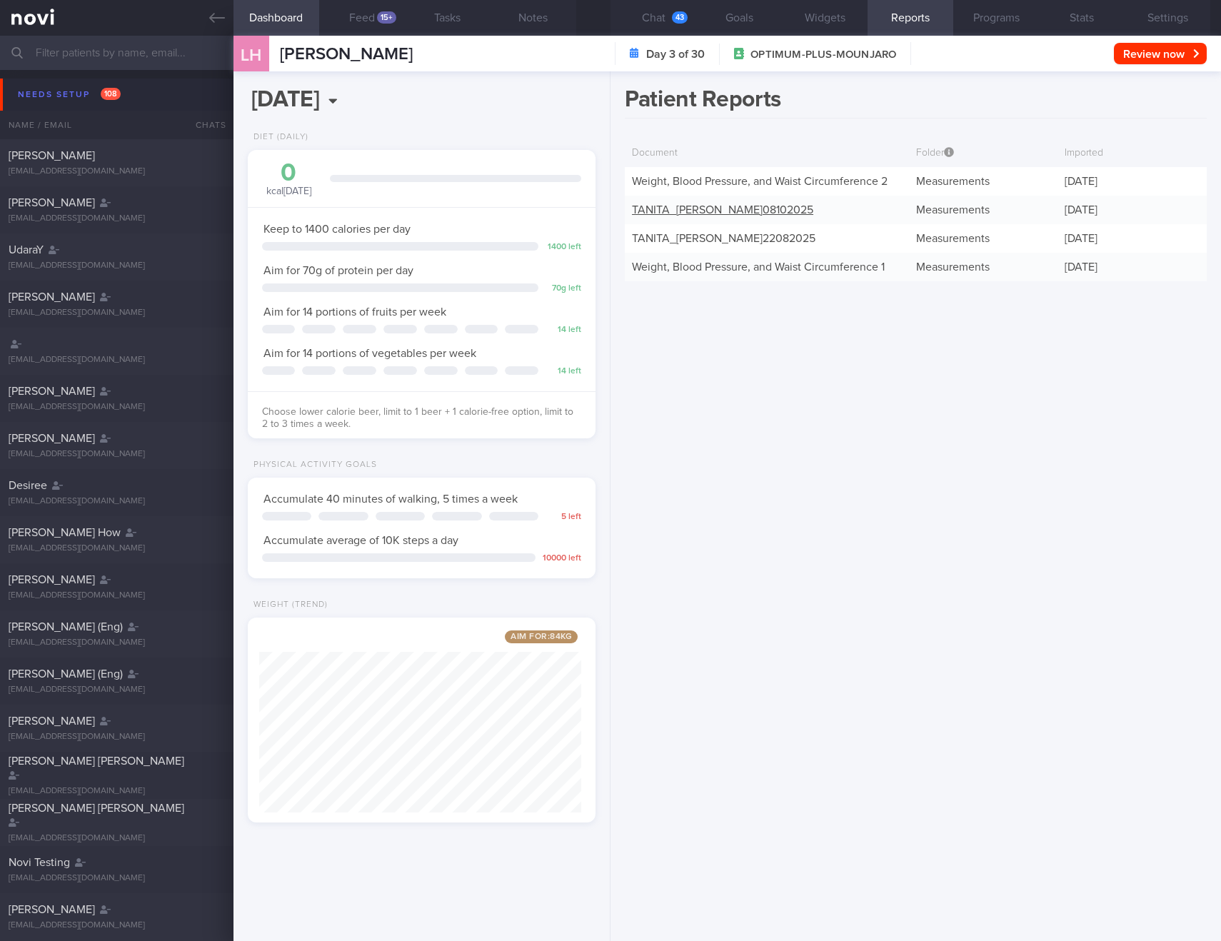
click at [686, 211] on link "TANITA_ HARRIS LUCY ELIZABETH_ 08102025" at bounding box center [722, 209] width 181 height 11
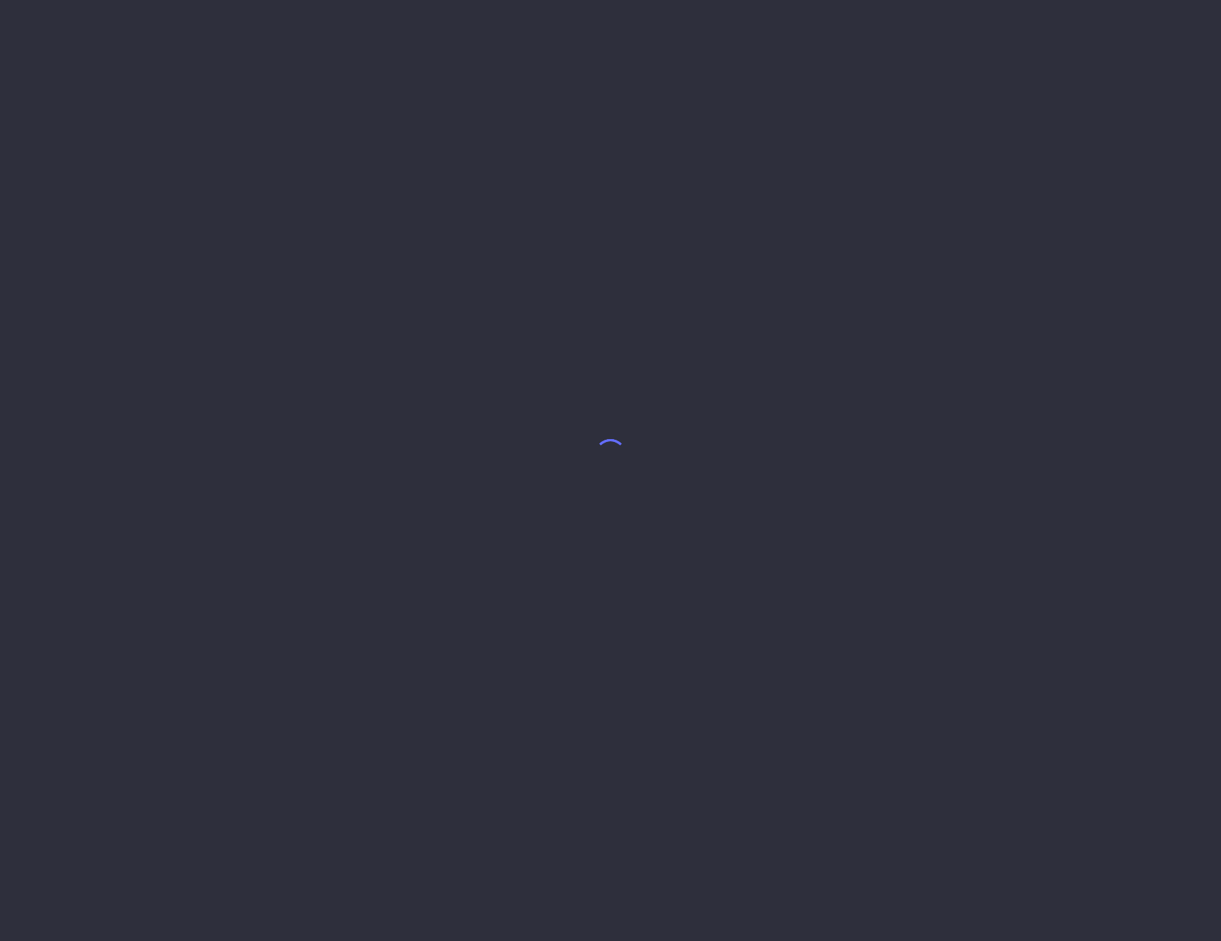
select select "9"
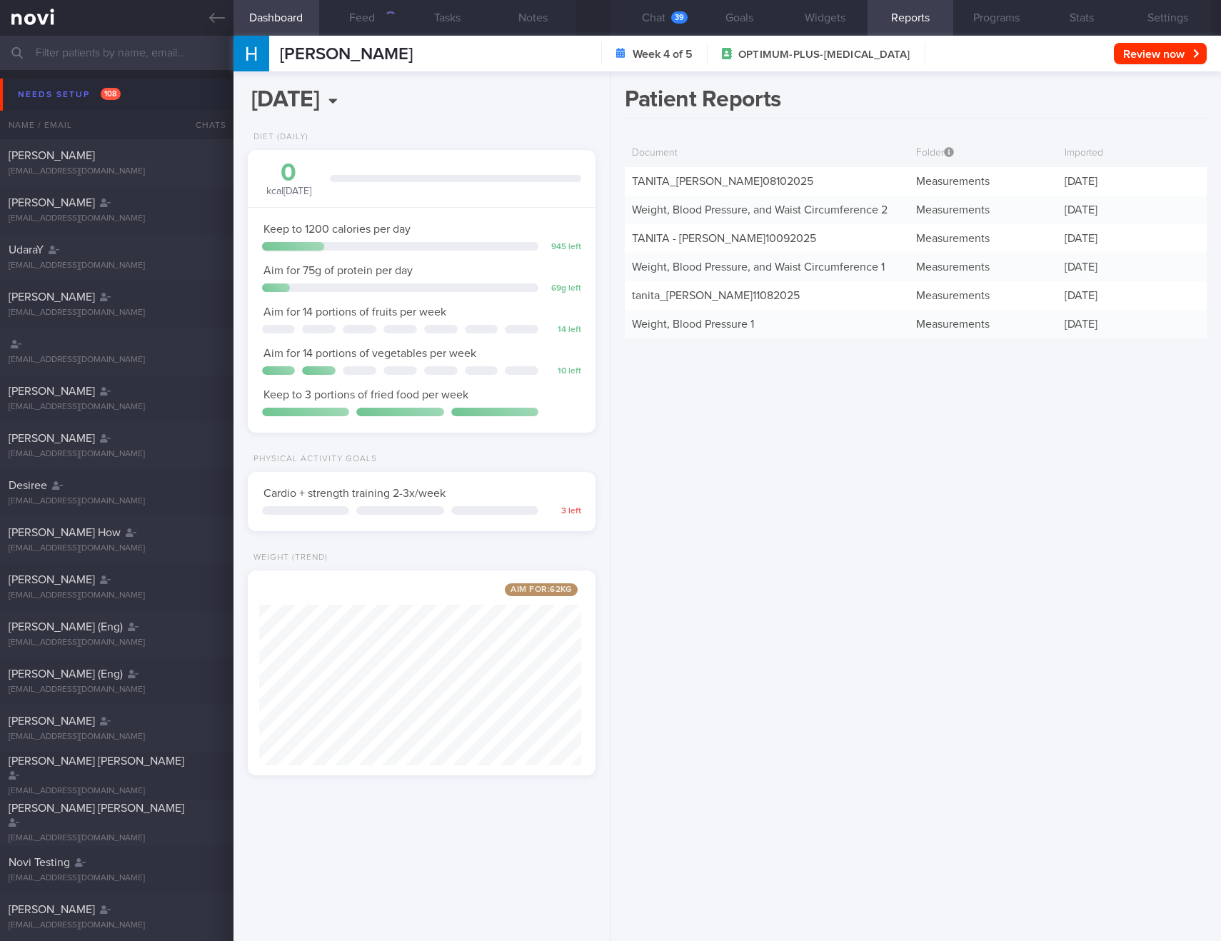
scroll to position [181, 323]
click at [660, 186] on link "TANITA_ [PERSON_NAME] 08102025" at bounding box center [722, 181] width 181 height 11
click at [766, 492] on div "Patient Reports Document Folder Imported TANITA_ TEE HUI XIAN_ 08102025 Measure…" at bounding box center [916, 506] width 611 height 870
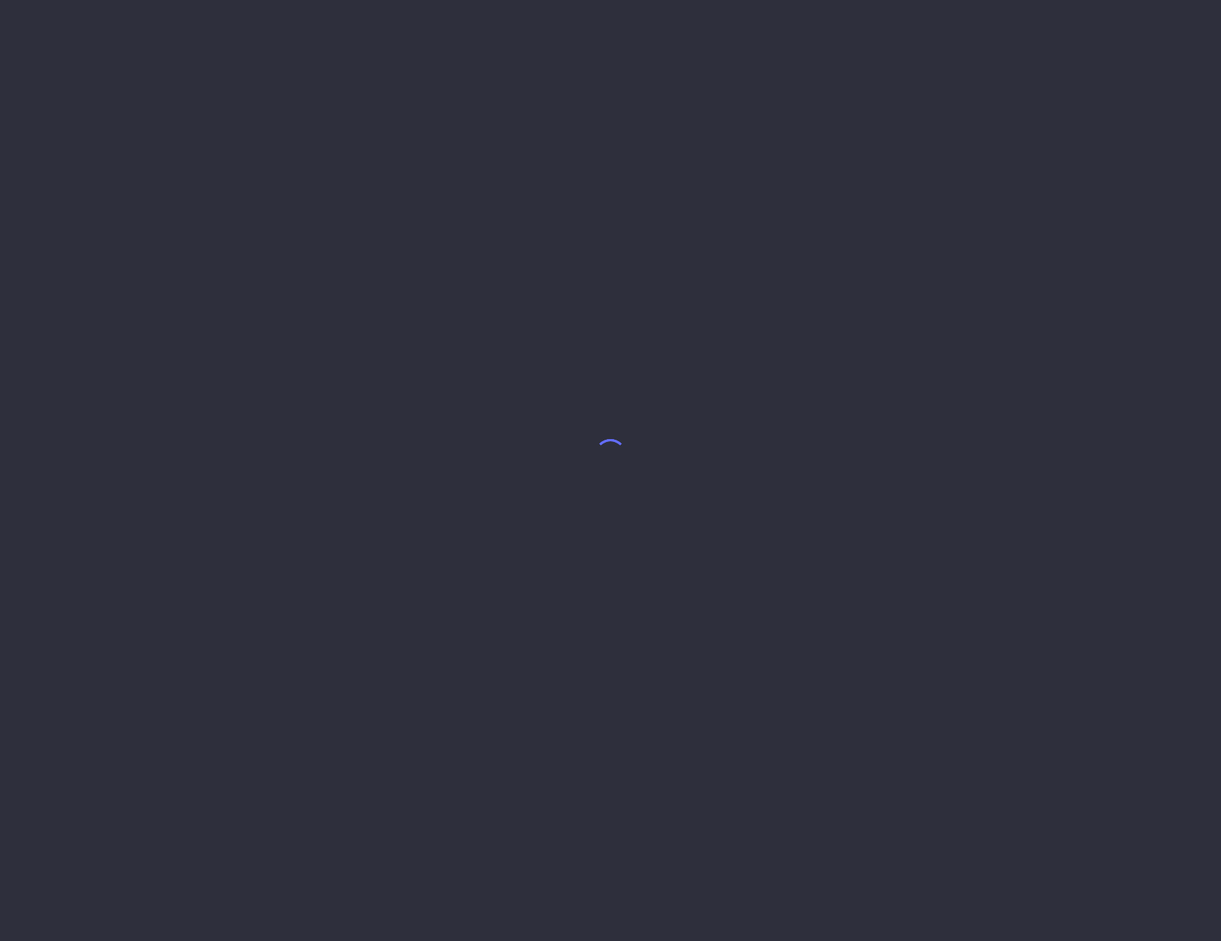
select select "9"
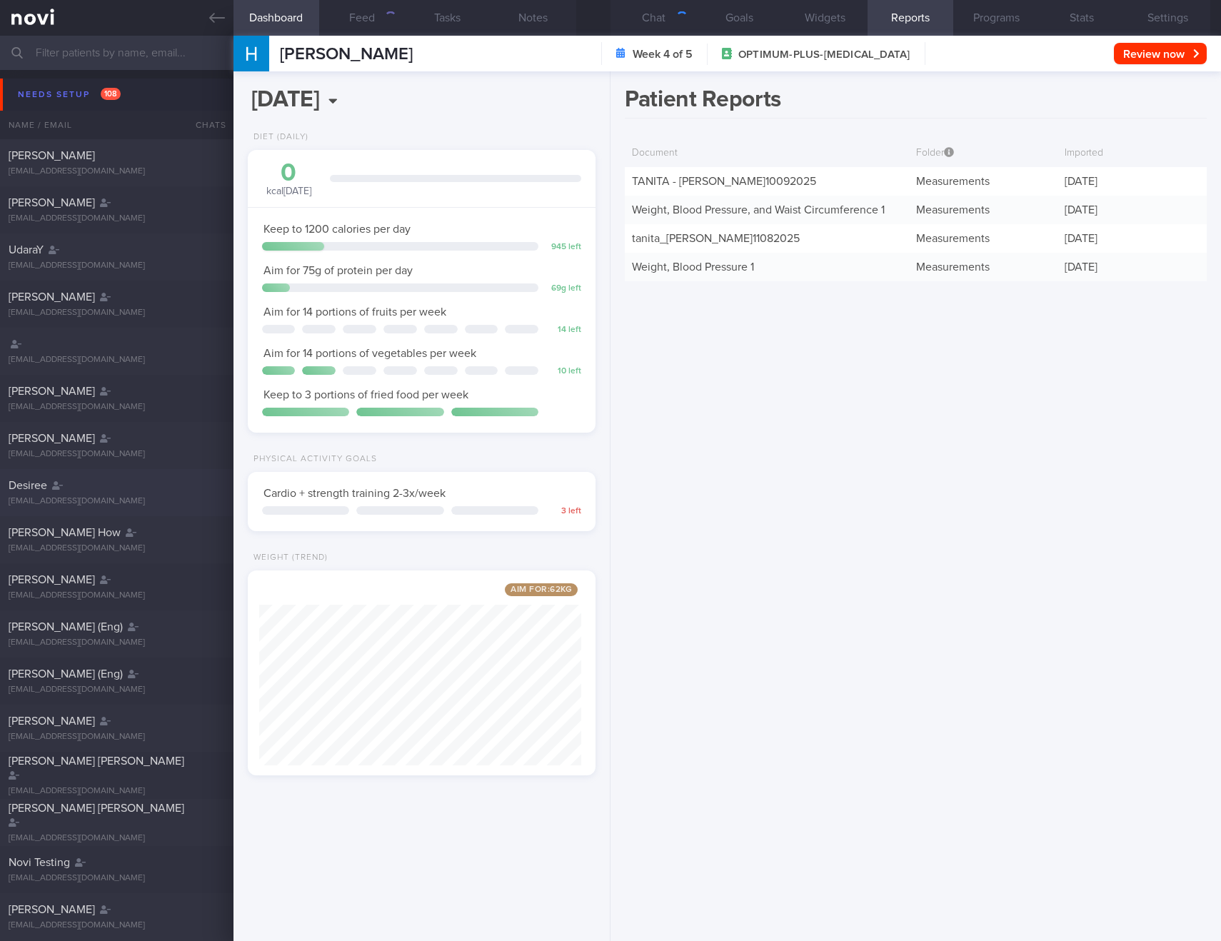
scroll to position [181, 323]
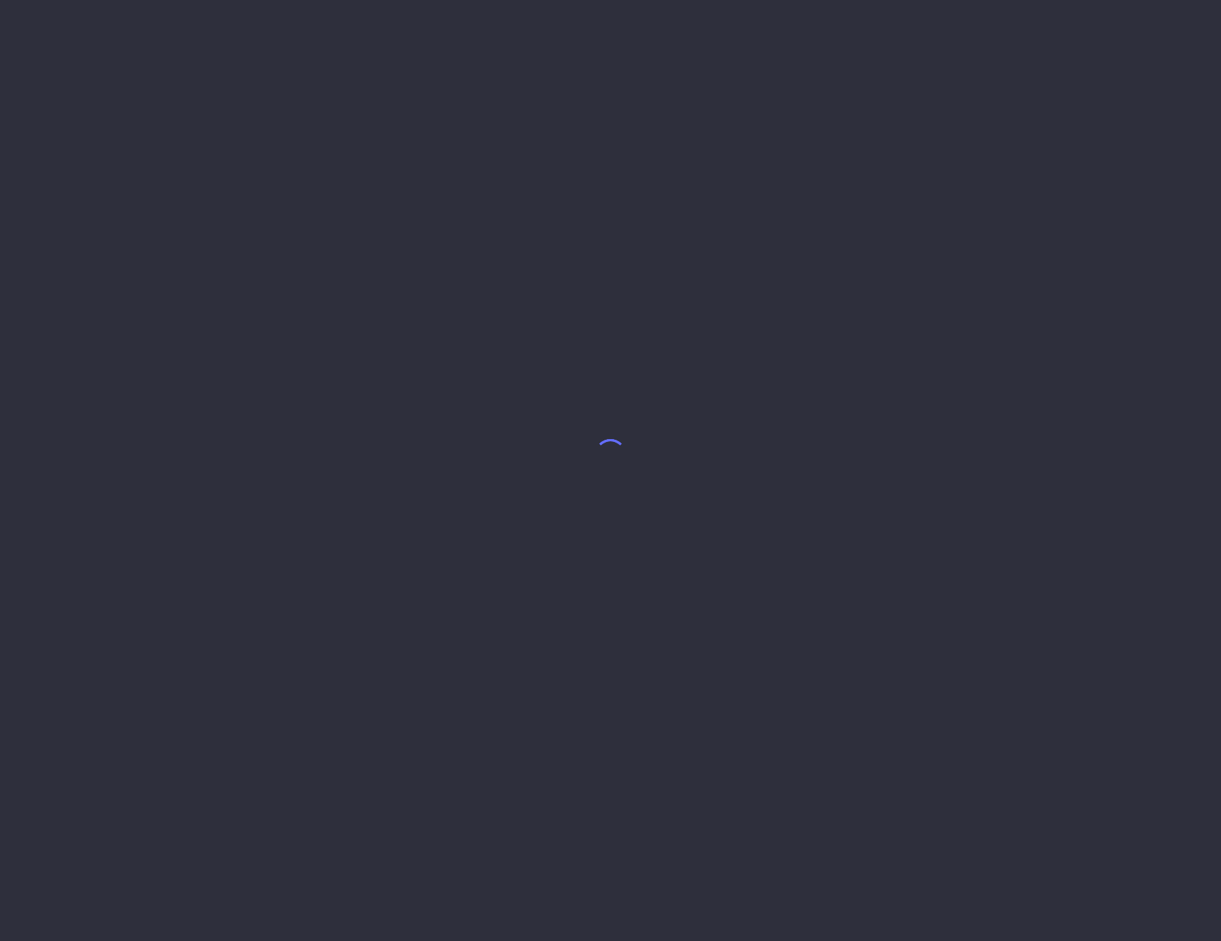
select select "9"
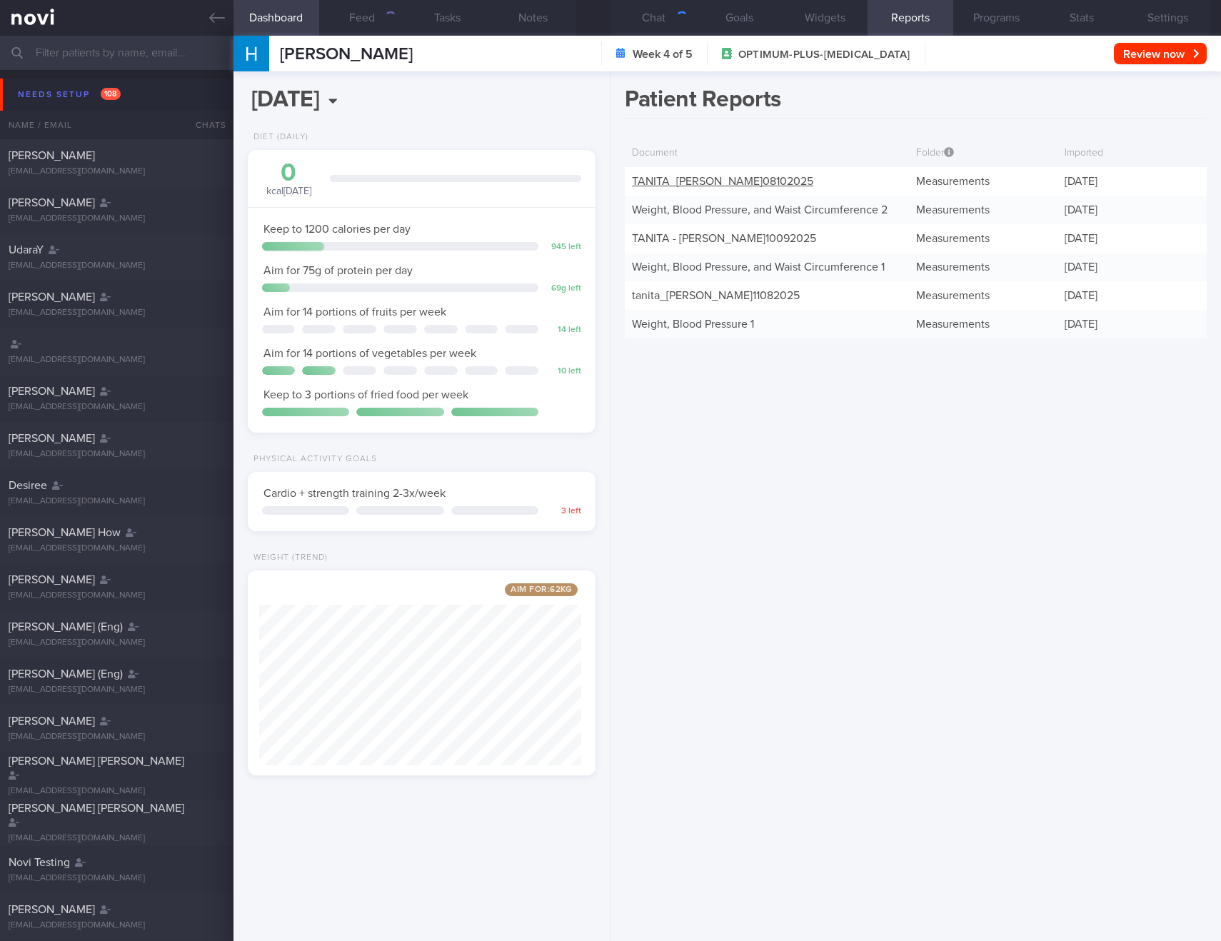
scroll to position [181, 323]
click at [729, 181] on link "TANITA_ TEE HUI XIAN_ 08102025" at bounding box center [722, 181] width 181 height 11
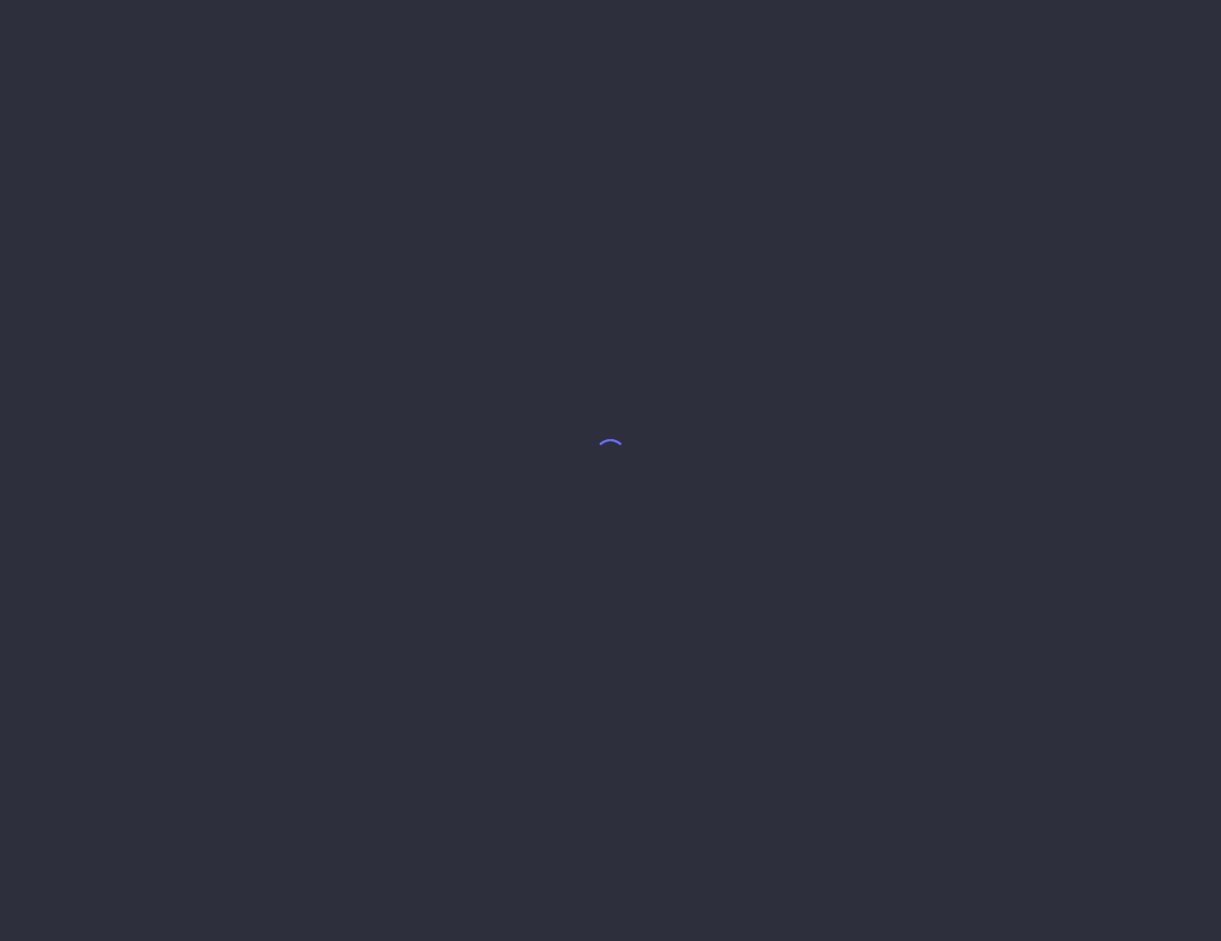
select select "9"
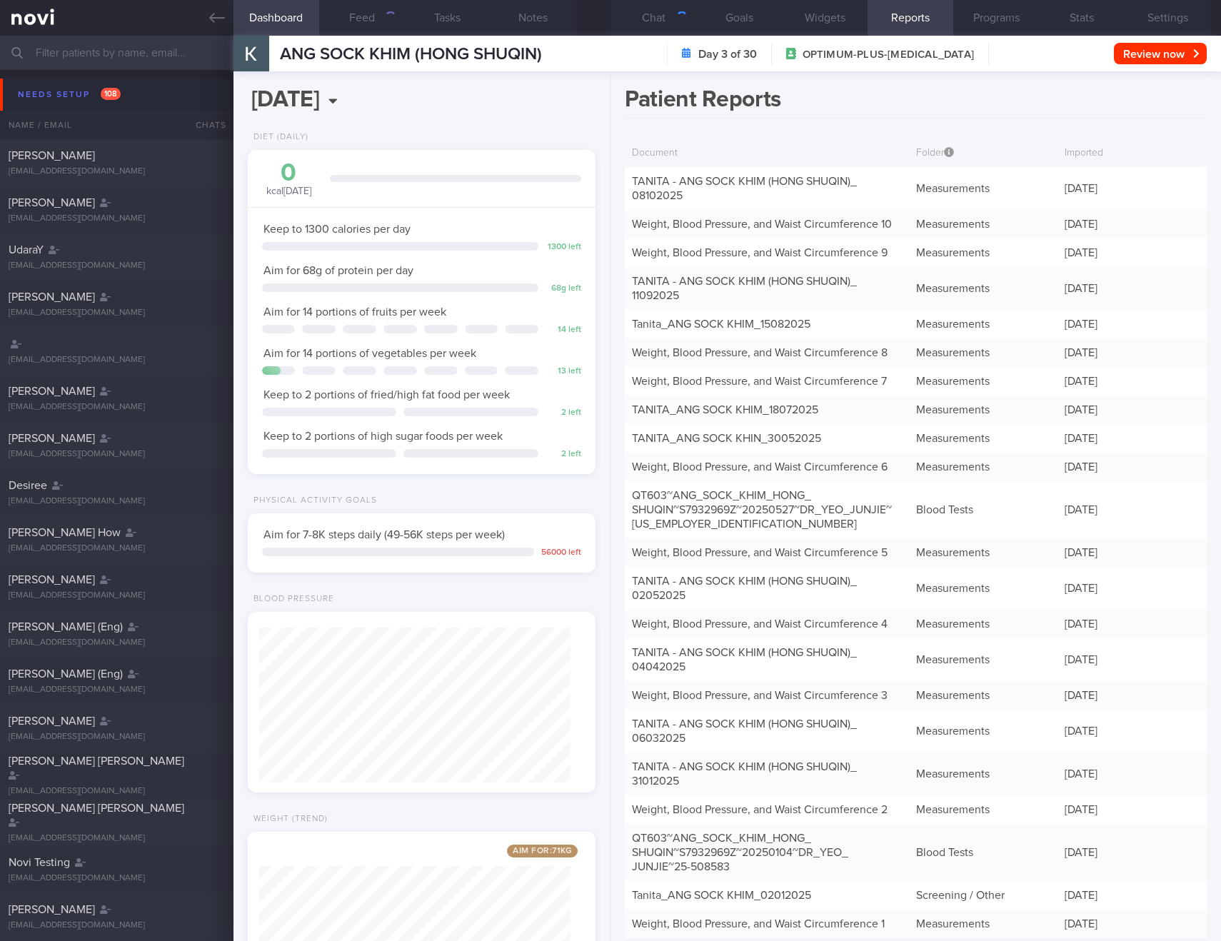
scroll to position [176, 312]
click at [727, 179] on link "TANITA - ANG SOCK KHIM (HONG SHUQIN)_ 08102025" at bounding box center [744, 189] width 225 height 26
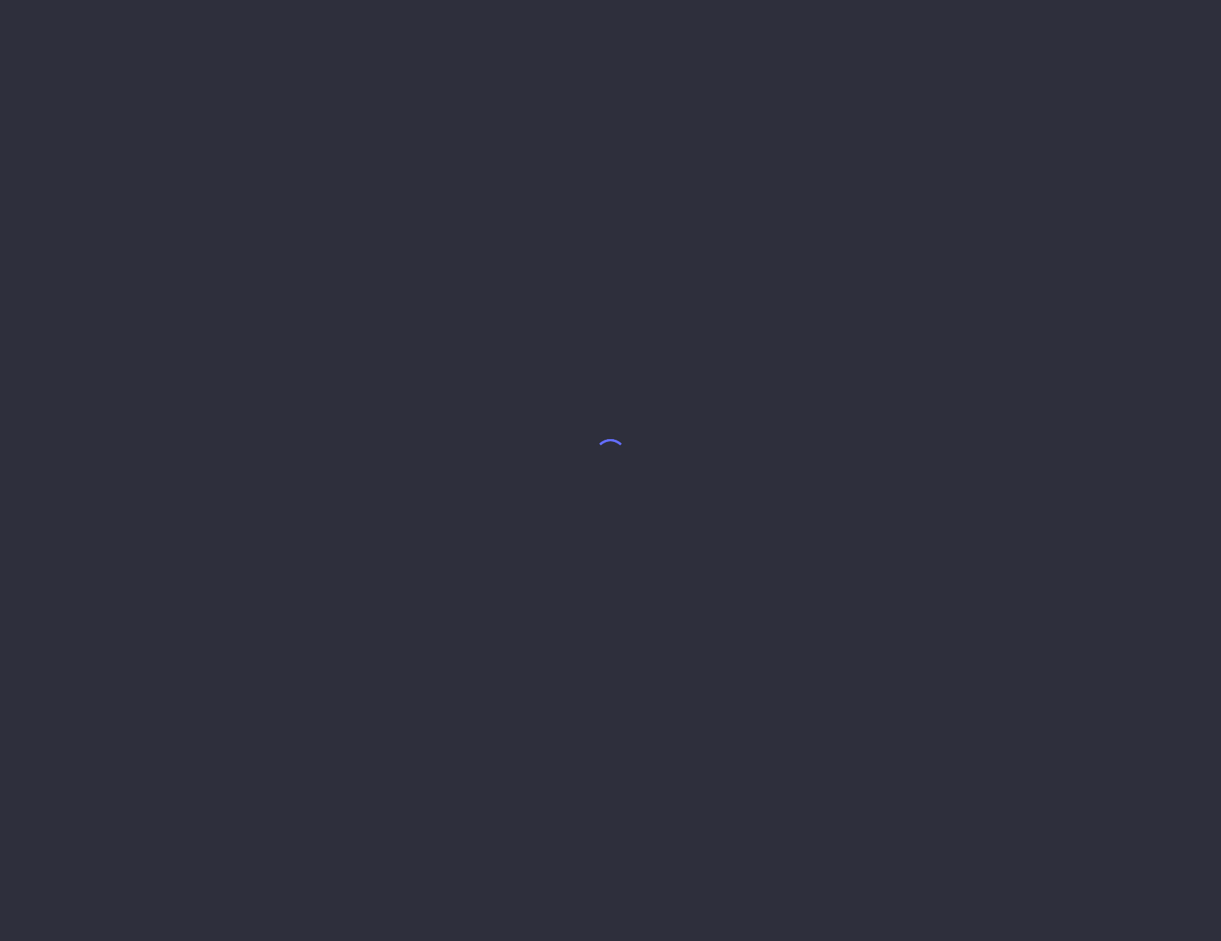
select select "9"
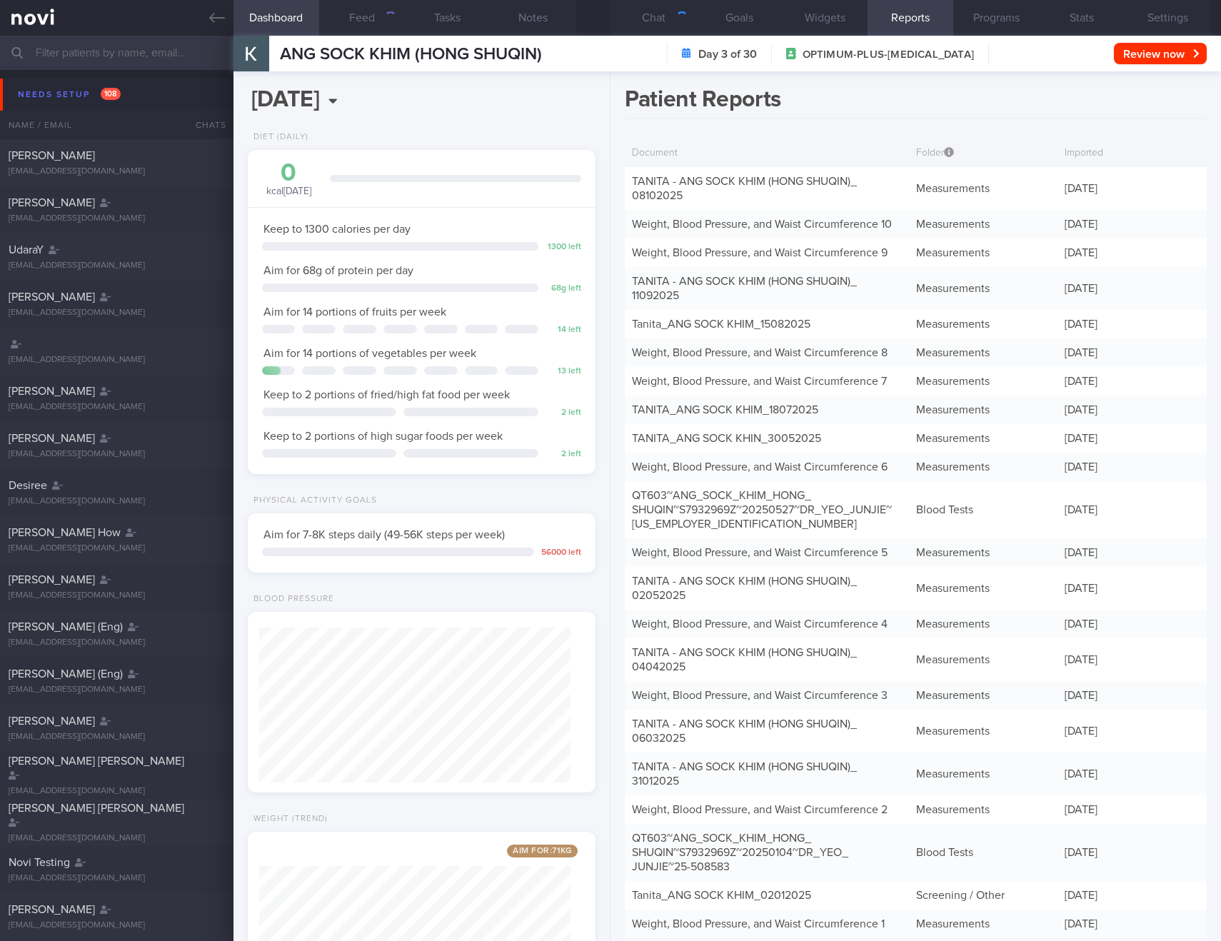
scroll to position [176, 312]
click at [686, 176] on link "TANITA - ANG SOCK KHIM (HONG SHUQIN)_ 08102025" at bounding box center [744, 189] width 225 height 26
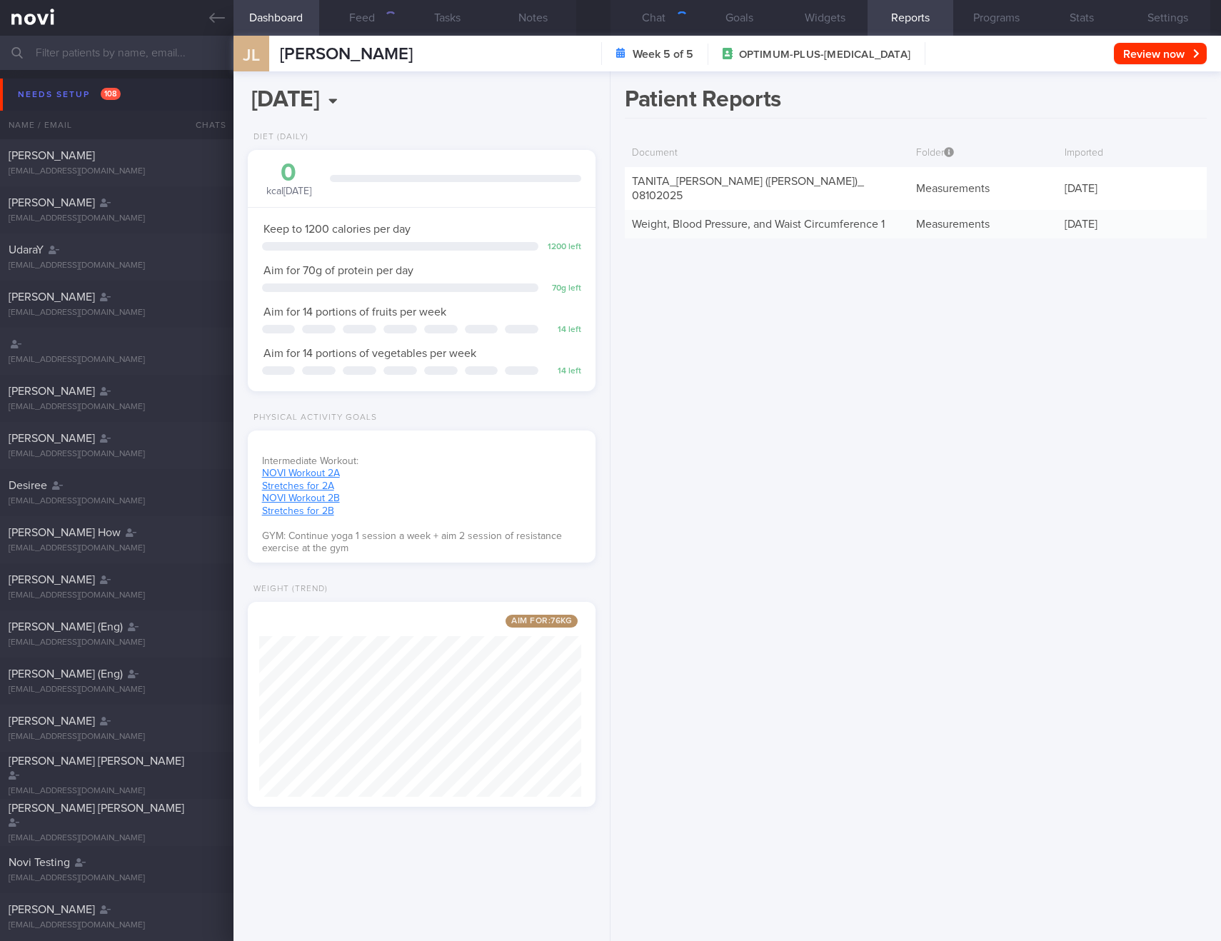
scroll to position [181, 323]
click at [936, 340] on div "Patient Reports Document Folder Imported [PERSON_NAME] ([PERSON_NAME])_ 0810202…" at bounding box center [916, 506] width 611 height 870
click at [714, 179] on link "TANITA_ LEONG WAI KIAN (JENNIFER)_ 08102025" at bounding box center [748, 189] width 232 height 26
click at [736, 219] on link "Weight, Blood Pressure, and Waist Circumference 1" at bounding box center [758, 224] width 253 height 11
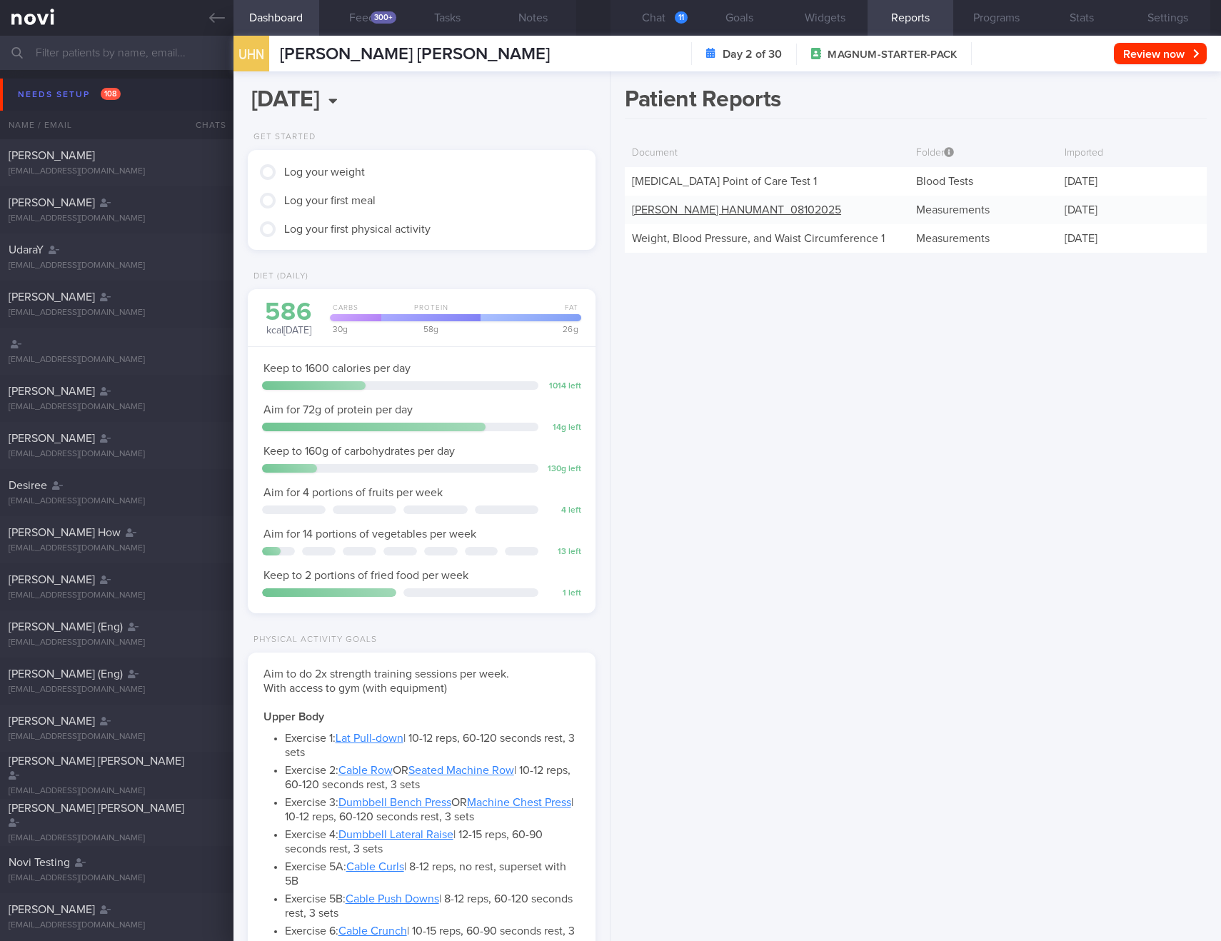
scroll to position [159, 318]
click at [688, 208] on link "[PERSON_NAME] HANUMANT_ 08102025" at bounding box center [736, 209] width 209 height 11
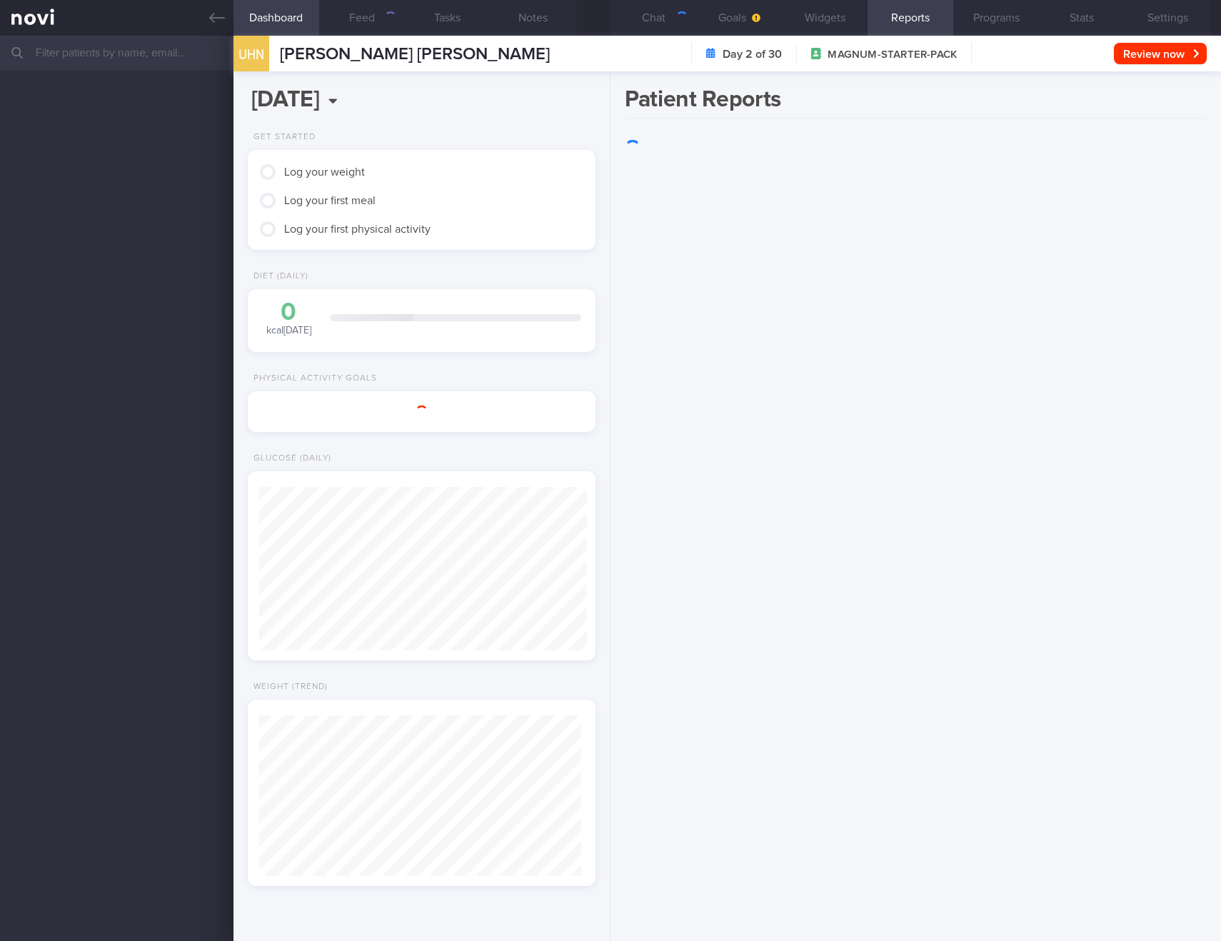
scroll to position [714108, 713950]
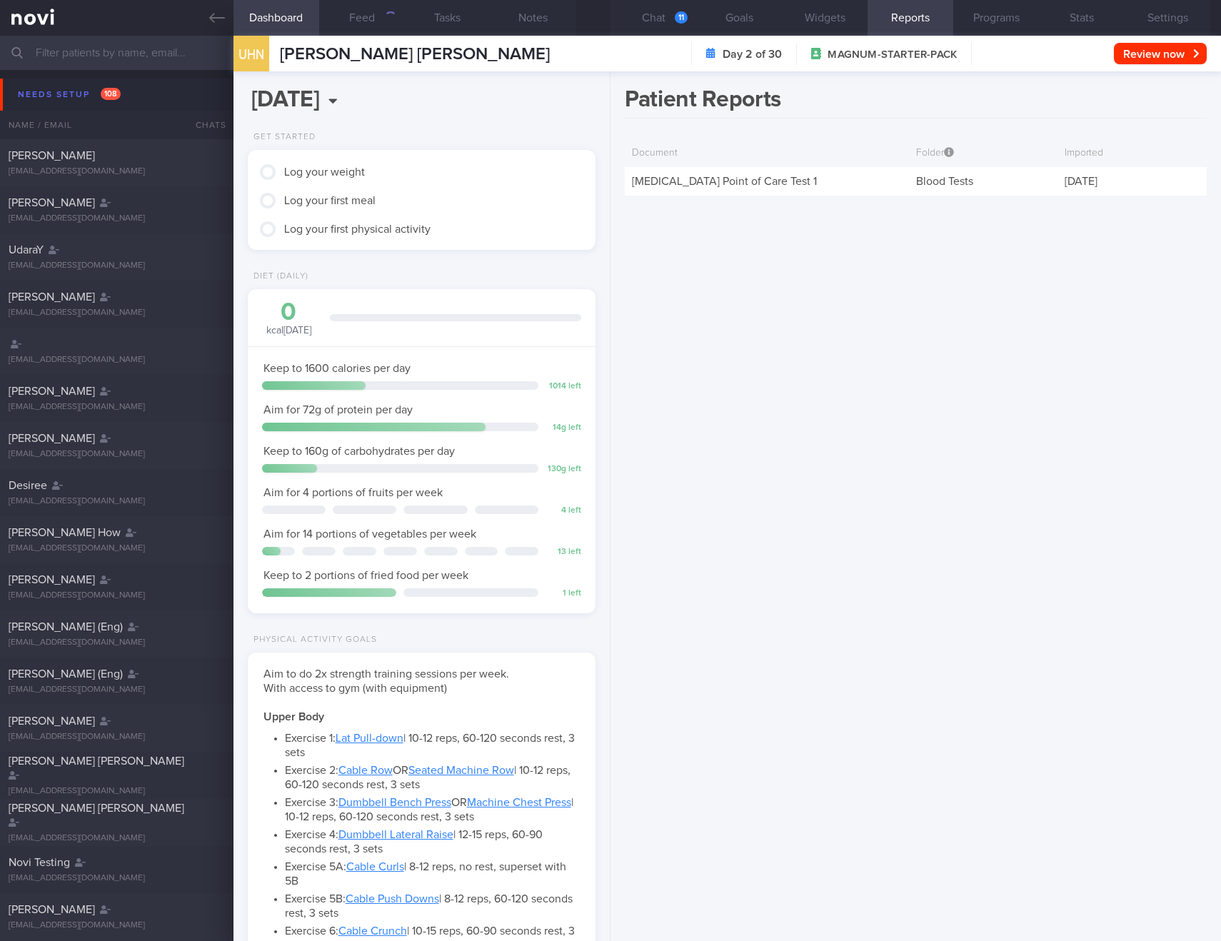
click at [769, 351] on div "Patient Reports Document Folder Imported HbA1c Point of Care Test 1 Blood Tests…" at bounding box center [916, 506] width 611 height 870
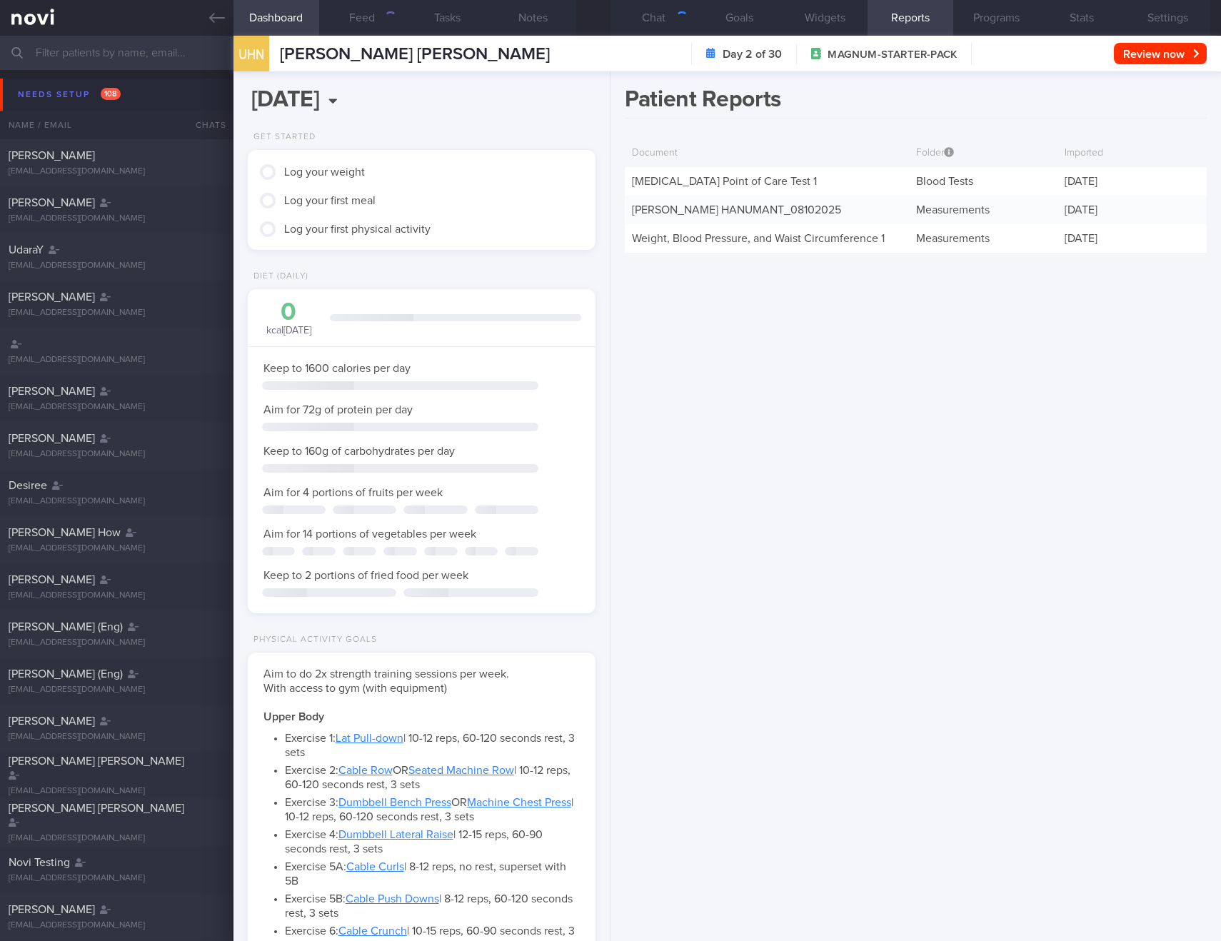
scroll to position [176, 312]
click at [758, 211] on link "TANITA - NARAYANI UTTAM HANUMANT_ 08102025" at bounding box center [736, 209] width 209 height 11
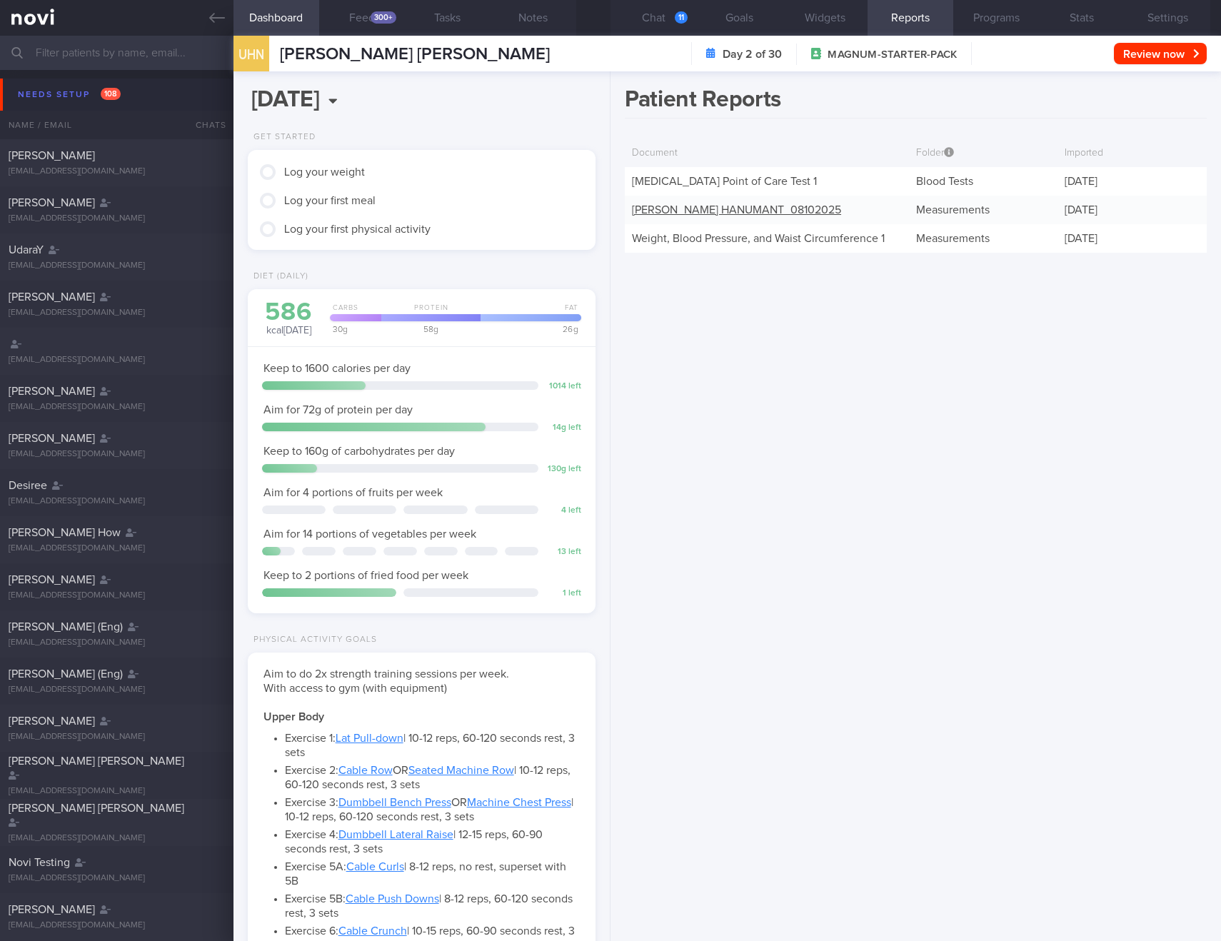
scroll to position [159, 318]
click at [780, 501] on div "Patient Reports Document Folder Imported HbA1c Point of Care Test 1 Blood Tests…" at bounding box center [916, 506] width 611 height 870
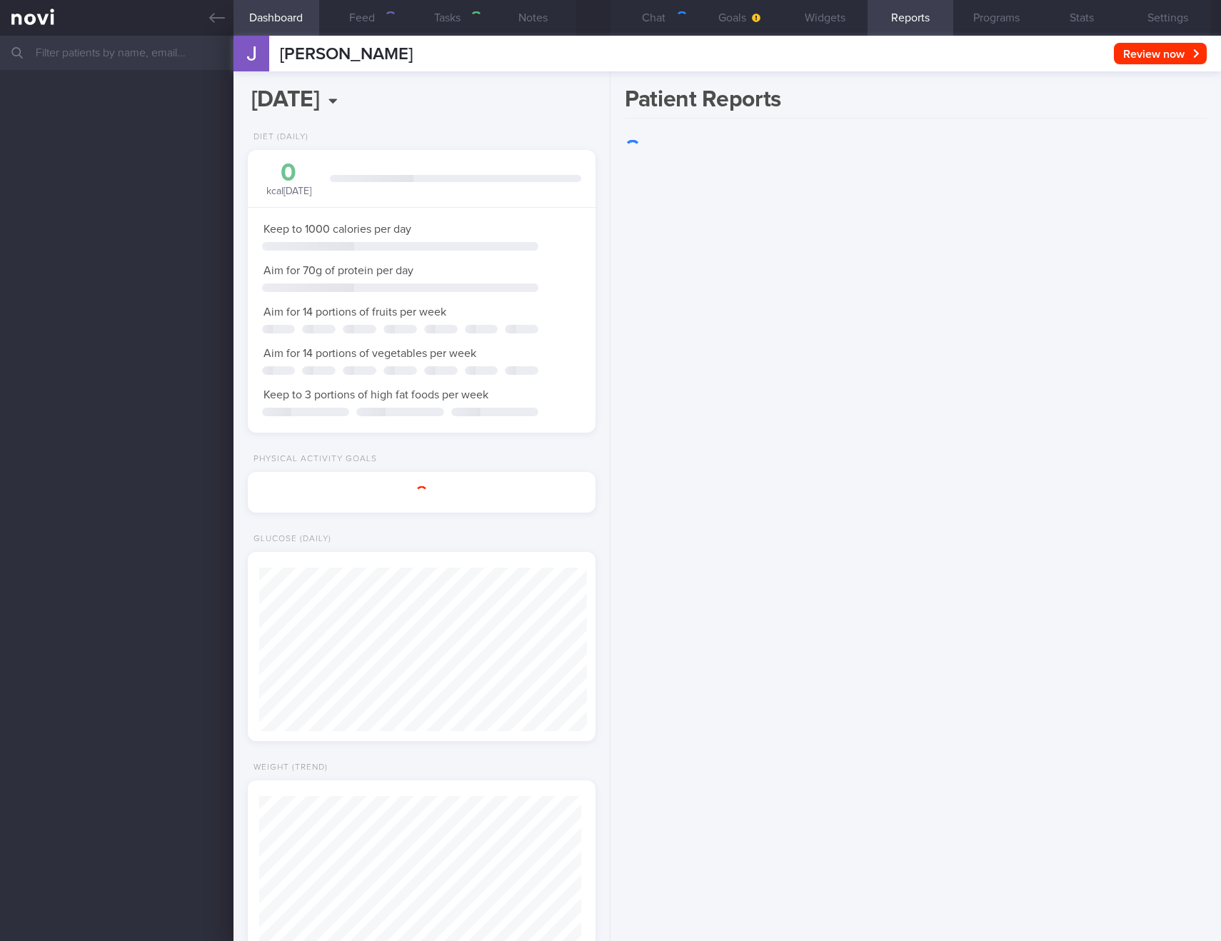
select select "9"
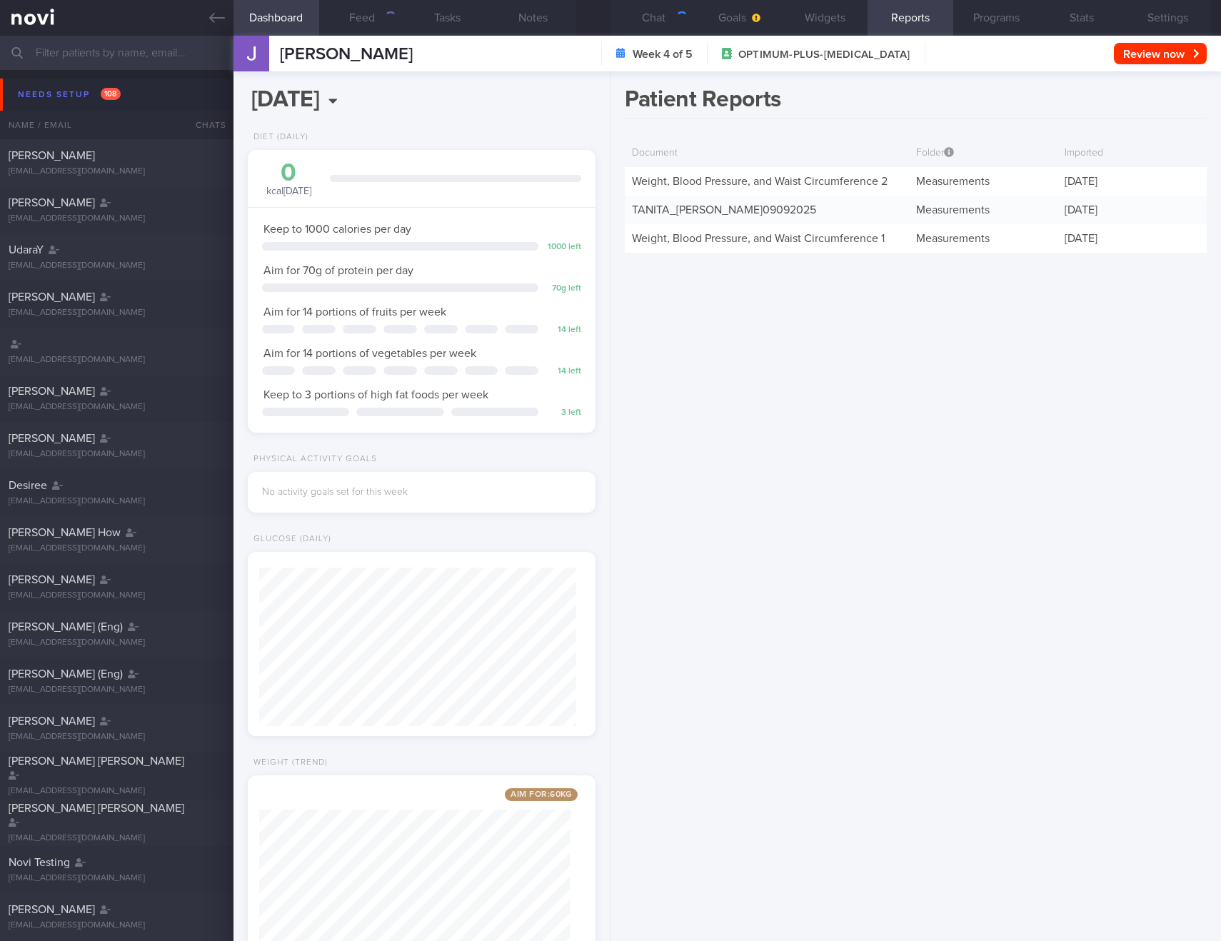
scroll to position [176, 312]
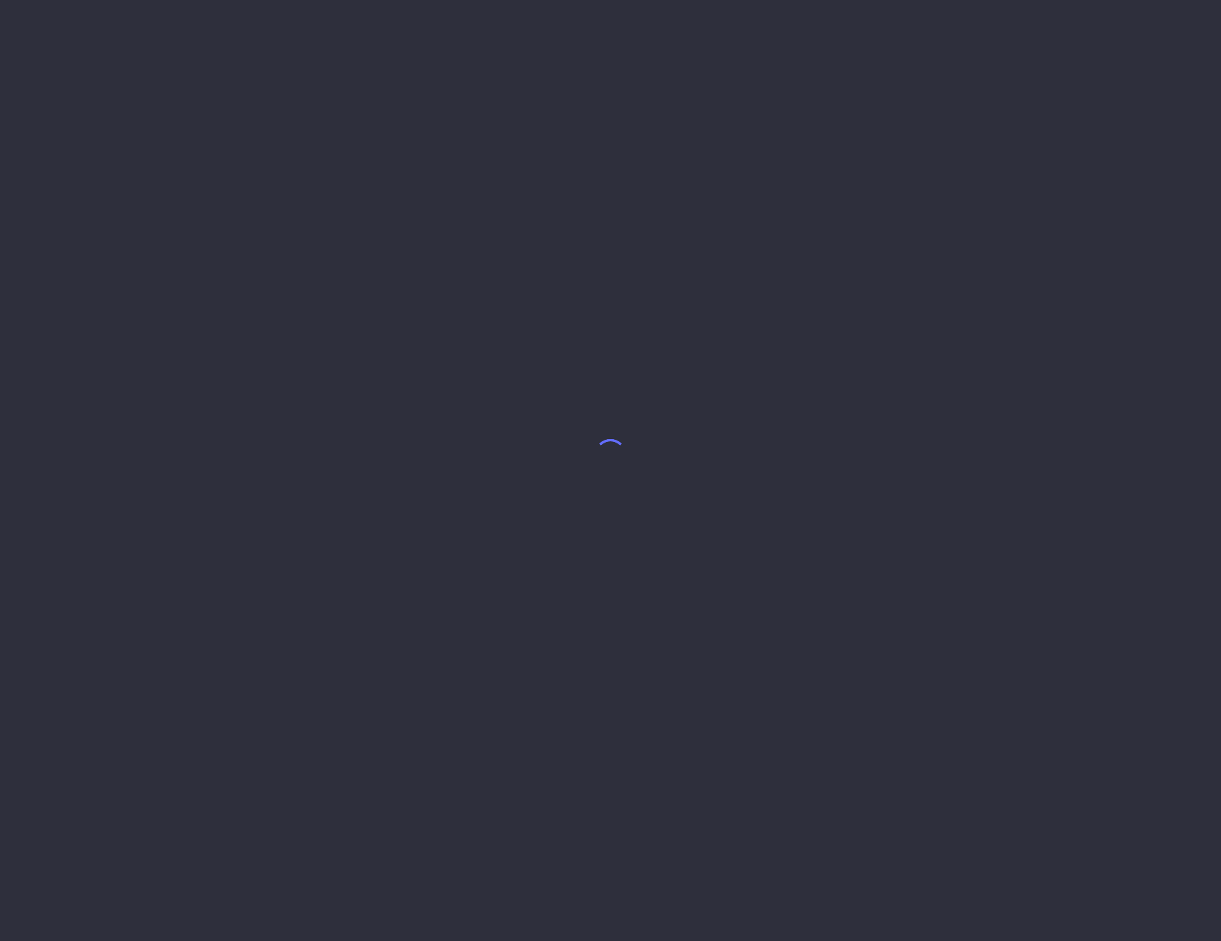
select select "9"
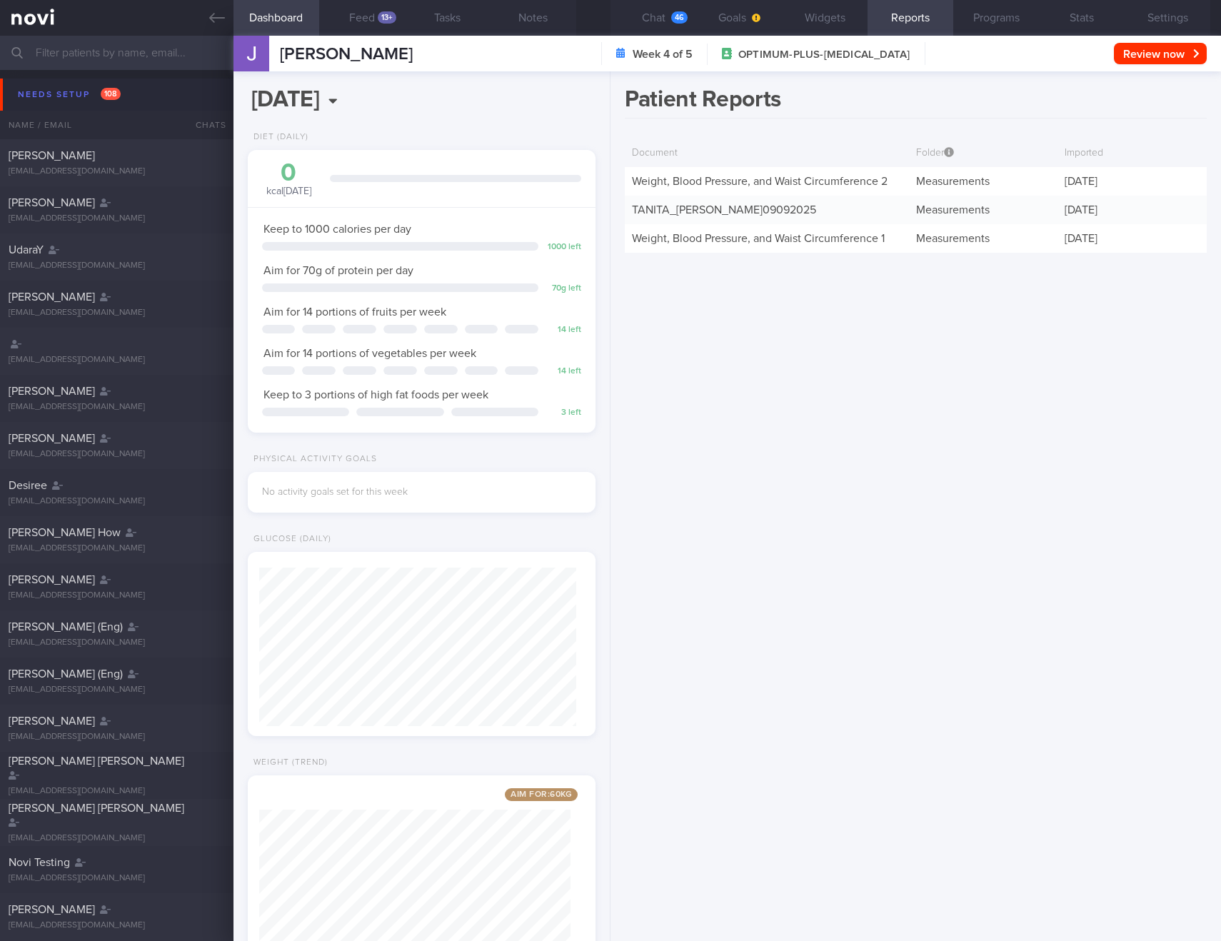
scroll to position [159, 318]
click at [715, 184] on link "Weight, Blood Pressure, and Waist Circumference 2" at bounding box center [760, 181] width 256 height 11
click at [717, 206] on link "TANITA_ TAY CHIEW BUAY_ 09092025" at bounding box center [724, 209] width 184 height 11
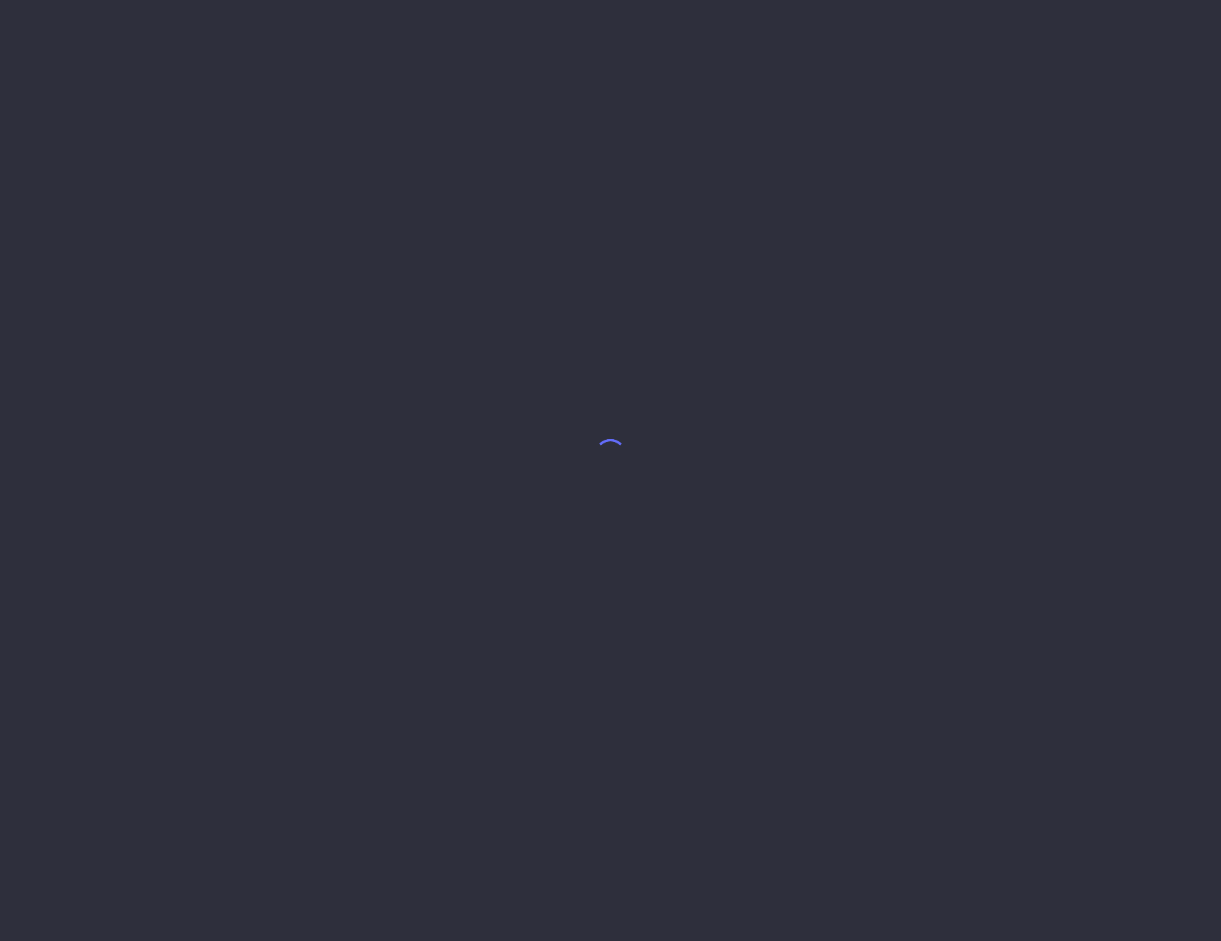
select select "9"
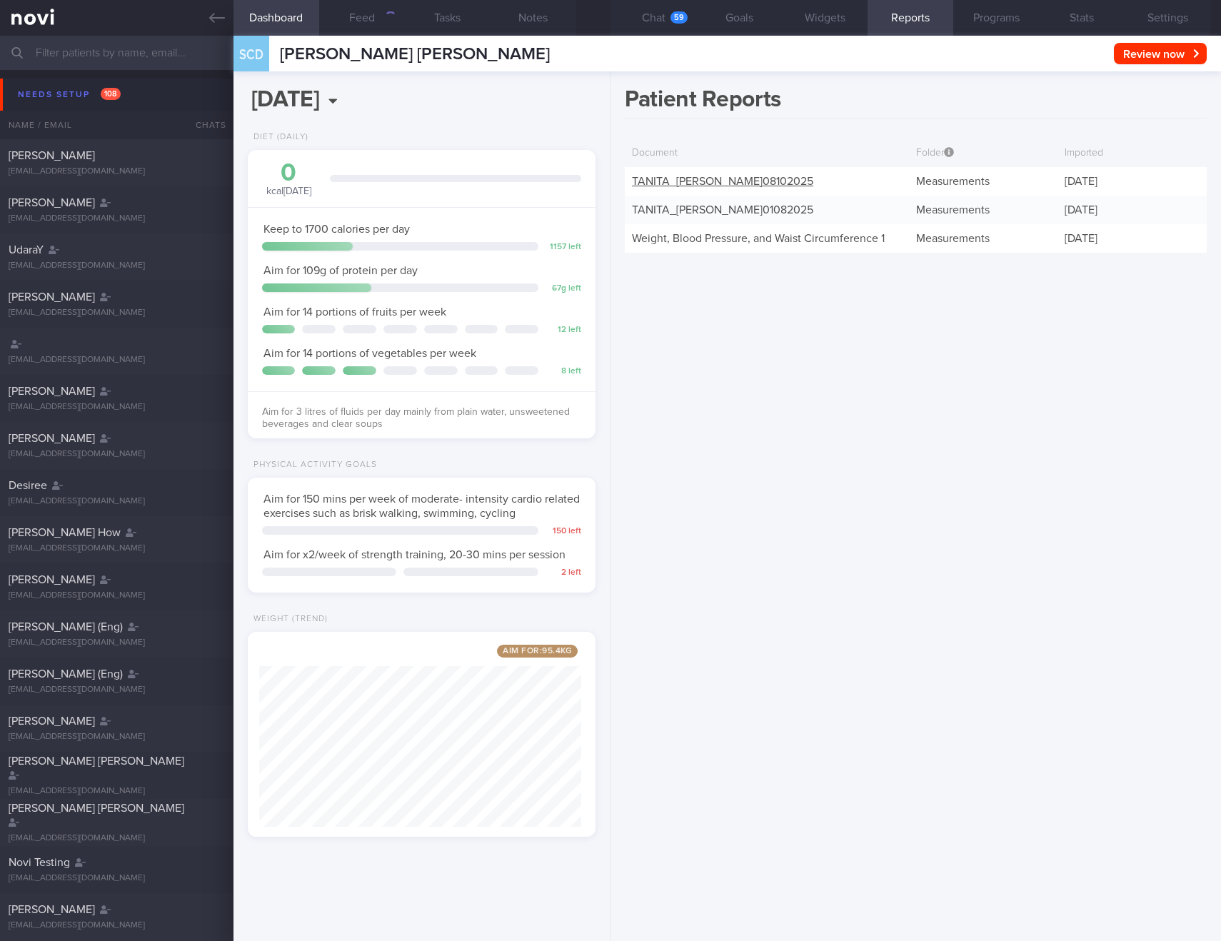
scroll to position [181, 323]
click at [771, 183] on link "TANITA_ [PERSON_NAME] 08102025" at bounding box center [722, 181] width 181 height 11
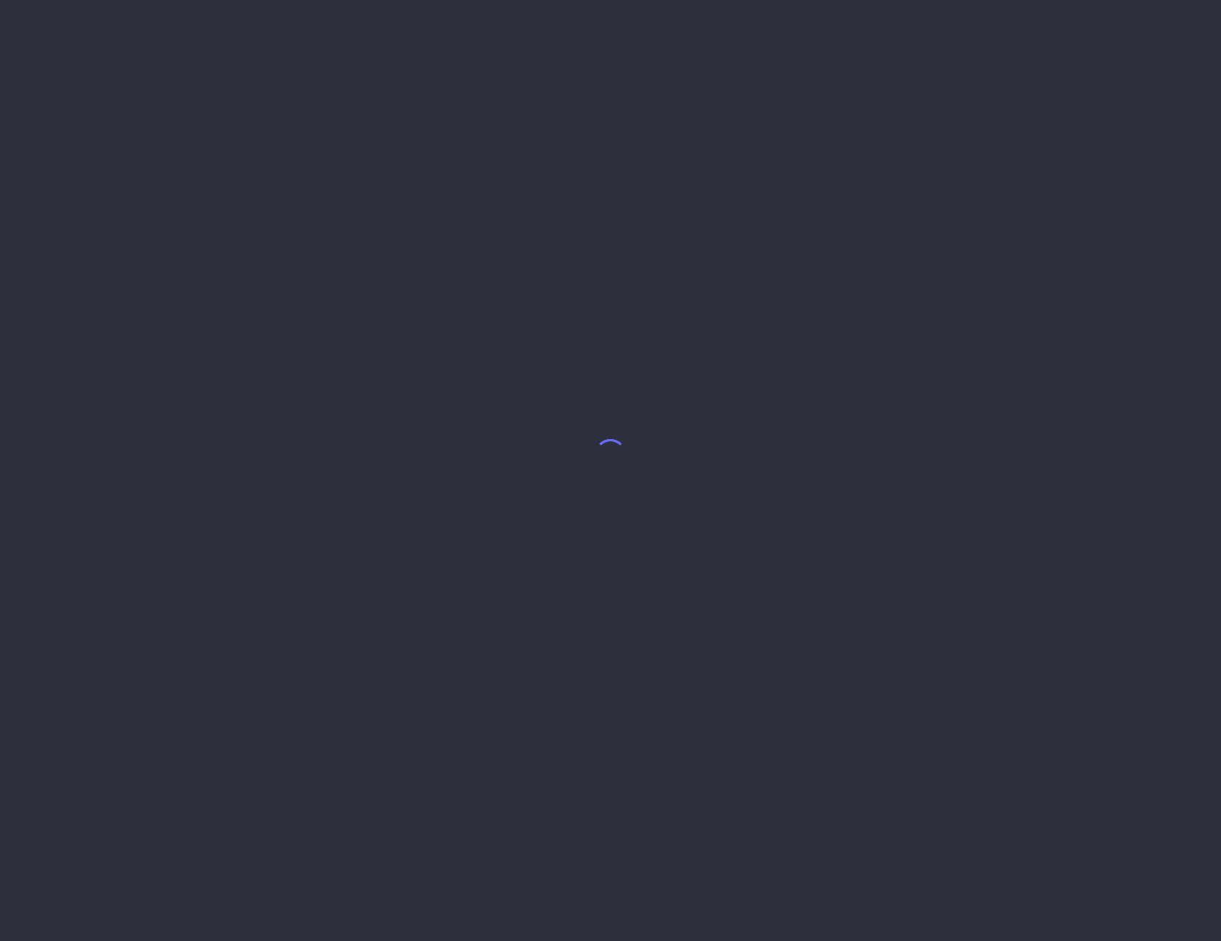
select select "9"
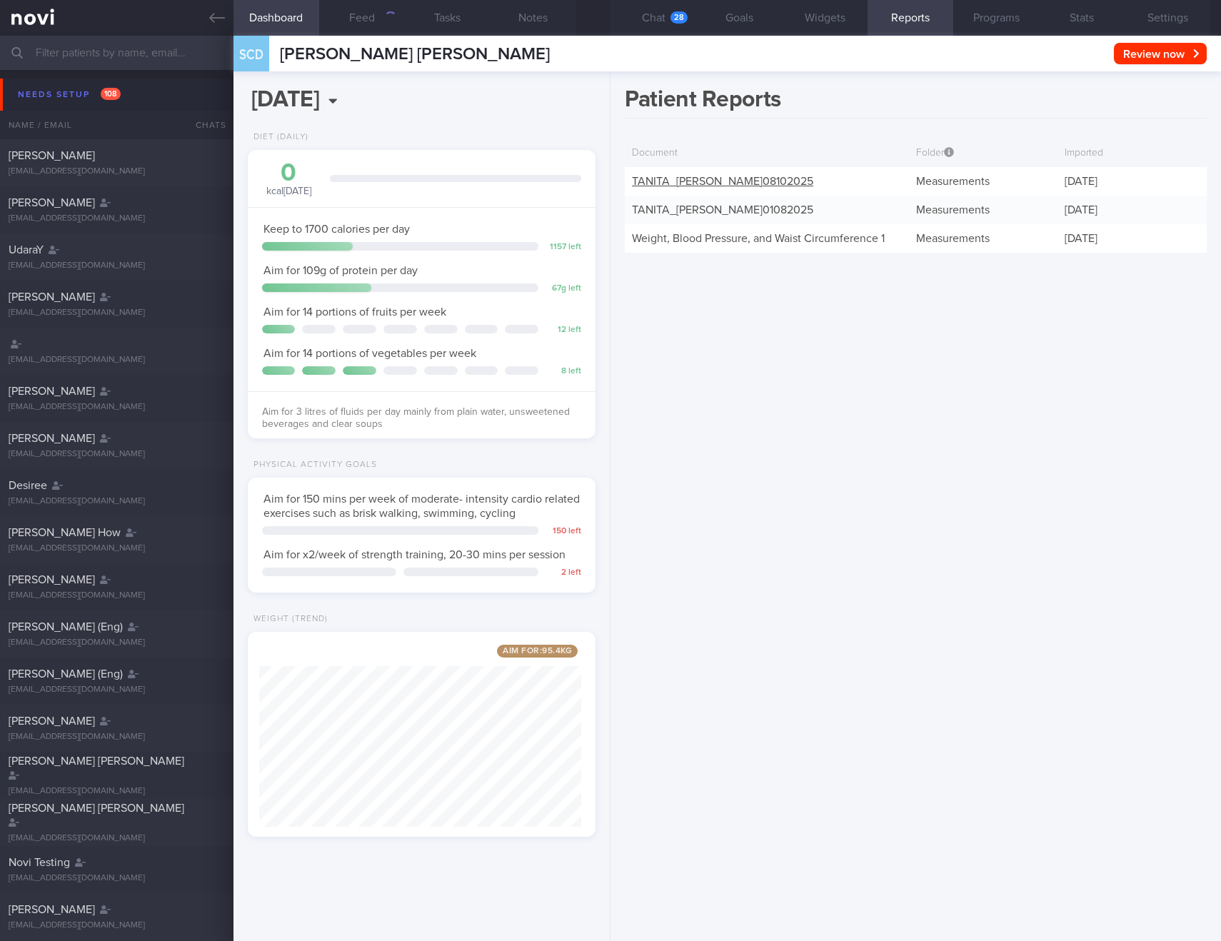
scroll to position [181, 323]
click at [799, 180] on link "TANITA_ [PERSON_NAME] 08102025" at bounding box center [722, 181] width 181 height 11
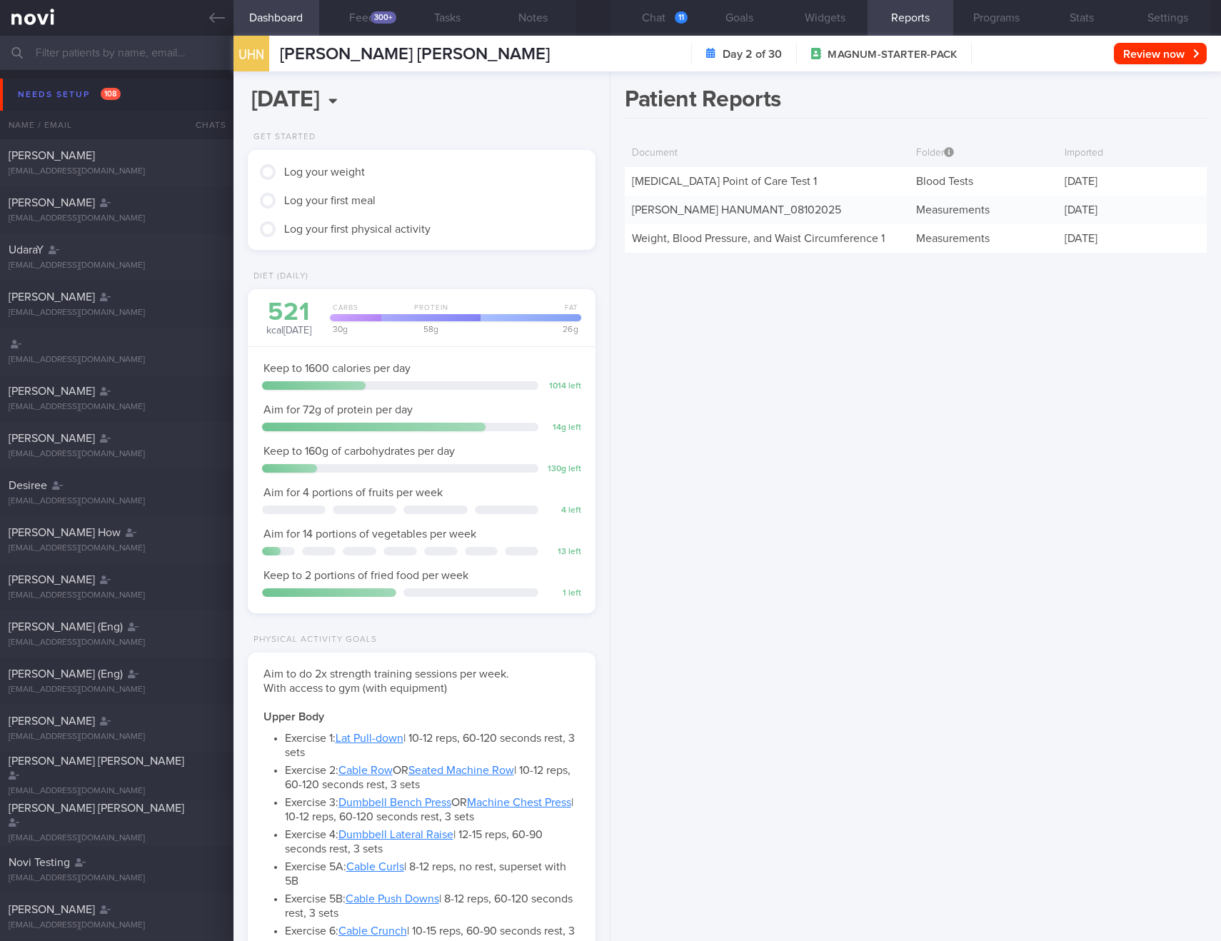
scroll to position [159, 318]
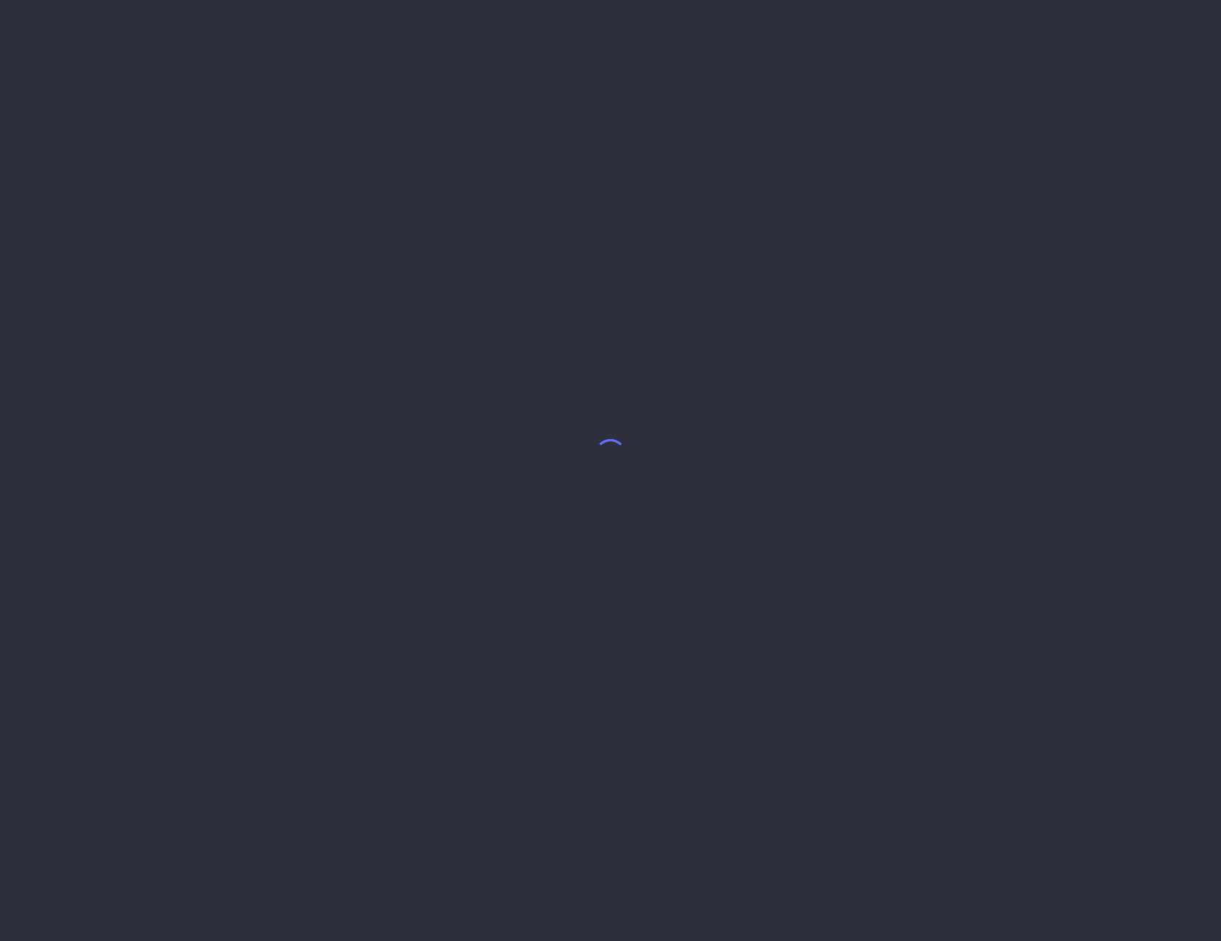
select select "9"
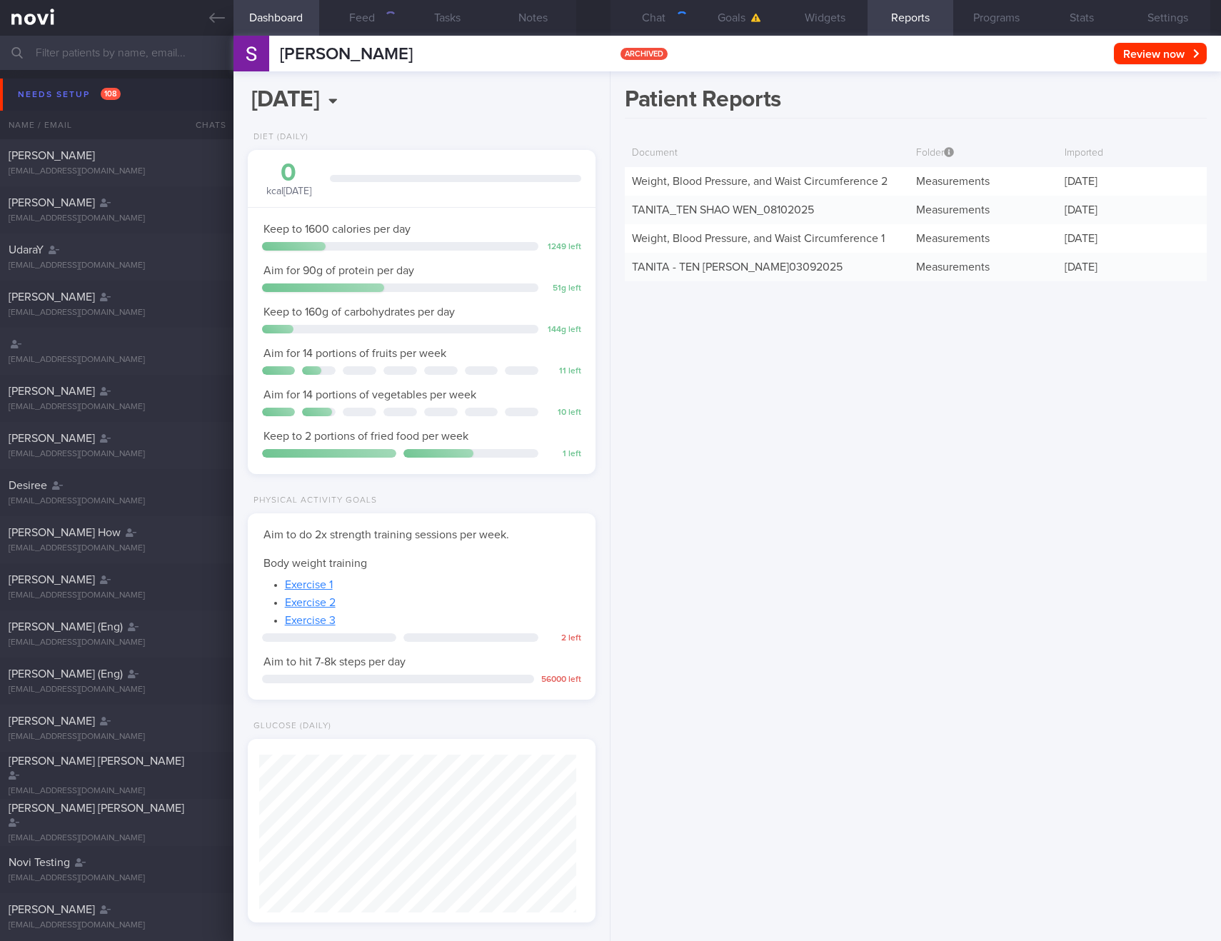
scroll to position [176, 312]
click at [686, 212] on link "TANITA_ TEN SHAO WEN_ 08102025" at bounding box center [723, 209] width 182 height 11
click at [690, 182] on link "Weight, Blood Pressure, and Waist Circumference 2" at bounding box center [760, 181] width 256 height 11
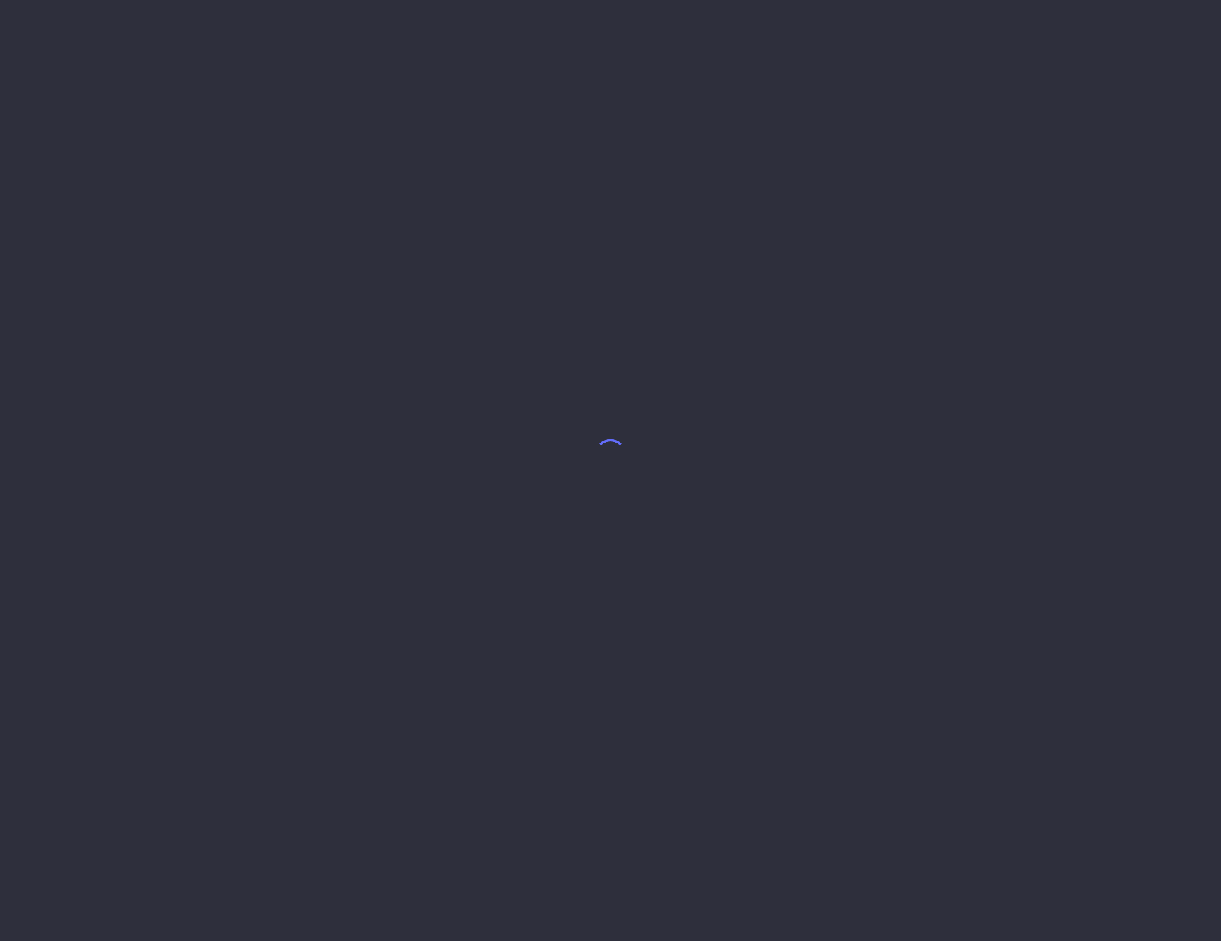
select select "9"
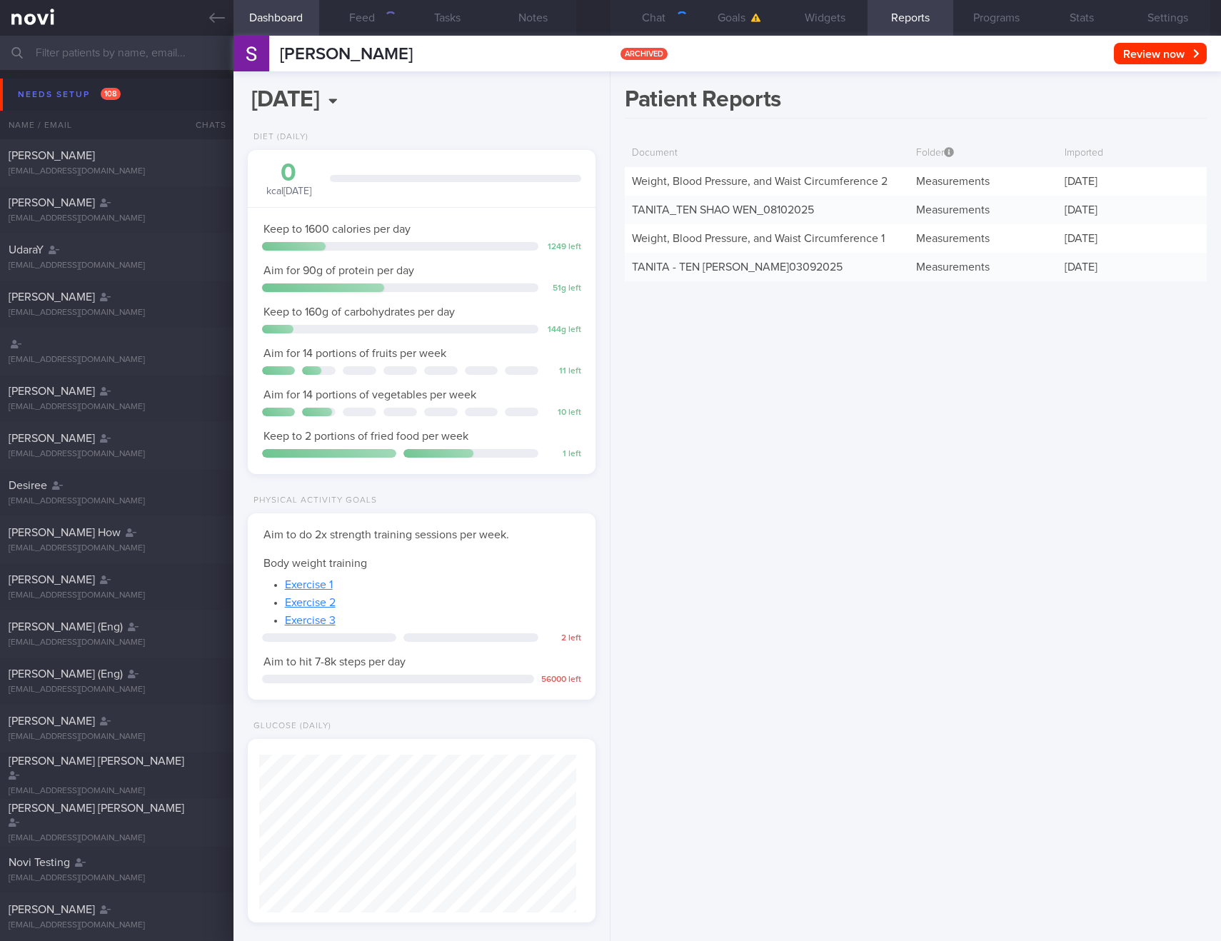
scroll to position [176, 312]
click at [734, 216] on div "TANITA_ TEN SHAO WEN_ 08102025" at bounding box center [767, 210] width 284 height 29
click at [708, 208] on link "TANITA_ TEN SHAO WEN_ 08102025" at bounding box center [723, 209] width 182 height 11
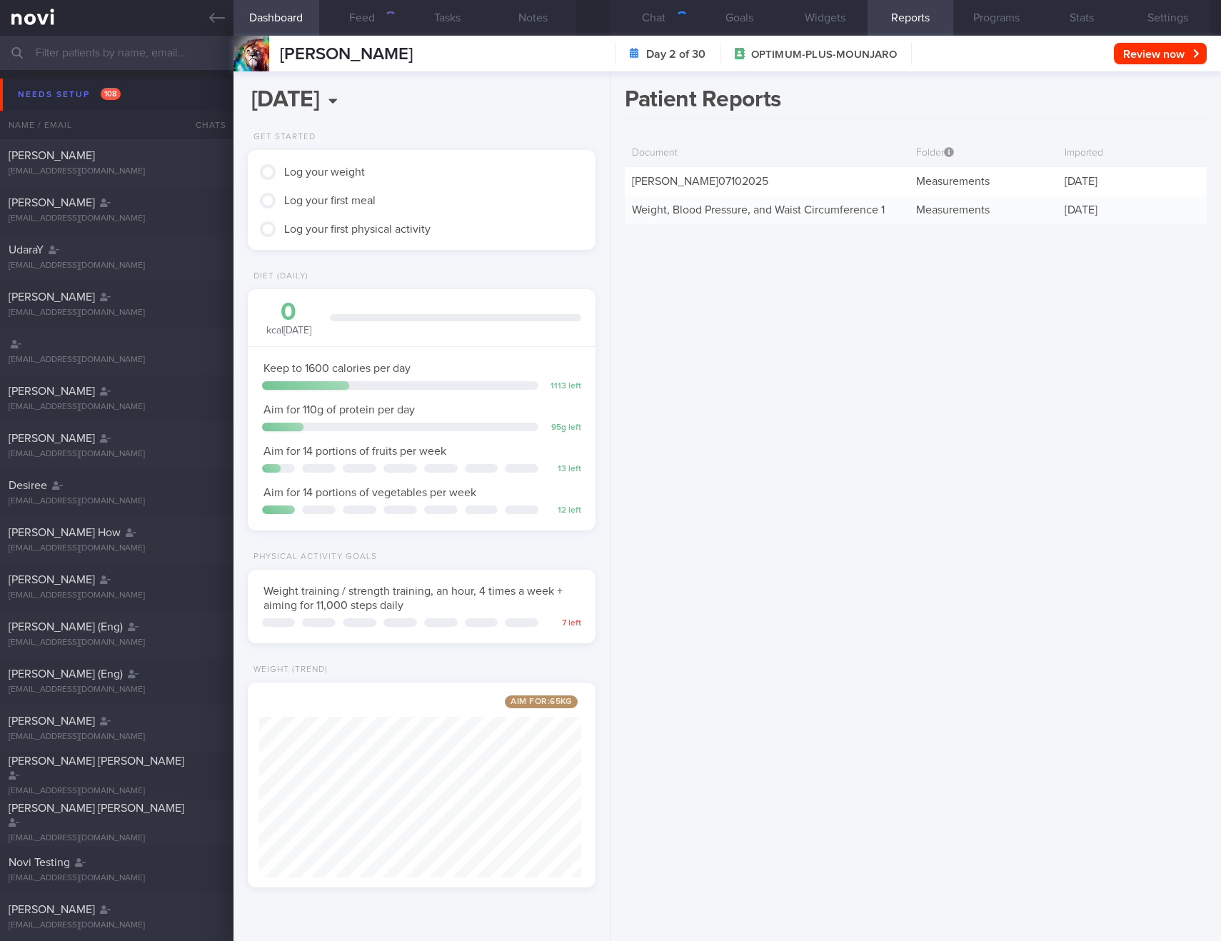
scroll to position [181, 323]
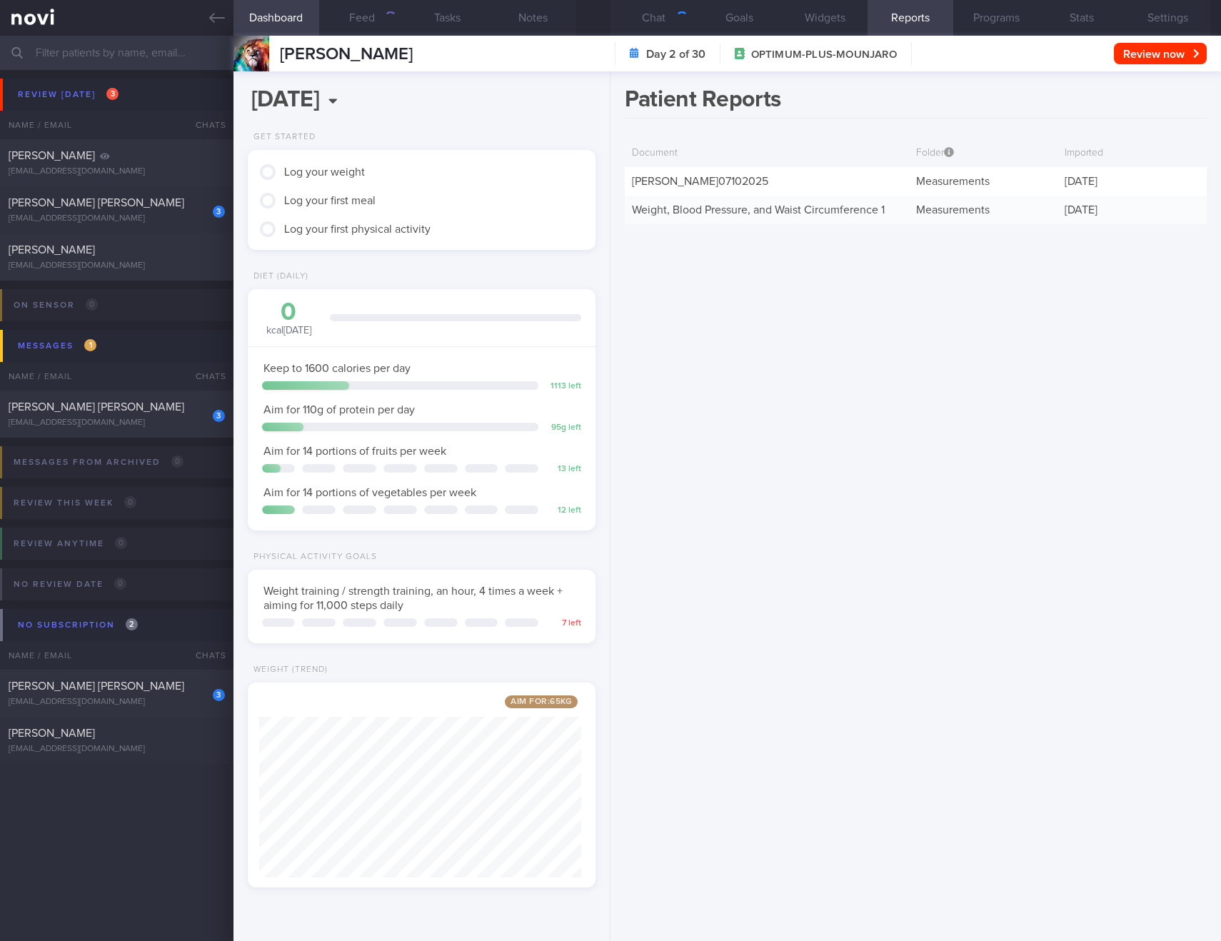
scroll to position [181, 323]
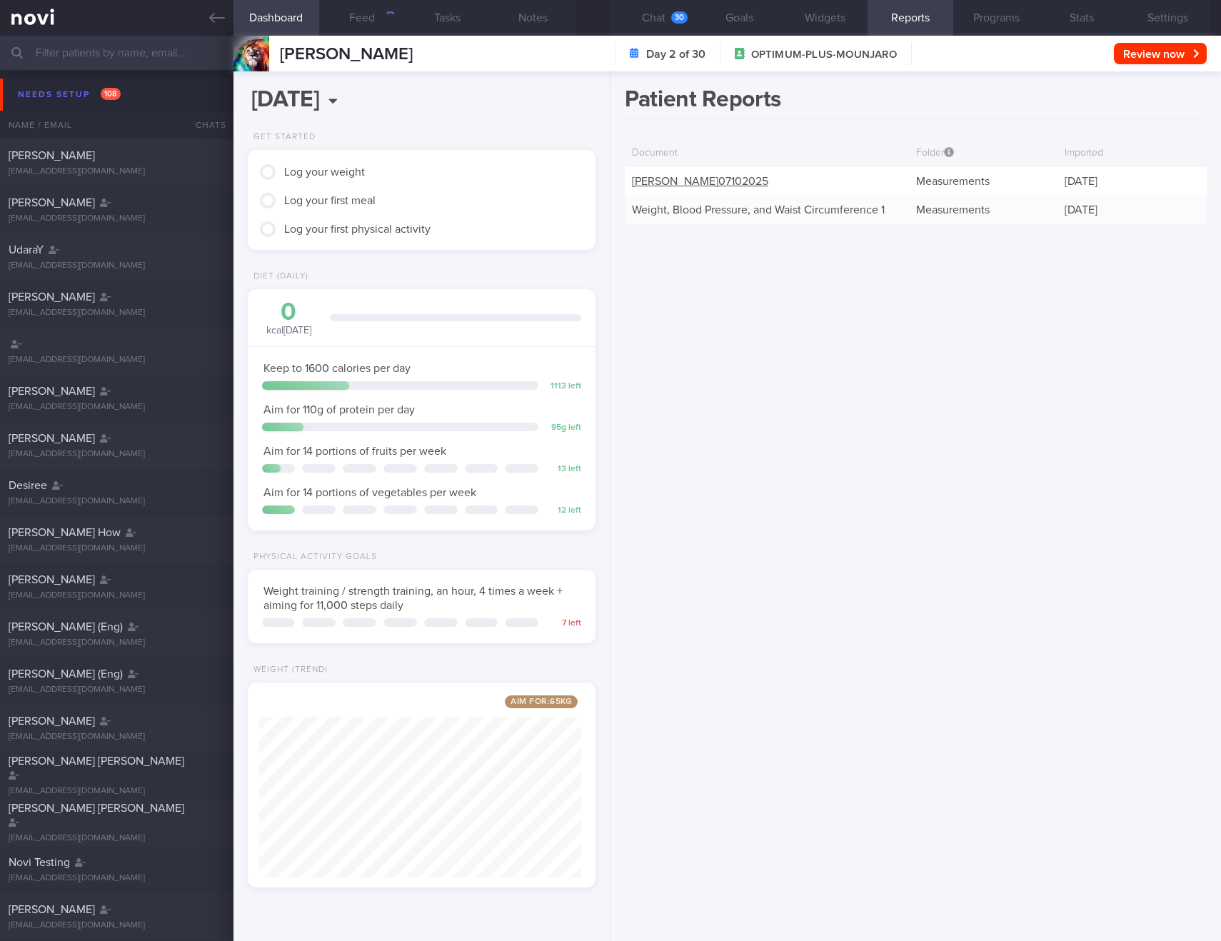
click at [769, 178] on link "TANITA - [PERSON_NAME] 07102025" at bounding box center [700, 181] width 136 height 11
click at [678, 186] on link "TANITA - [PERSON_NAME] 07102025" at bounding box center [700, 181] width 136 height 11
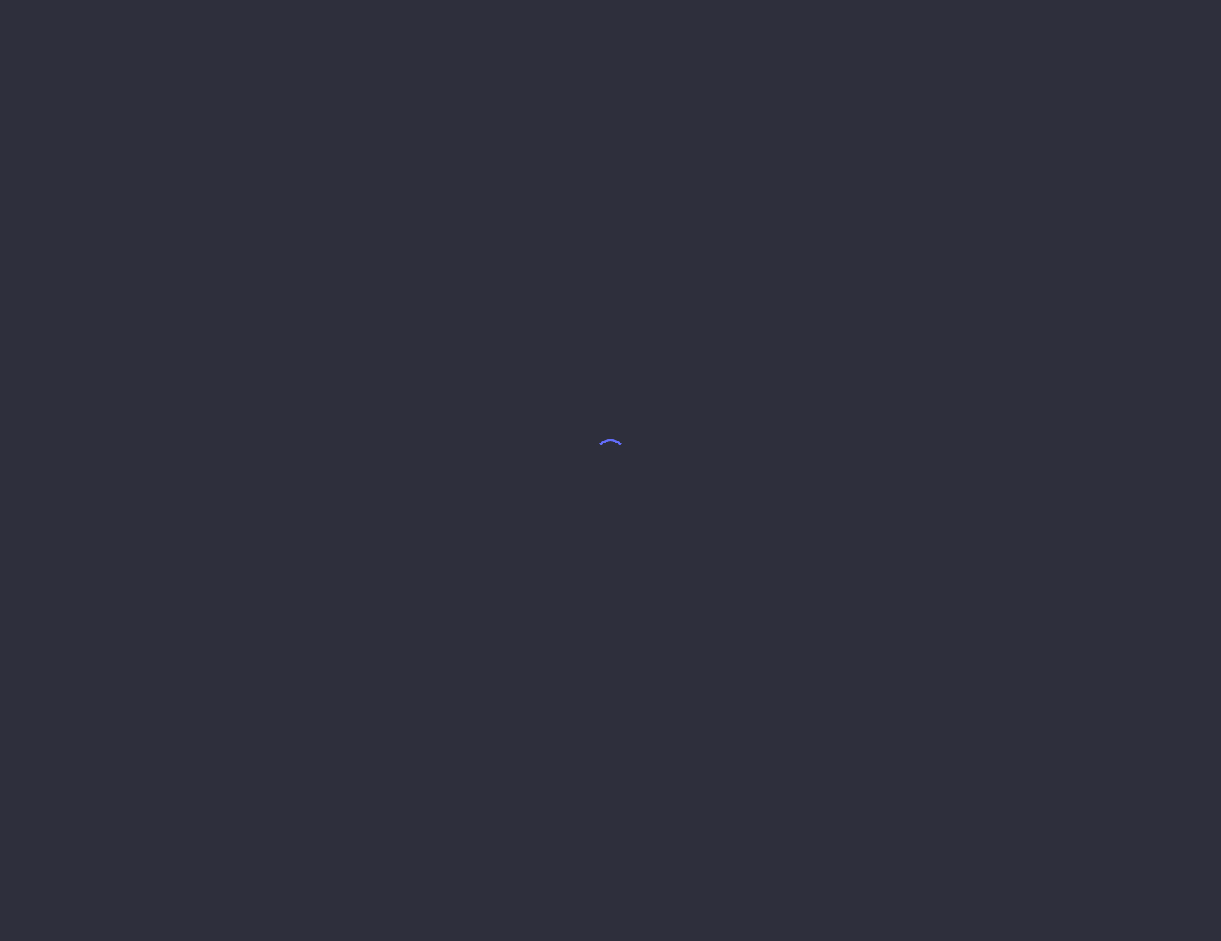
select select "9"
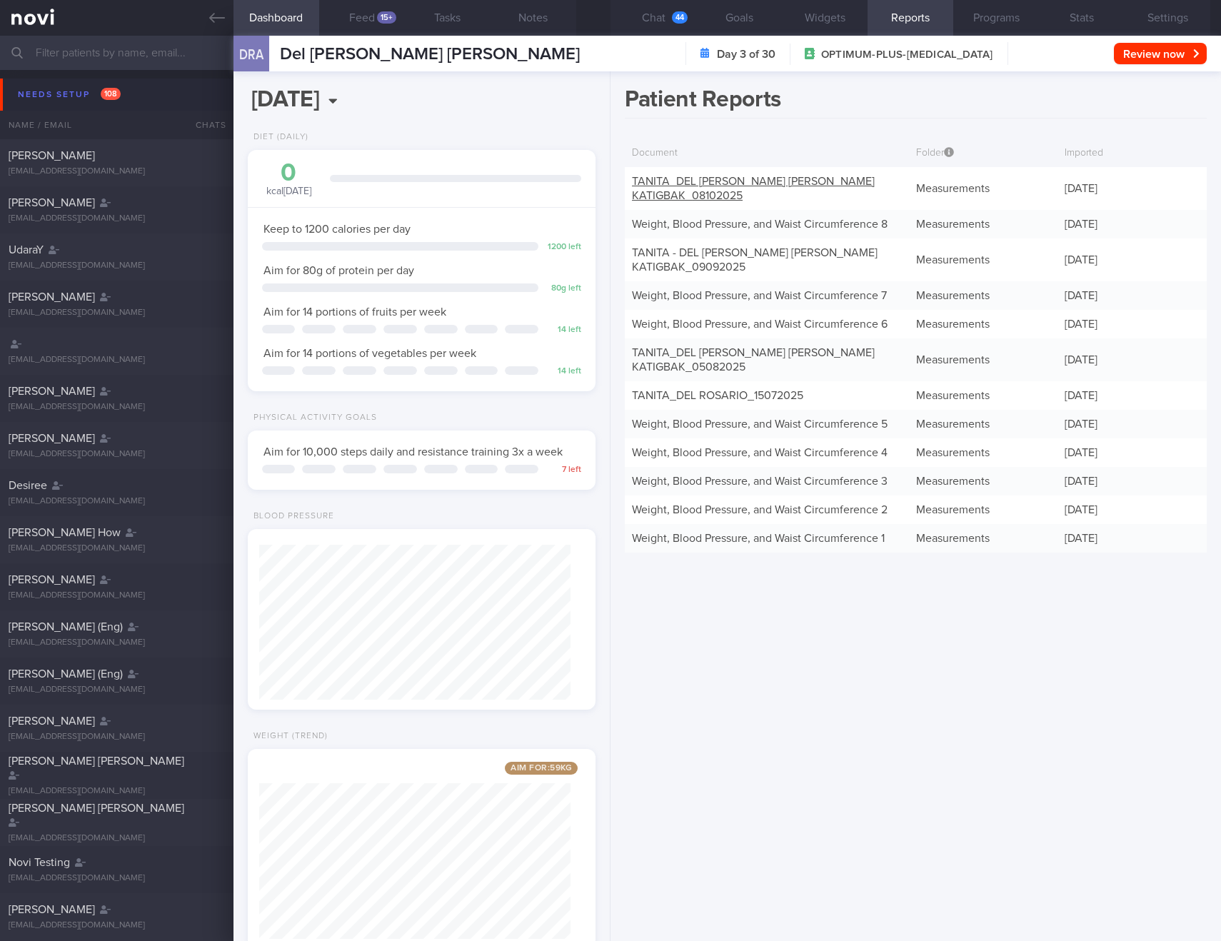
scroll to position [176, 312]
click at [719, 217] on div "Weight, Blood Pressure, and Waist Circumference 8" at bounding box center [767, 224] width 284 height 29
click at [721, 223] on link "Weight, Blood Pressure, and Waist Circumference 8" at bounding box center [760, 224] width 256 height 11
click at [702, 181] on link "TANITA_ DEL [PERSON_NAME] [PERSON_NAME] KATIGBAK_ 08102025" at bounding box center [753, 189] width 243 height 26
click at [916, 743] on div "Patient Reports Document Folder Imported TANITA_ DEL ROSARIO ANNA KATRINA KATIG…" at bounding box center [916, 506] width 611 height 870
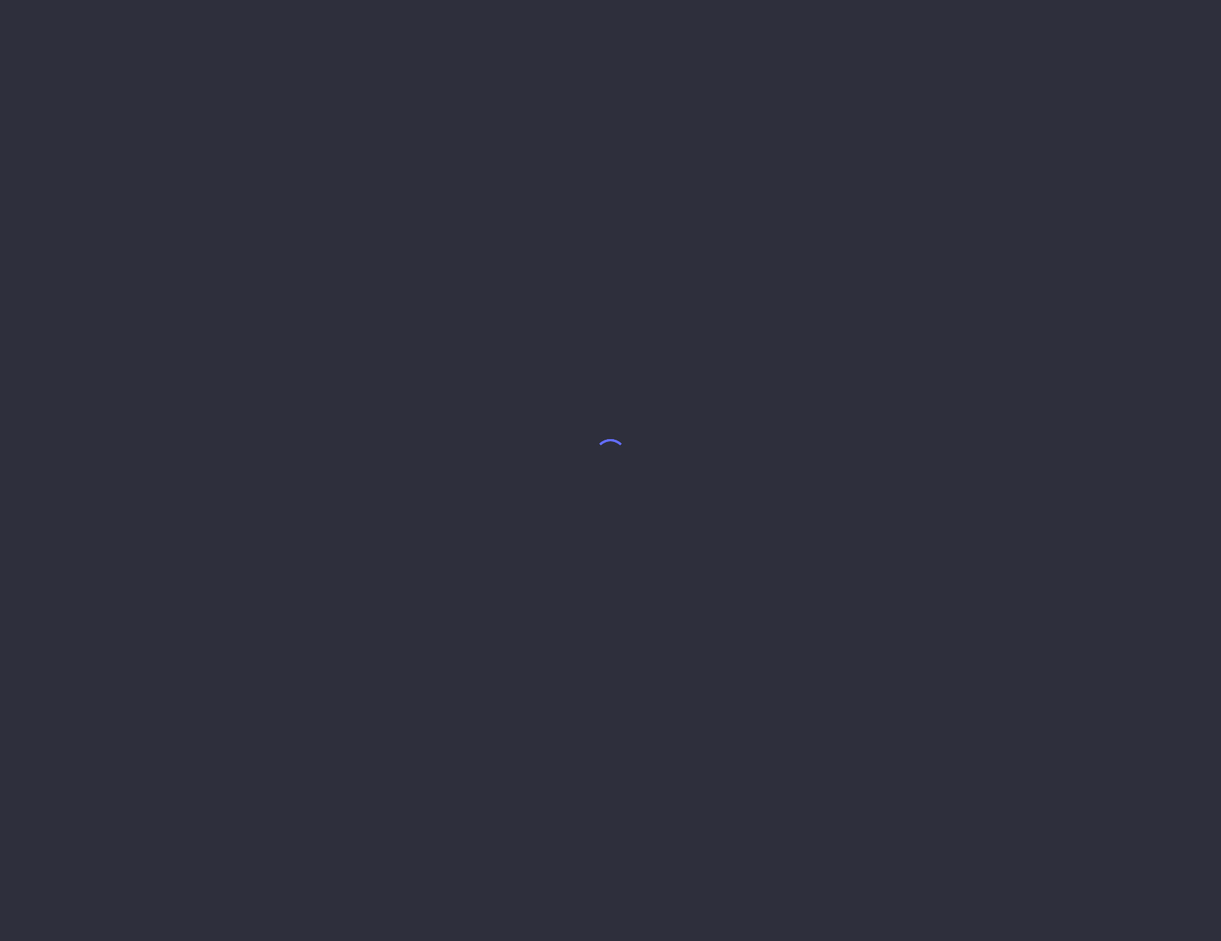
select select "9"
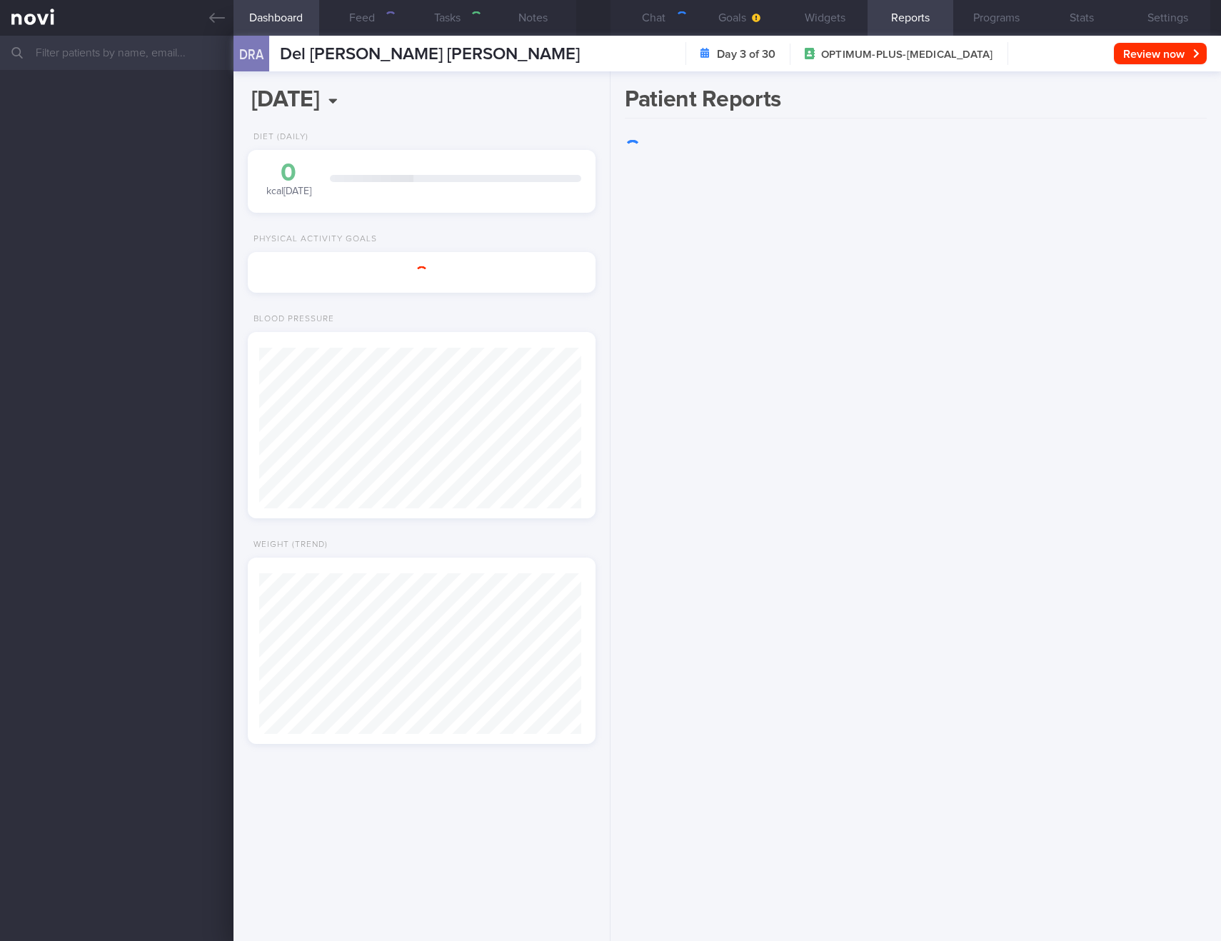
scroll to position [714111, 713955]
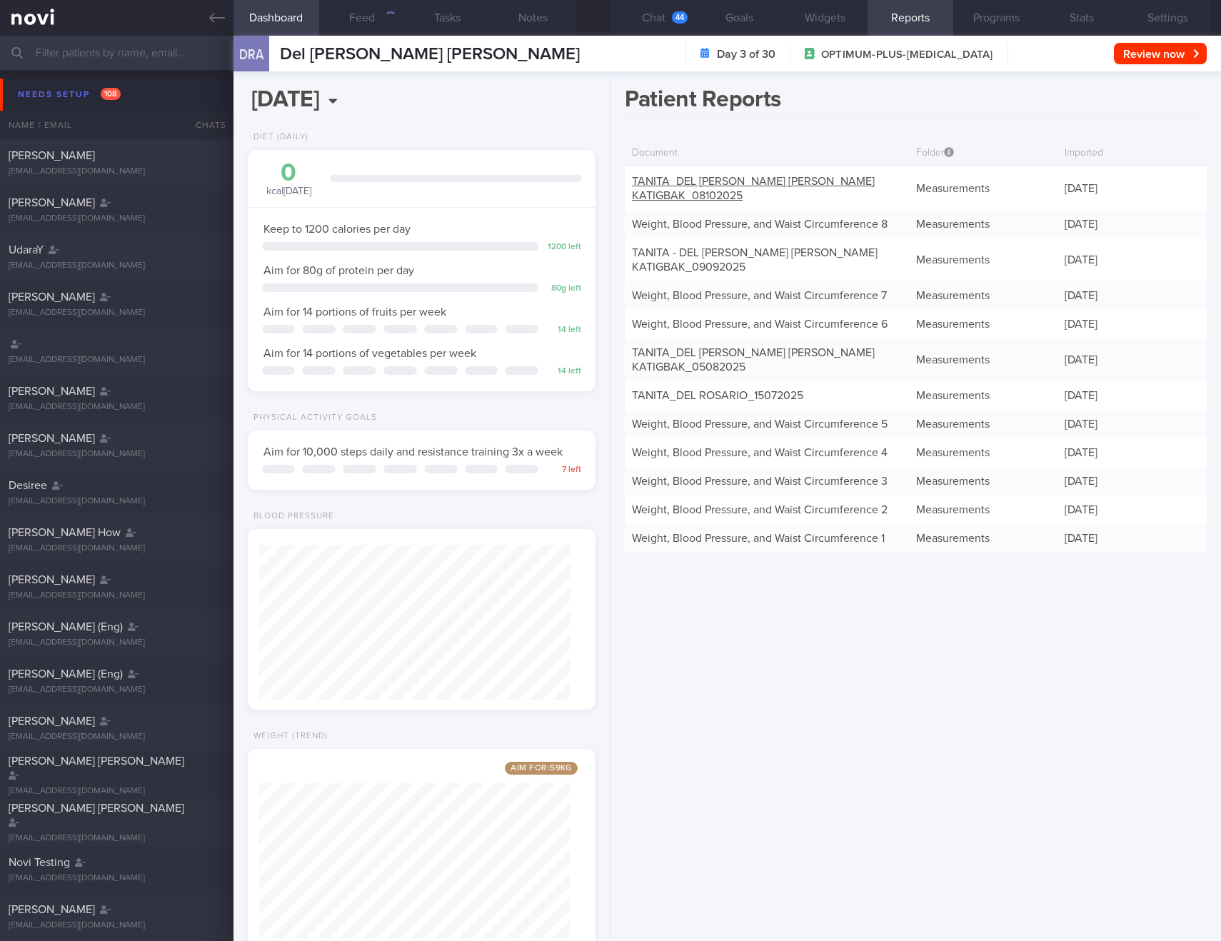
click at [720, 181] on link "TANITA_ DEL [PERSON_NAME] [PERSON_NAME] KATIGBAK_ 08102025" at bounding box center [753, 189] width 243 height 26
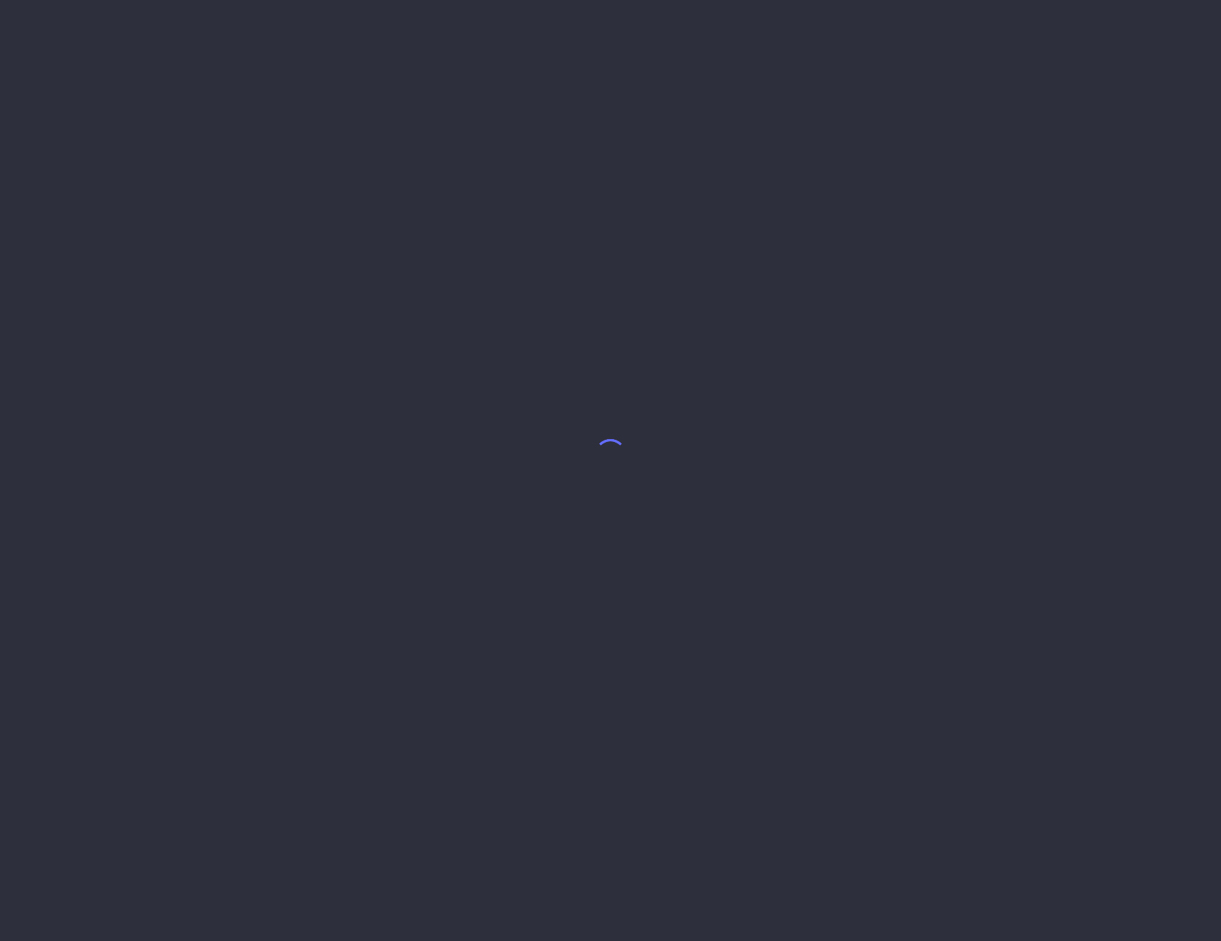
select select "9"
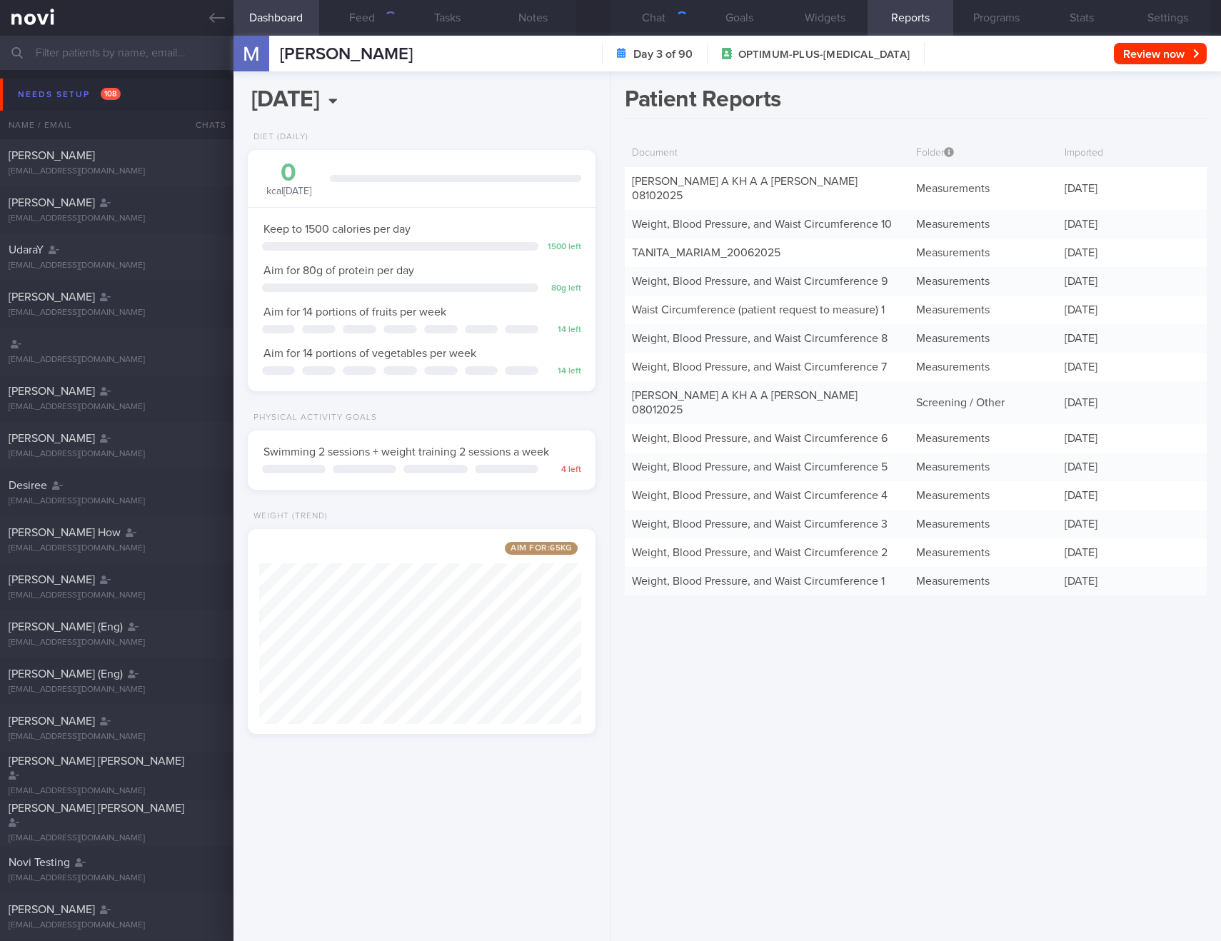
scroll to position [181, 323]
click at [730, 182] on link "[PERSON_NAME] A KH A A [PERSON_NAME] 08102025" at bounding box center [745, 189] width 226 height 26
click at [746, 210] on div "Weight, Blood Pressure, and Waist Circumference 10" at bounding box center [767, 224] width 284 height 29
click at [754, 219] on link "Weight, Blood Pressure, and Waist Circumference 10" at bounding box center [762, 224] width 260 height 11
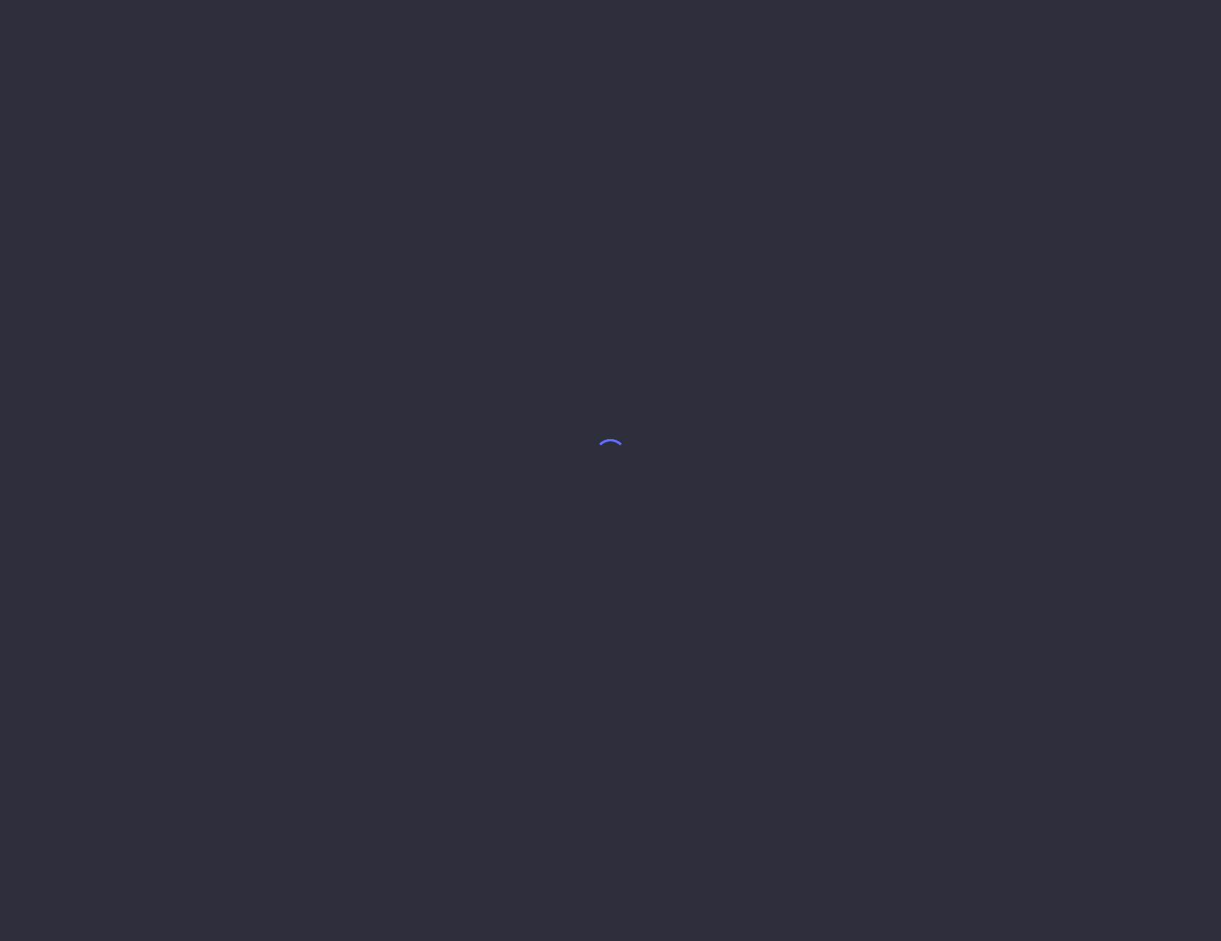
select select "9"
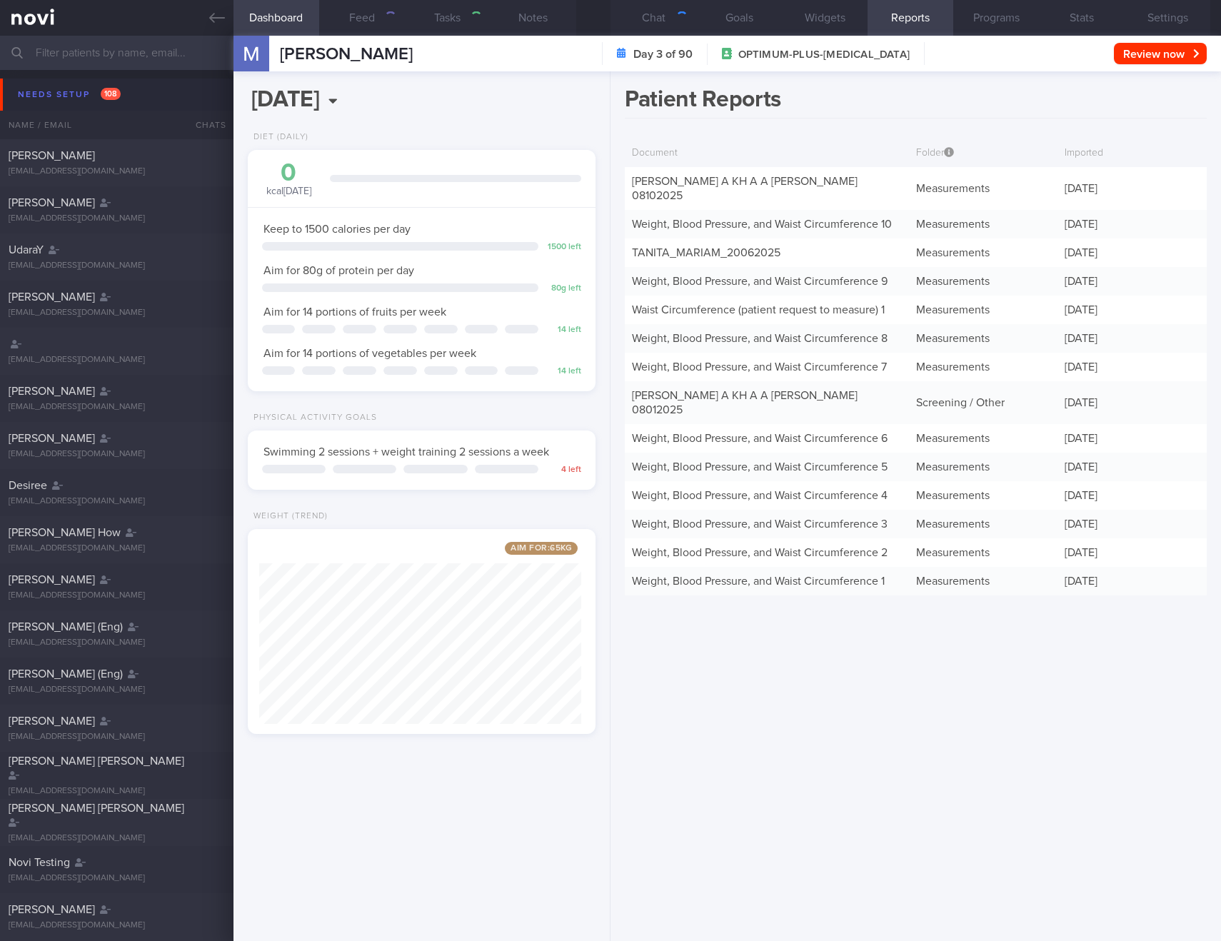
scroll to position [181, 323]
click at [701, 186] on link "[PERSON_NAME] A KH A A [PERSON_NAME] 08102025" at bounding box center [745, 189] width 226 height 26
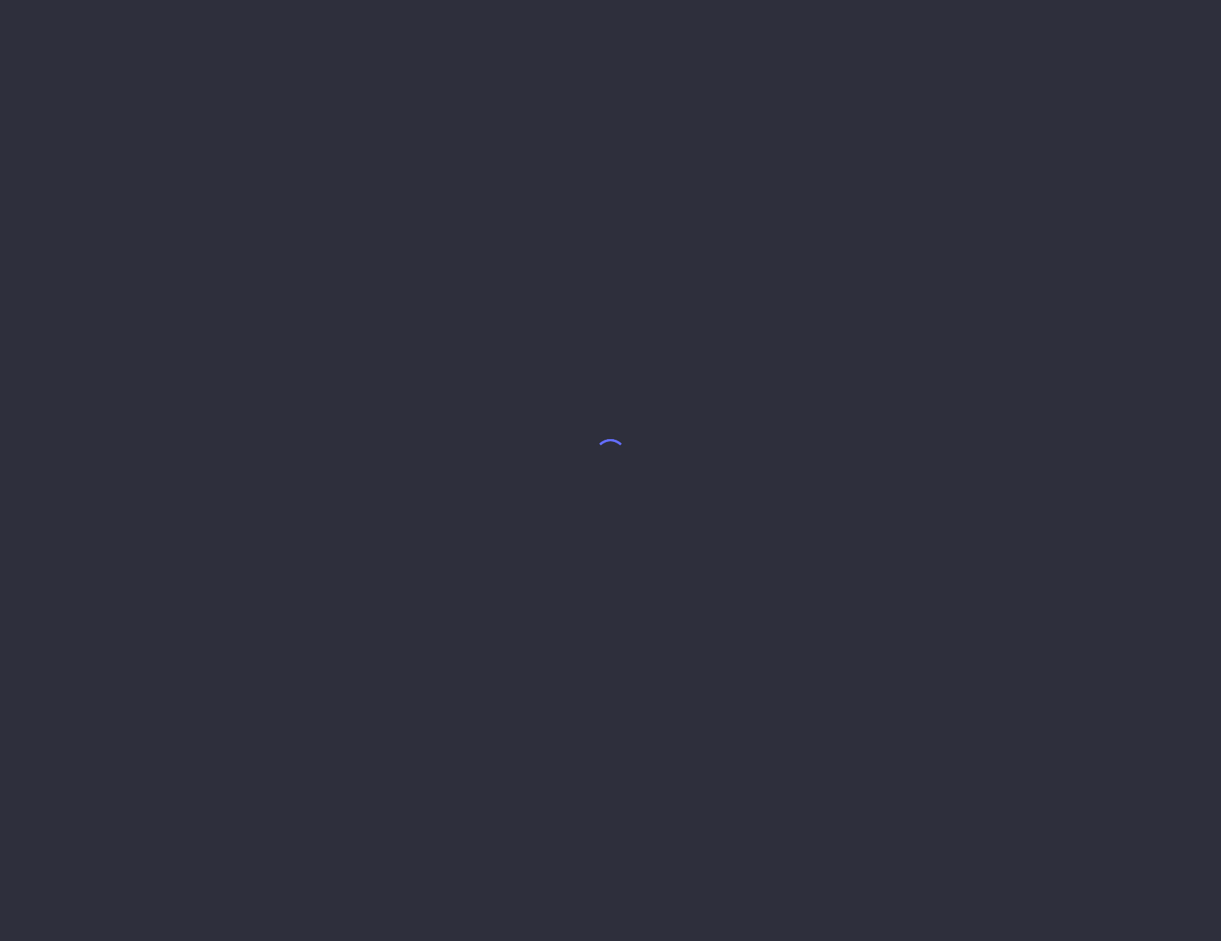
select select "9"
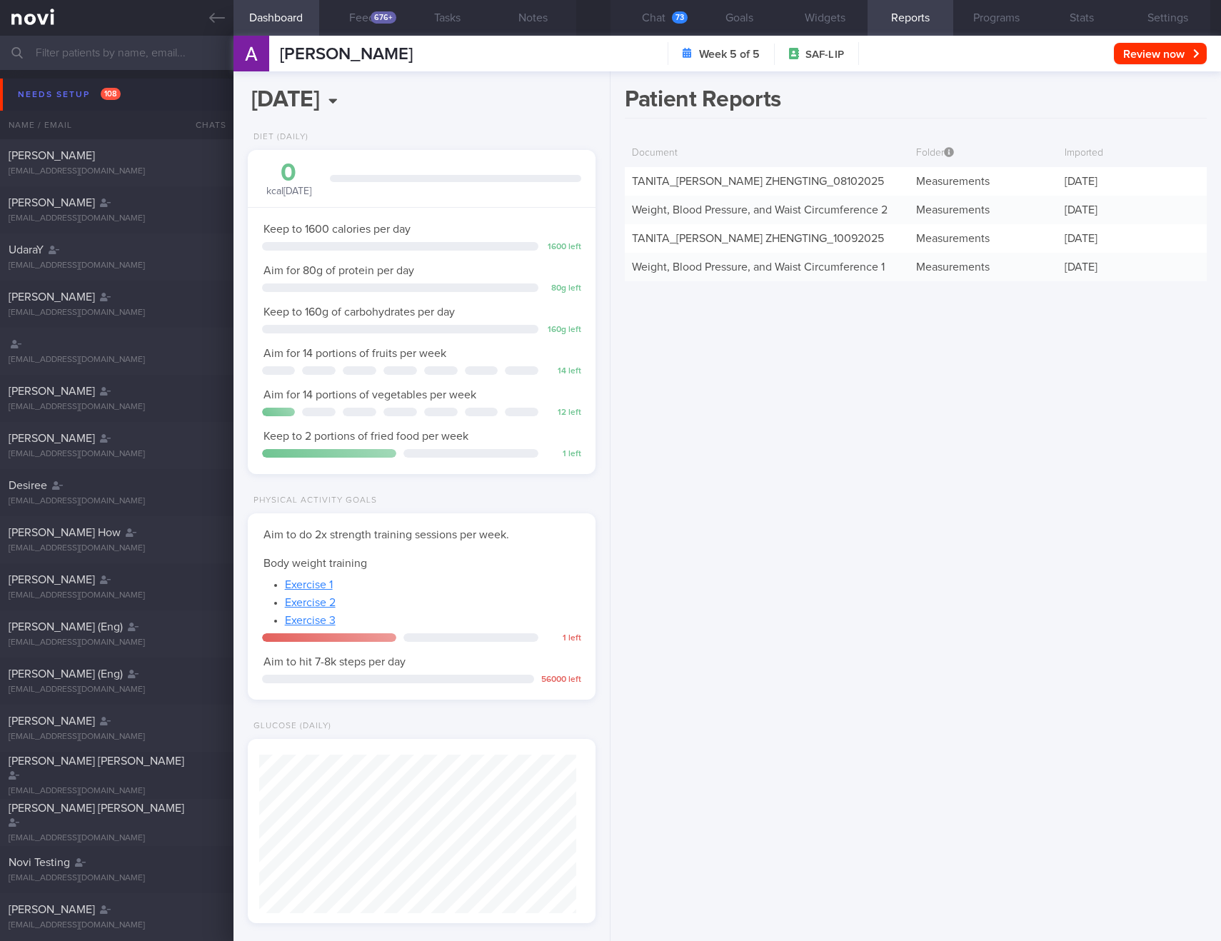
scroll to position [159, 318]
click at [705, 184] on link "TANITA_ ALVIN LOW ZHENGTING_ 08102025" at bounding box center [758, 181] width 252 height 11
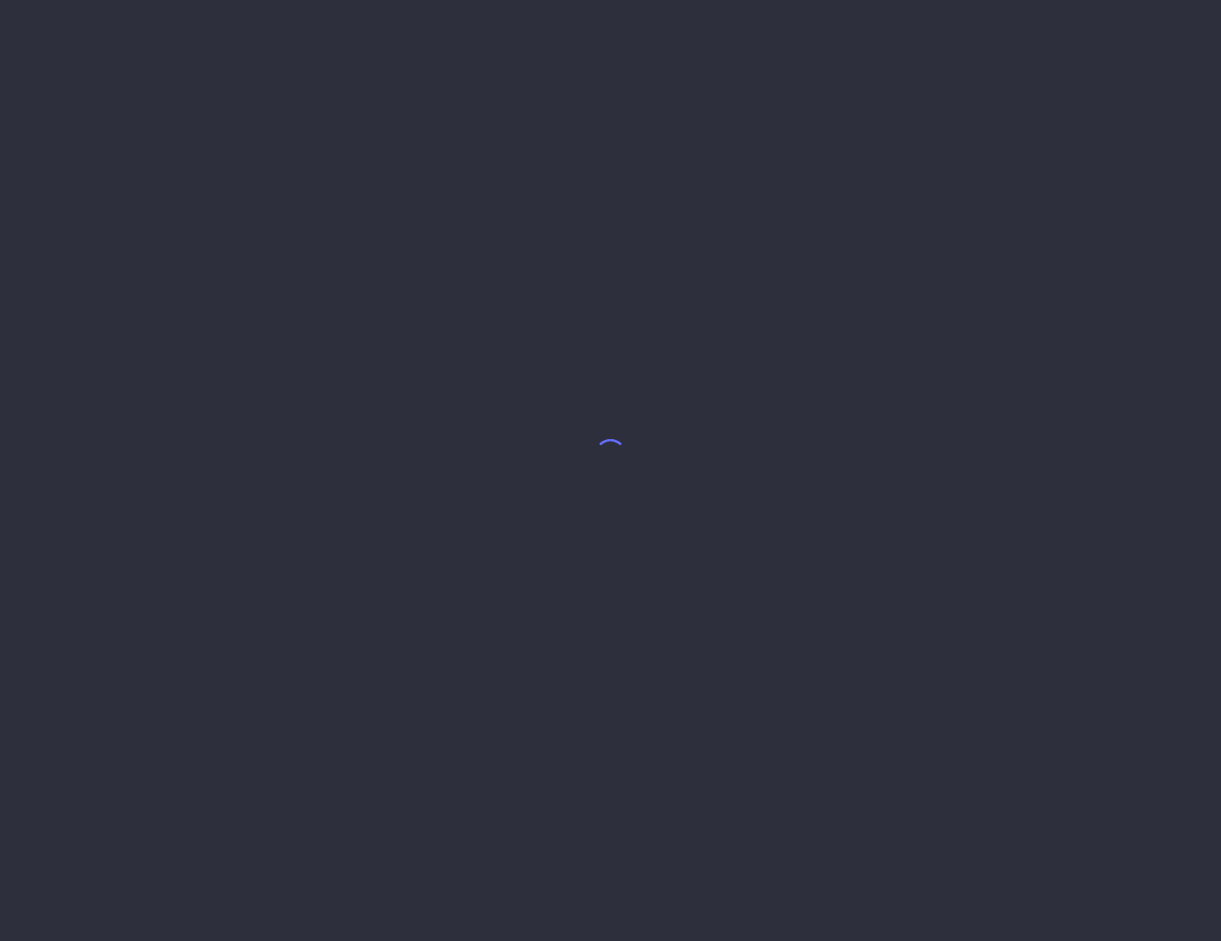
select select "9"
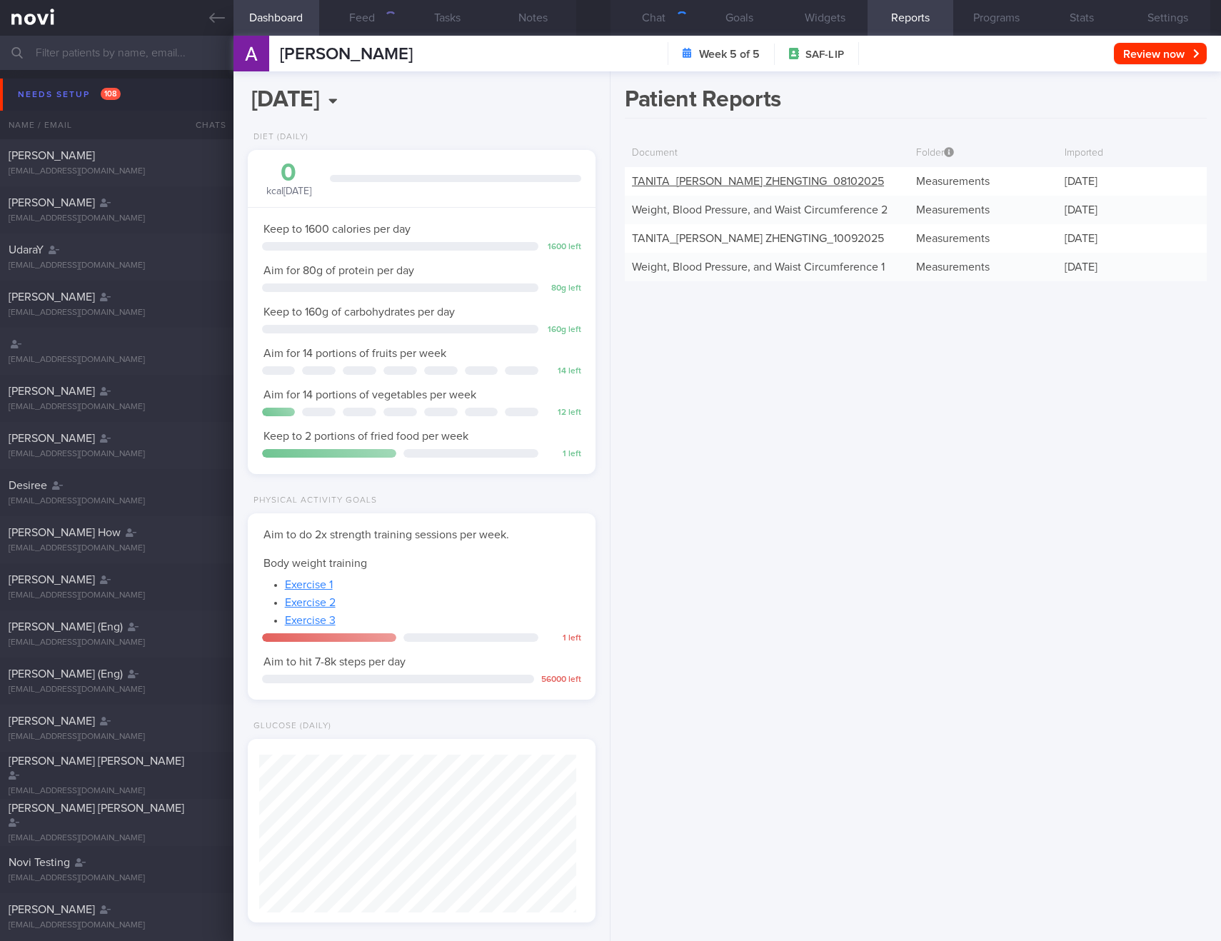
scroll to position [176, 312]
click at [698, 181] on link "TANITA_ [PERSON_NAME] 08102025" at bounding box center [758, 181] width 252 height 11
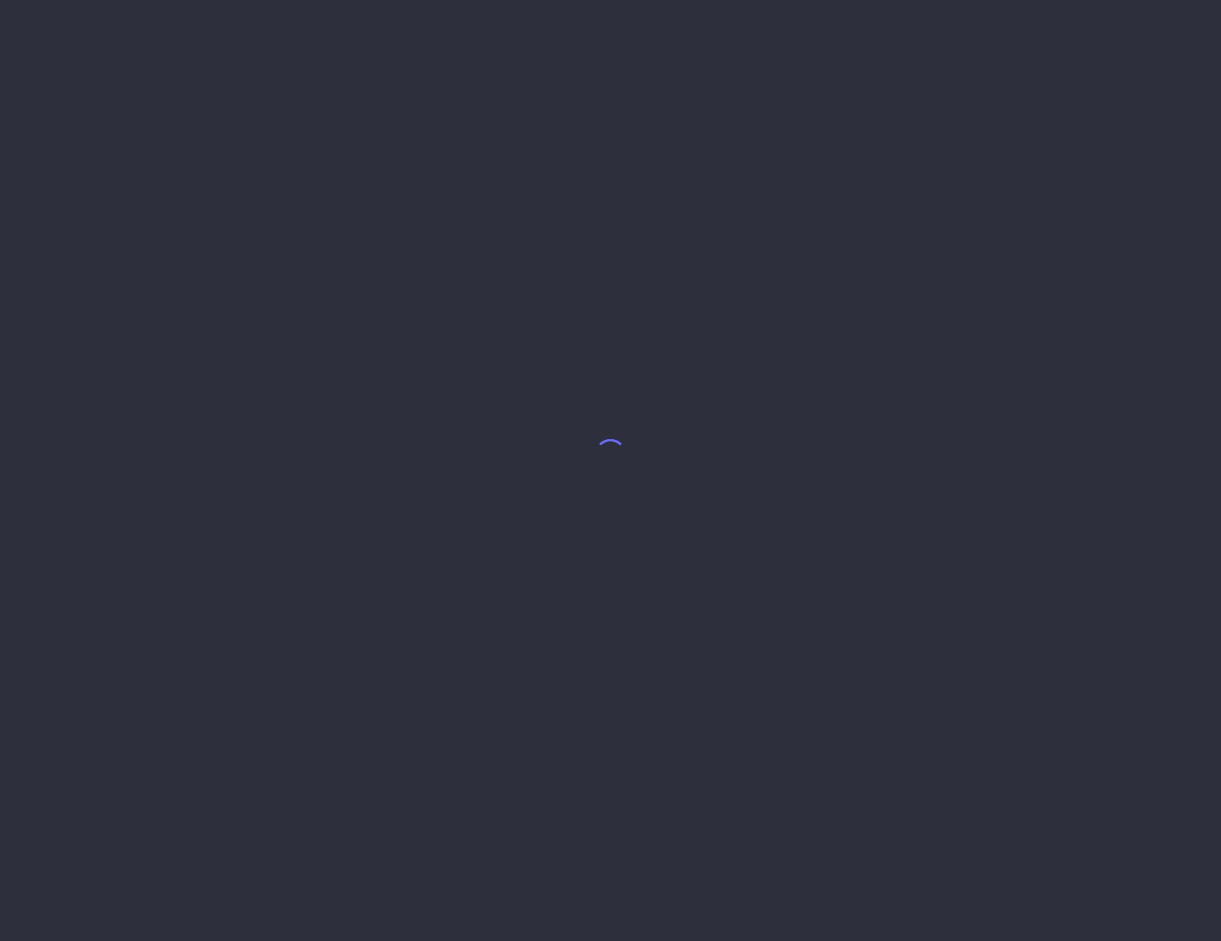
select select "9"
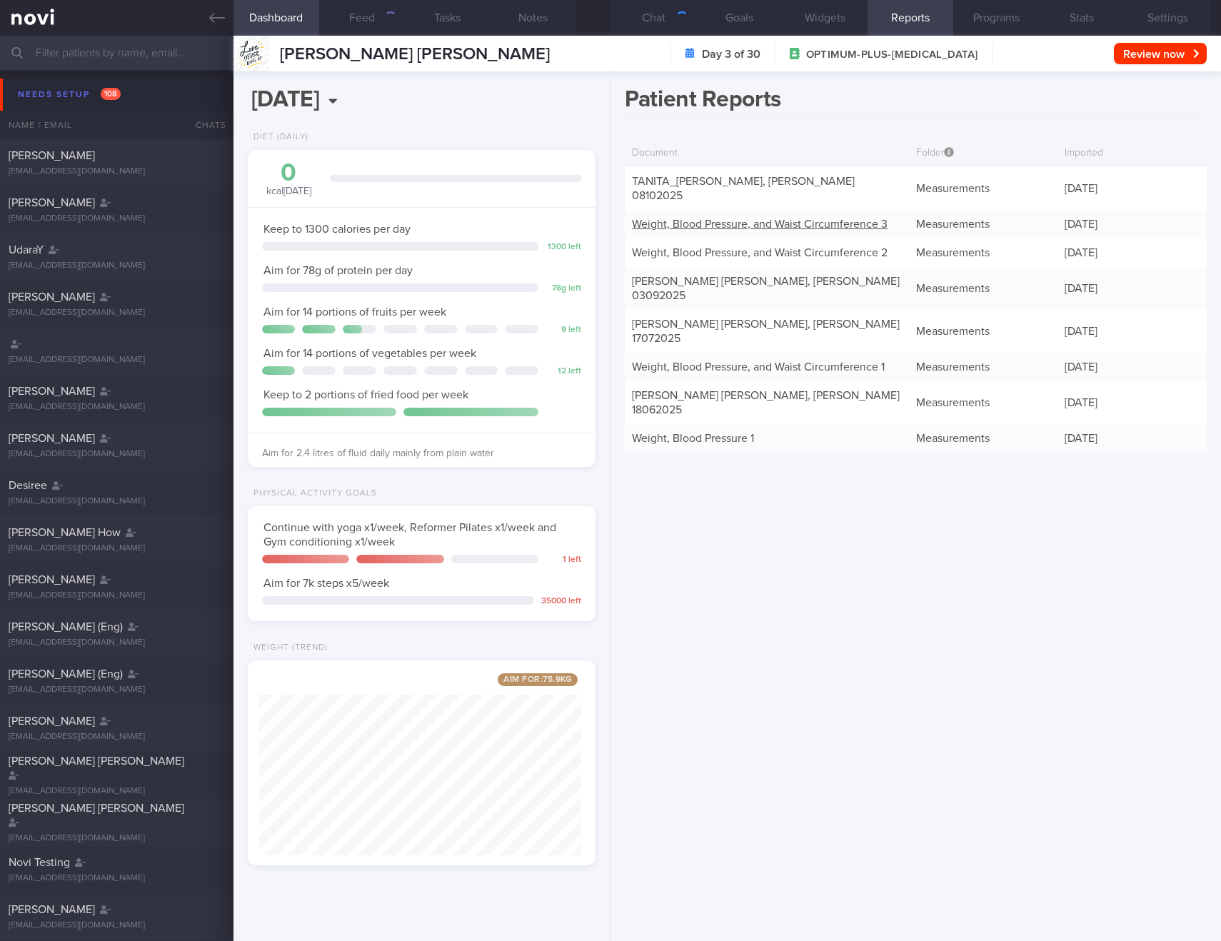
scroll to position [181, 323]
click at [693, 183] on link "TANITA_ HENG WAN JING, MICHELLE_ 08102025" at bounding box center [743, 189] width 223 height 26
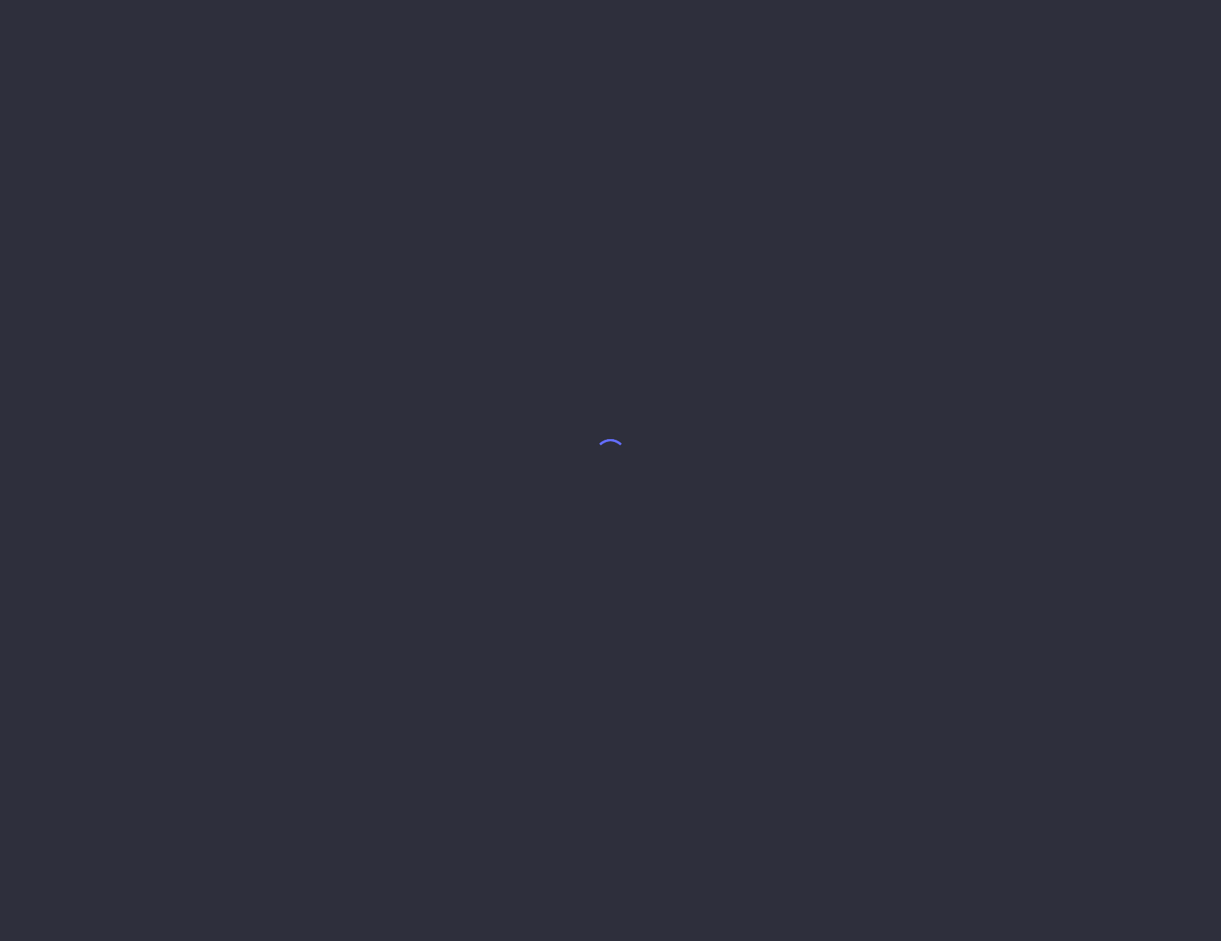
select select "9"
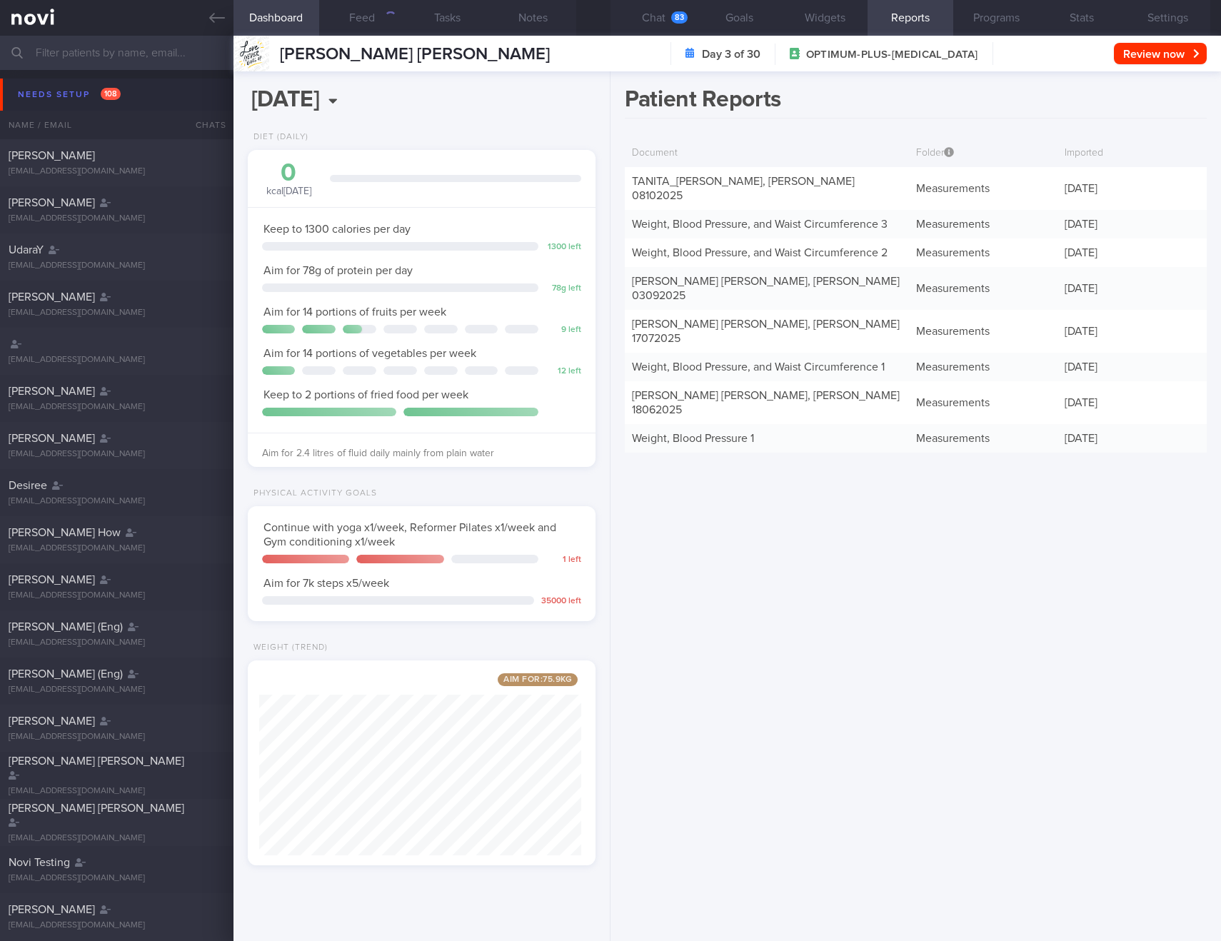
scroll to position [181, 323]
click at [784, 184] on link "TANITA_ HENG WAN JING, MICHELLE_ 08102025" at bounding box center [743, 189] width 223 height 26
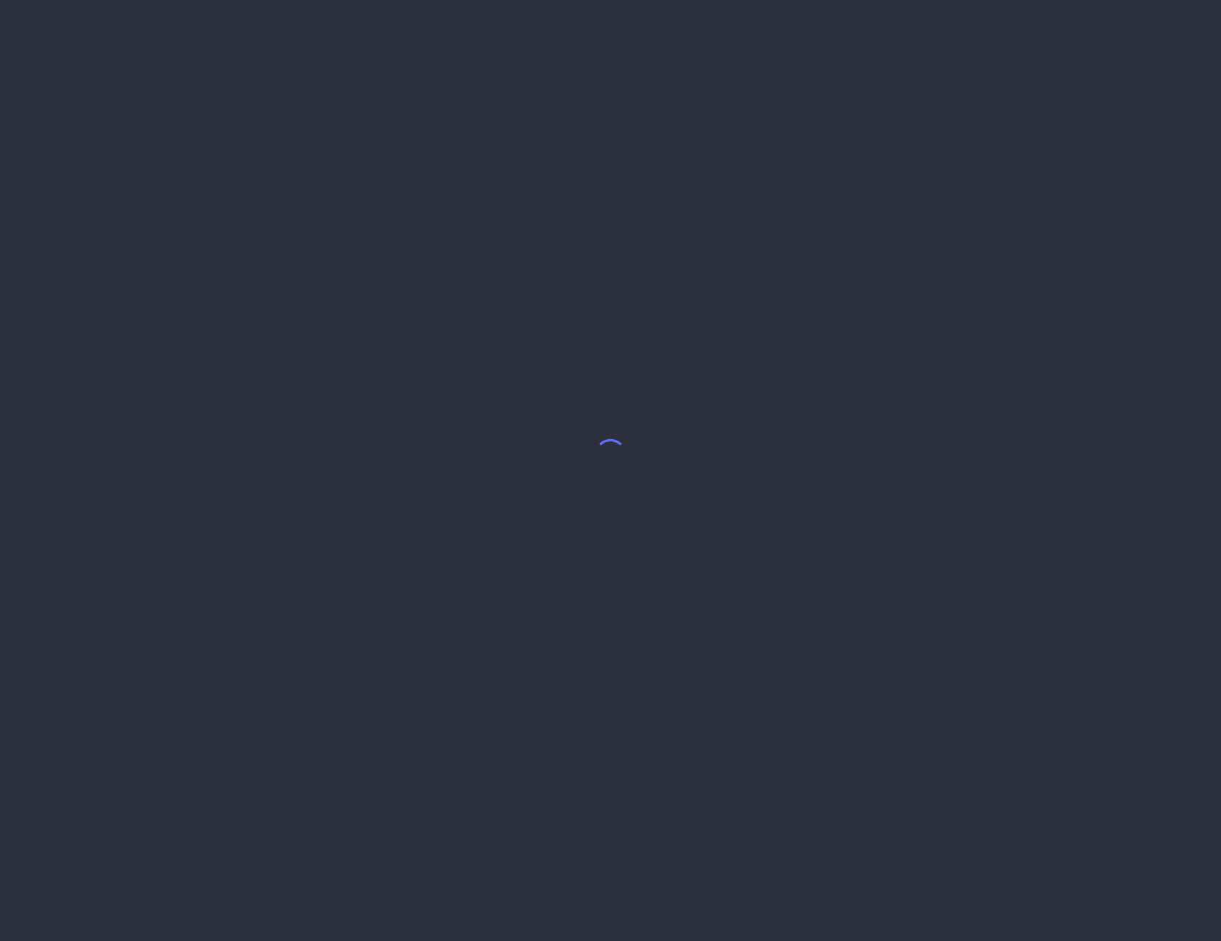
select select "9"
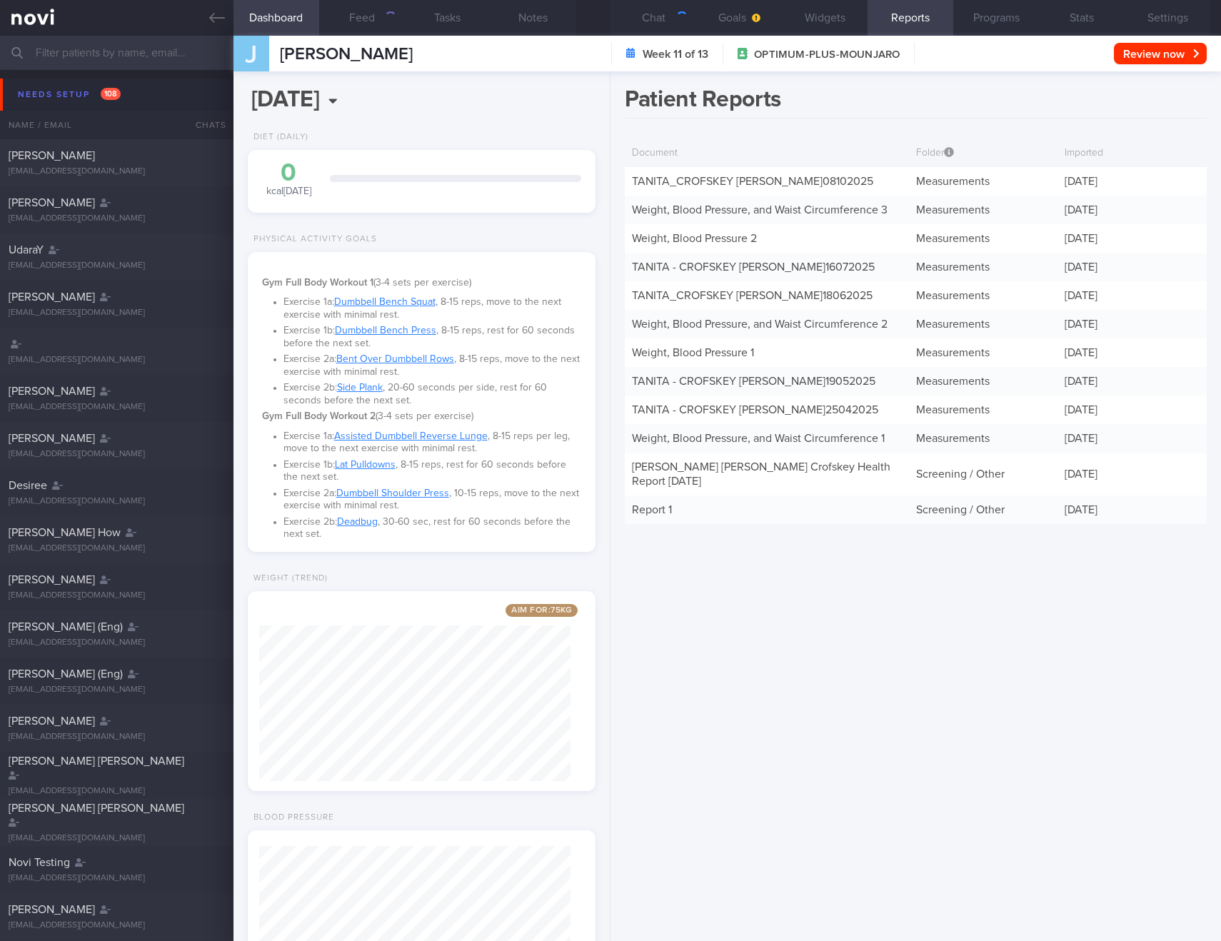
scroll to position [176, 312]
click at [753, 182] on link "TANITA_ CROFSKEY [PERSON_NAME] 08102025" at bounding box center [752, 181] width 241 height 11
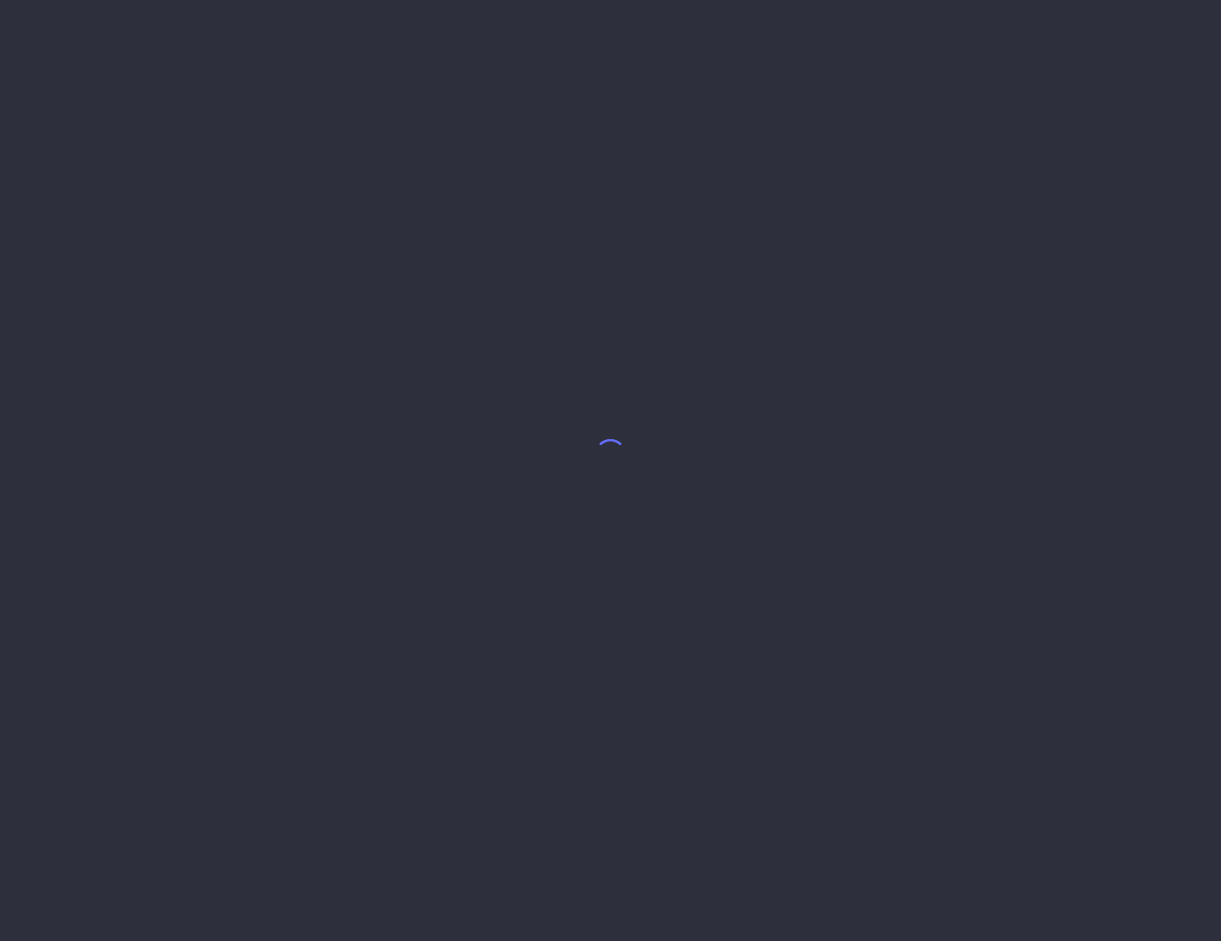
select select "9"
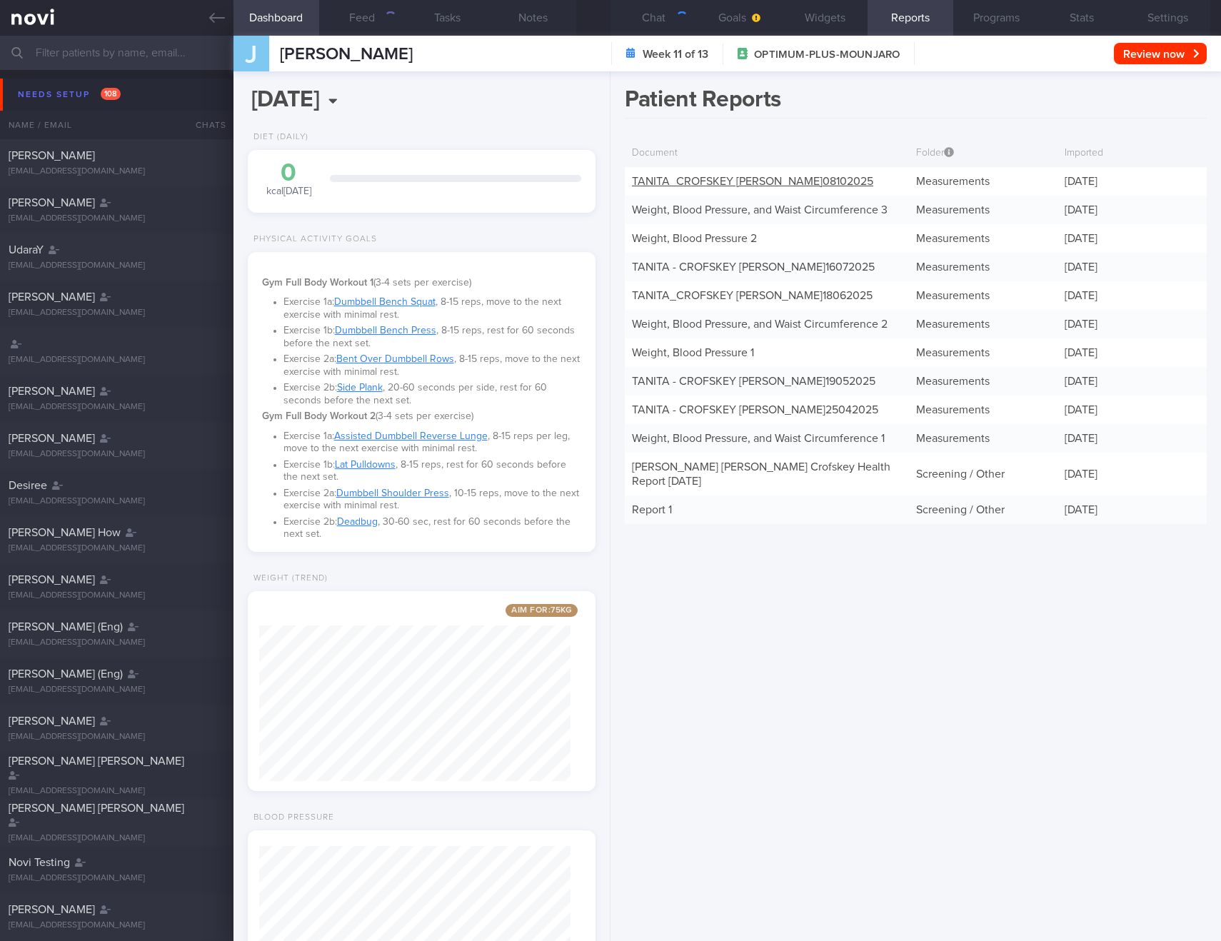
scroll to position [176, 312]
click at [762, 181] on link "TANITA_ CROFSKEY JOANNE LISA_ 08102025" at bounding box center [752, 181] width 241 height 11
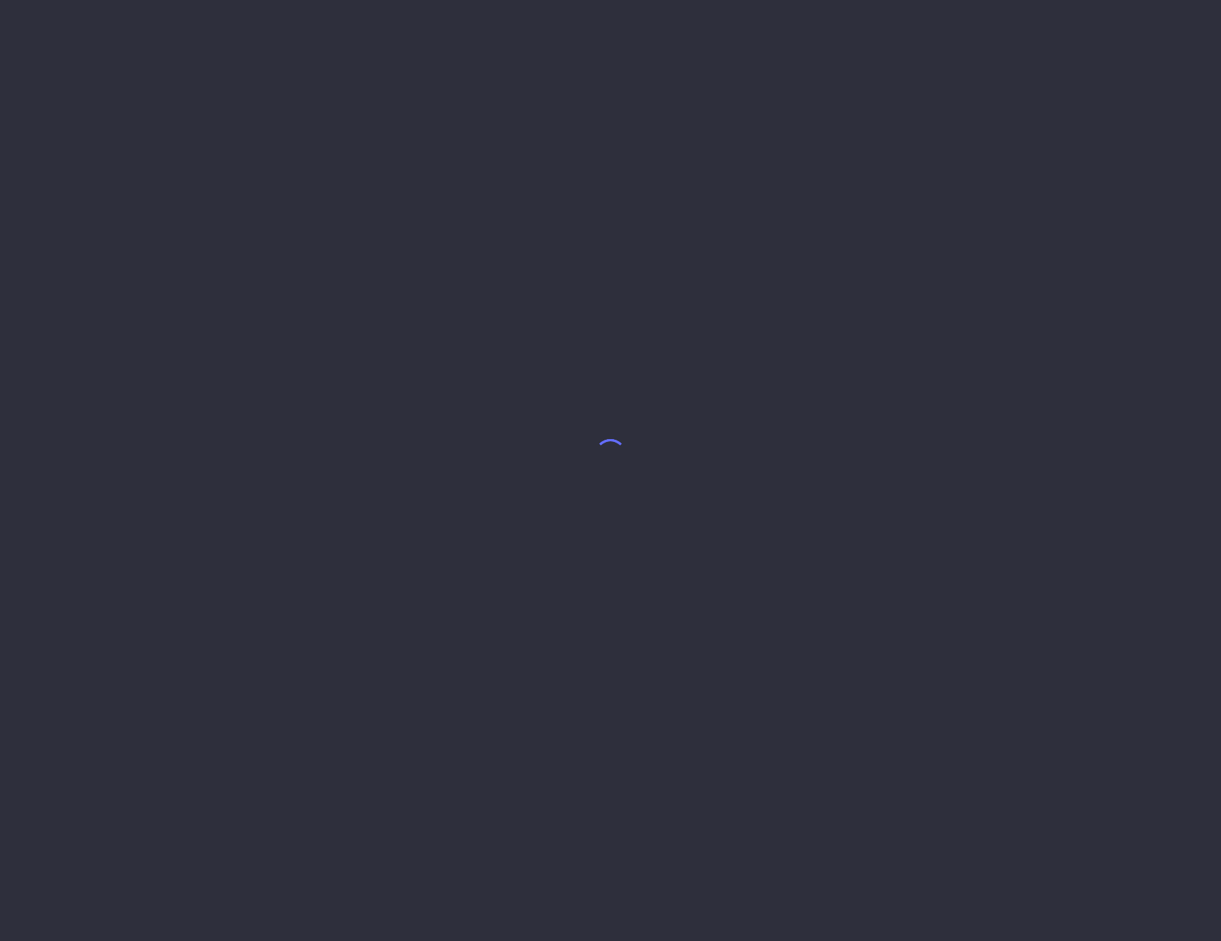
select select "9"
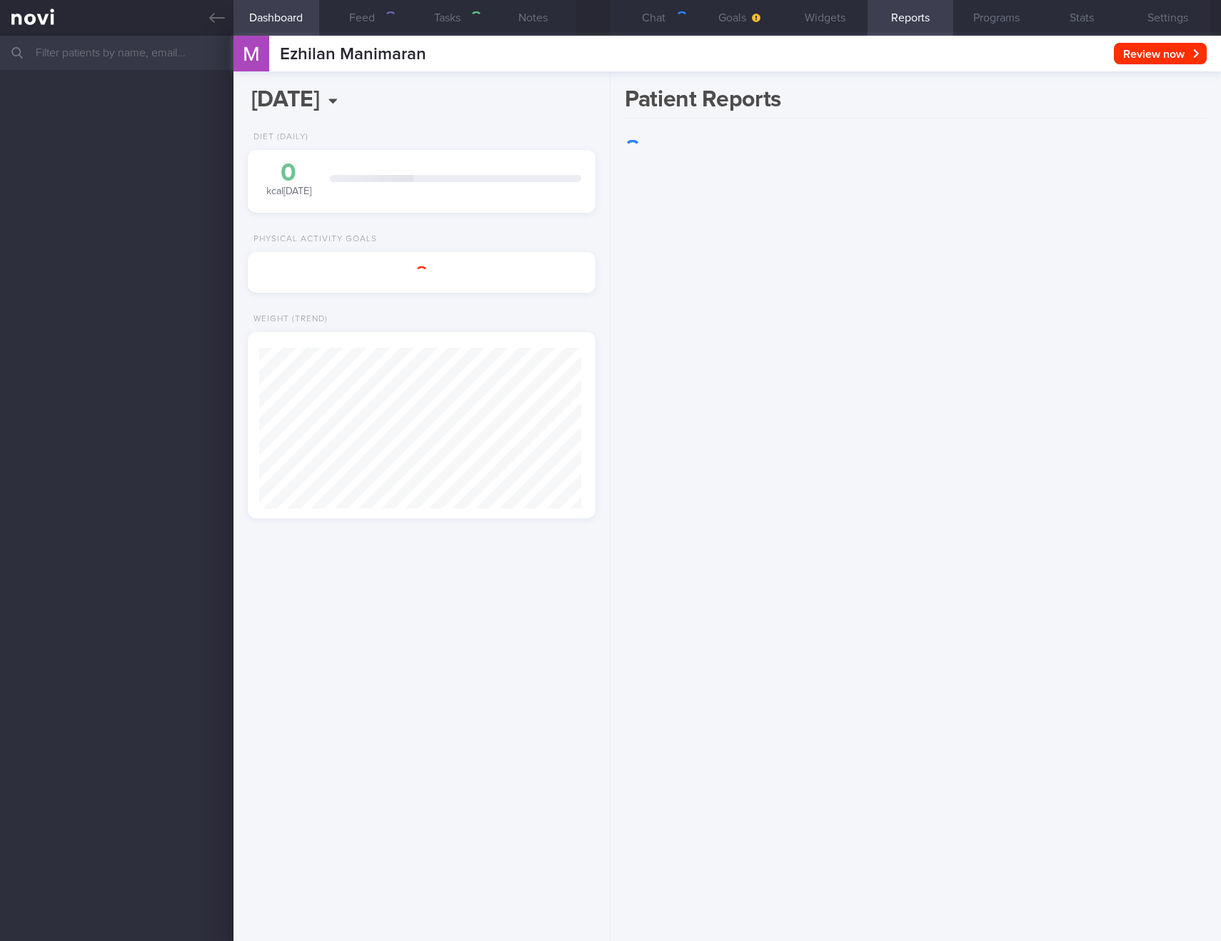
scroll to position [181, 323]
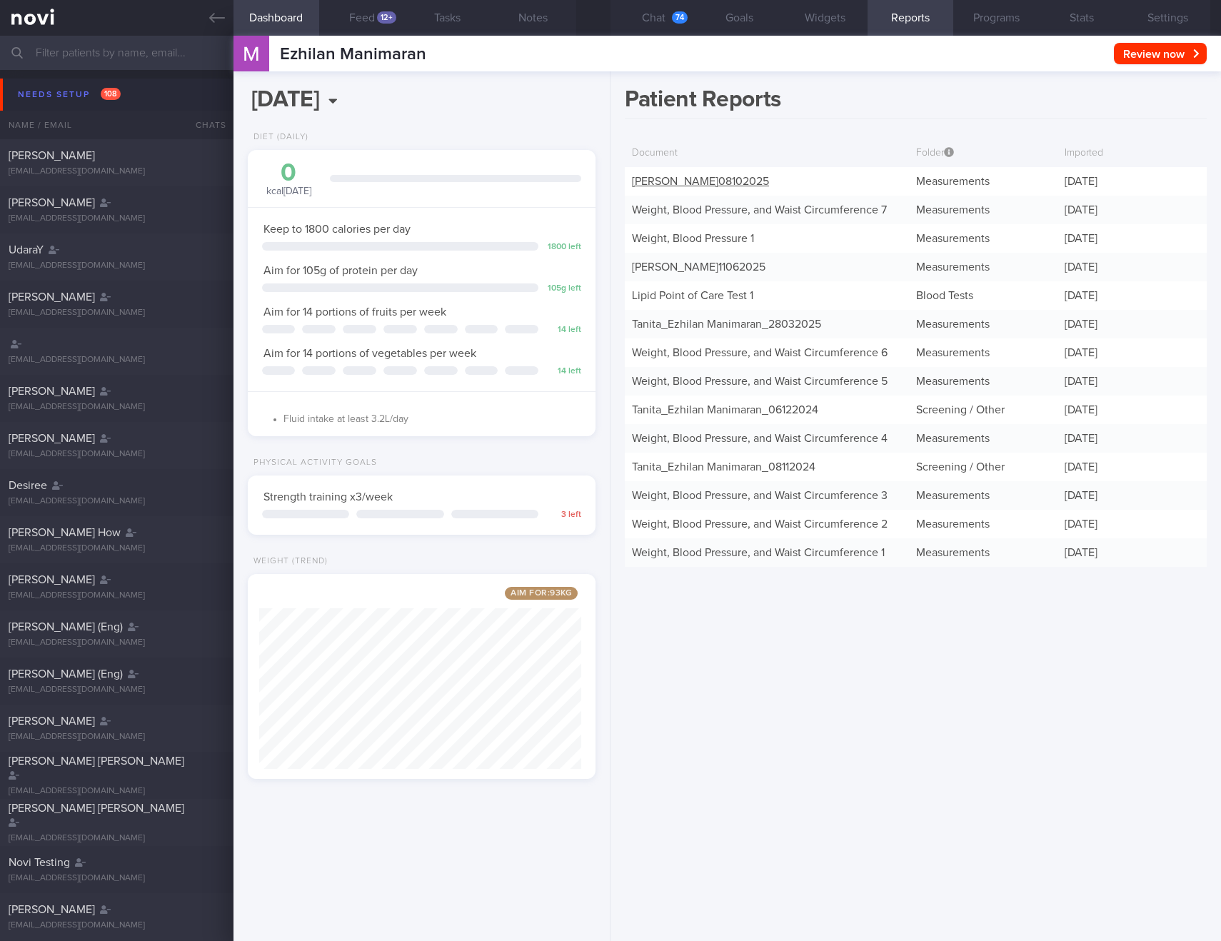
click at [666, 186] on link "TANITA - EZHILAN MANIMARAN_ 08102025" at bounding box center [700, 181] width 137 height 11
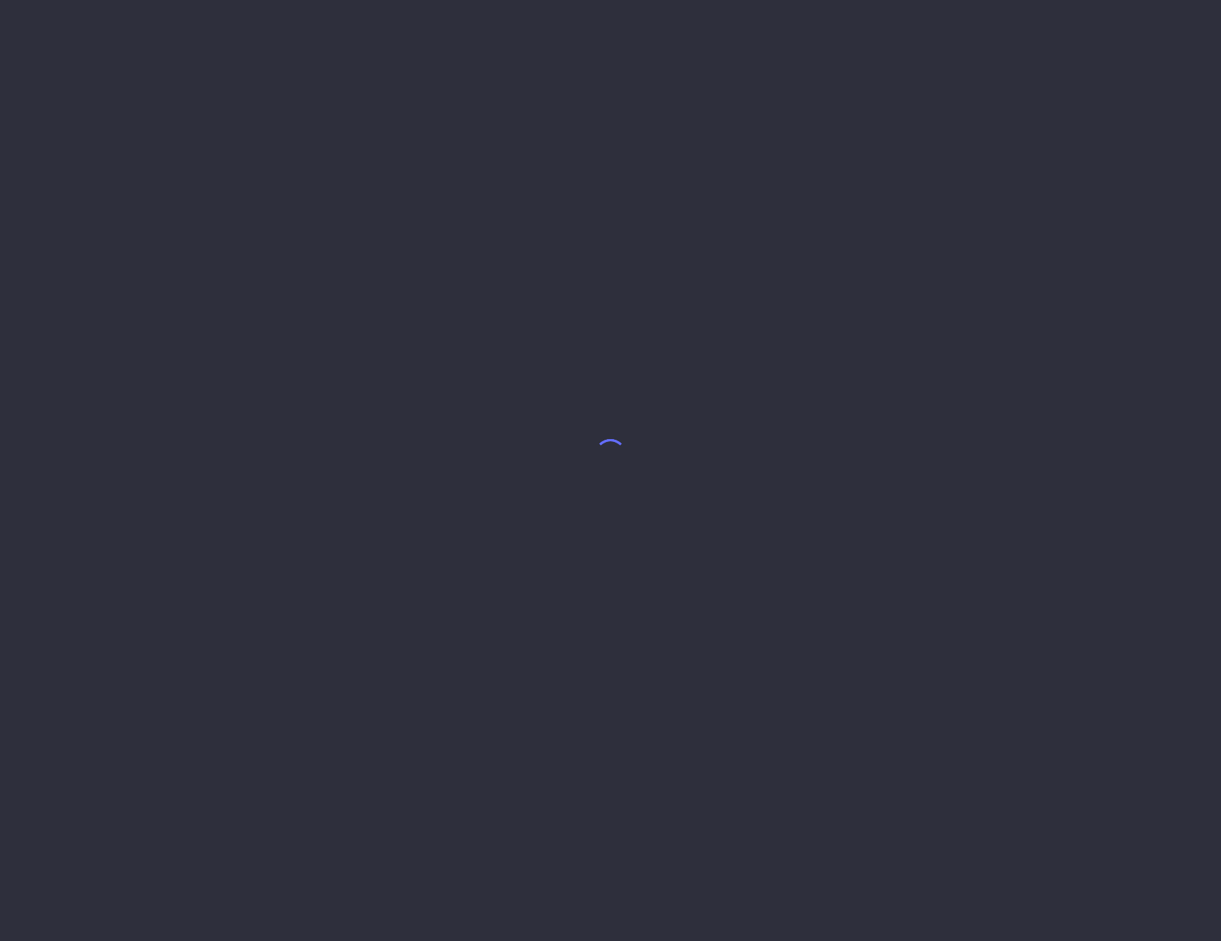
select select "9"
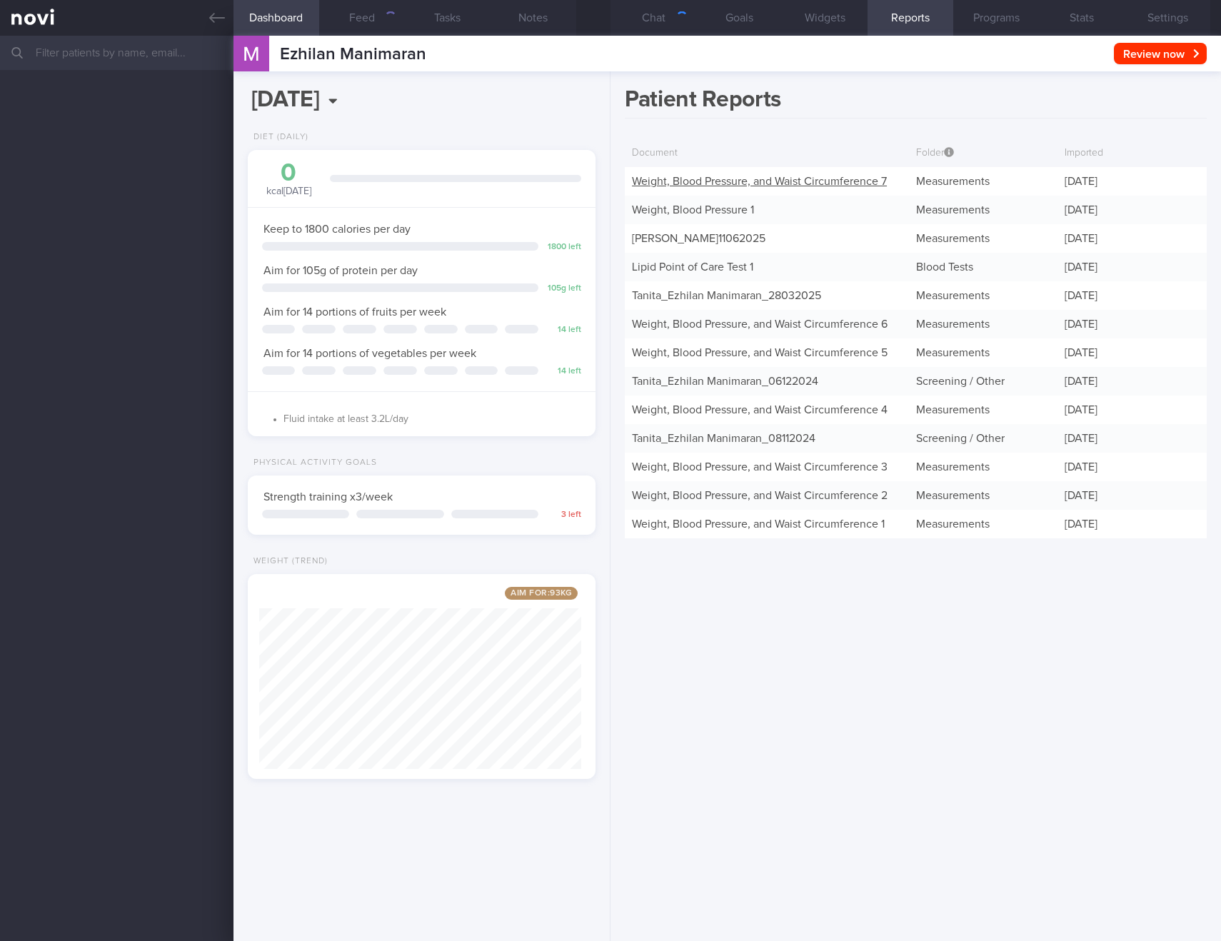
scroll to position [181, 323]
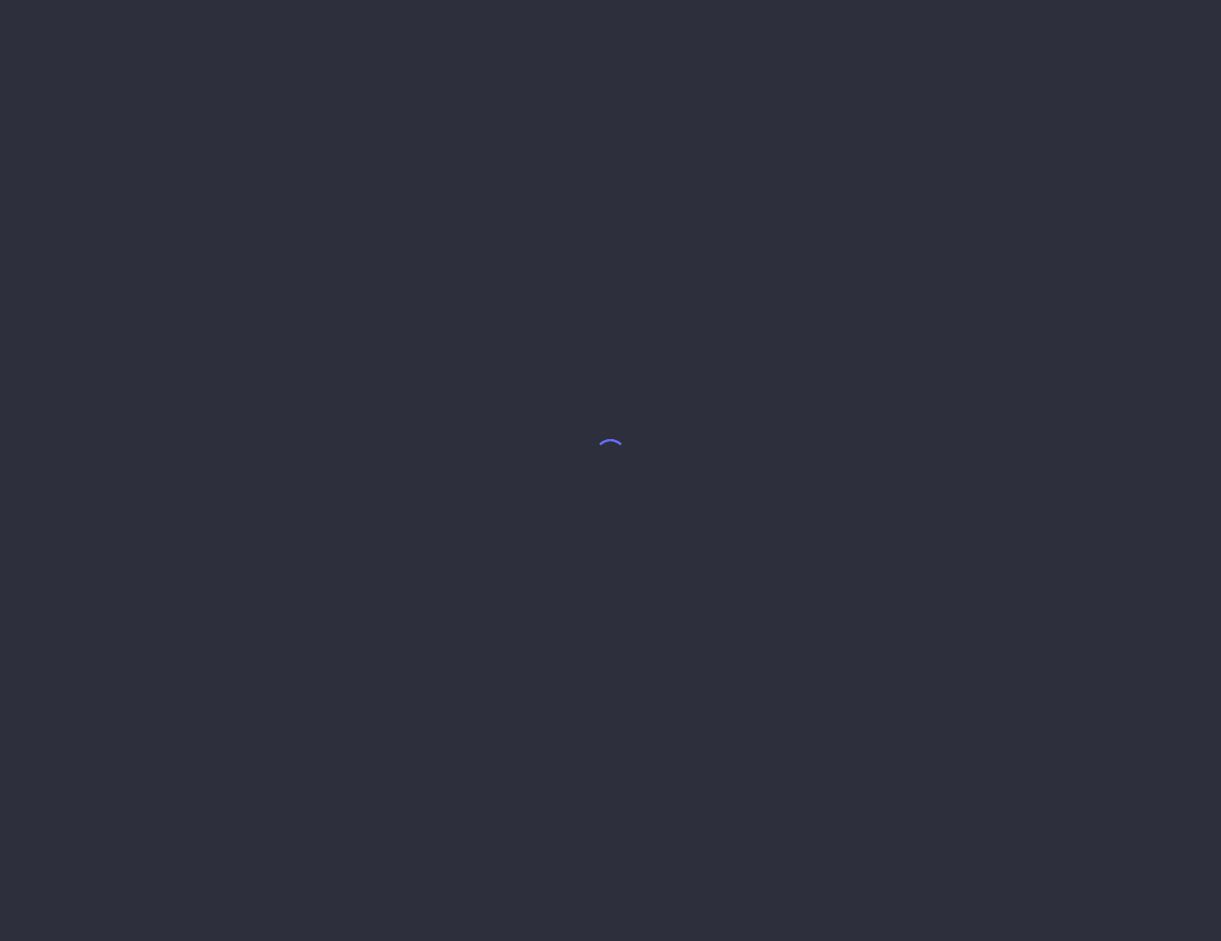
select select "9"
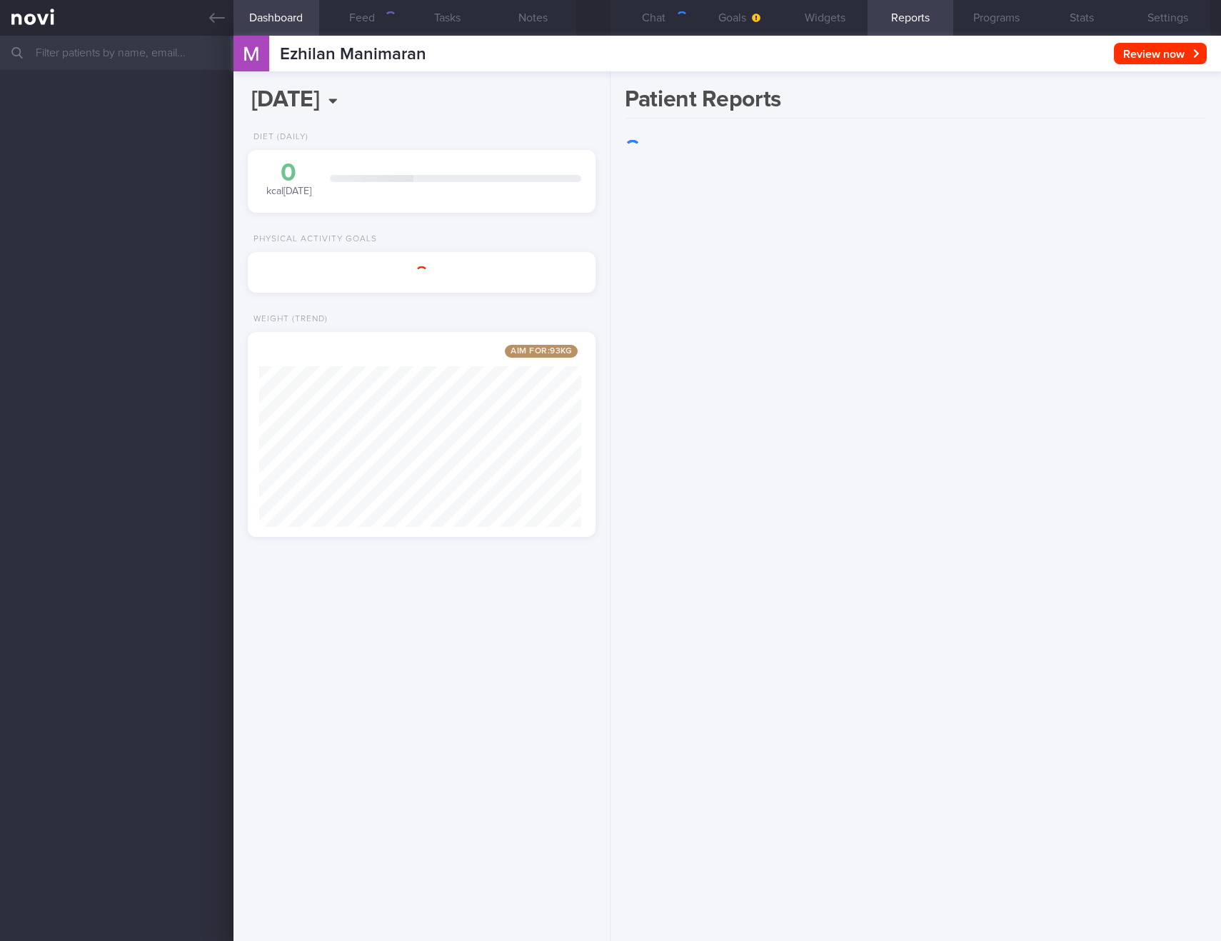
scroll to position [181, 323]
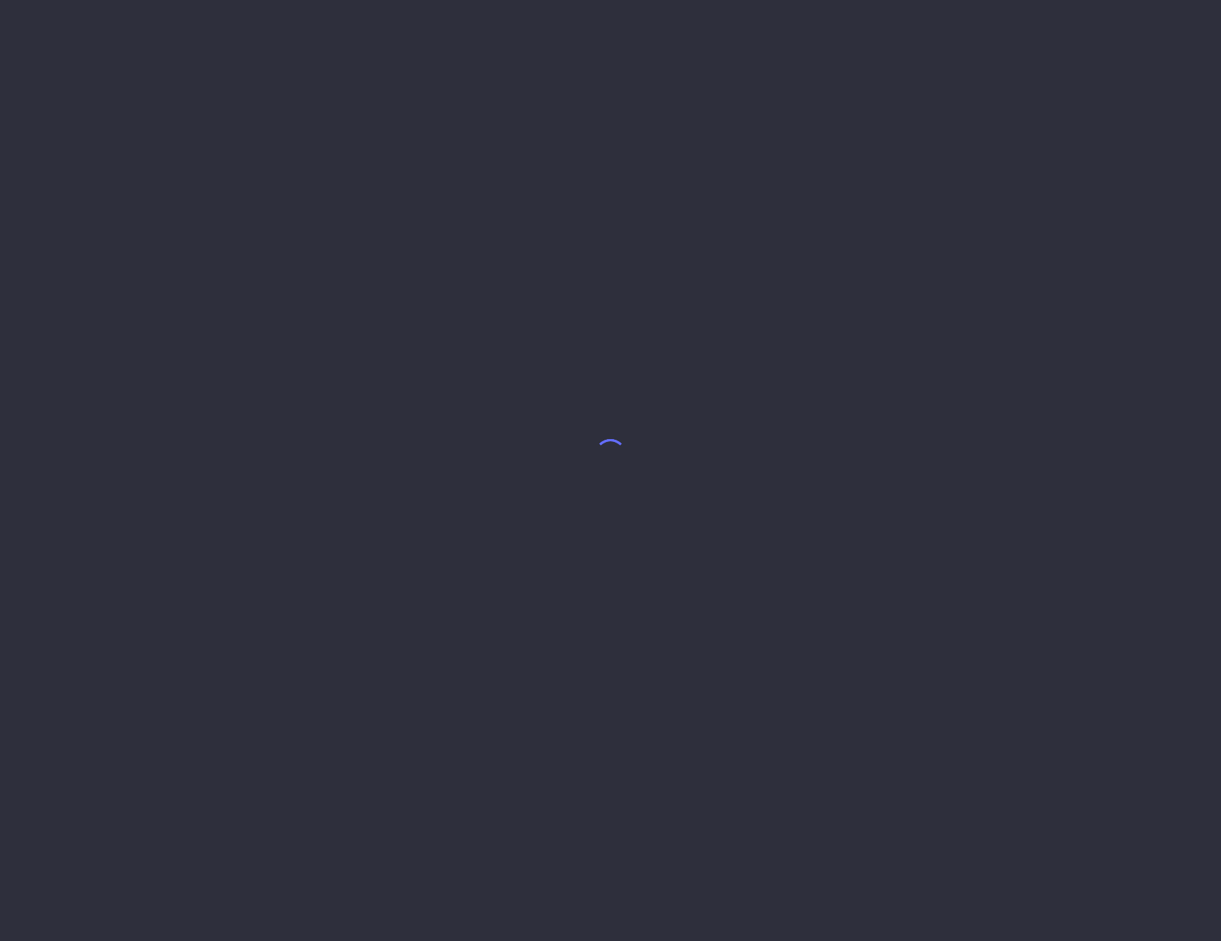
select select "9"
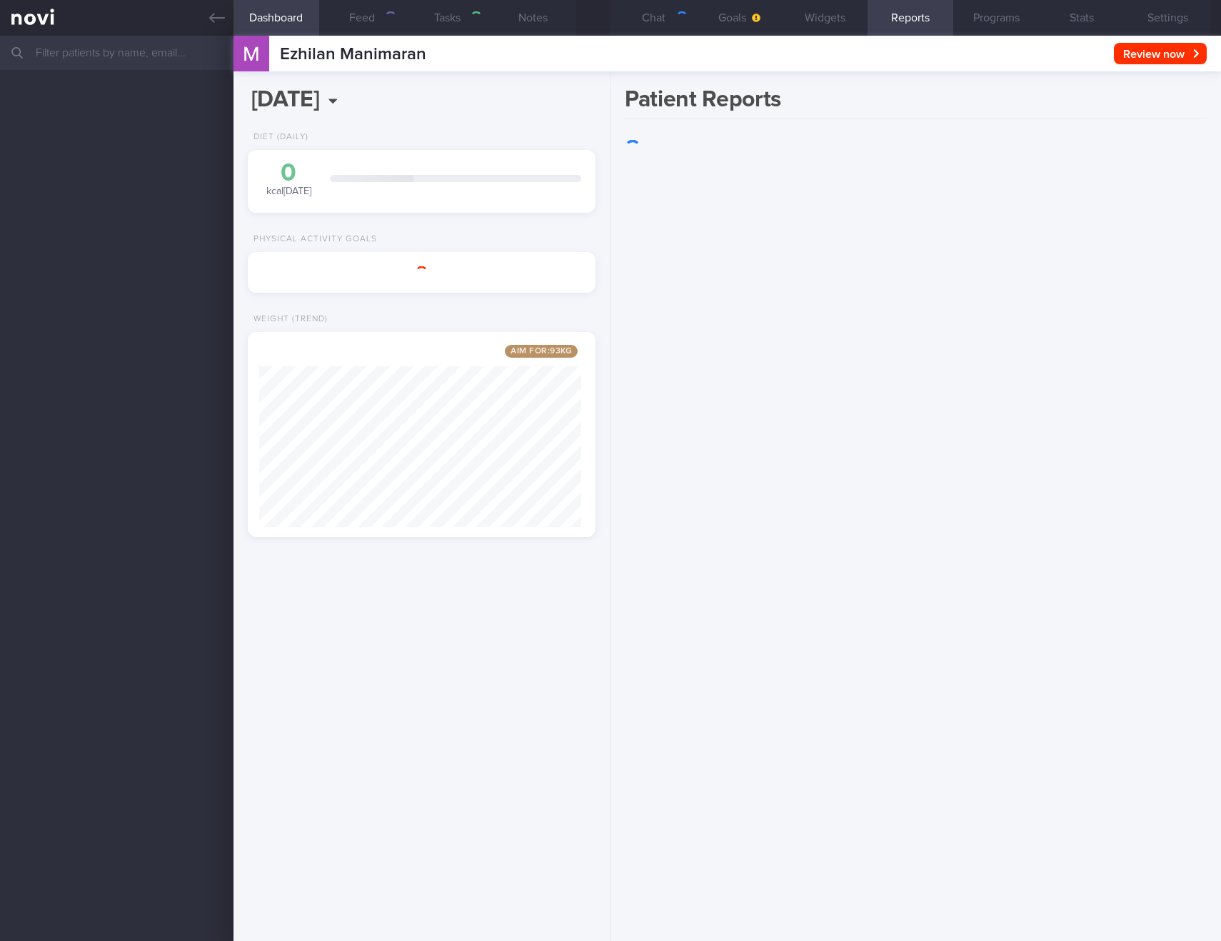
scroll to position [181, 323]
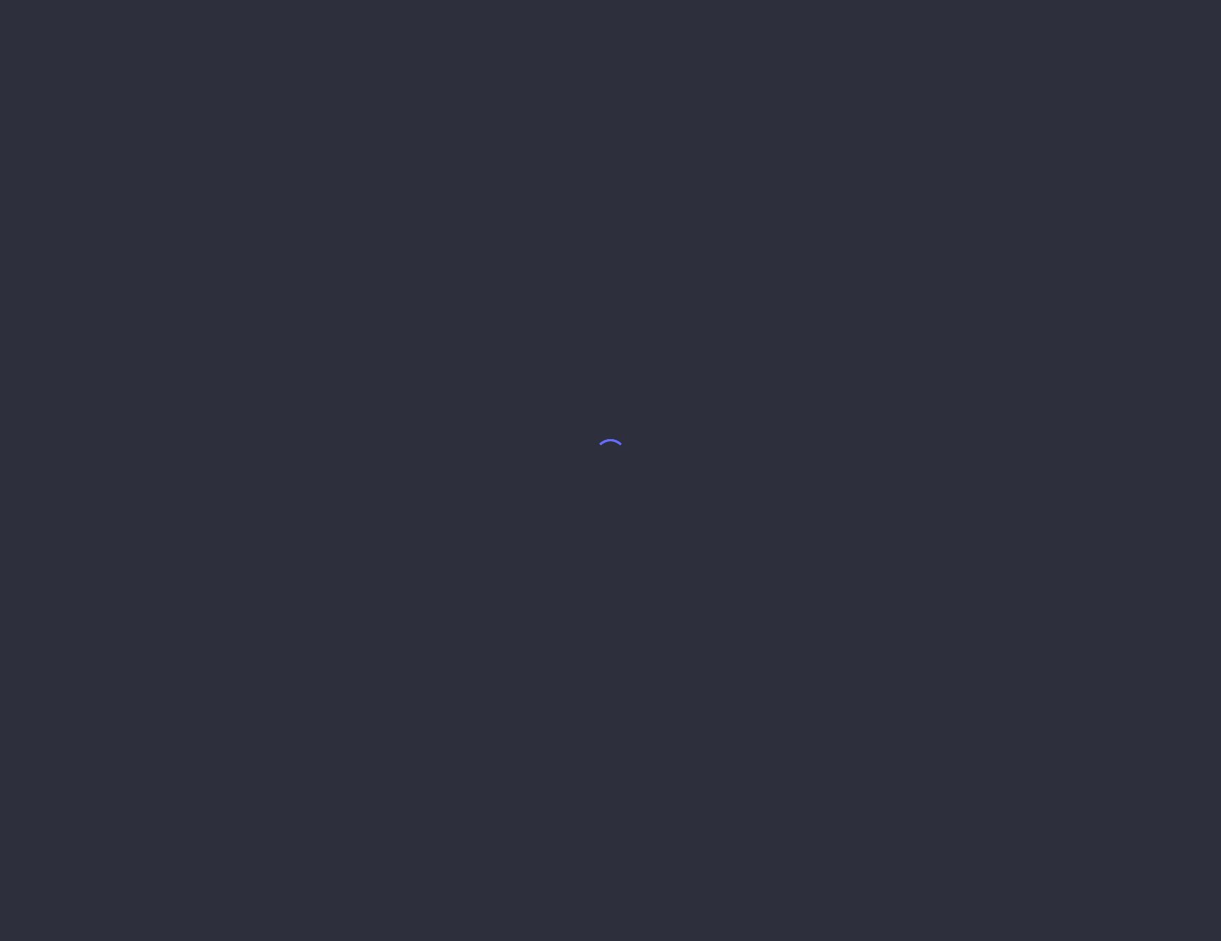
select select "9"
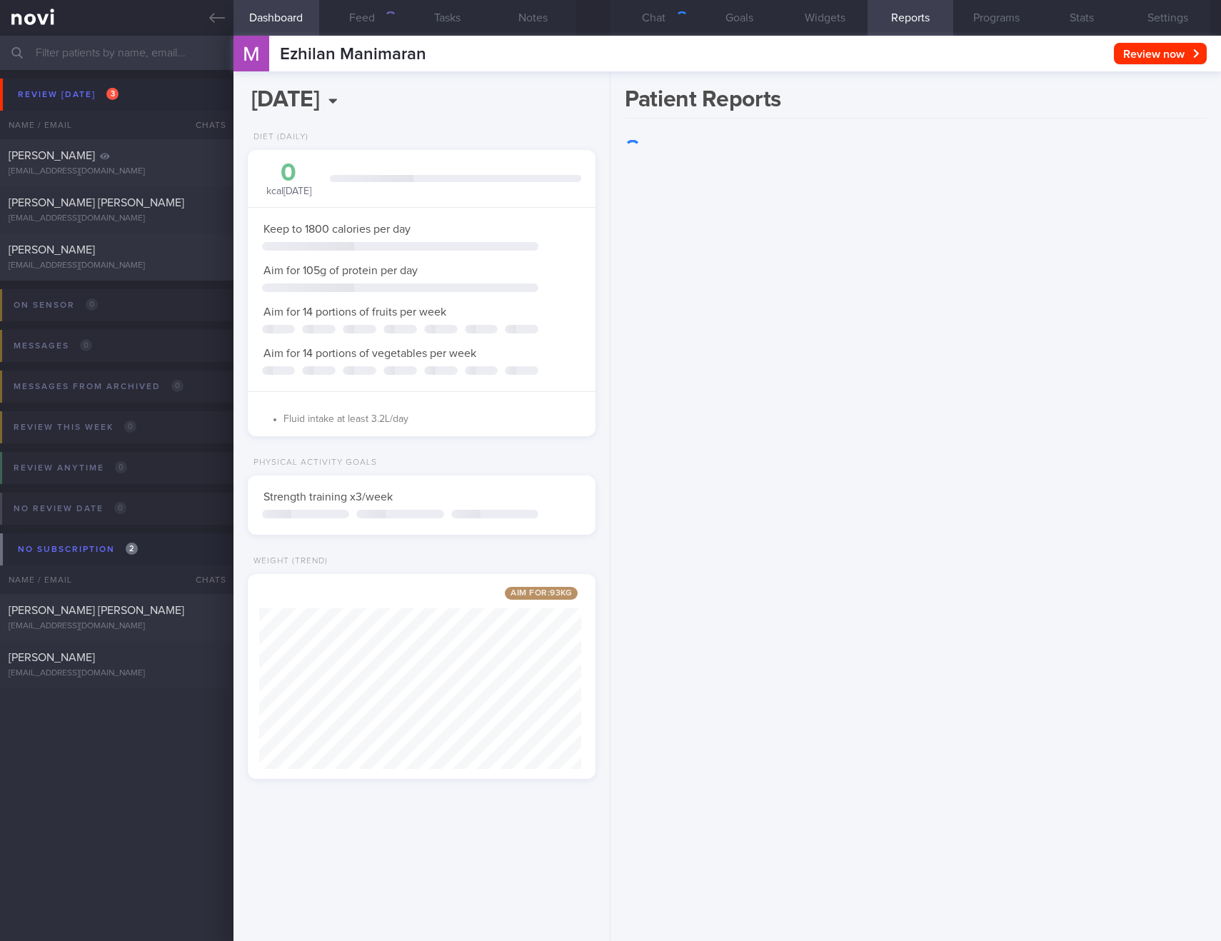
scroll to position [181, 323]
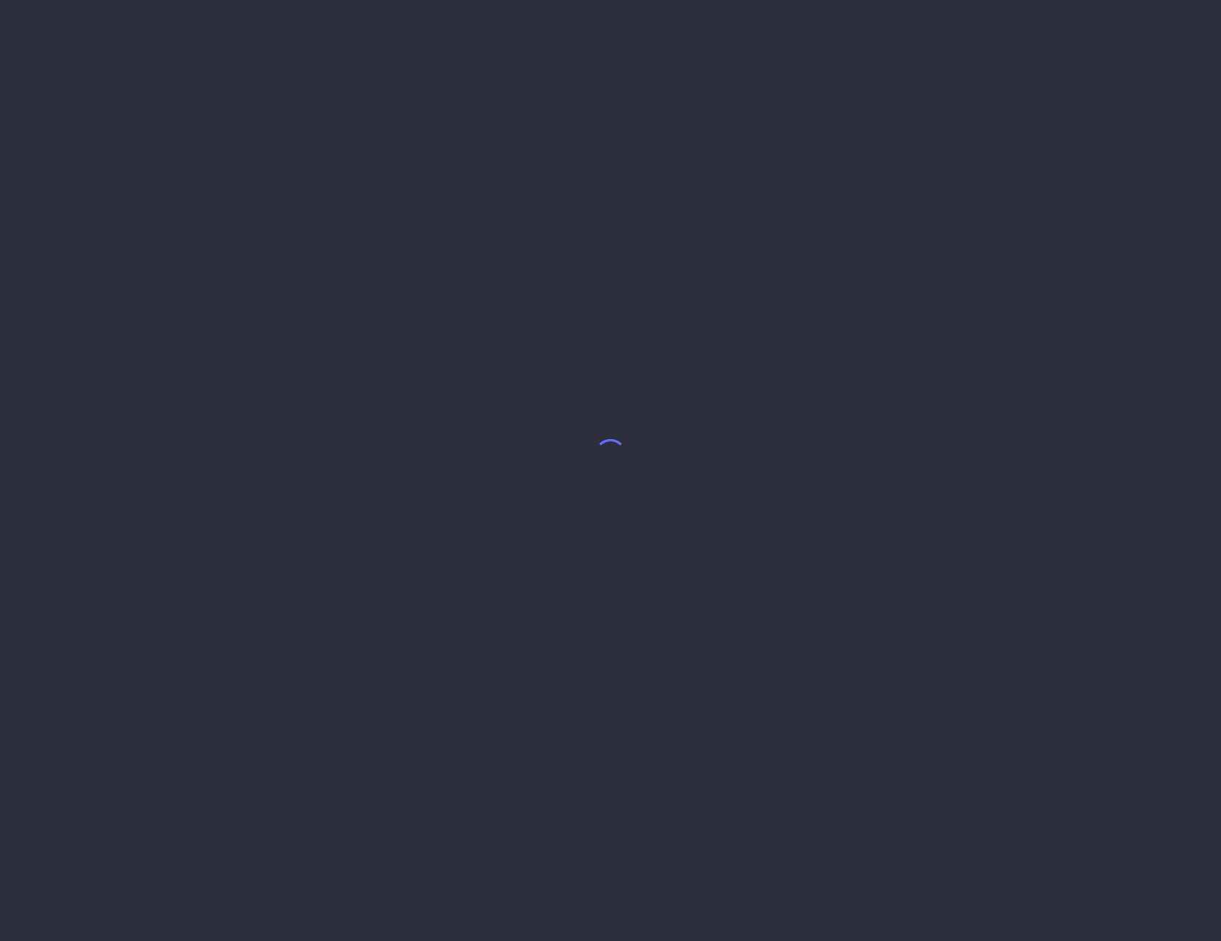
select select "9"
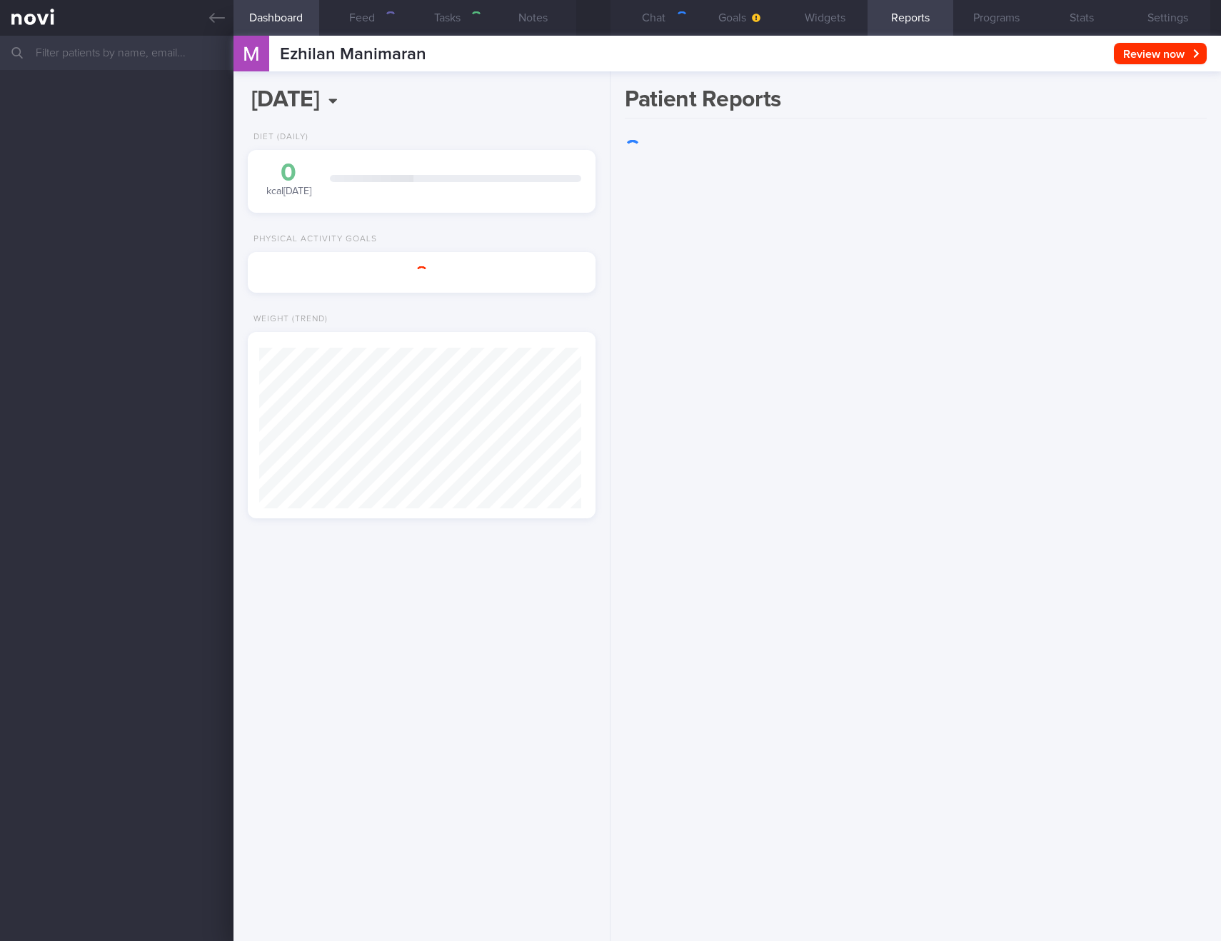
scroll to position [181, 323]
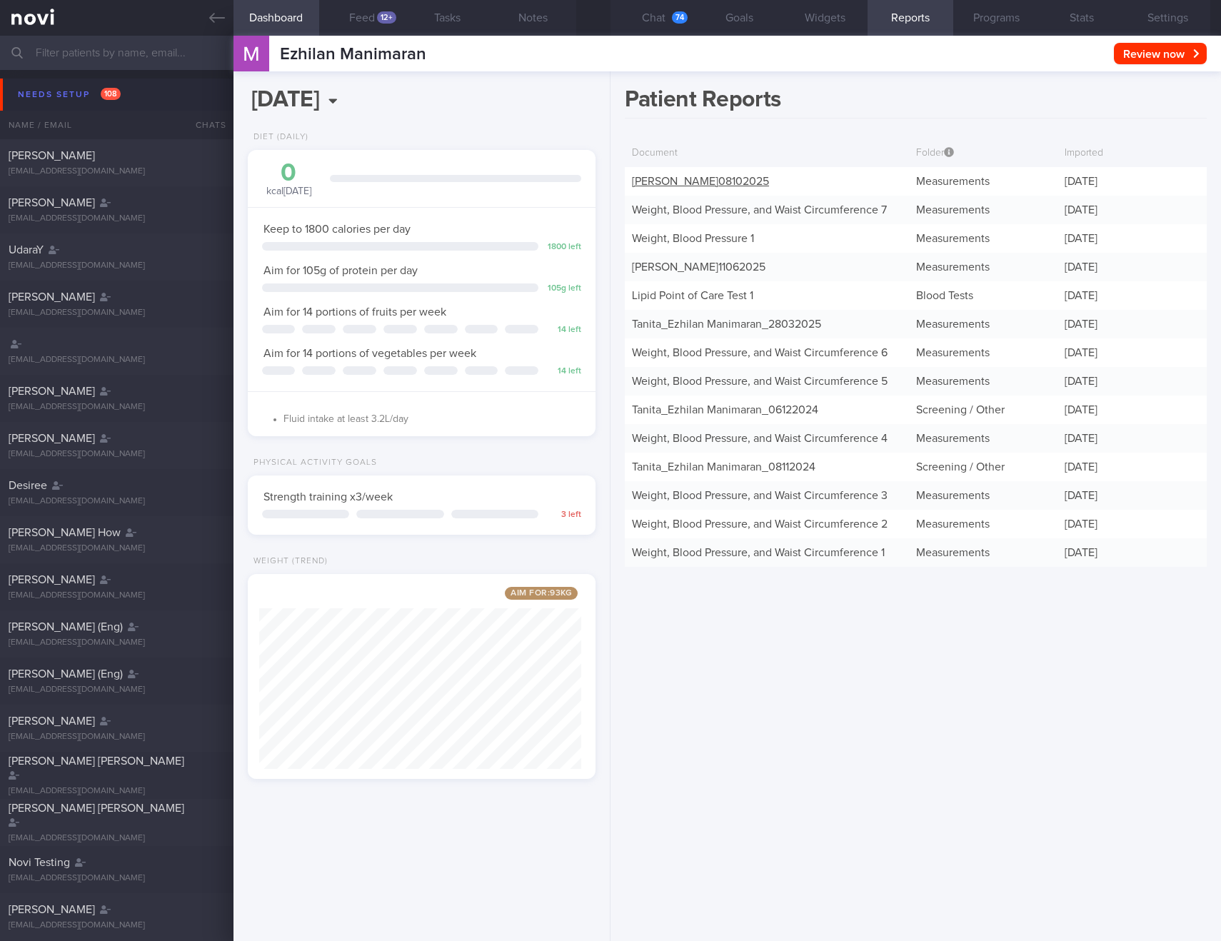
click at [689, 176] on link "[PERSON_NAME] 08102025" at bounding box center [700, 181] width 137 height 11
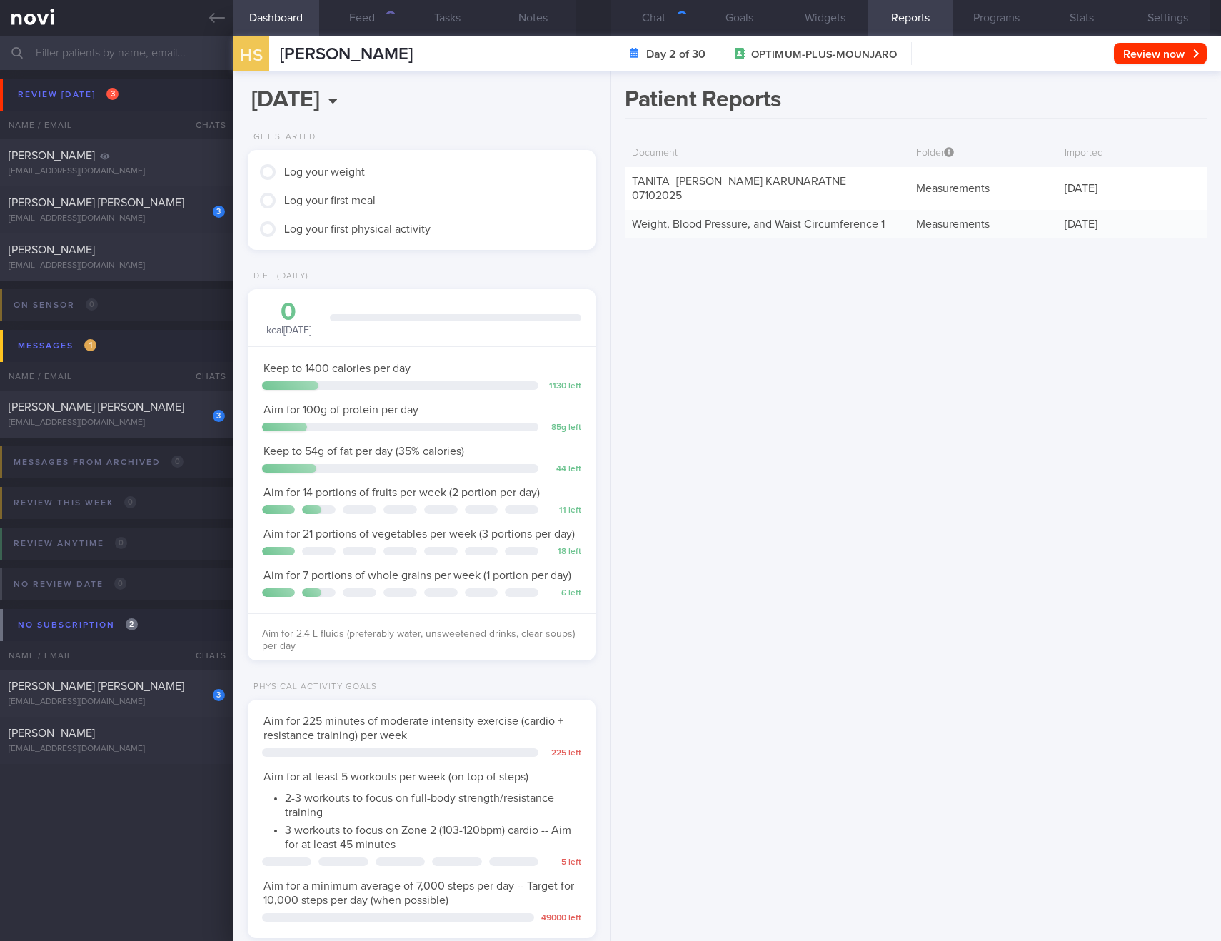
scroll to position [176, 312]
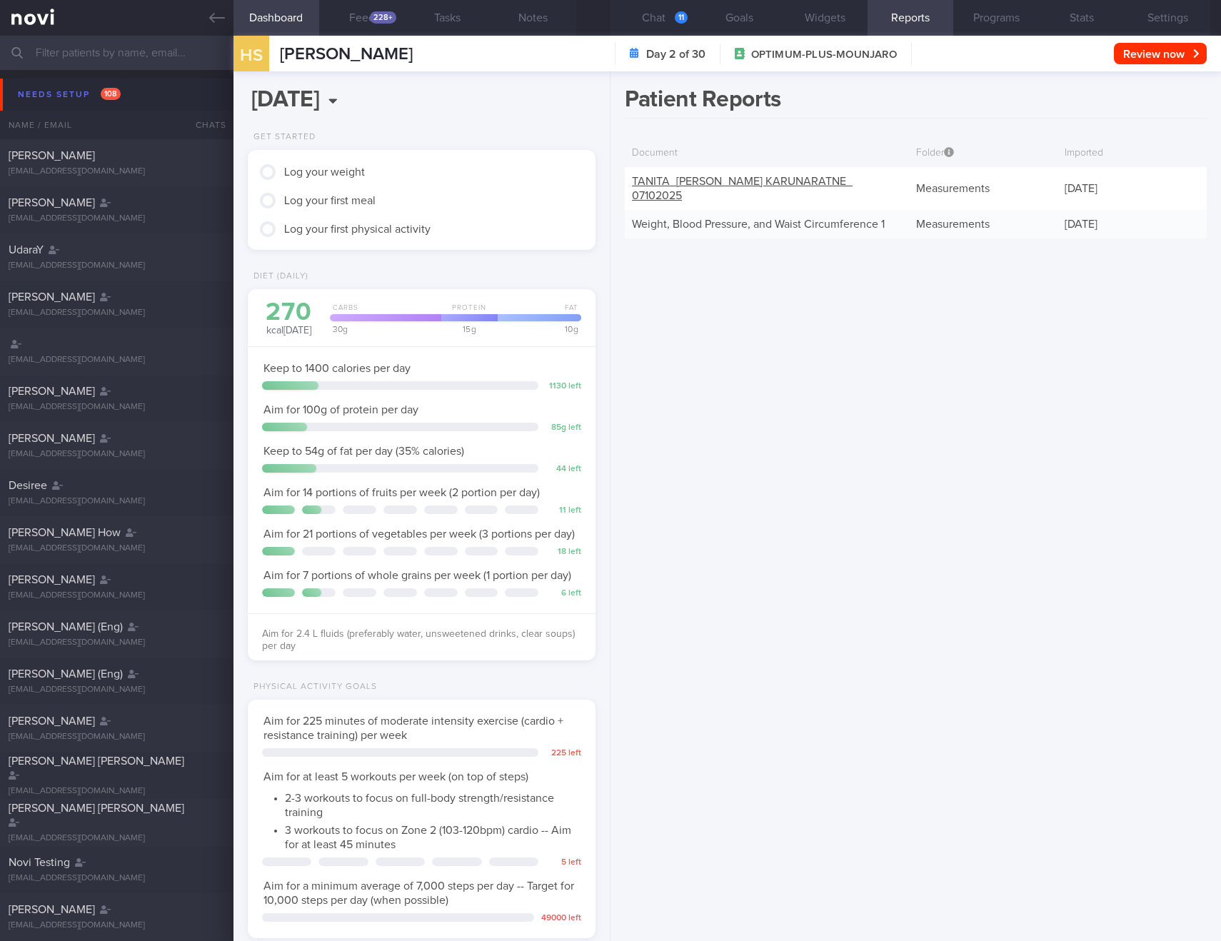
click at [638, 189] on link "TANITA_ [PERSON_NAME] KARUNARATNE_ 07102025" at bounding box center [742, 189] width 221 height 26
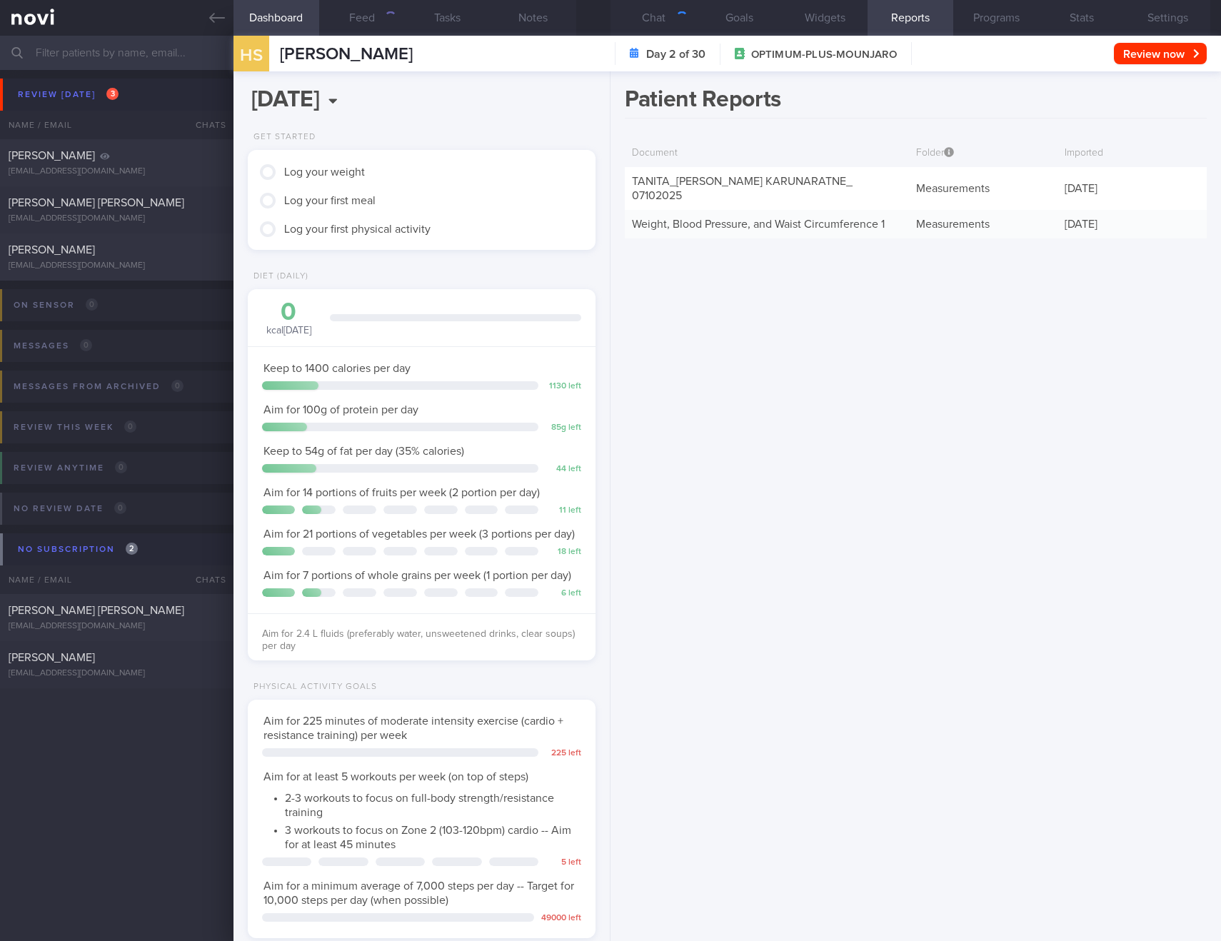
scroll to position [176, 312]
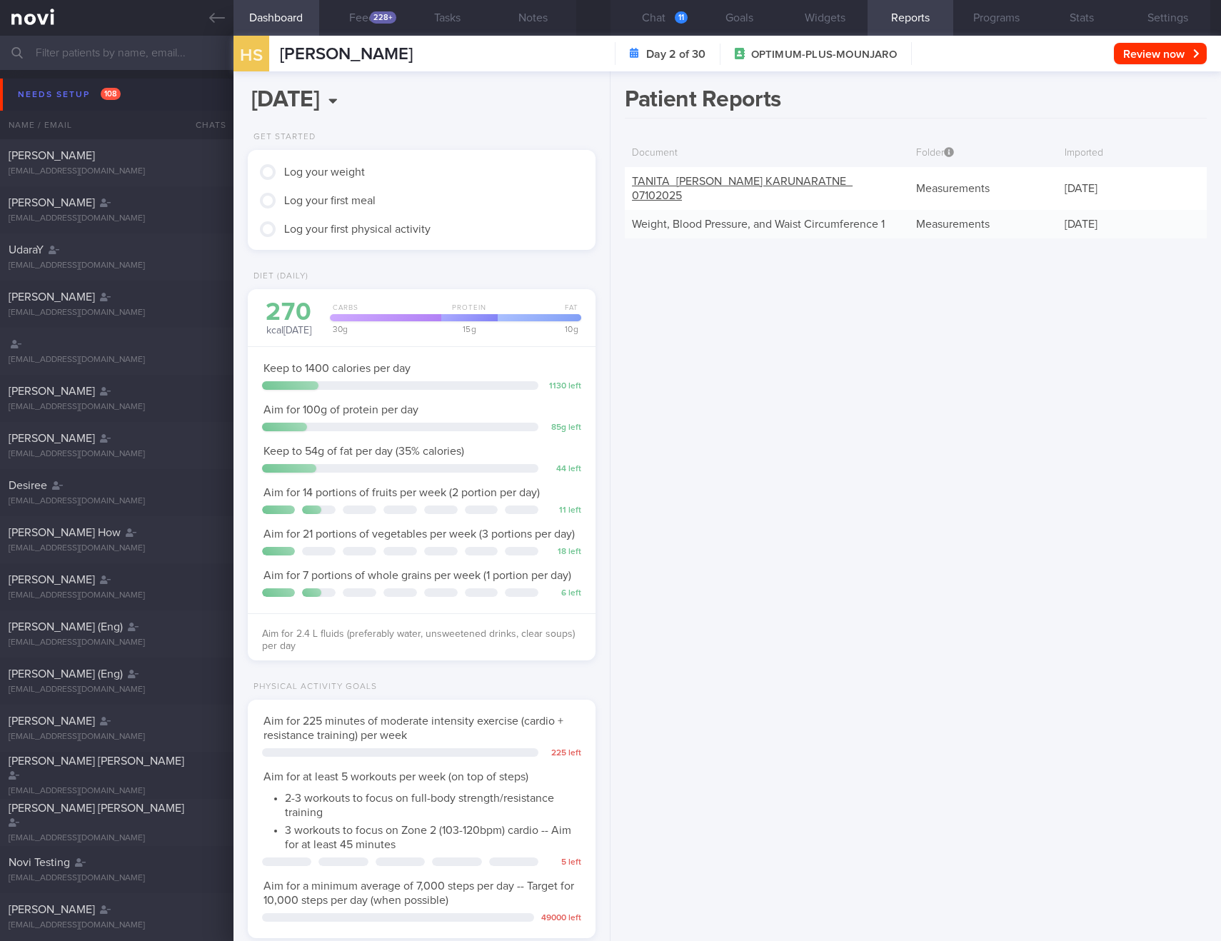
click at [710, 181] on link "TANITA_ SORIANO HIMASHI KARUNARATNE_ 07102025" at bounding box center [742, 189] width 221 height 26
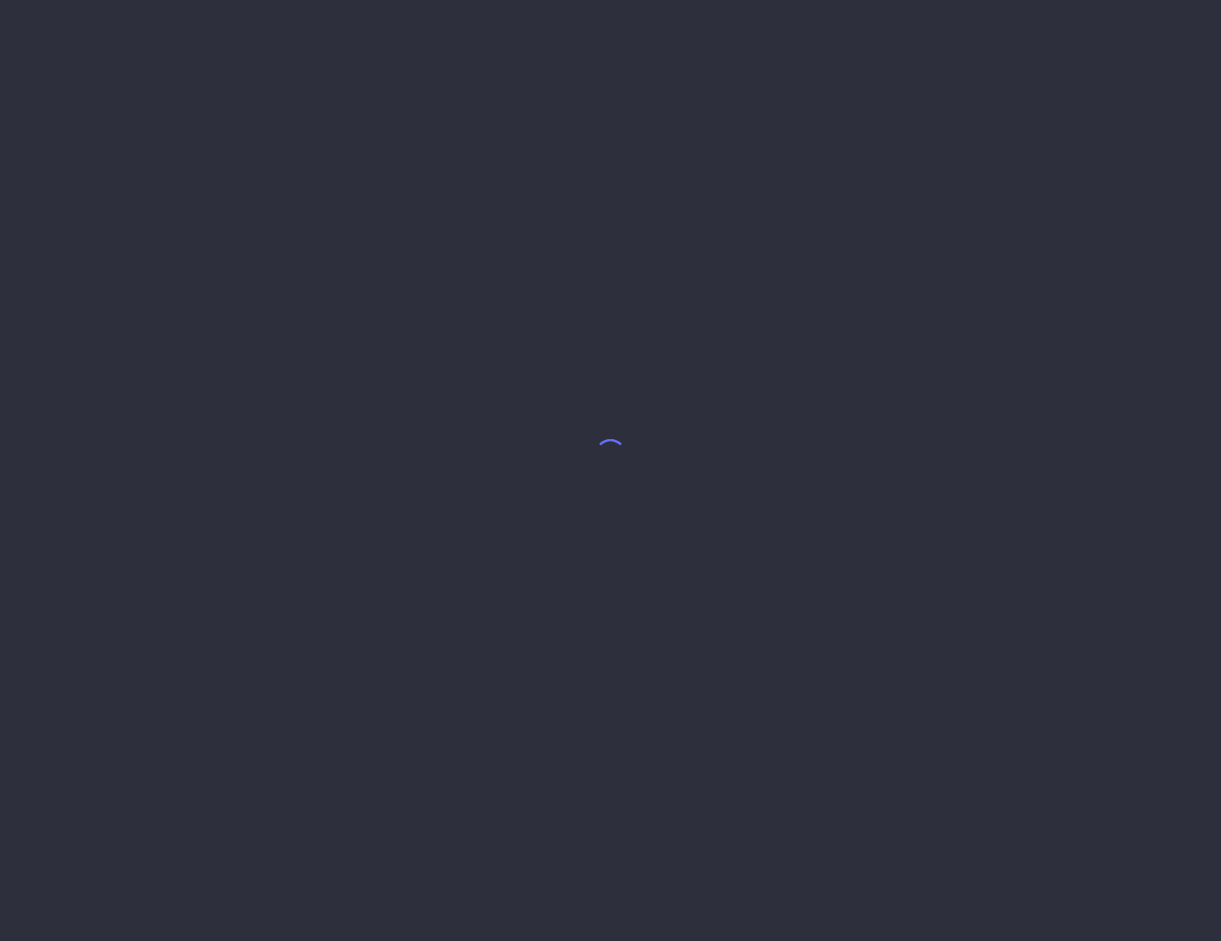
select select "9"
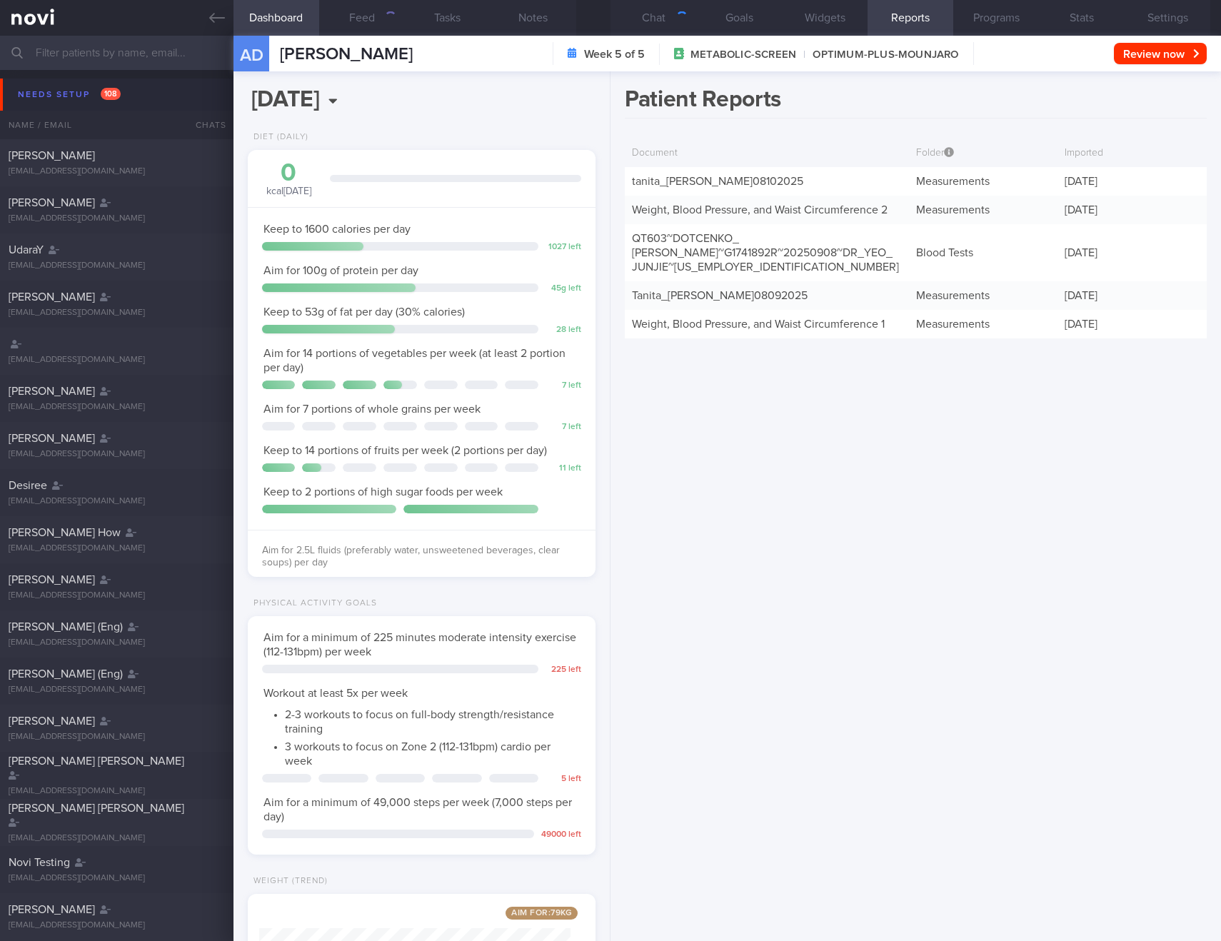
scroll to position [176, 312]
click at [687, 177] on link "tanita_ Anzhelika Dotcenko_ 08102025" at bounding box center [717, 181] width 171 height 11
click at [769, 209] on link "Weight, Blood Pressure, and Waist Circumference 2" at bounding box center [760, 209] width 256 height 11
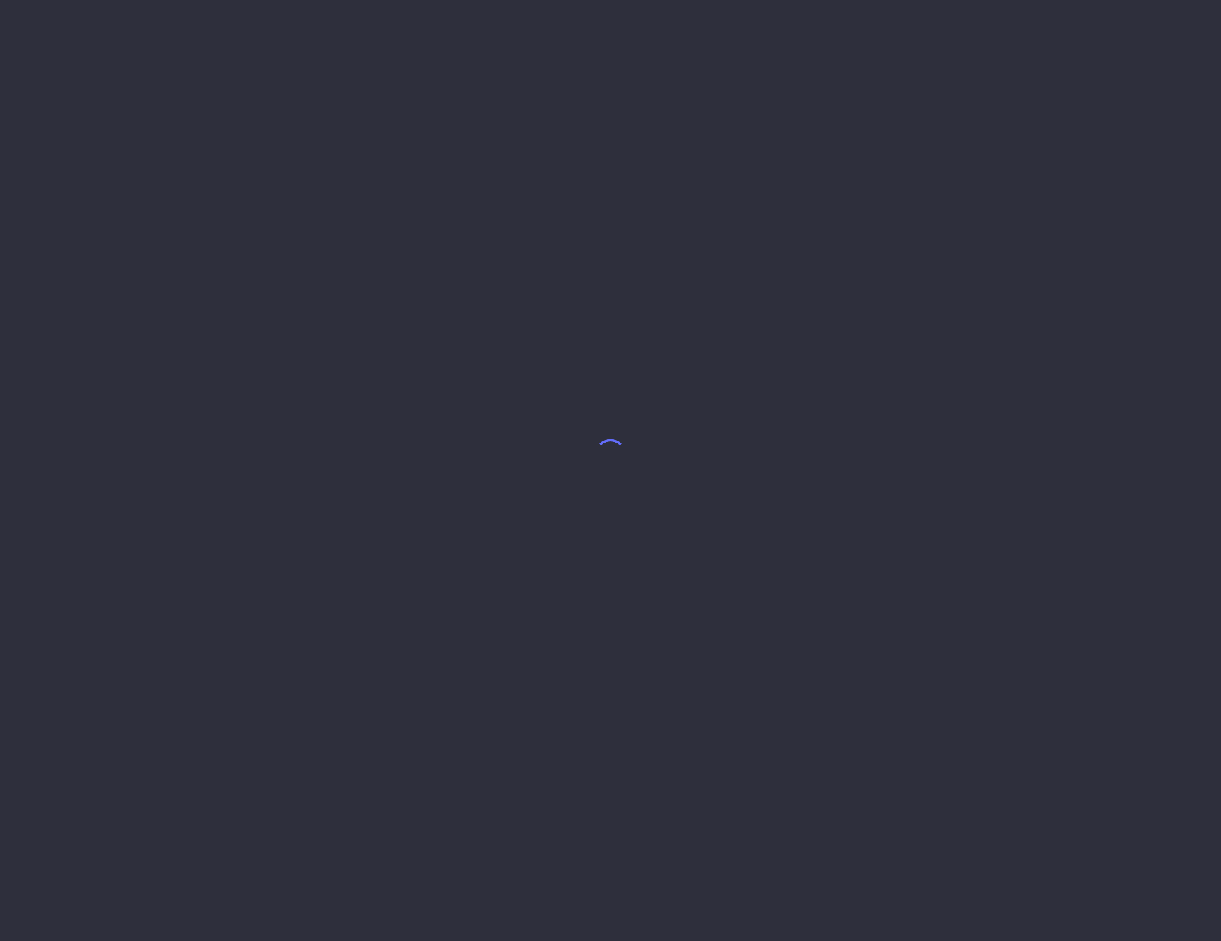
select select "9"
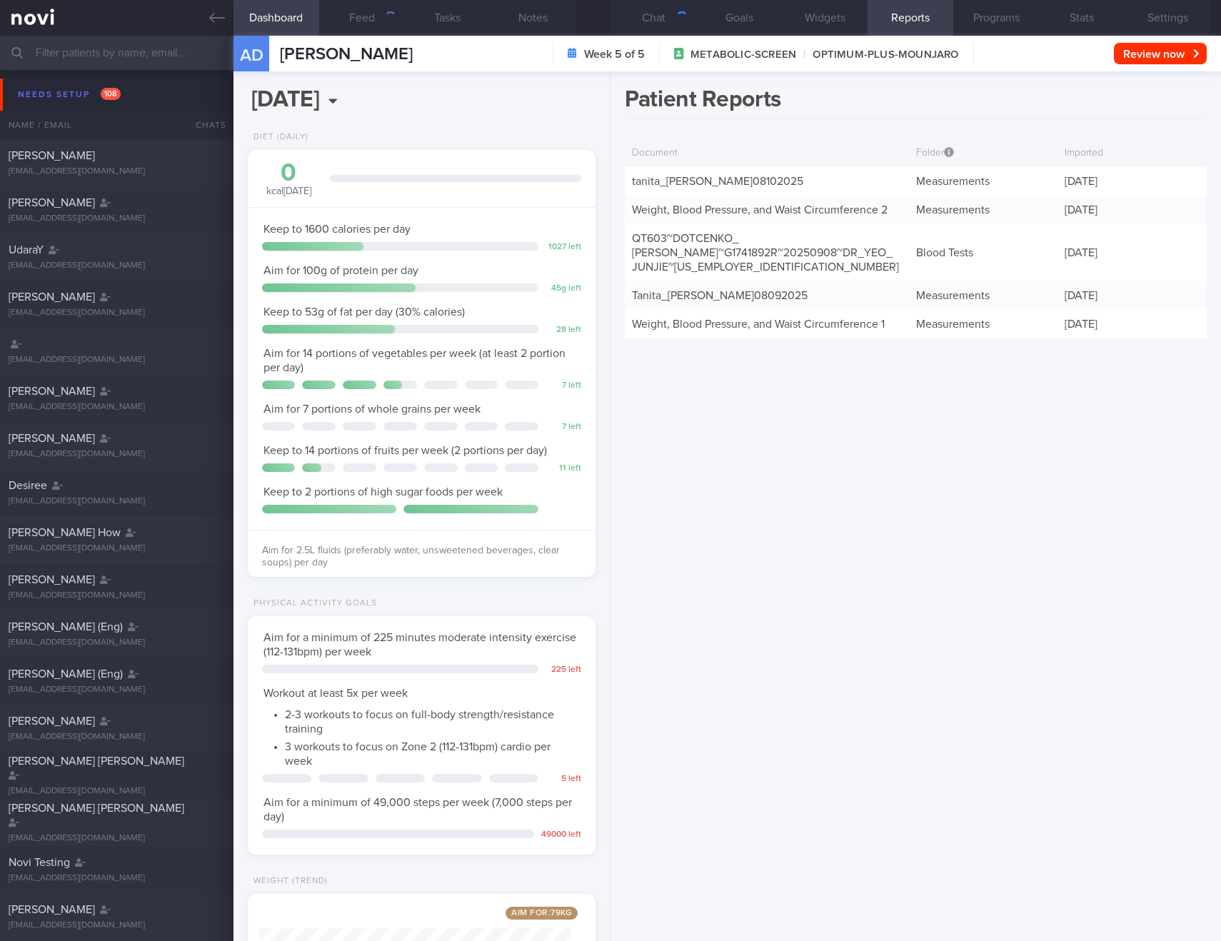
scroll to position [176, 312]
click at [706, 185] on link "tanita_ Anzhelika Dotcenko_ 08102025" at bounding box center [717, 181] width 171 height 11
click at [713, 207] on link "Weight, Blood Pressure, and Waist Circumference 2" at bounding box center [760, 209] width 256 height 11
click at [711, 187] on div "tanita_ Anzhelika Dotcenko_ 08102025" at bounding box center [767, 181] width 284 height 29
click at [712, 179] on link "tanita_ Anzhelika Dotcenko_ 08102025" at bounding box center [717, 181] width 171 height 11
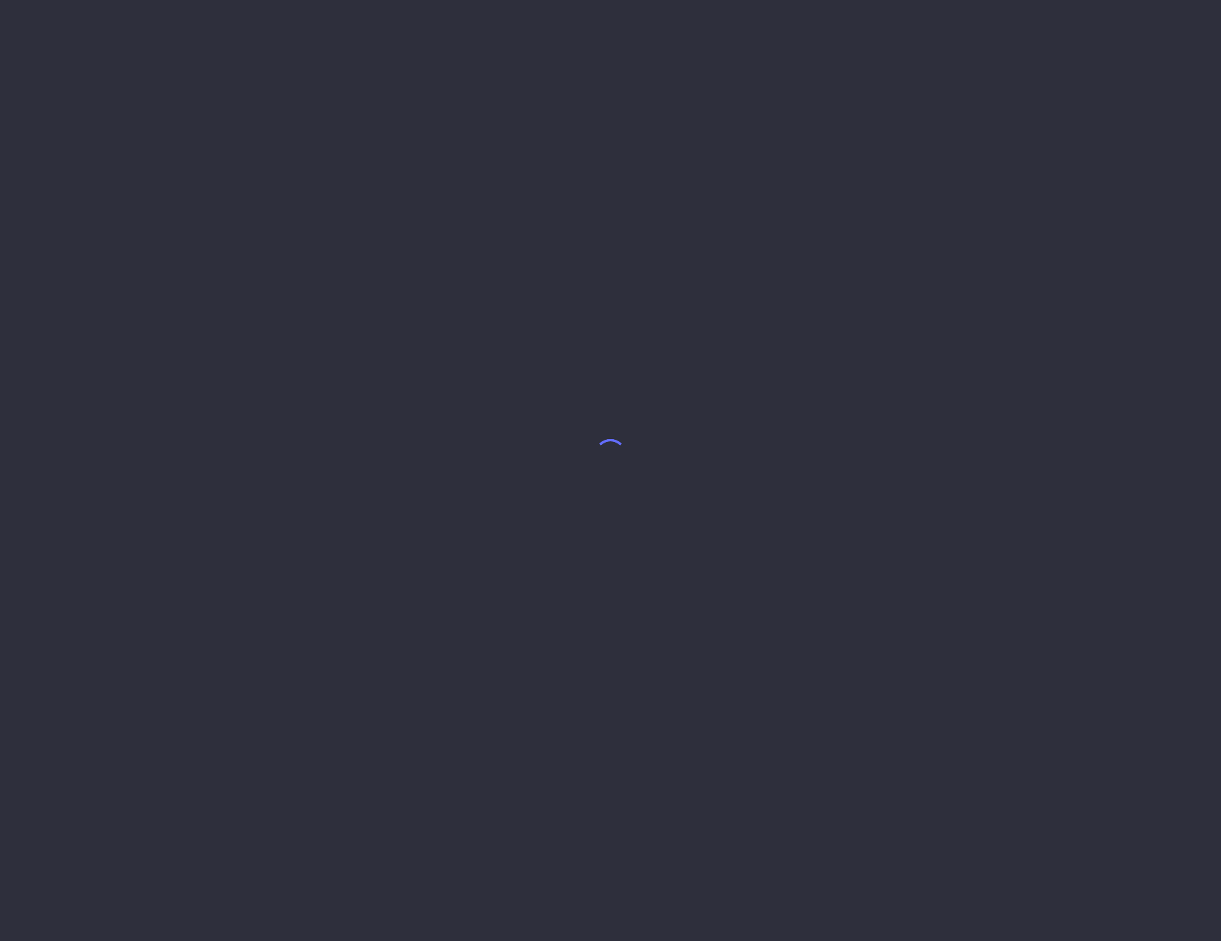
select select "9"
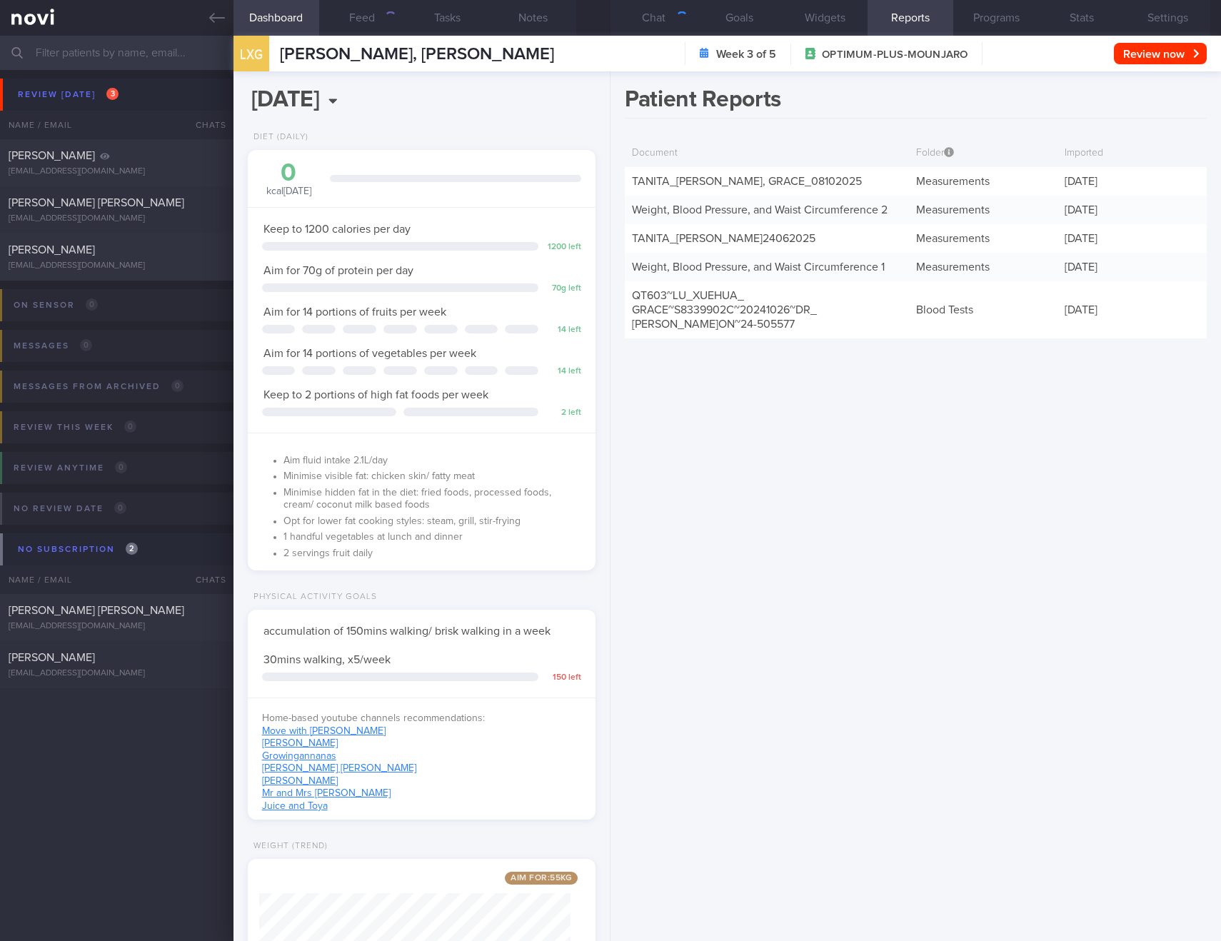
scroll to position [176, 312]
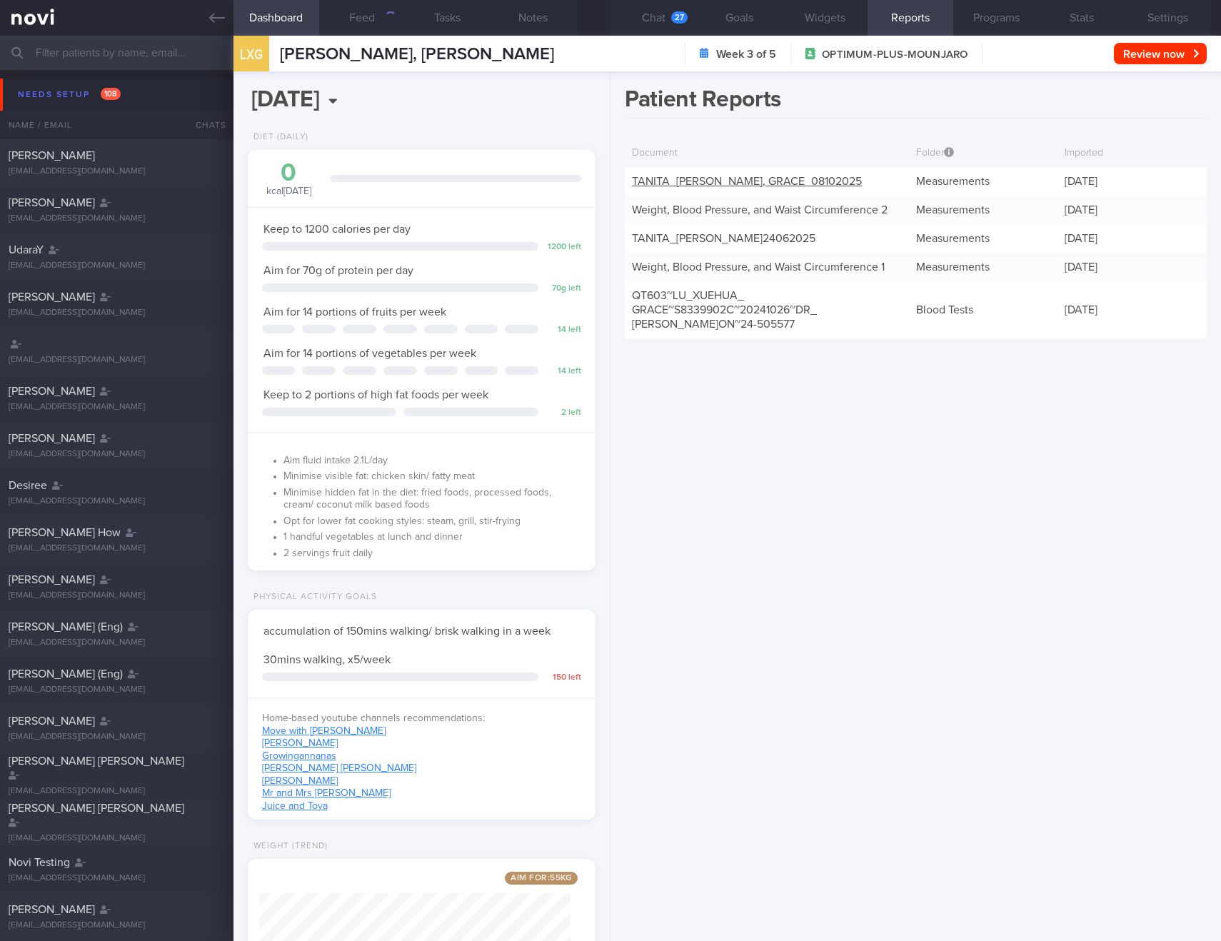
click at [708, 186] on link "TANITA_ LU XUEHUA, GRACE_ 08102025" at bounding box center [747, 181] width 230 height 11
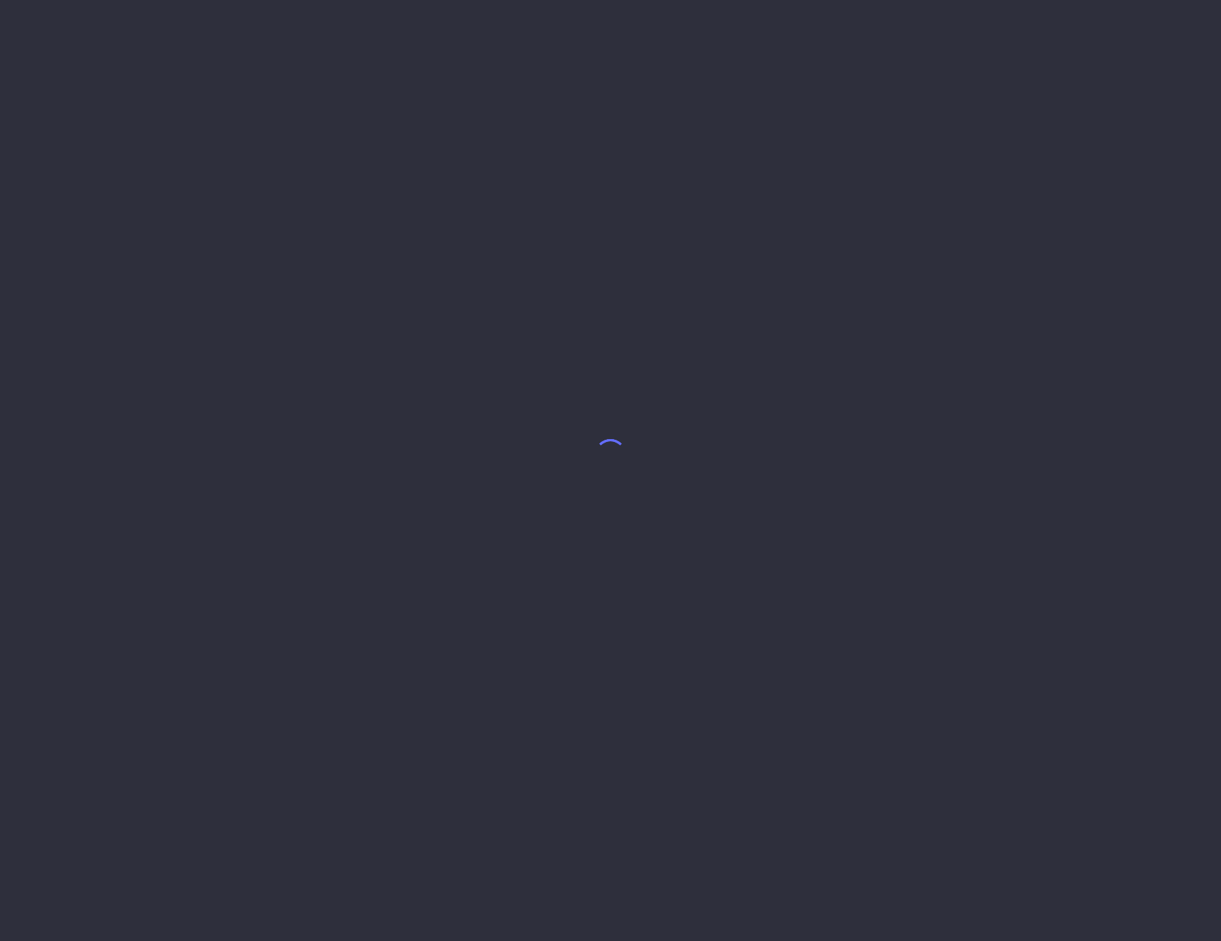
select select "9"
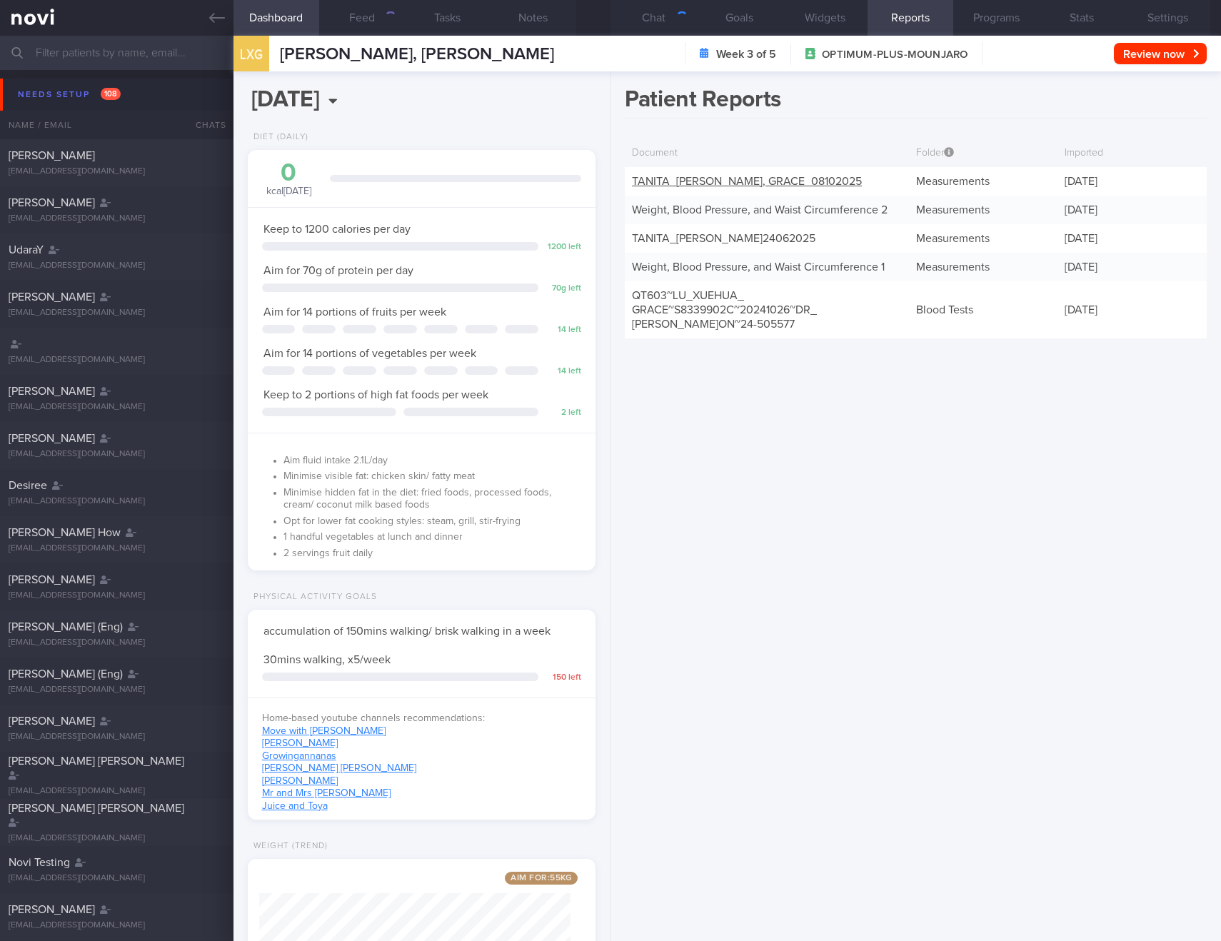
scroll to position [176, 312]
click at [673, 185] on link "TANITA_ LU XUEHUA, GRACE_ 08102025" at bounding box center [747, 181] width 230 height 11
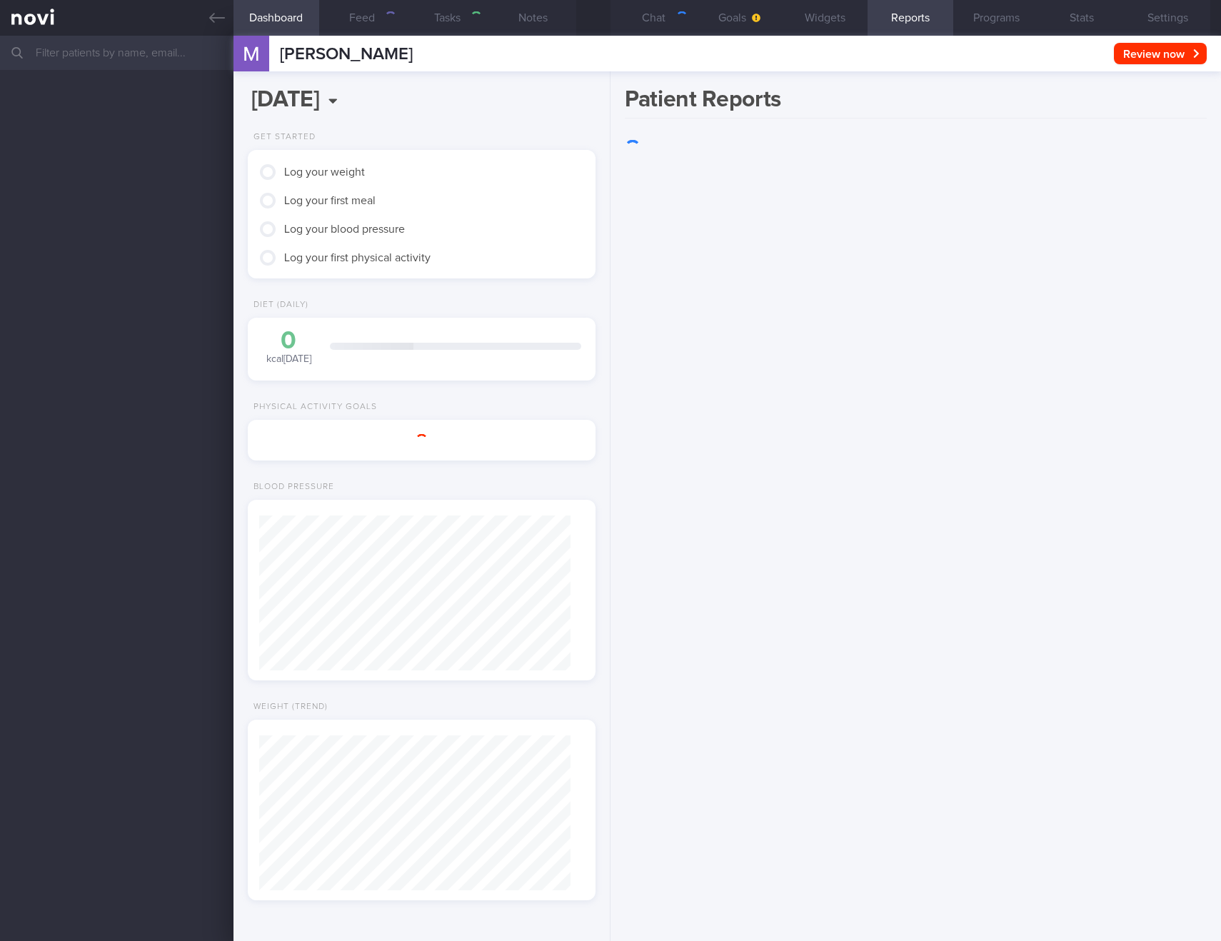
scroll to position [176, 312]
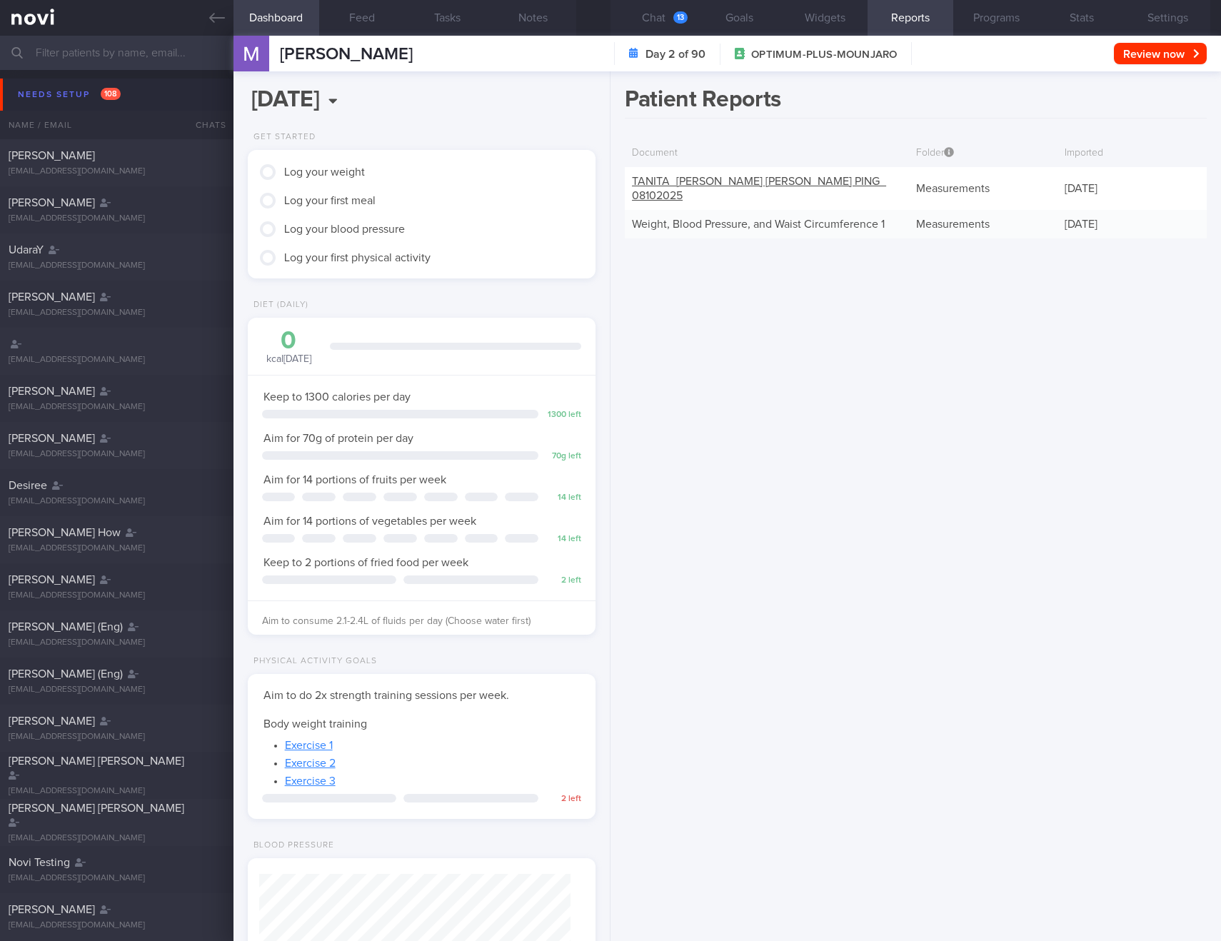
click at [731, 184] on link "TANITA_ [PERSON_NAME] [PERSON_NAME] PING_ 08102025" at bounding box center [759, 189] width 254 height 26
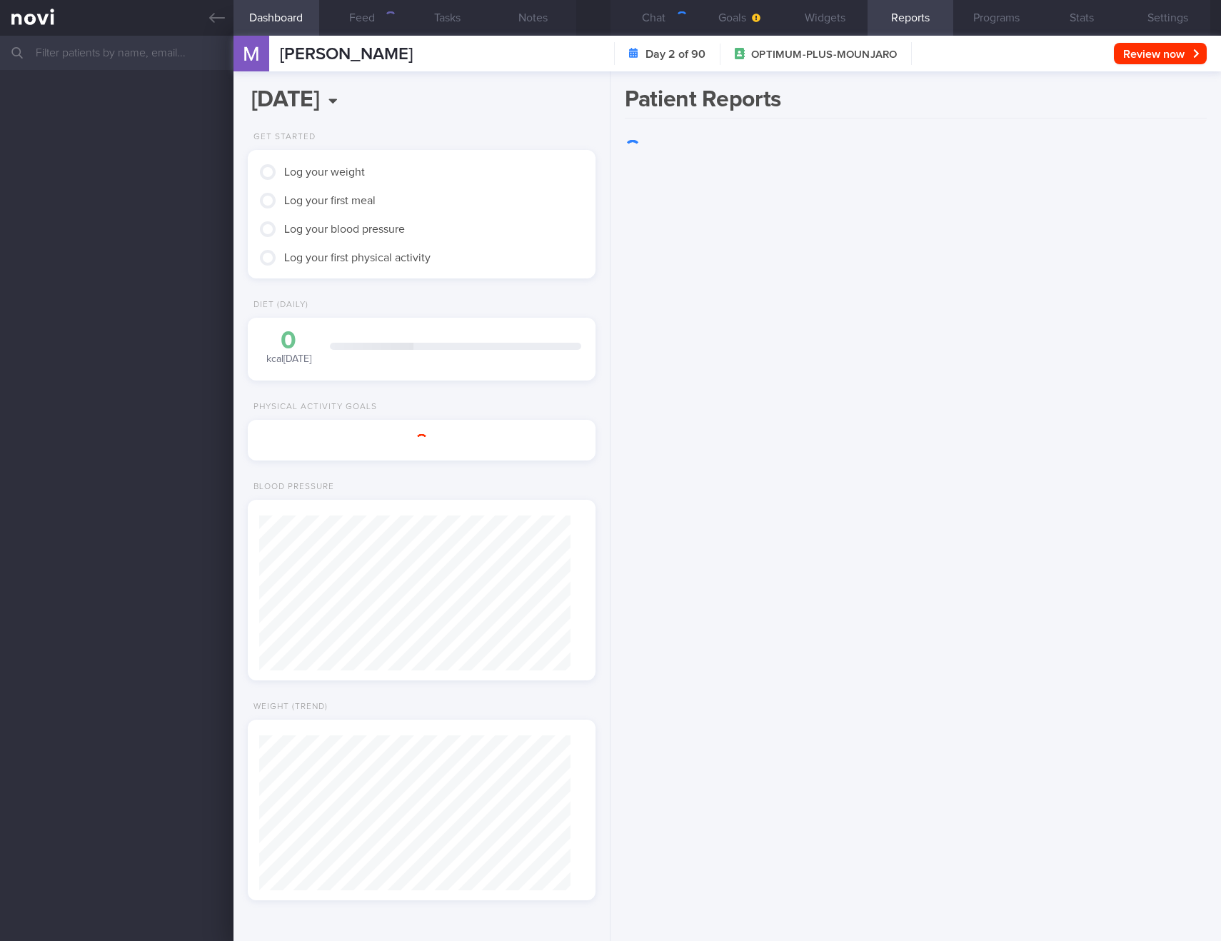
scroll to position [714112, 713955]
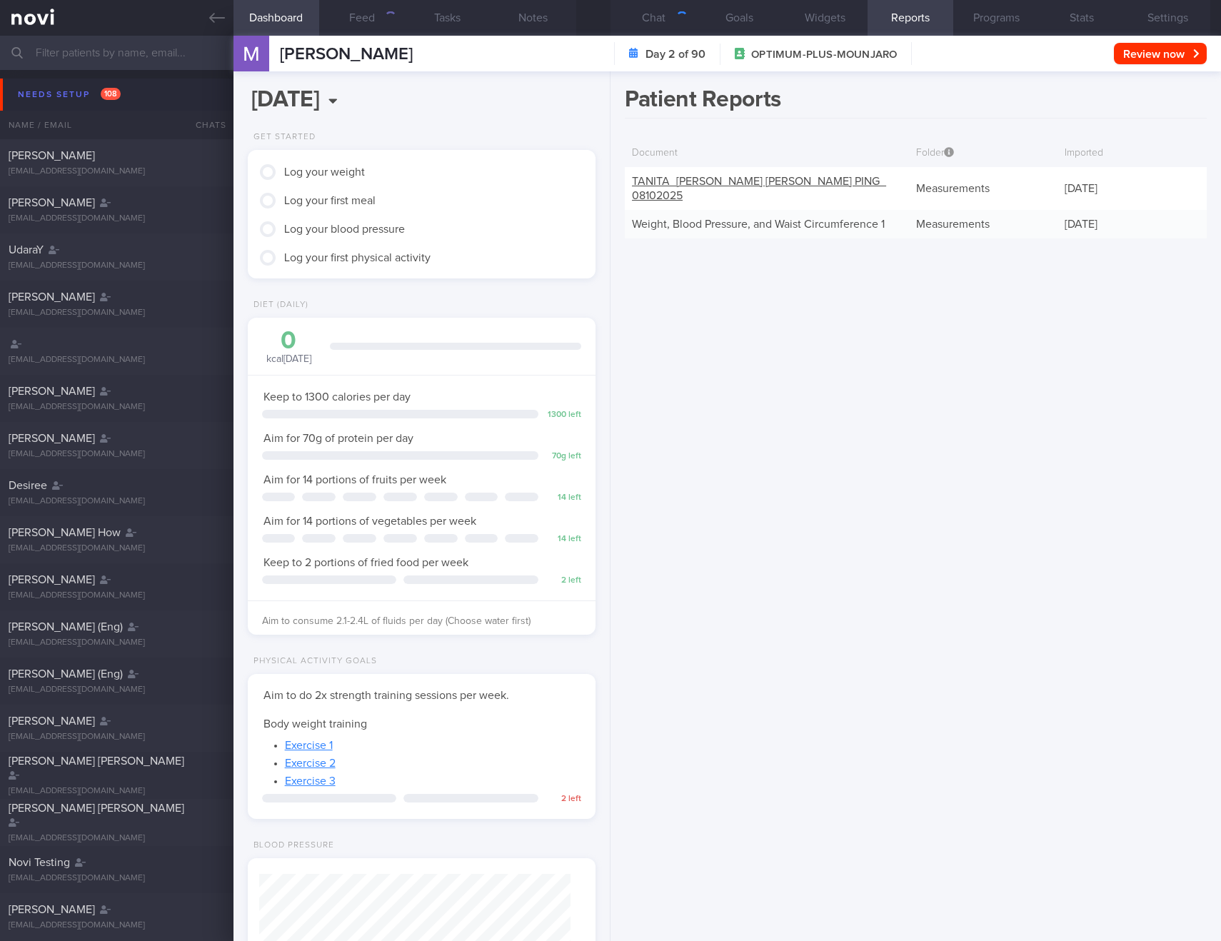
click at [792, 186] on link "TANITA_ MELISSA LIM MEI PING_ 08102025" at bounding box center [759, 189] width 254 height 26
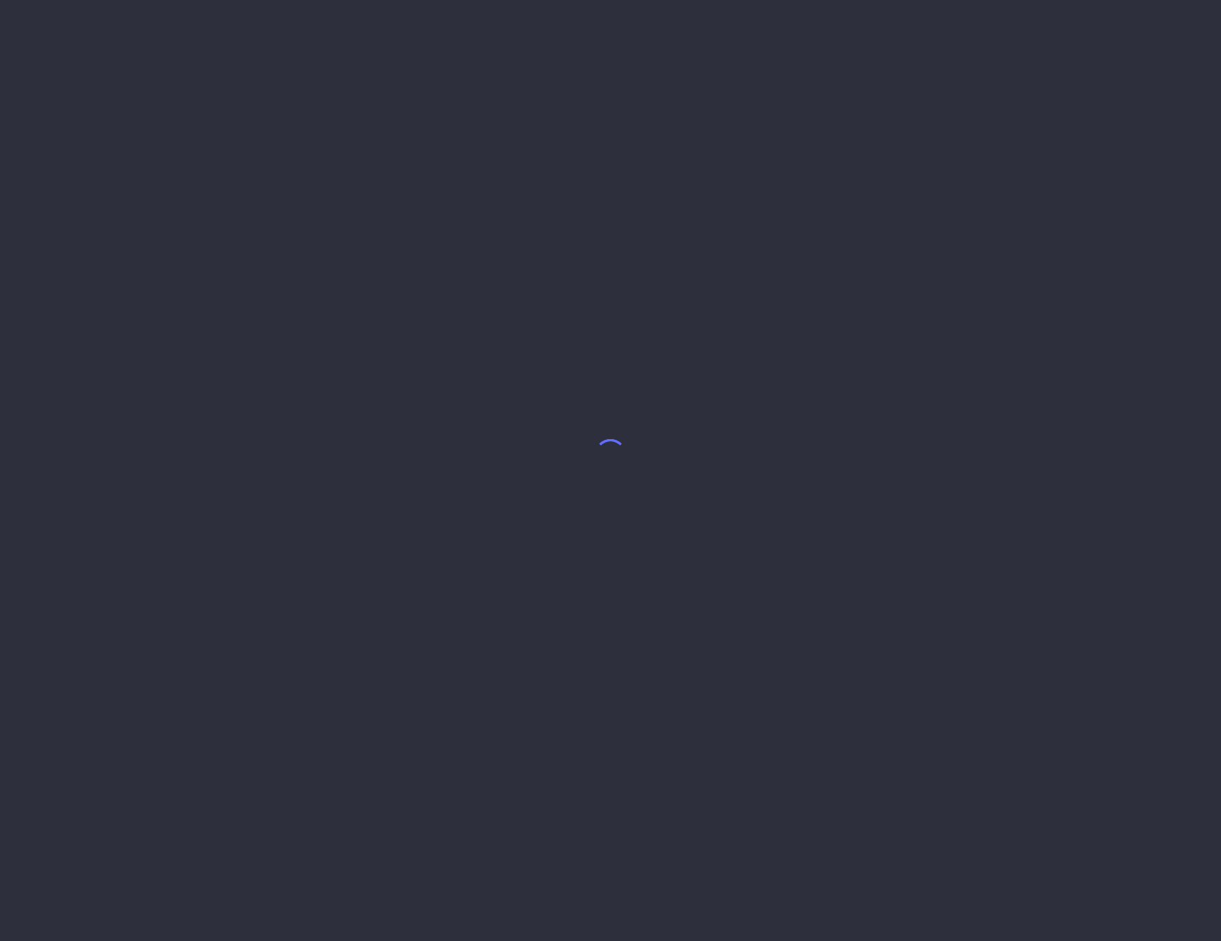
select select "9"
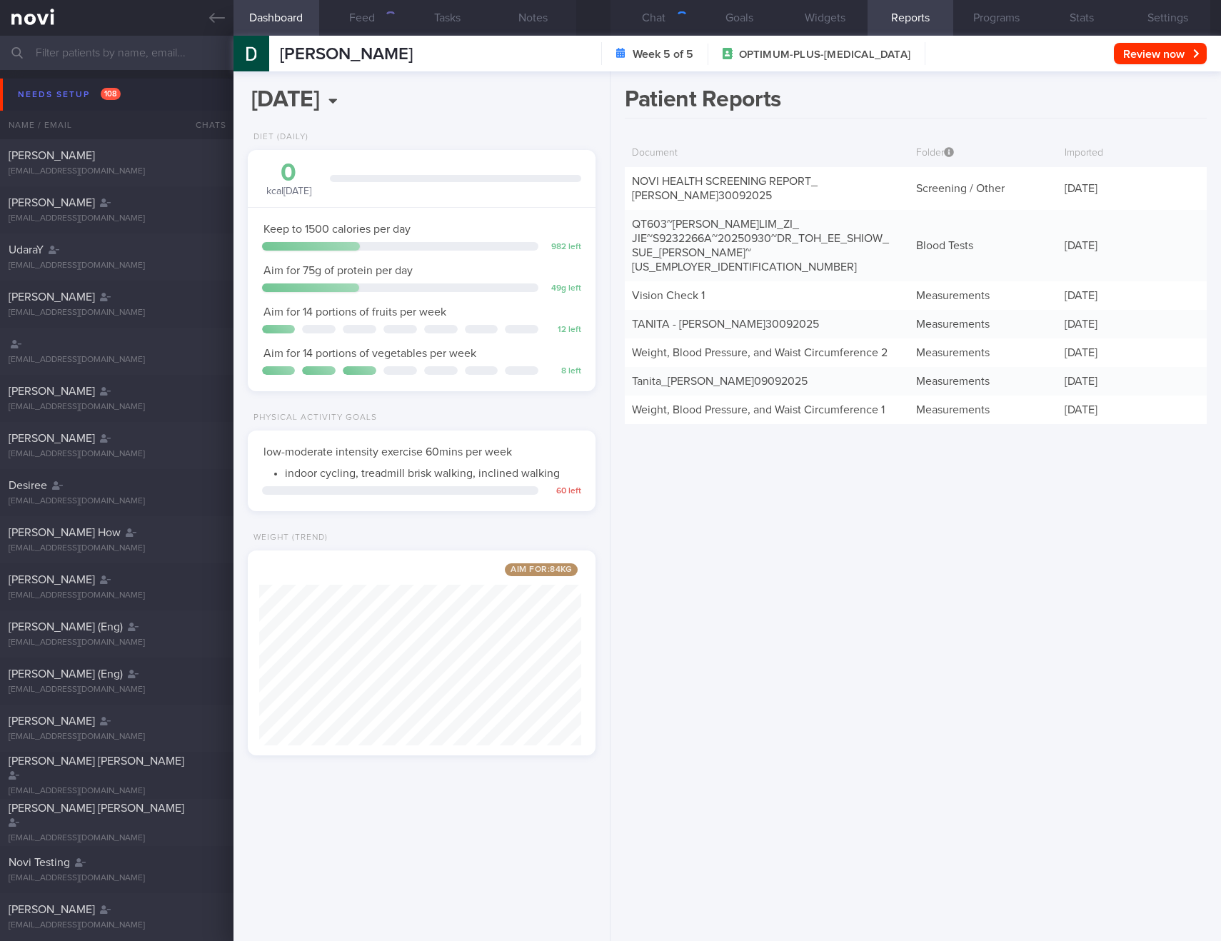
scroll to position [181, 323]
click at [702, 191] on link "NOVI HEALTH SCREENING REPORT_ [PERSON_NAME] 30092025" at bounding box center [725, 189] width 186 height 26
click at [660, 231] on link "QT603~DARREN_ LIM_ ZI_ JIE~S9232266A~20250930~DR_ TOH_ EE_ SHIOW_ SUE_ ANNE~25-…" at bounding box center [760, 246] width 257 height 54
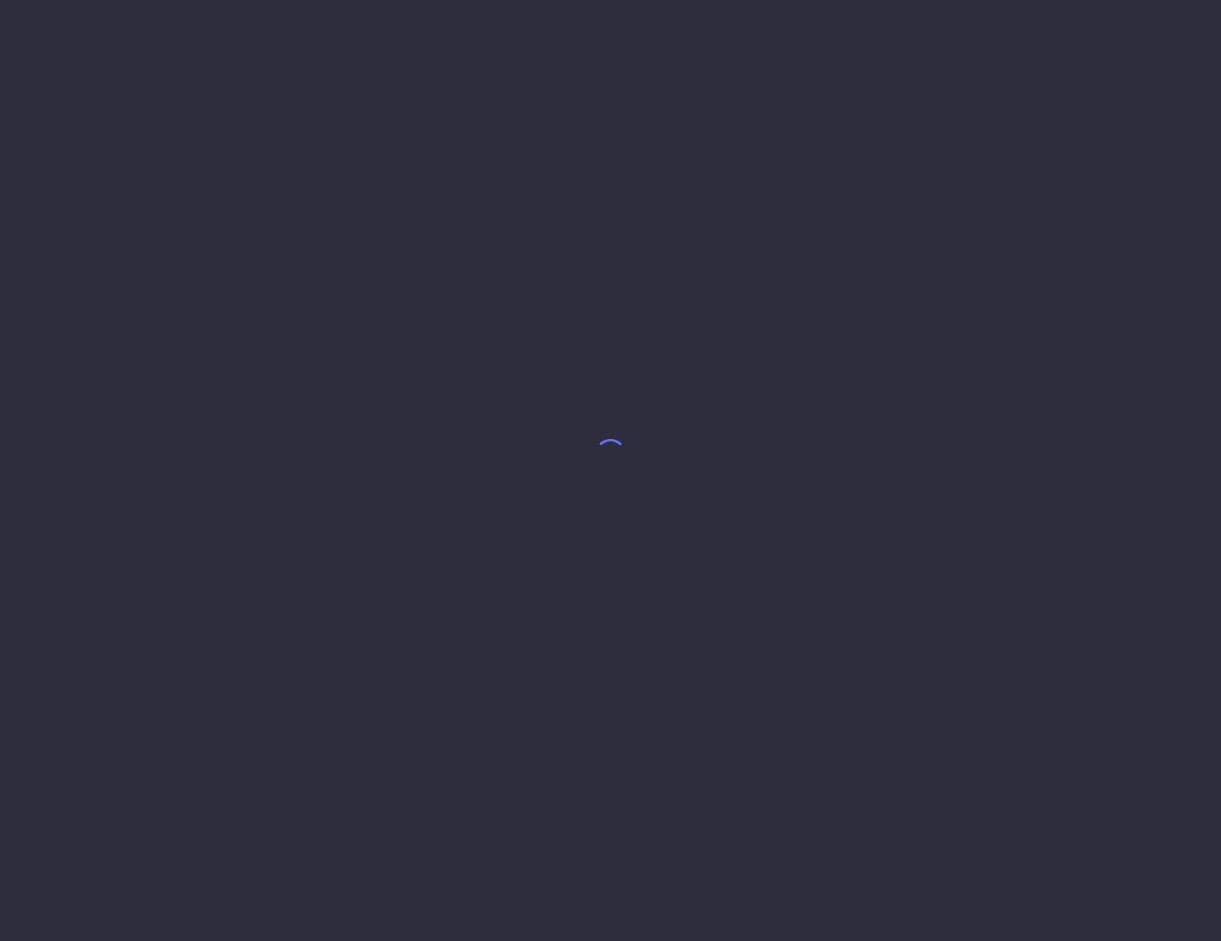
select select "9"
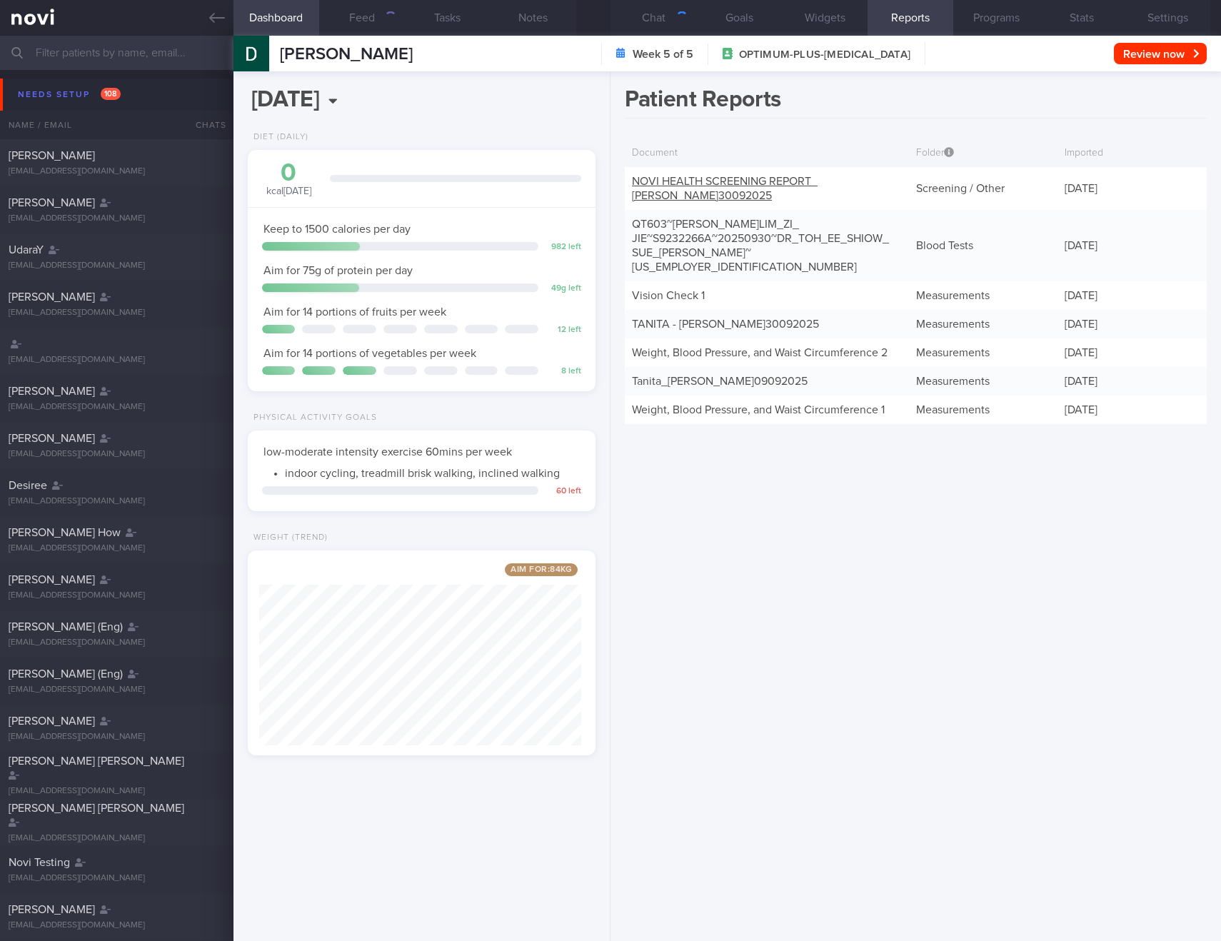
scroll to position [181, 323]
click at [723, 186] on link "NOVI HEALTH SCREENING REPORT_ [PERSON_NAME] 30092025" at bounding box center [725, 189] width 186 height 26
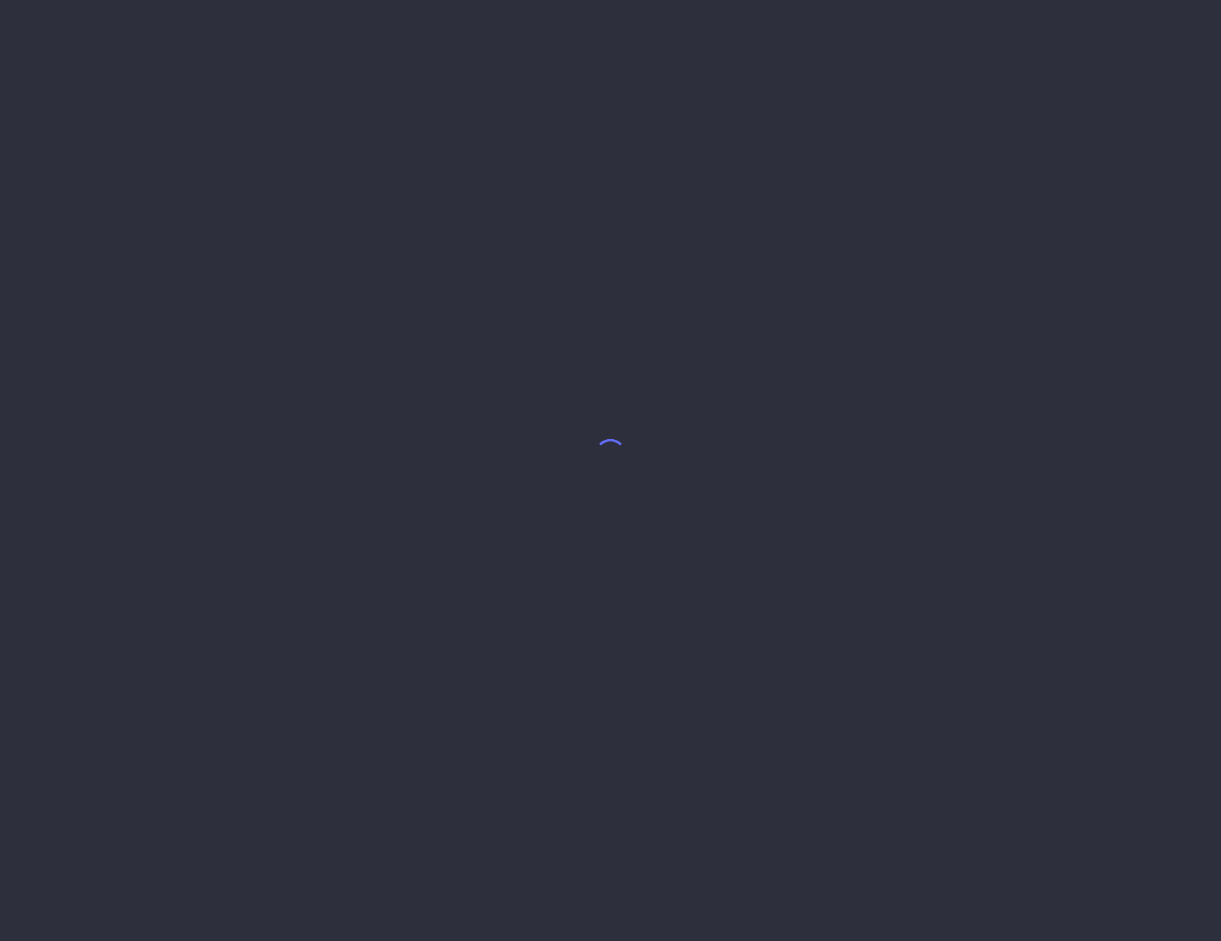
select select "9"
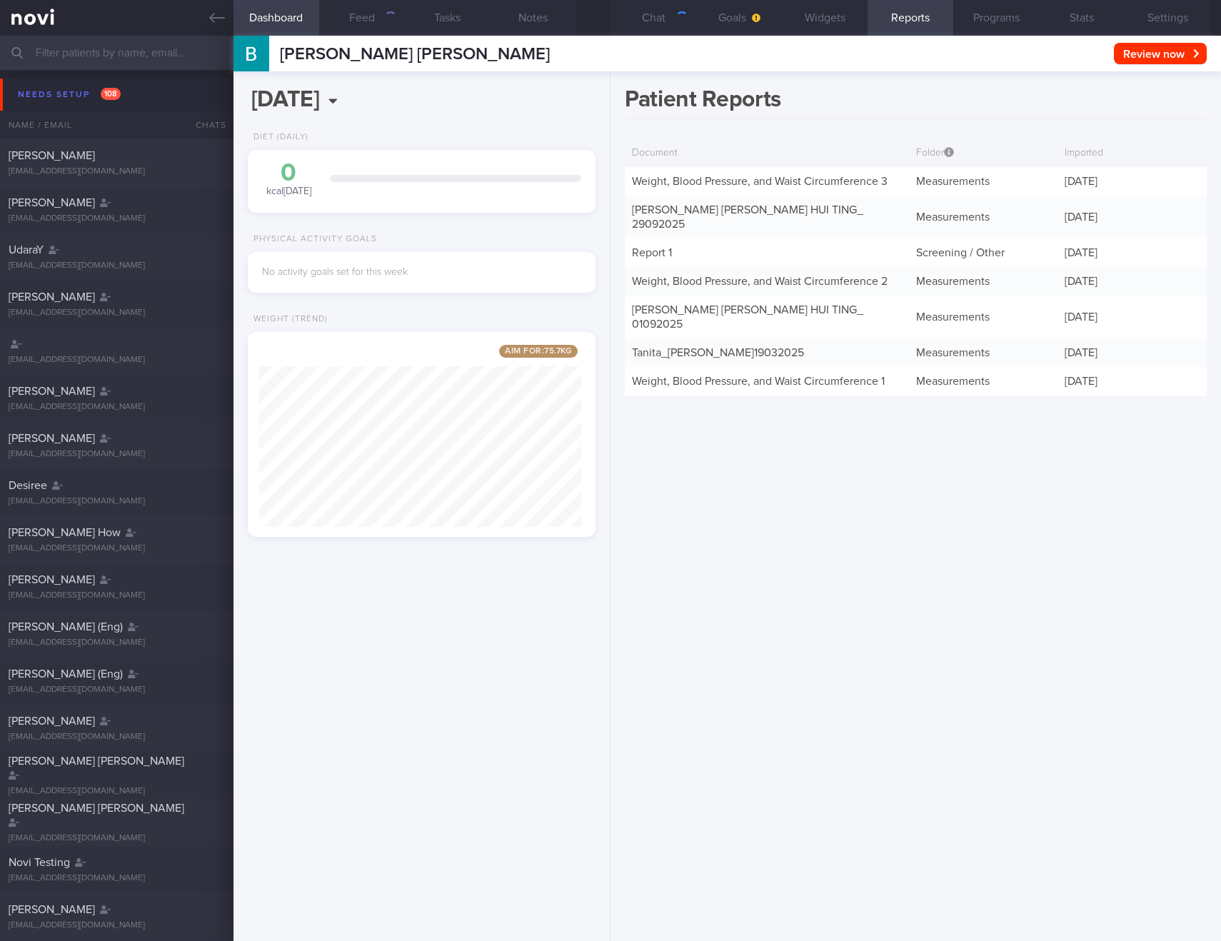
scroll to position [181, 323]
click at [1002, 24] on button "Programs" at bounding box center [997, 18] width 86 height 36
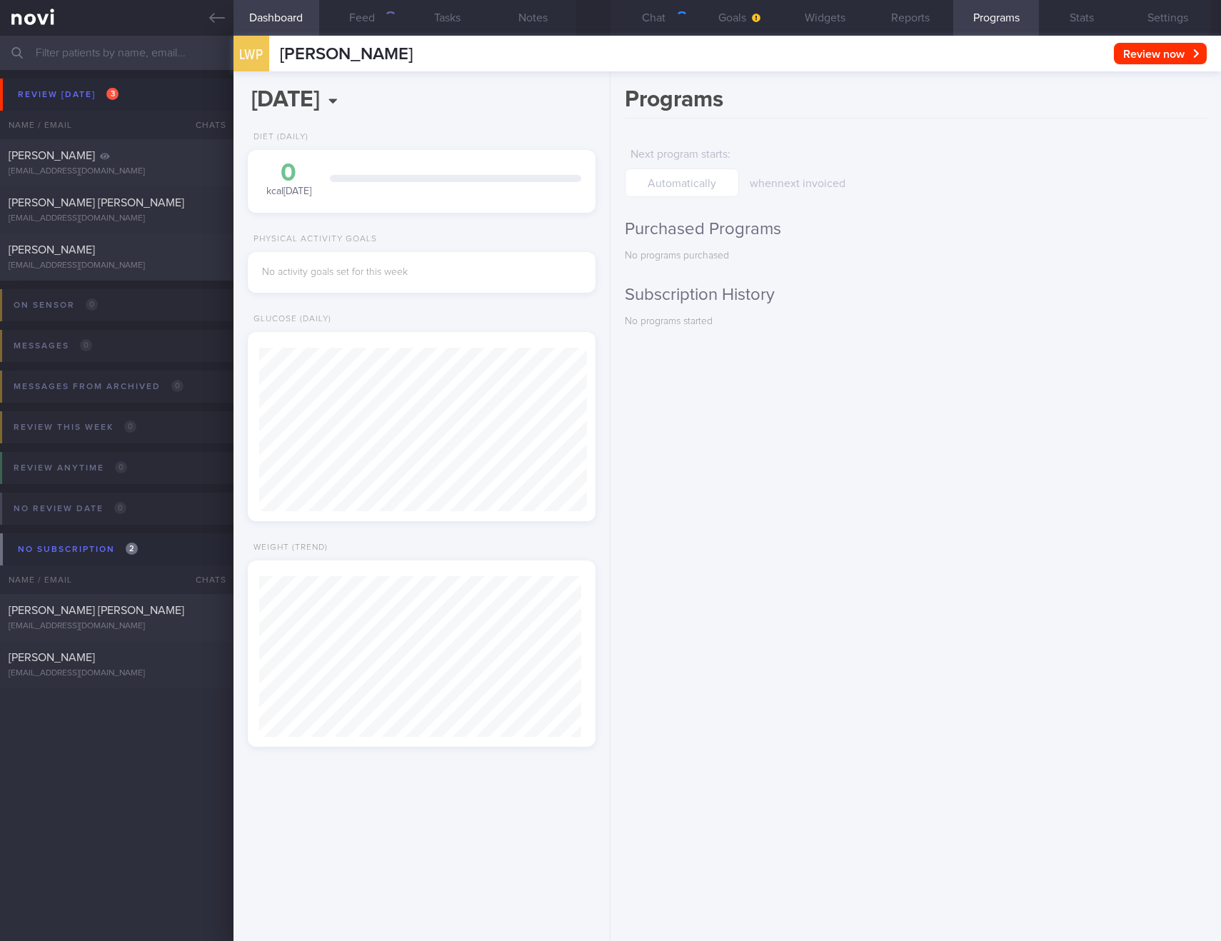
scroll to position [161, 323]
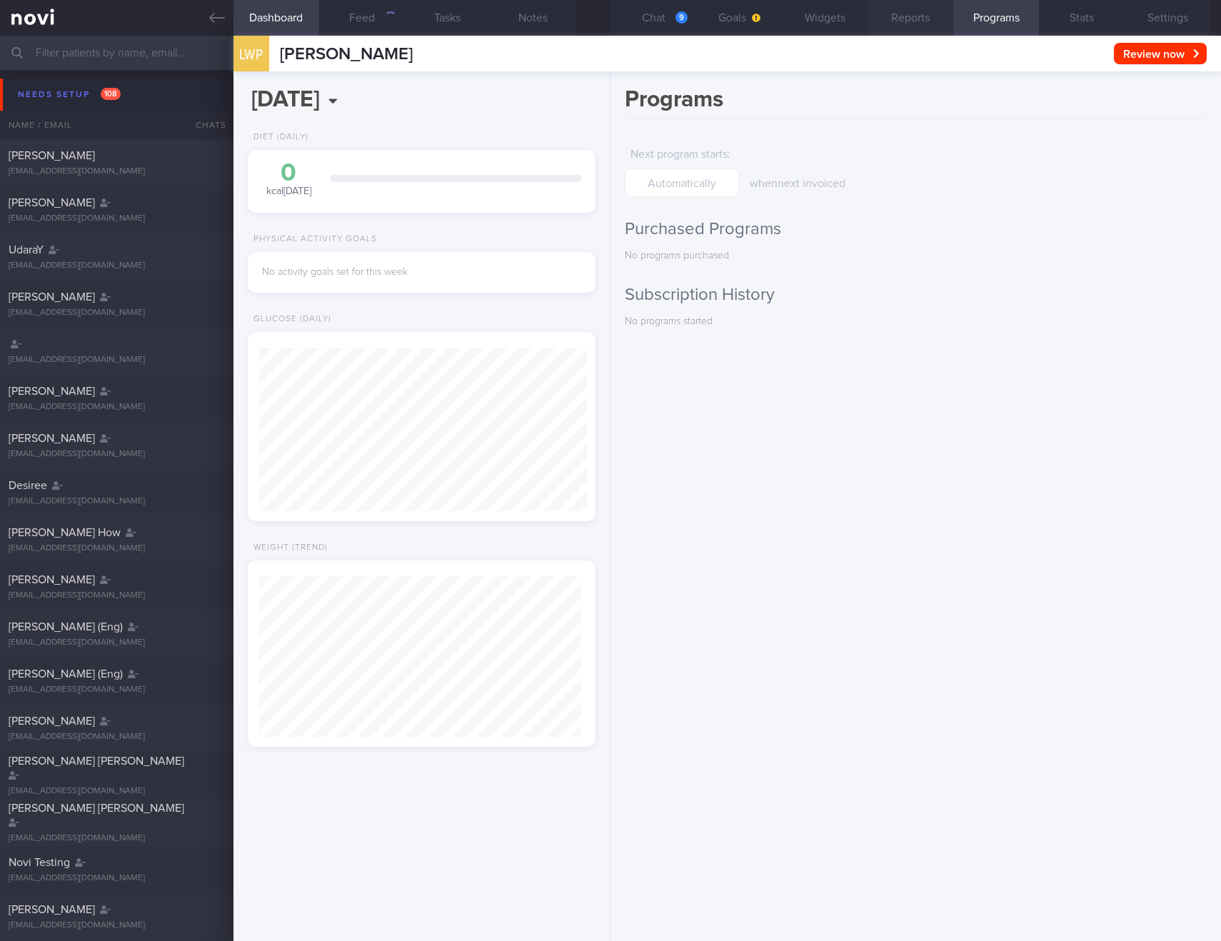
click at [921, 20] on button "Reports" at bounding box center [911, 18] width 86 height 36
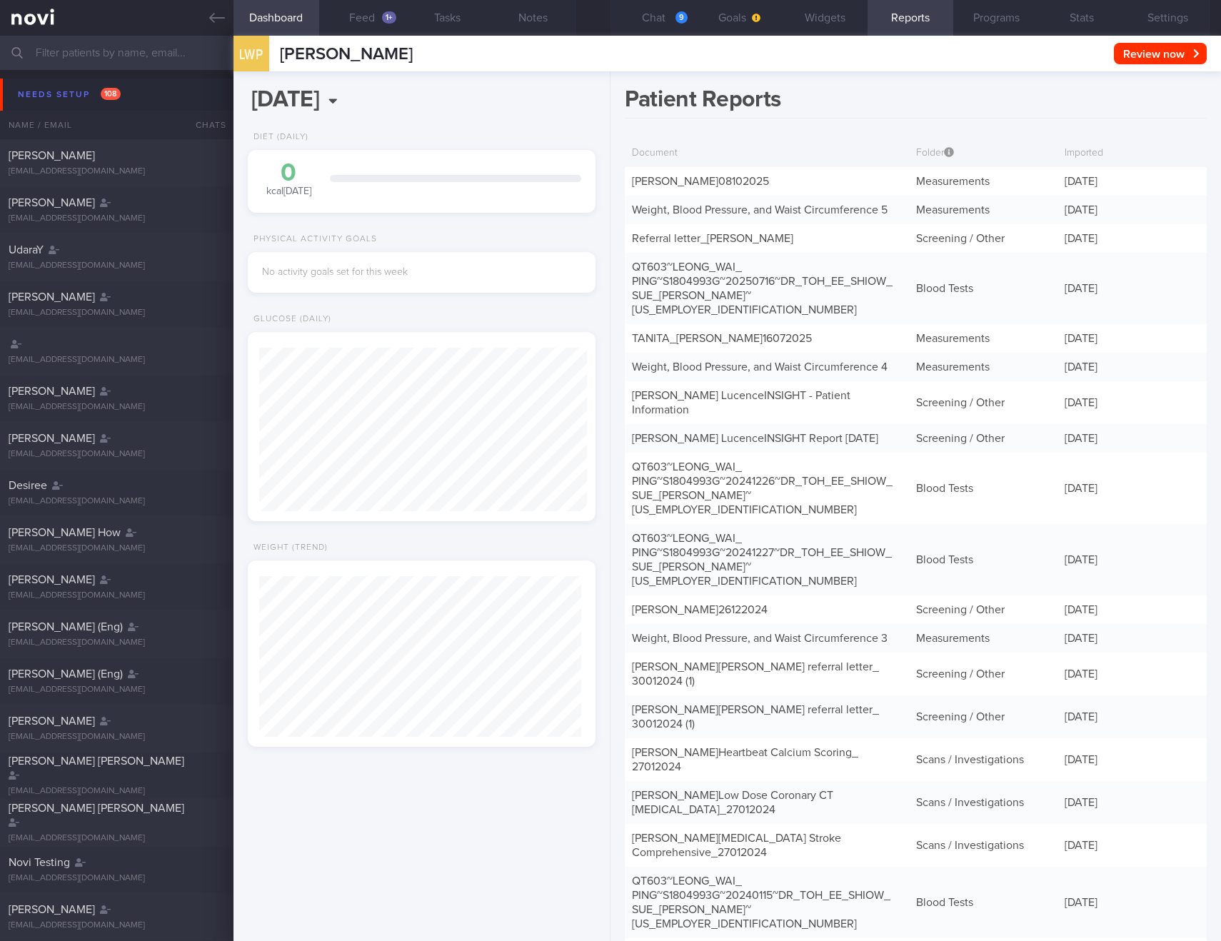
scroll to position [161, 323]
click at [764, 184] on link "TANITA - [PERSON_NAME] 08102025" at bounding box center [700, 181] width 137 height 11
click at [656, 24] on button "Chat 9" at bounding box center [654, 18] width 86 height 36
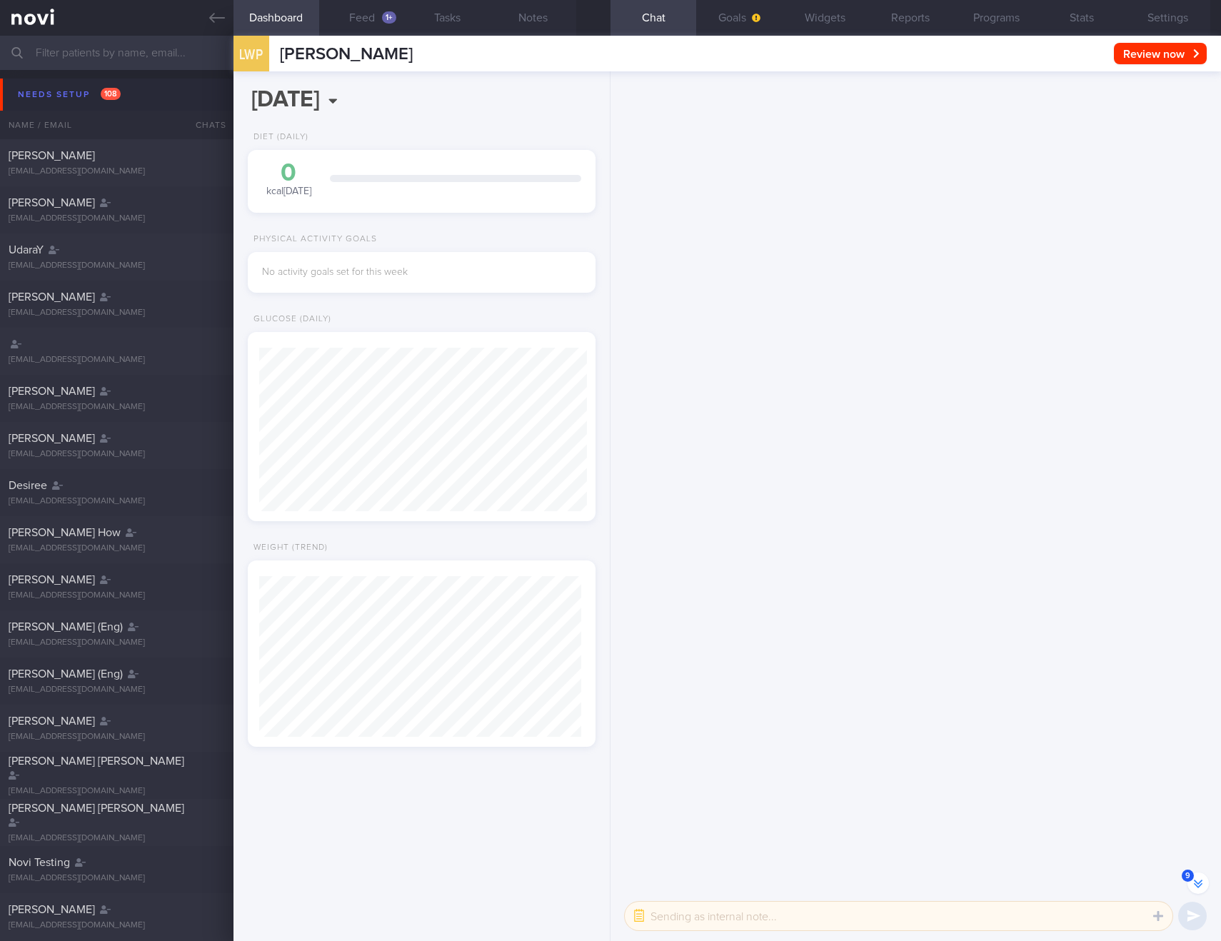
scroll to position [-3194, 0]
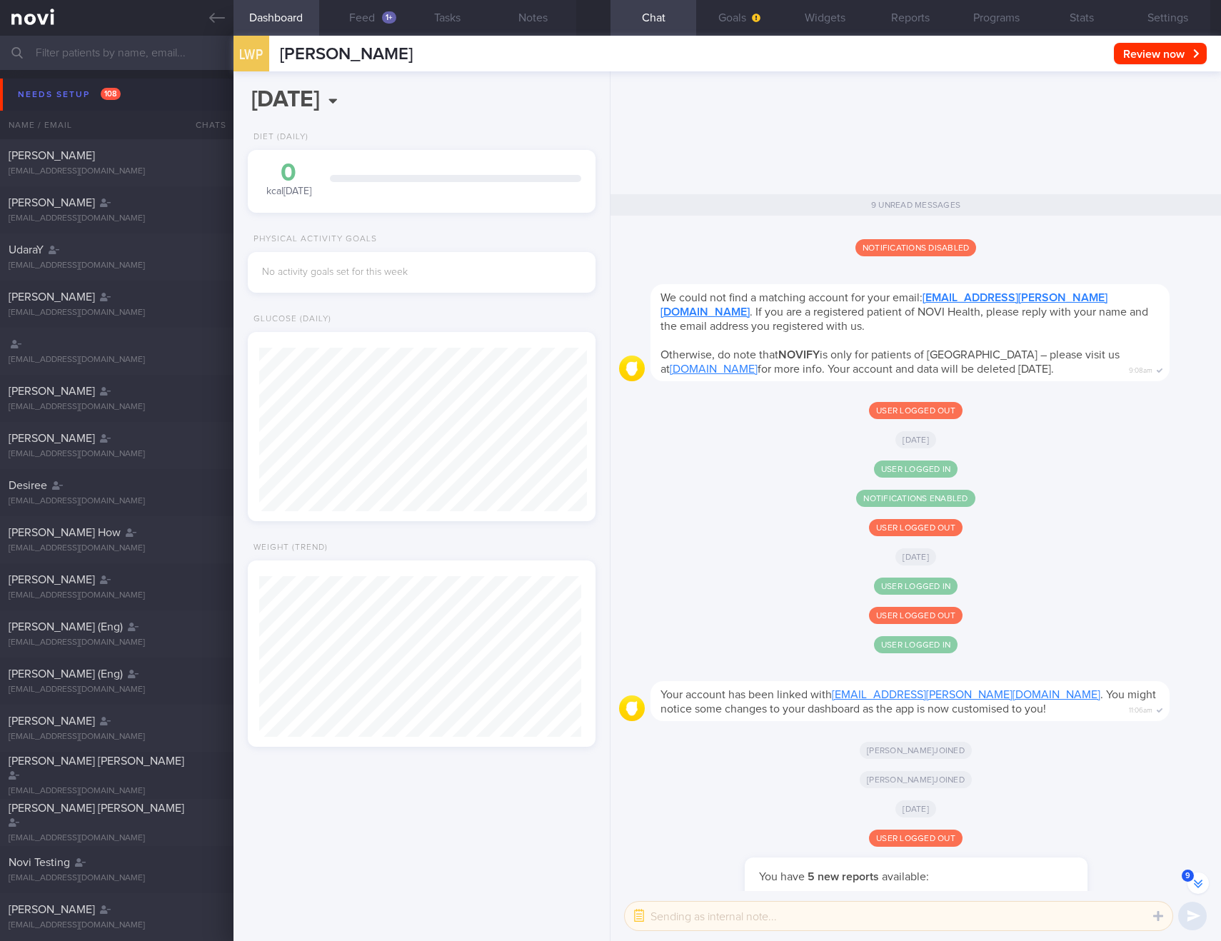
click at [1192, 879] on button "9" at bounding box center [1198, 883] width 21 height 21
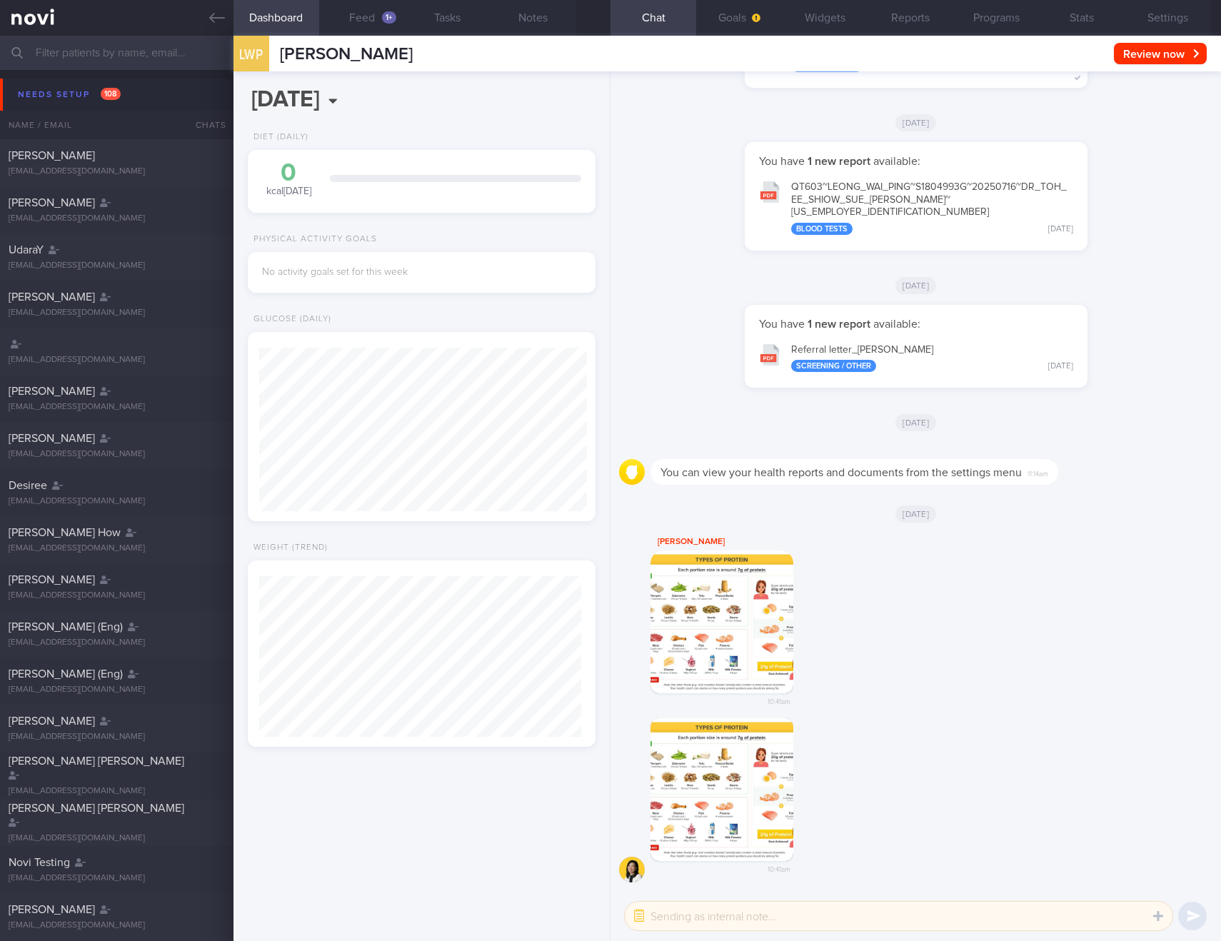
scroll to position [0, 0]
click at [911, 19] on button "Reports" at bounding box center [911, 18] width 86 height 36
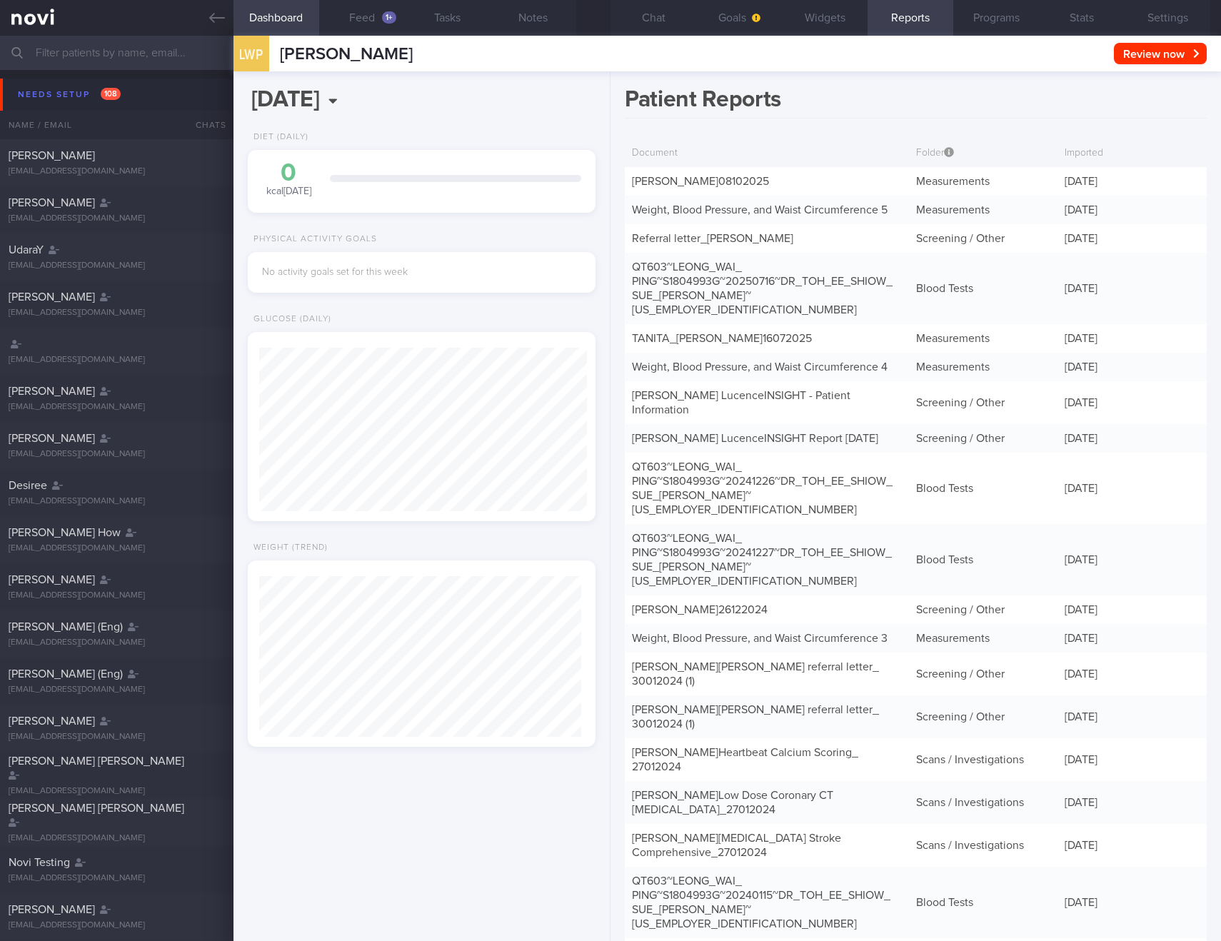
click at [319, 236] on div "Physical Activity Goals" at bounding box center [312, 239] width 129 height 11
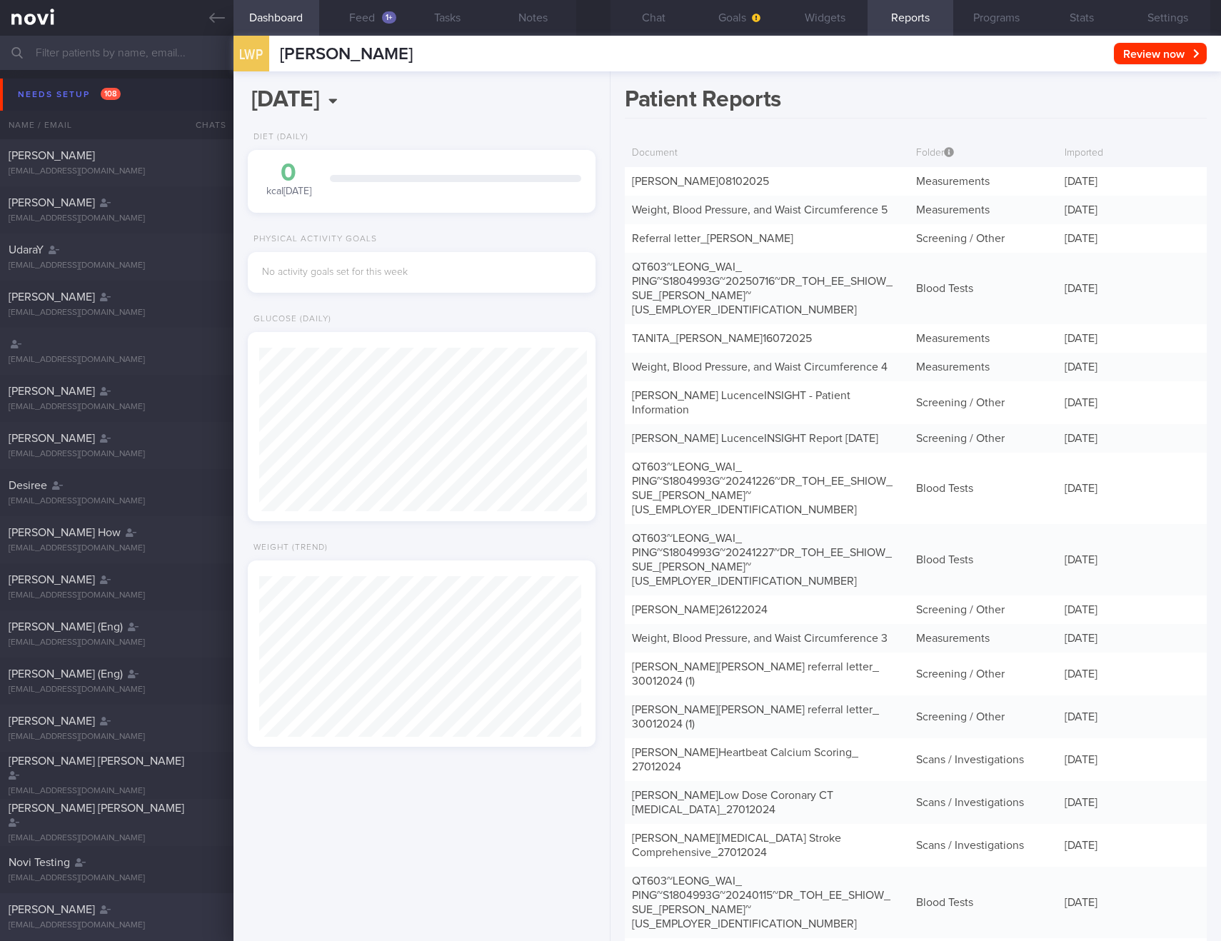
scroll to position [161, 323]
click at [702, 179] on link "TANITA - [PERSON_NAME] 08102025" at bounding box center [700, 181] width 137 height 11
click at [705, 181] on link "TANITA - [PERSON_NAME] 08102025" at bounding box center [700, 181] width 137 height 11
click at [695, 181] on link "TANITA - [PERSON_NAME] 08102025" at bounding box center [700, 181] width 137 height 11
